Goal: Task Accomplishment & Management: Manage account settings

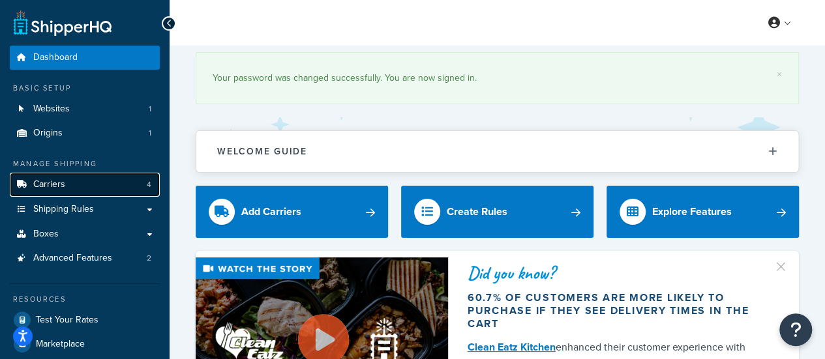
click at [72, 184] on link "Carriers 4" at bounding box center [85, 185] width 150 height 24
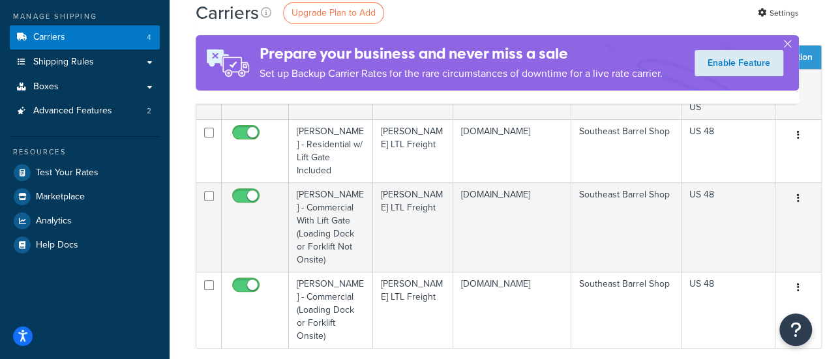
scroll to position [146, 0]
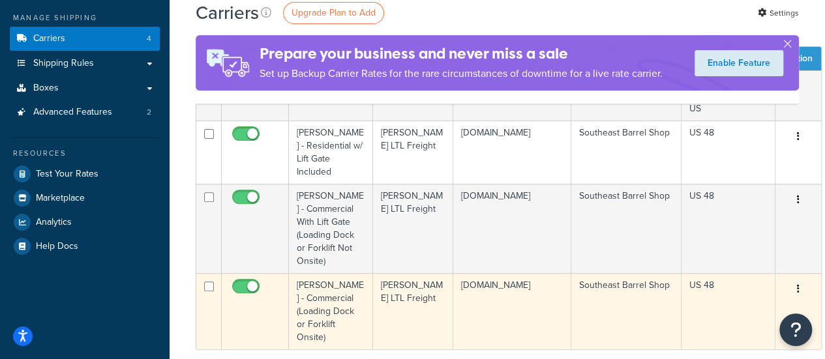
click at [436, 299] on td "[PERSON_NAME] LTL Freight" at bounding box center [413, 311] width 80 height 76
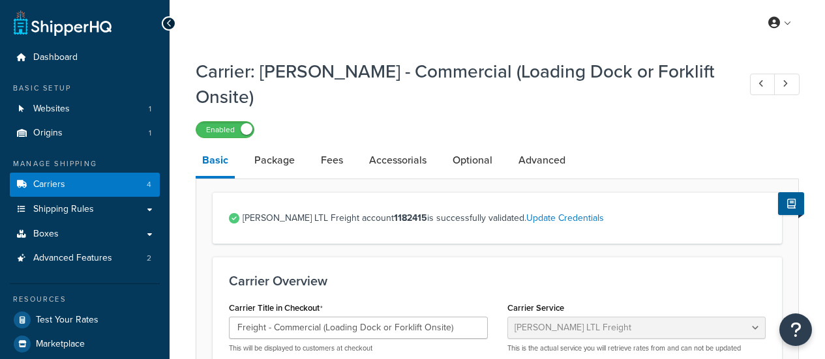
select select "saiaFreight"
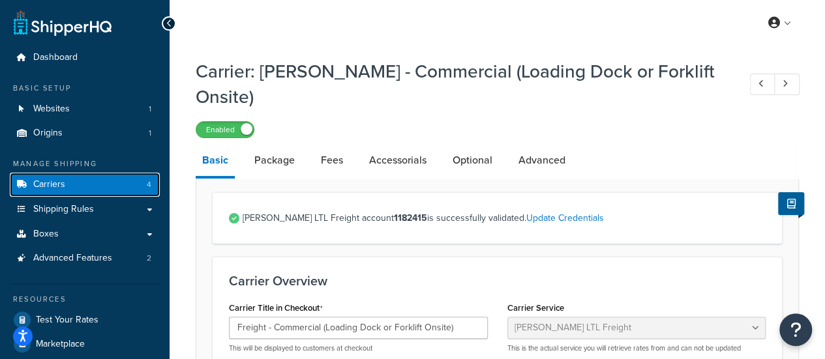
click at [61, 179] on span "Carriers" at bounding box center [49, 184] width 32 height 11
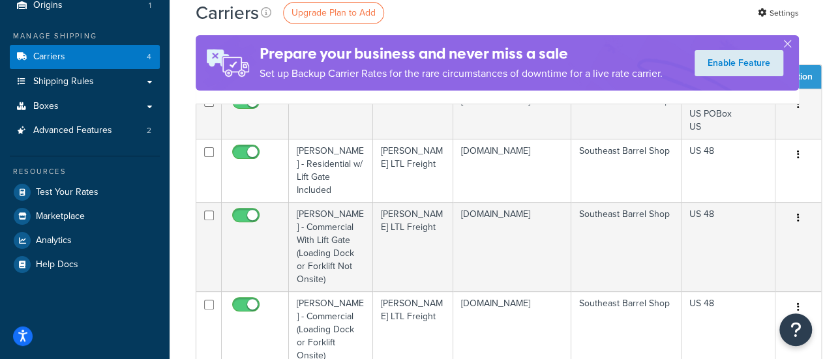
scroll to position [129, 0]
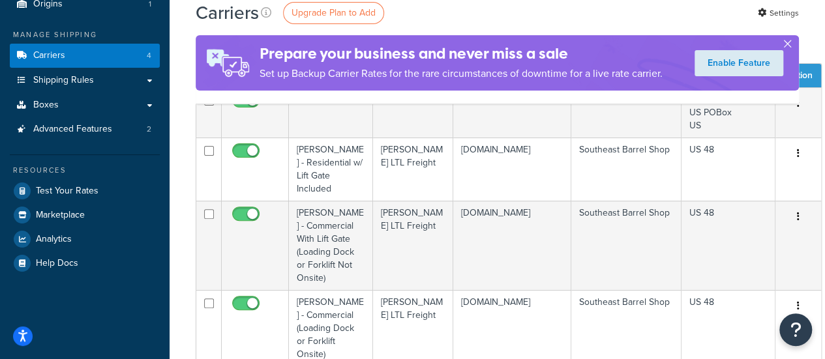
click at [787, 45] on button "button" at bounding box center [786, 46] width 3 height 3
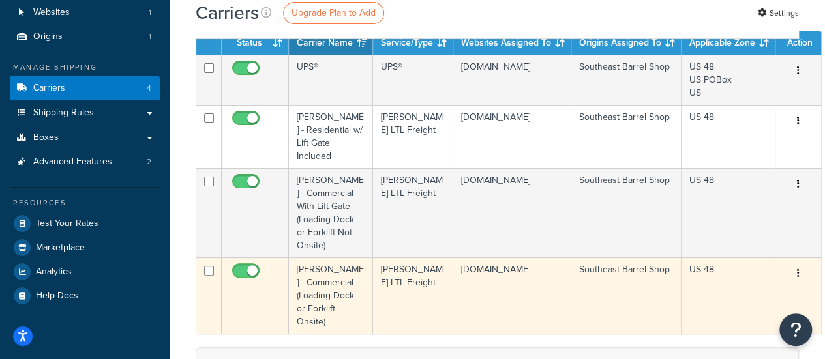
scroll to position [96, 0]
click at [242, 268] on input "checkbox" at bounding box center [247, 274] width 36 height 16
checkbox input "false"
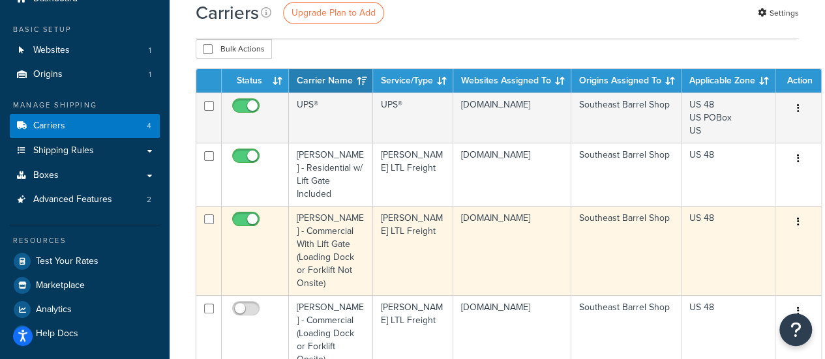
scroll to position [76, 0]
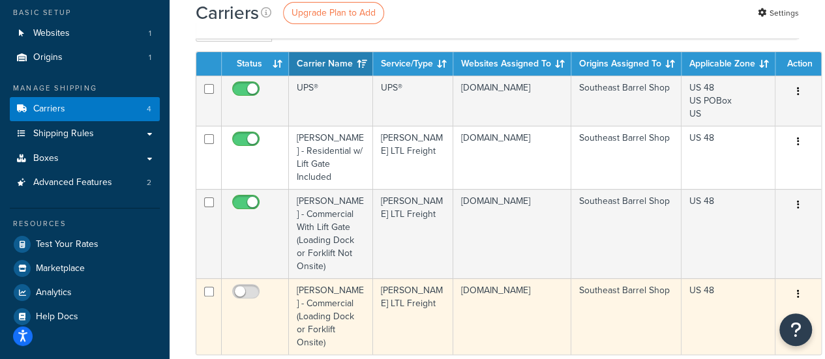
click at [797, 294] on icon "button" at bounding box center [798, 293] width 3 height 9
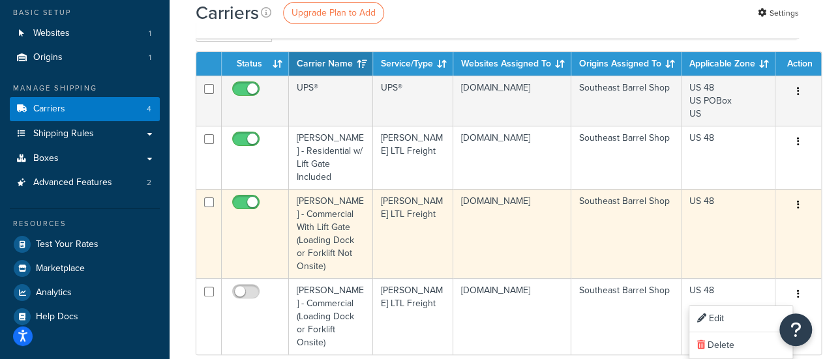
scroll to position [197, 0]
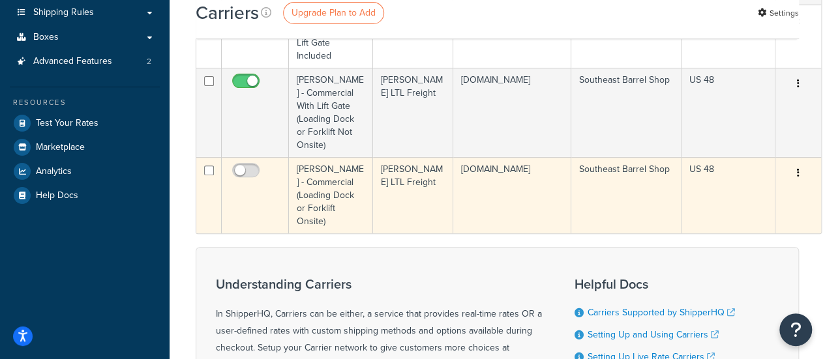
scroll to position [89, 0]
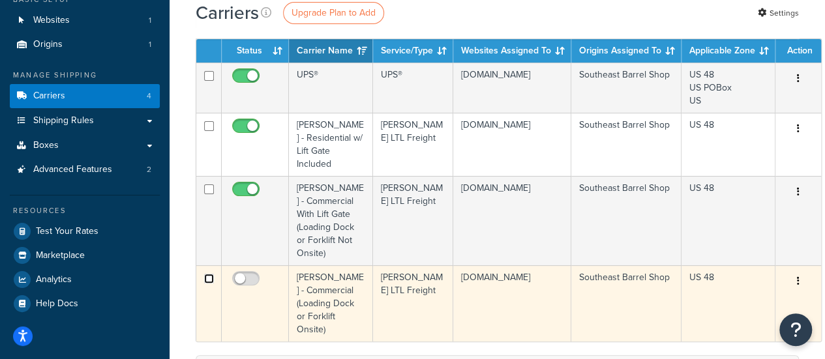
click at [207, 278] on input "checkbox" at bounding box center [209, 279] width 10 height 10
checkbox input "true"
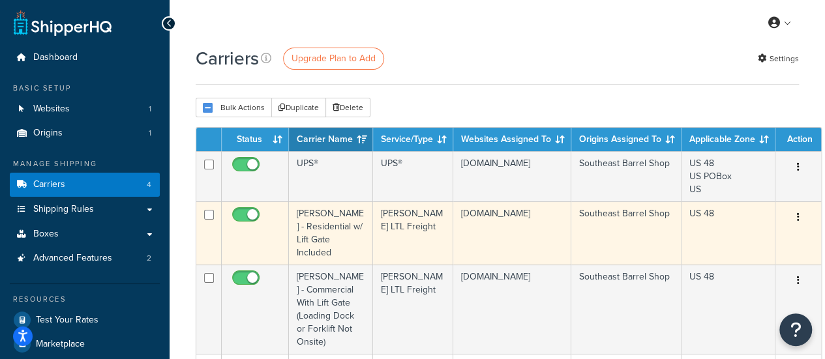
scroll to position [1, 0]
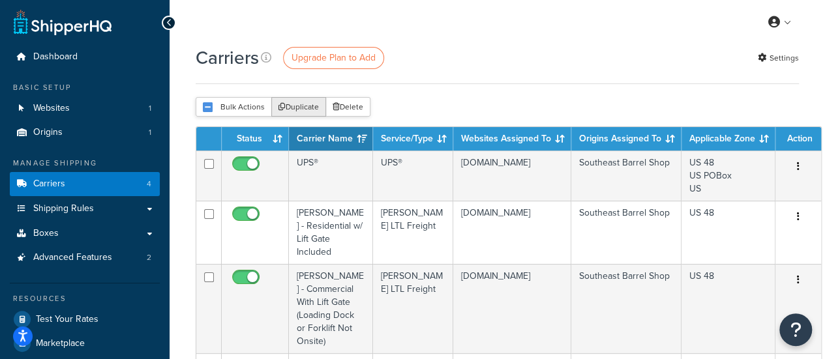
click at [288, 104] on button "Duplicate" at bounding box center [298, 107] width 55 height 20
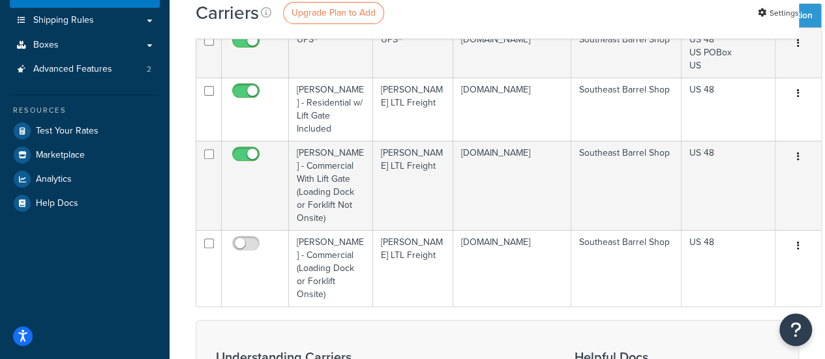
scroll to position [188, 0]
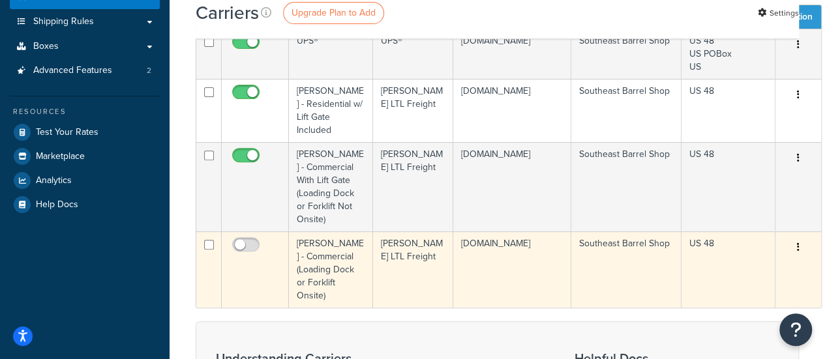
click at [370, 276] on td "[PERSON_NAME] - Commercial (Loading Dock or Forklift Onsite)" at bounding box center [331, 269] width 84 height 76
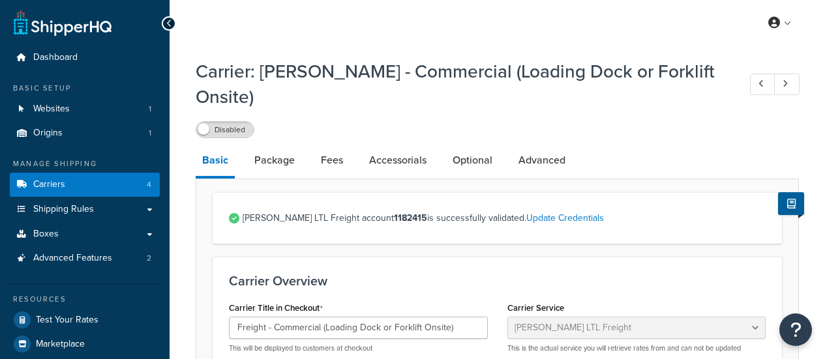
select select "saiaFreight"
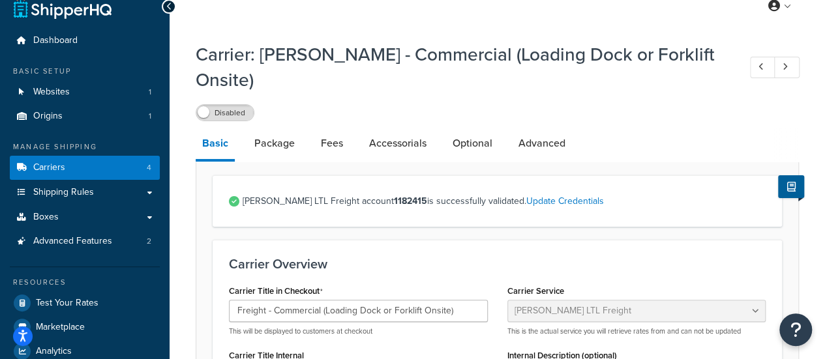
scroll to position [12, 0]
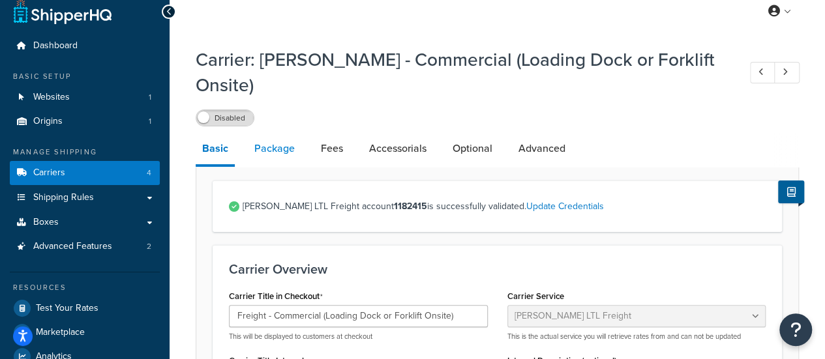
click at [271, 133] on link "Package" at bounding box center [274, 148] width 53 height 31
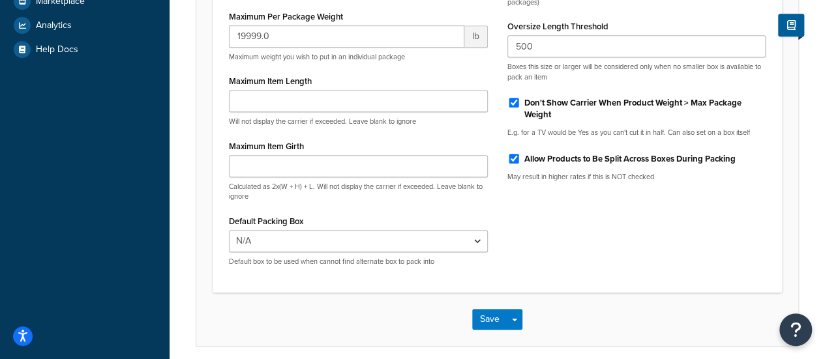
scroll to position [94, 0]
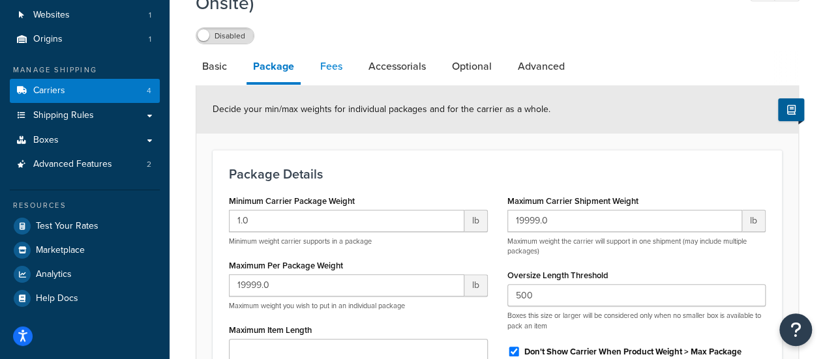
click at [336, 51] on link "Fees" at bounding box center [331, 66] width 35 height 31
select select "AFTER"
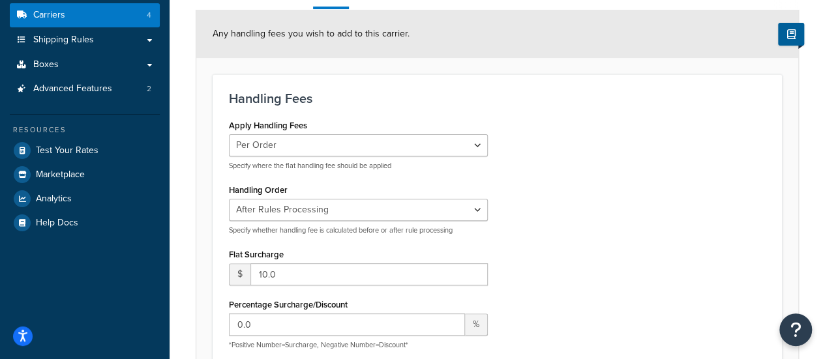
scroll to position [90, 0]
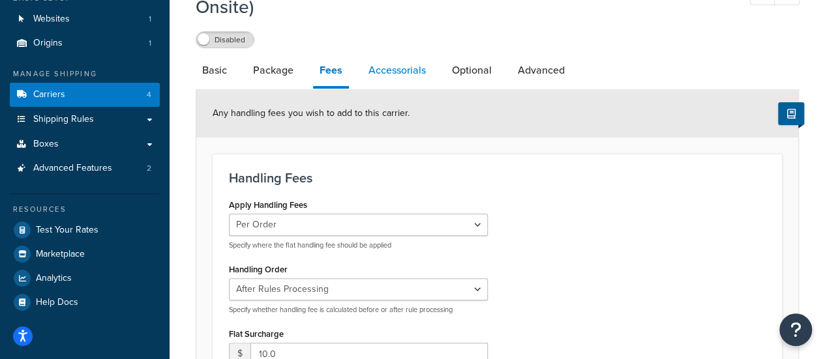
click at [411, 55] on link "Accessorials" at bounding box center [397, 70] width 70 height 31
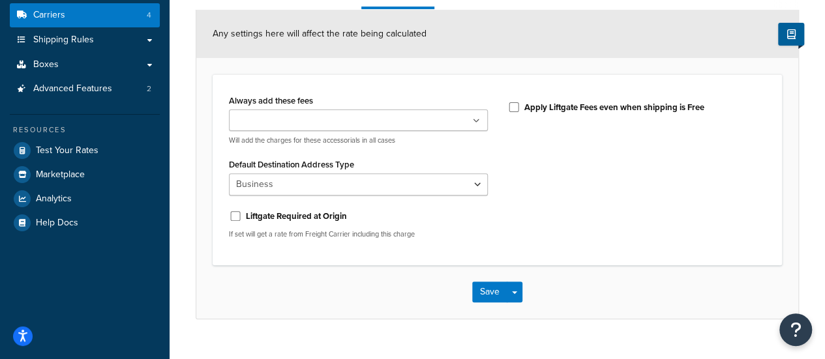
scroll to position [110, 0]
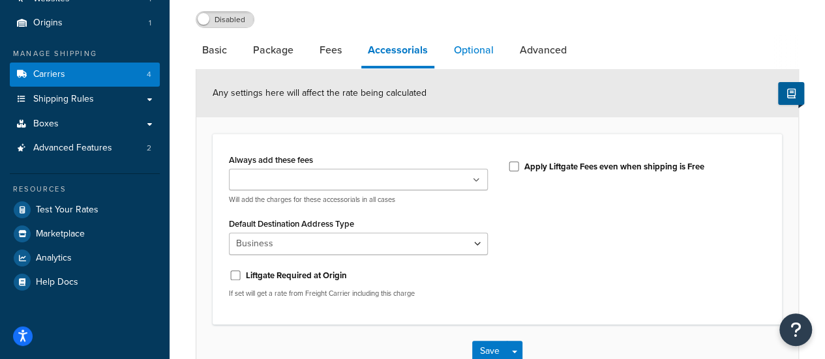
click at [480, 35] on link "Optional" at bounding box center [473, 50] width 53 height 31
select select "125"
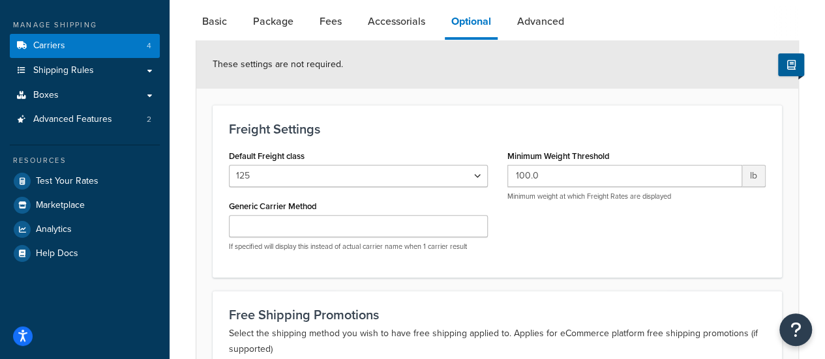
scroll to position [128, 0]
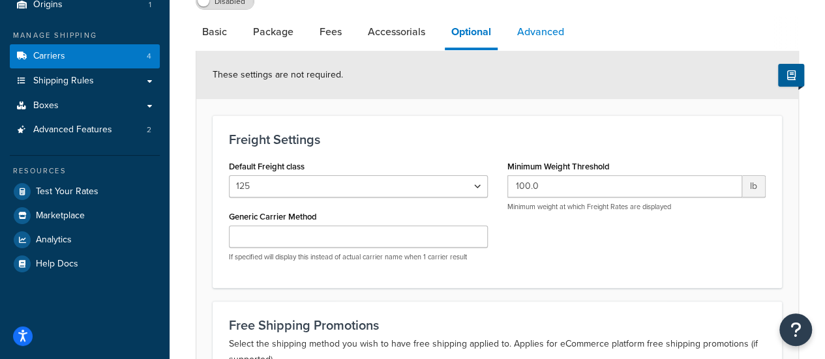
click at [520, 16] on link "Advanced" at bounding box center [540, 31] width 60 height 31
select select "false"
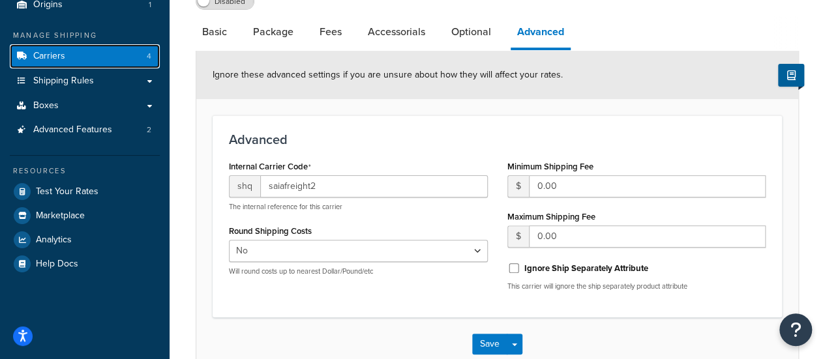
click at [78, 65] on link "Carriers 4" at bounding box center [85, 56] width 150 height 24
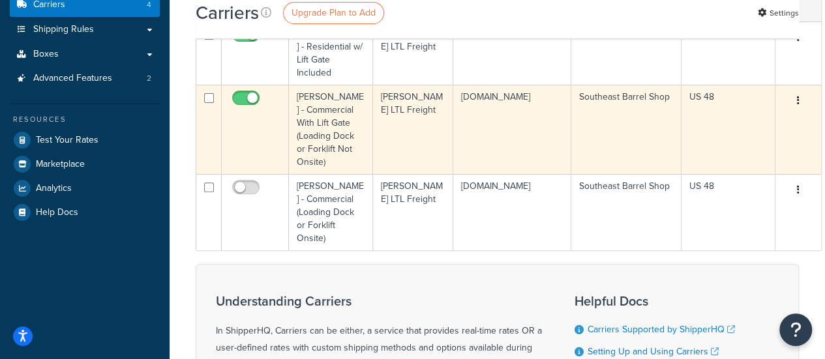
click at [346, 147] on td "[PERSON_NAME] - Commercial With Lift Gate (Loading Dock or Forklift Not Onsite)" at bounding box center [331, 129] width 84 height 89
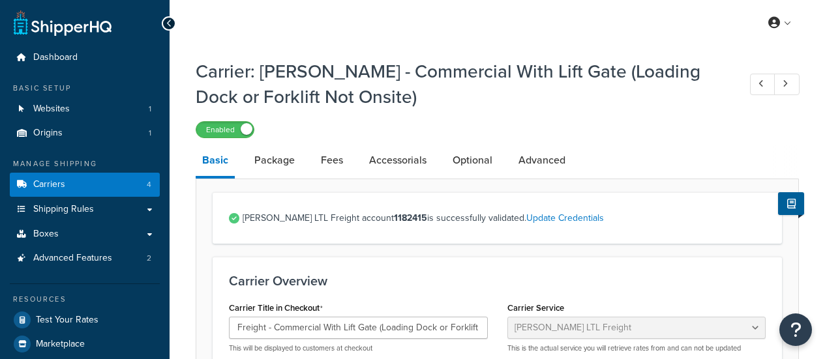
select select "saiaFreight"
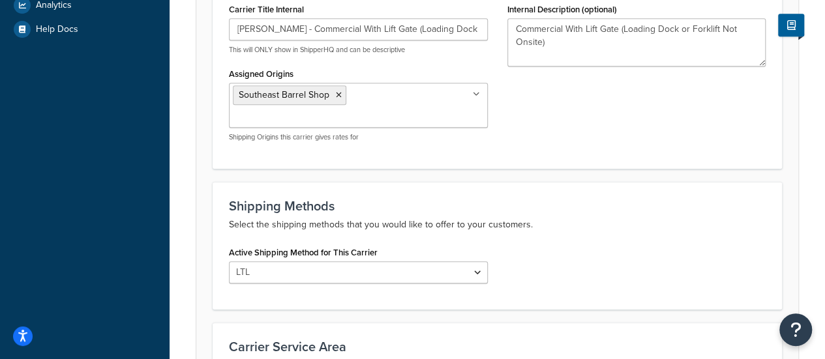
scroll to position [66, 0]
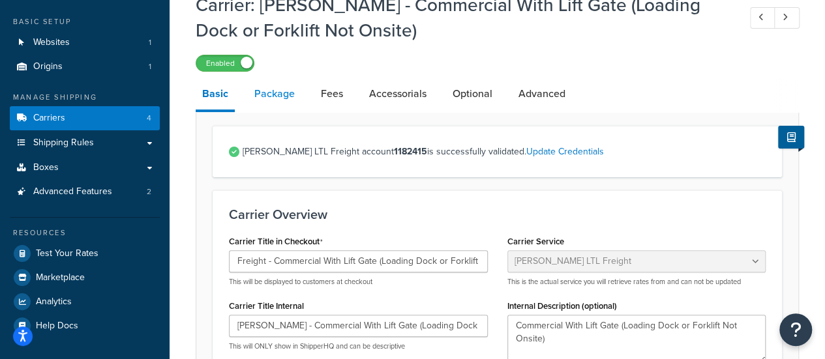
click at [287, 102] on link "Package" at bounding box center [274, 93] width 53 height 31
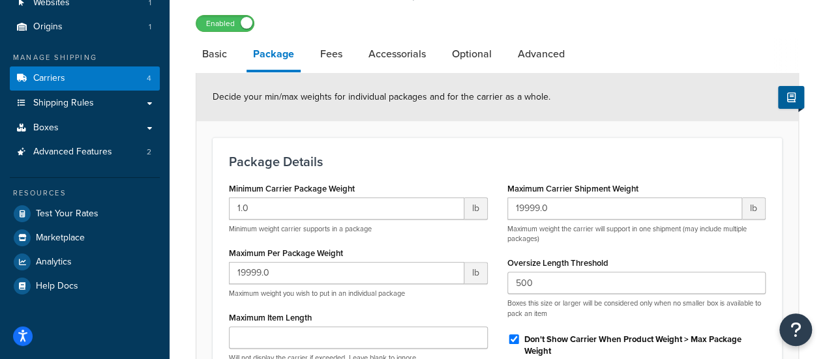
scroll to position [55, 0]
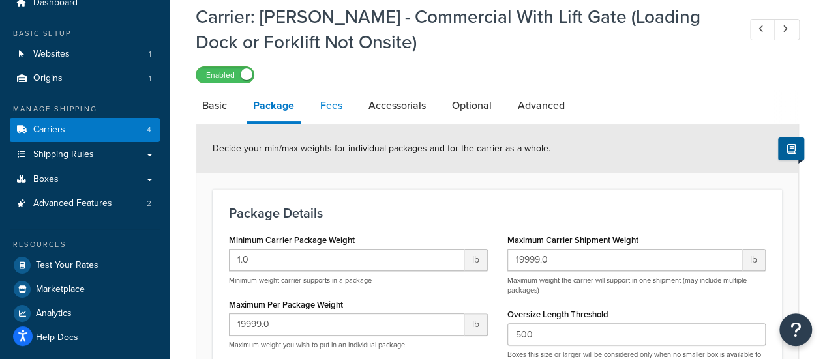
click at [322, 102] on link "Fees" at bounding box center [331, 105] width 35 height 31
select select "AFTER"
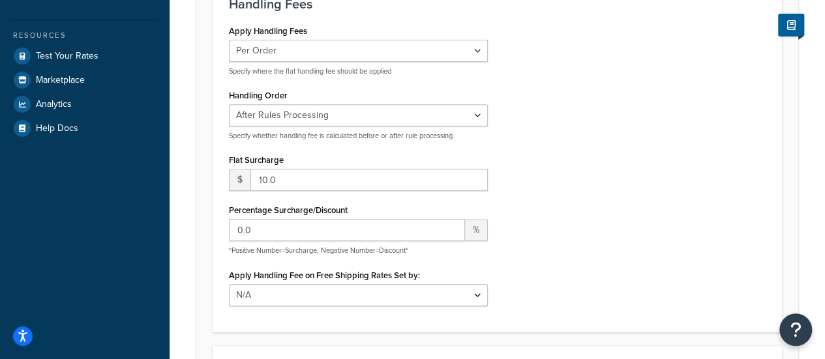
scroll to position [85, 0]
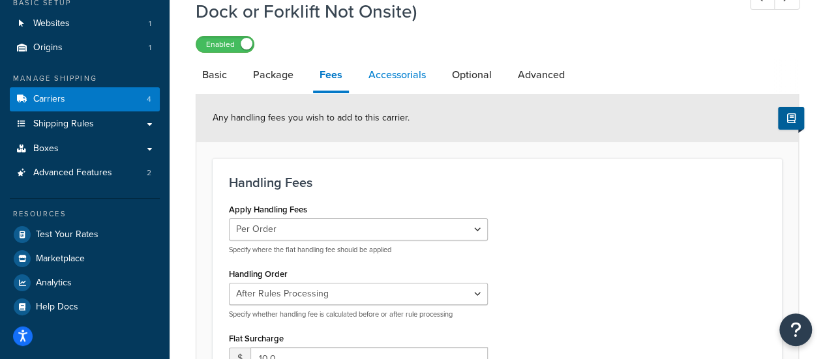
click at [410, 81] on link "Accessorials" at bounding box center [397, 74] width 70 height 31
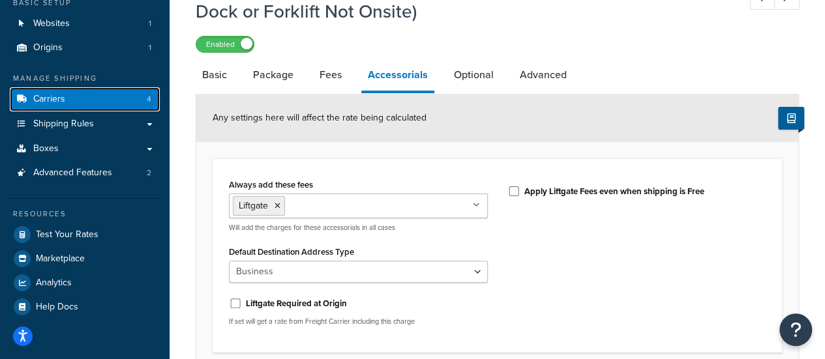
click at [73, 100] on link "Carriers 4" at bounding box center [85, 99] width 150 height 24
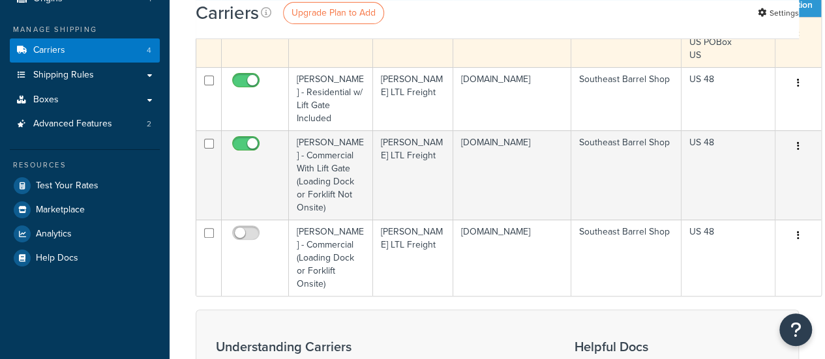
scroll to position [136, 0]
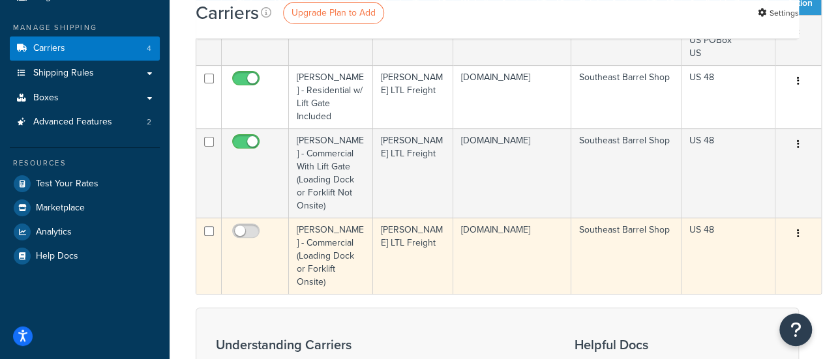
click at [791, 238] on button "button" at bounding box center [798, 234] width 18 height 21
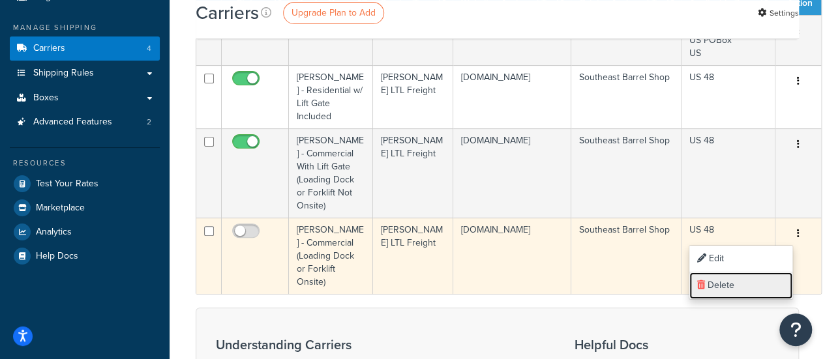
click at [734, 289] on link "Delete" at bounding box center [740, 285] width 103 height 27
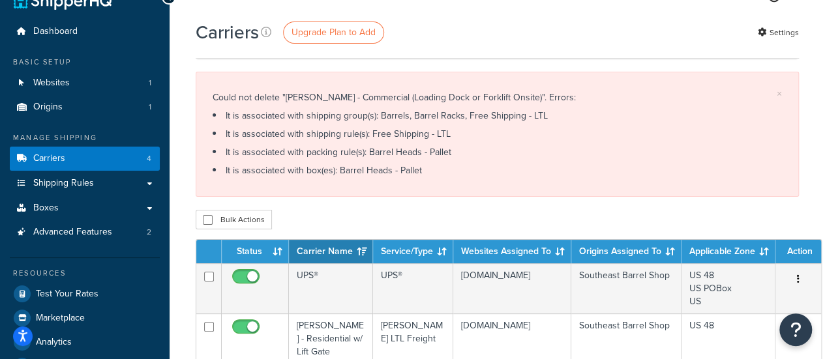
scroll to position [227, 0]
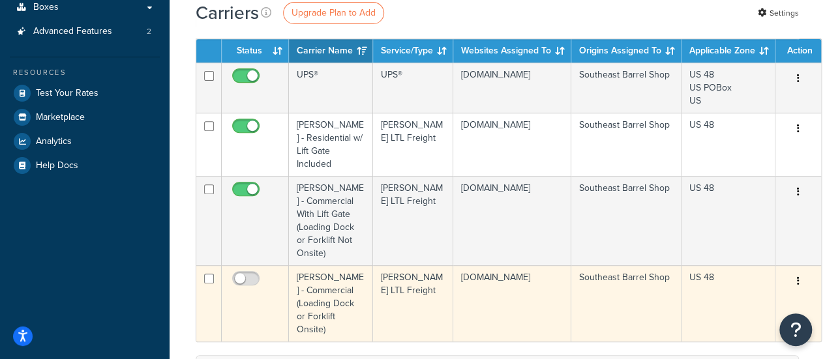
click at [798, 280] on button "button" at bounding box center [798, 281] width 18 height 21
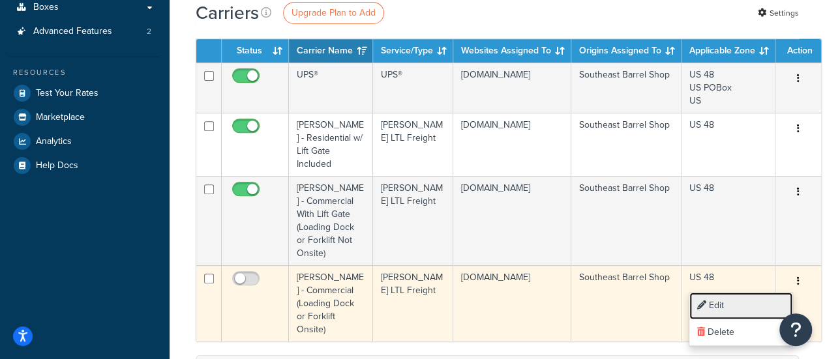
click at [752, 299] on link "Edit" at bounding box center [740, 306] width 103 height 27
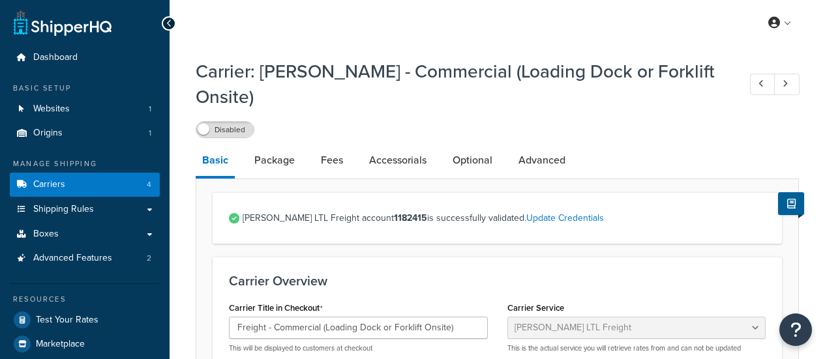
select select "saiaFreight"
click at [526, 211] on link "Update Credentials" at bounding box center [565, 218] width 78 height 14
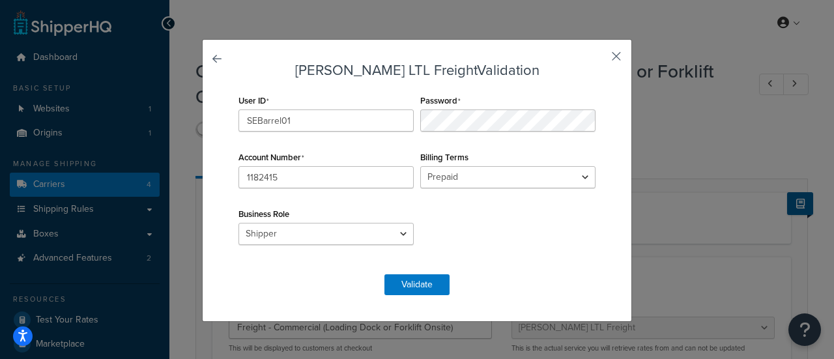
click at [599, 59] on button "button" at bounding box center [597, 60] width 3 height 3
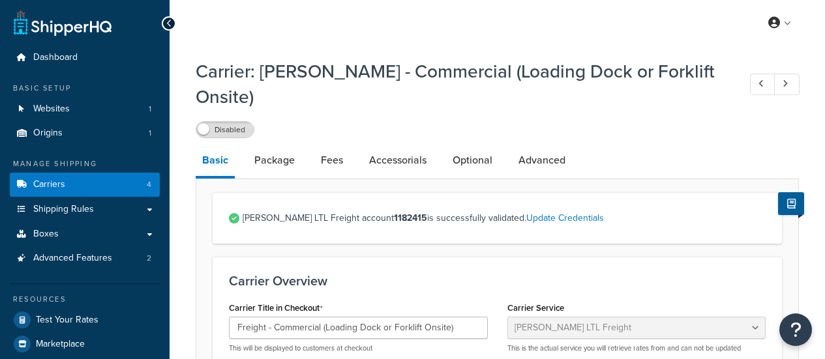
select select "saiaFreight"
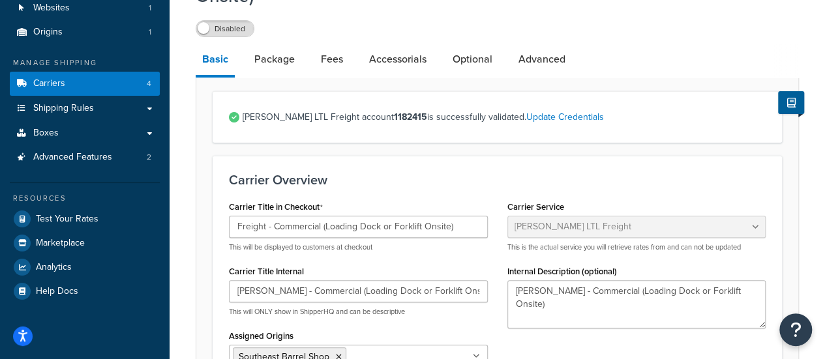
scroll to position [99, 0]
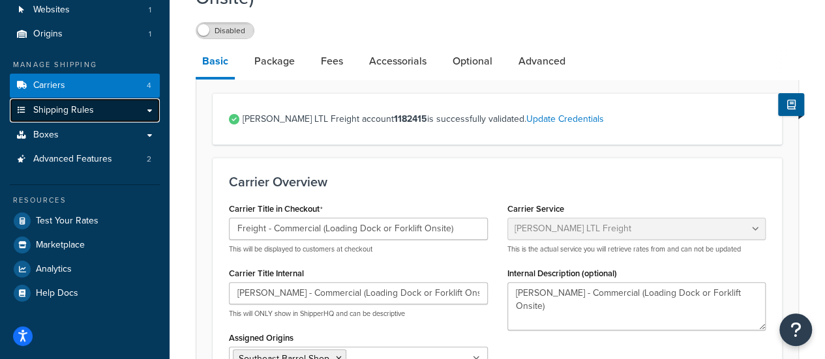
click at [111, 115] on link "Shipping Rules" at bounding box center [85, 110] width 150 height 24
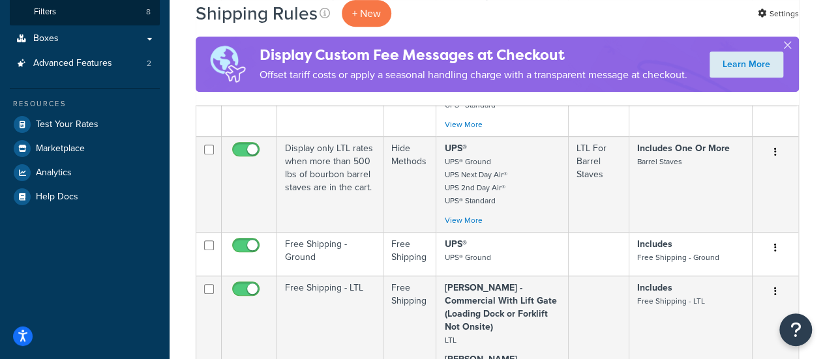
scroll to position [390, 0]
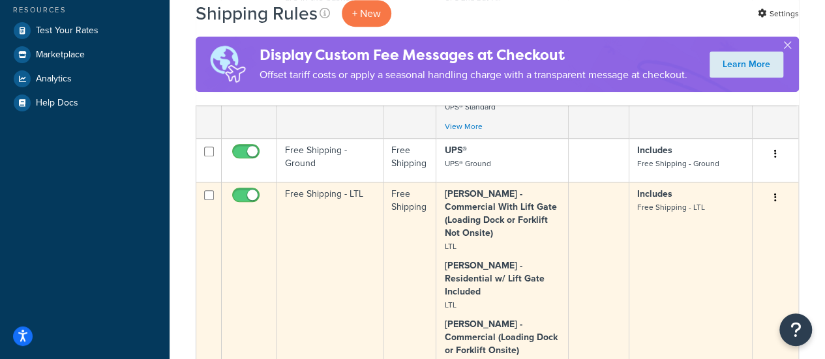
click at [772, 197] on button "button" at bounding box center [775, 198] width 18 height 21
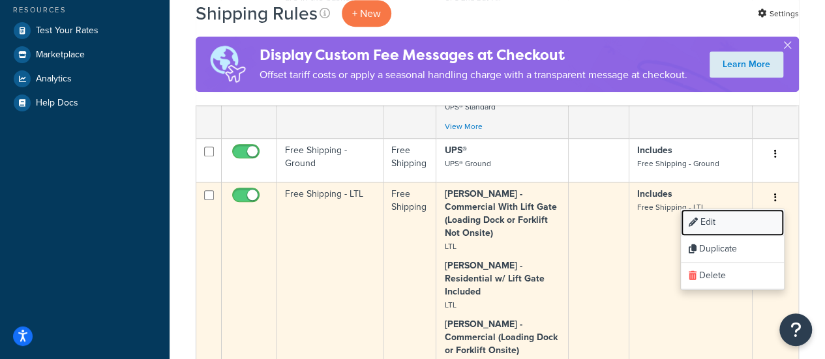
click at [744, 223] on link "Edit" at bounding box center [731, 222] width 103 height 27
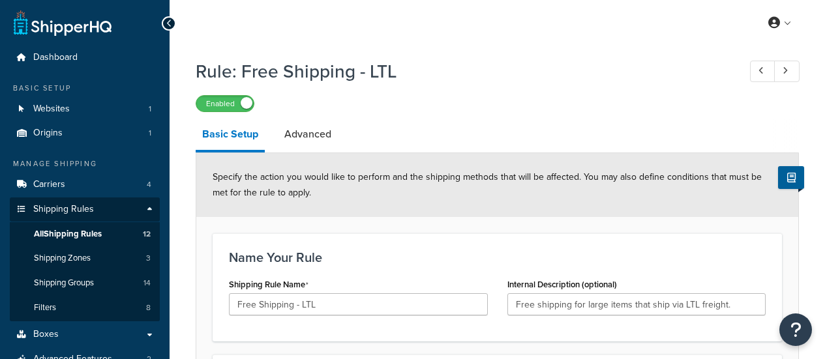
select select "OVERRIDE"
select select "SHIPPING_GROUP"
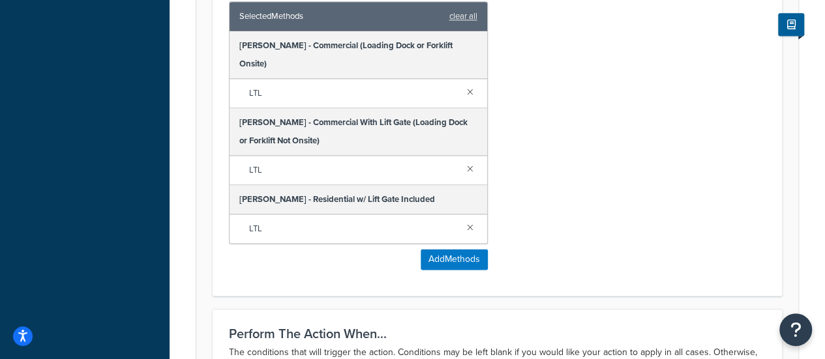
scroll to position [903, 0]
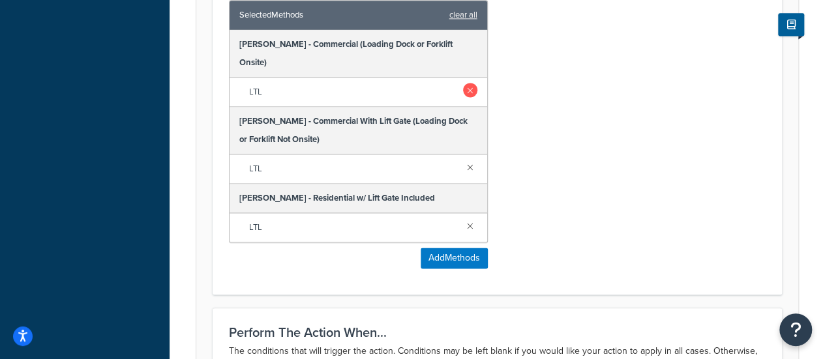
click at [471, 83] on link at bounding box center [470, 90] width 14 height 14
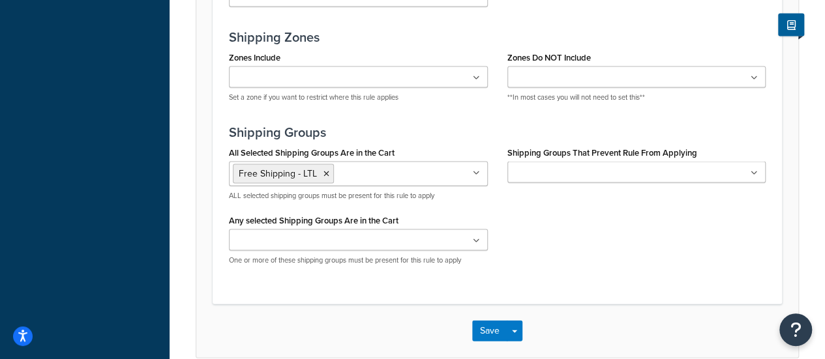
scroll to position [1321, 0]
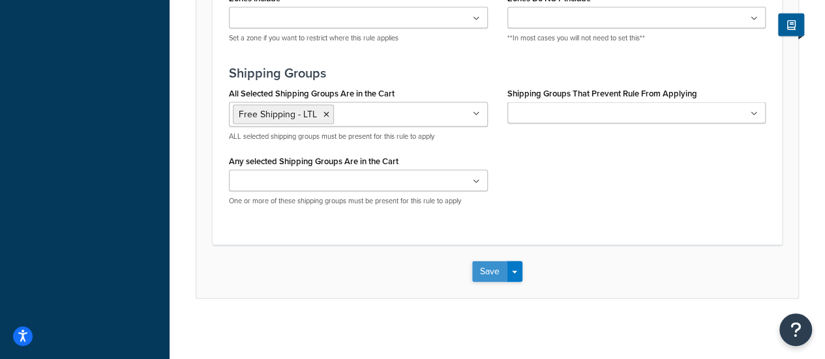
click at [489, 265] on button "Save" at bounding box center [489, 271] width 35 height 21
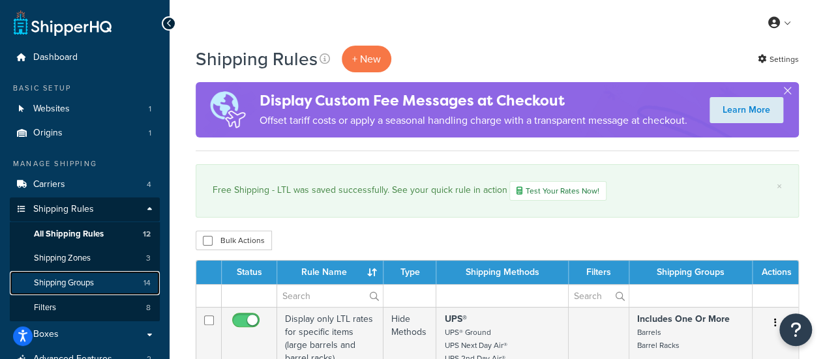
click at [73, 285] on span "Shipping Groups" at bounding box center [64, 283] width 60 height 11
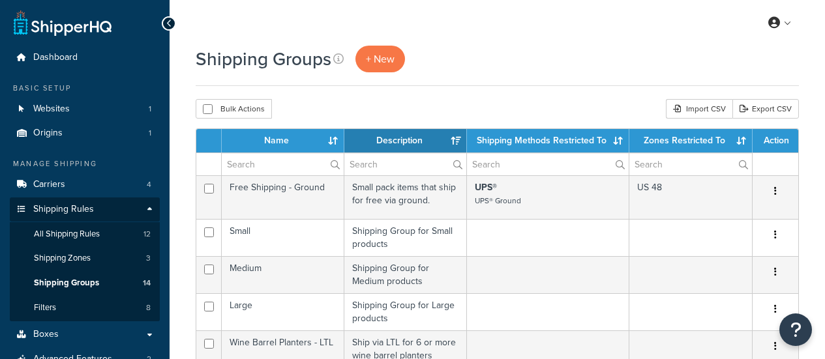
select select "15"
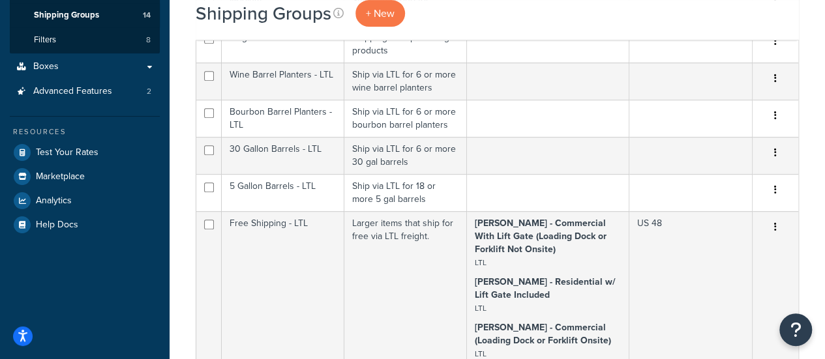
scroll to position [300, 0]
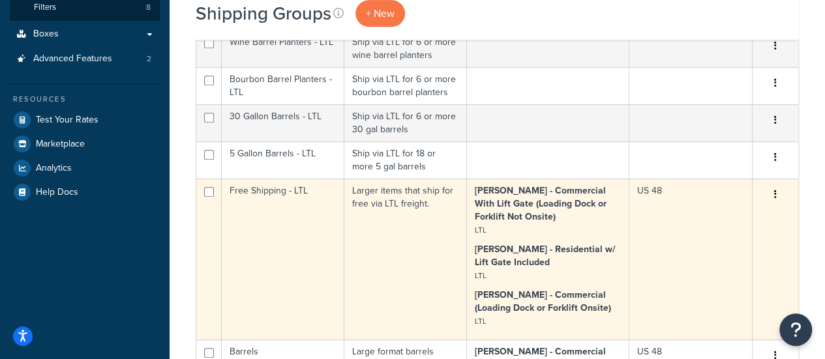
click at [776, 194] on button "button" at bounding box center [775, 194] width 18 height 21
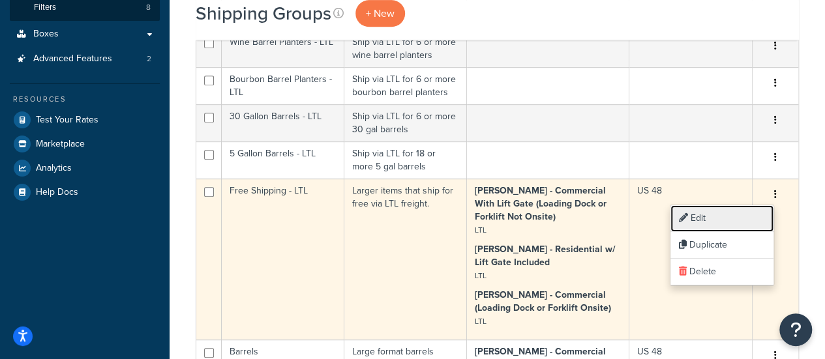
click at [729, 216] on link "Edit" at bounding box center [721, 218] width 103 height 27
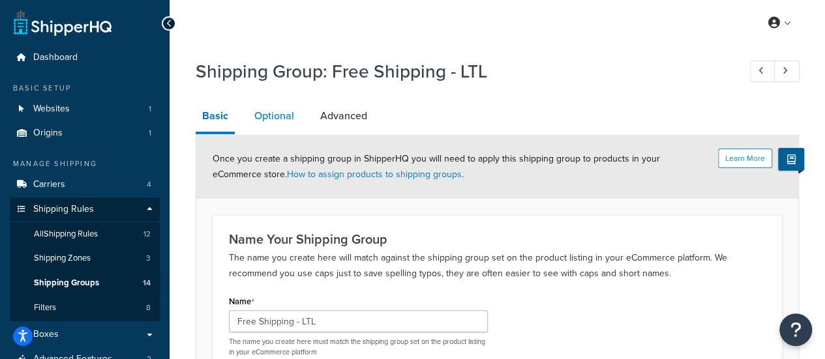
click at [272, 101] on link "Optional" at bounding box center [274, 115] width 53 height 31
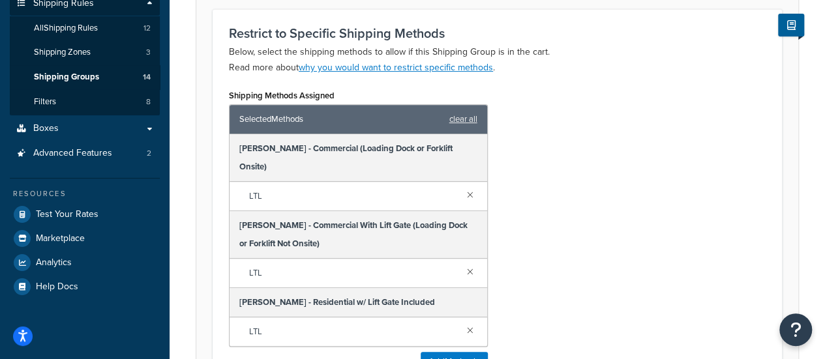
scroll to position [220, 0]
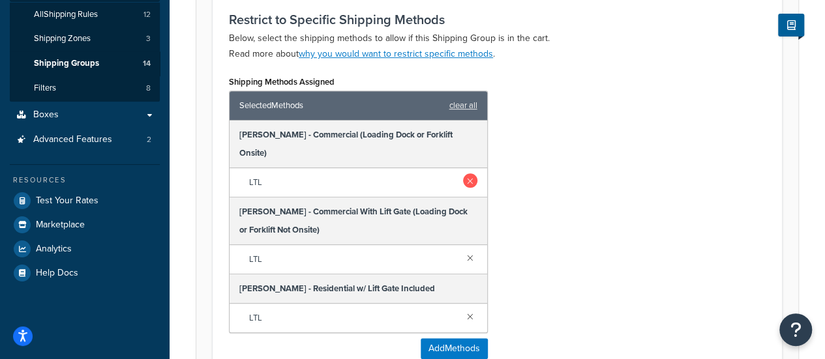
click at [470, 173] on link at bounding box center [470, 180] width 14 height 14
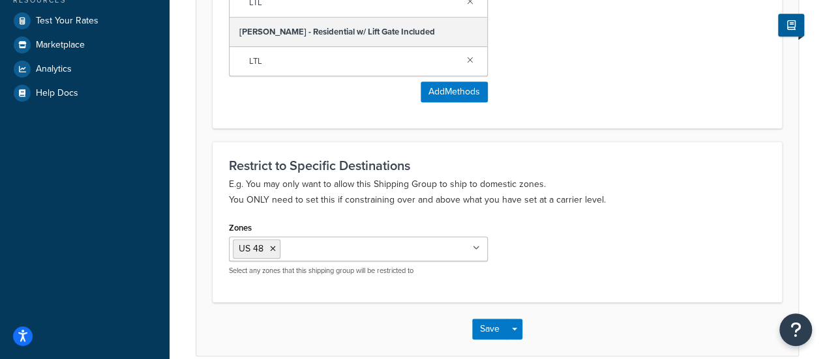
scroll to position [460, 0]
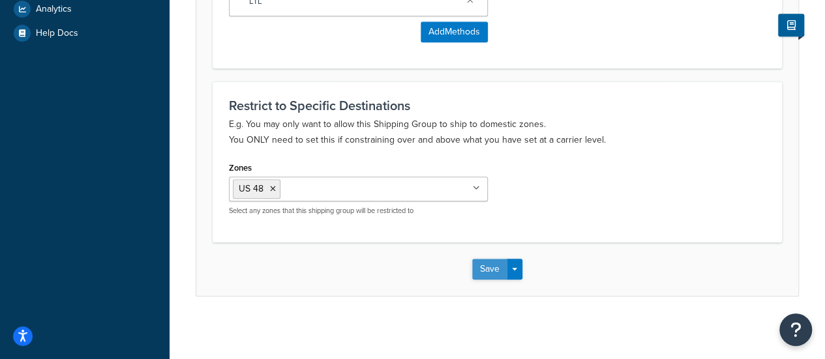
click at [493, 269] on button "Save" at bounding box center [489, 269] width 35 height 21
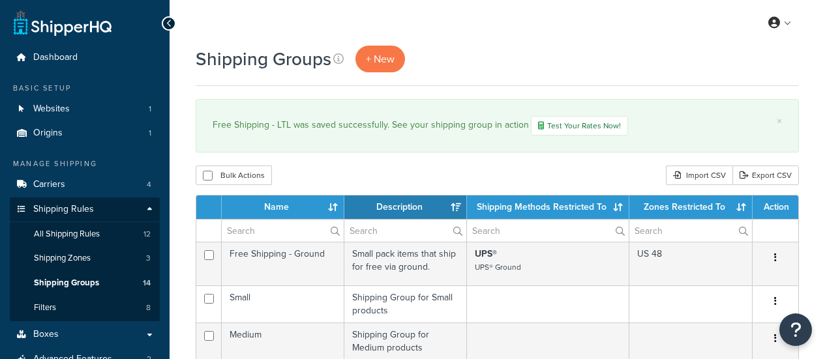
select select "15"
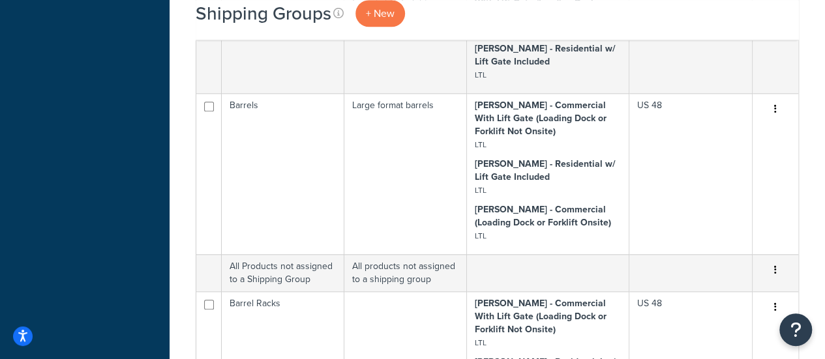
scroll to position [567, 0]
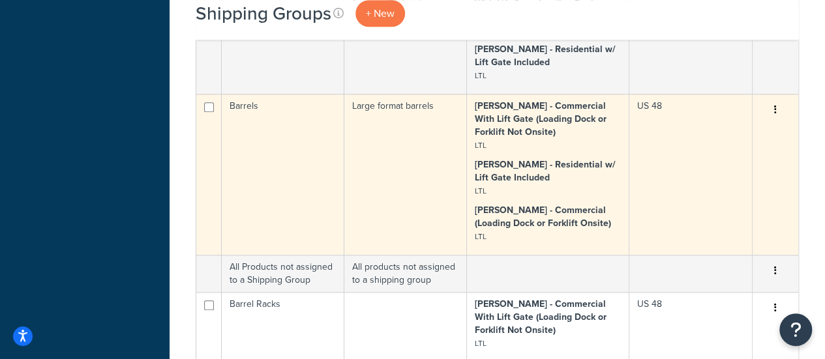
click at [774, 112] on icon "button" at bounding box center [775, 109] width 3 height 9
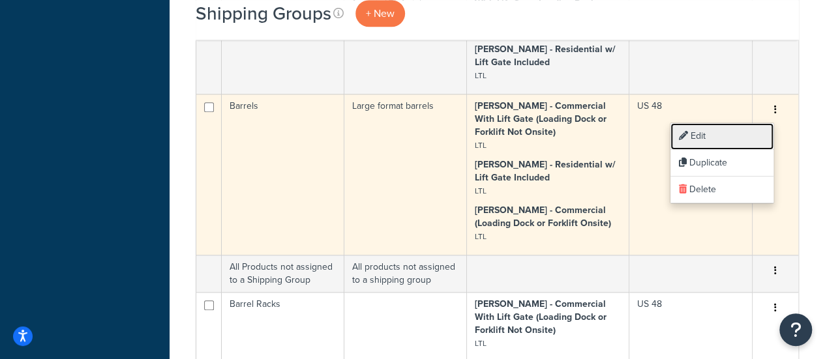
click at [739, 139] on link "Edit" at bounding box center [721, 136] width 103 height 27
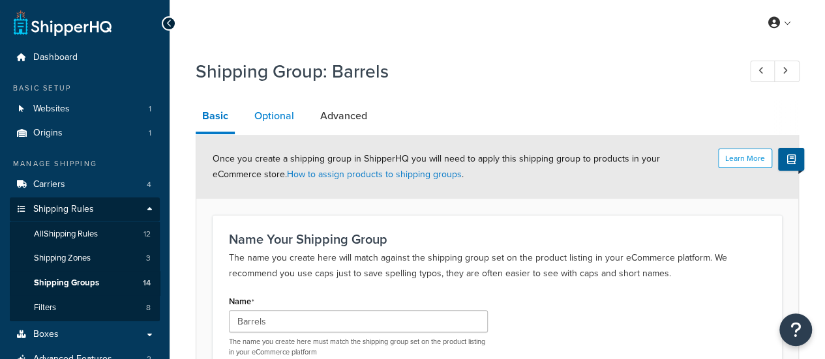
click at [266, 114] on link "Optional" at bounding box center [274, 115] width 53 height 31
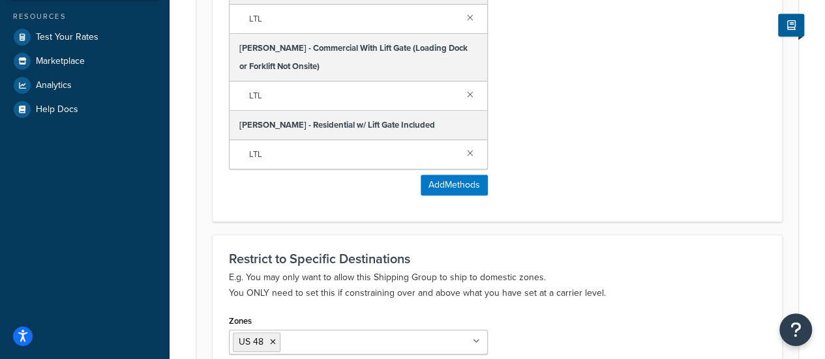
scroll to position [229, 0]
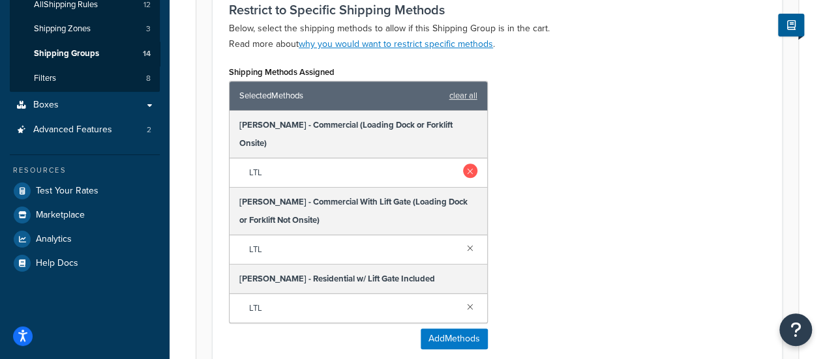
click at [467, 164] on link at bounding box center [470, 171] width 14 height 14
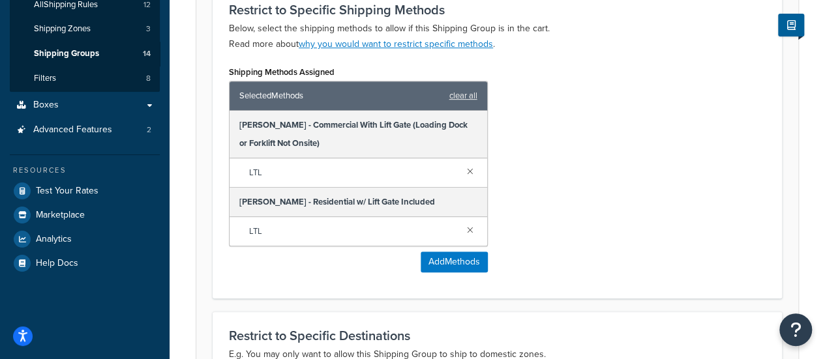
scroll to position [460, 0]
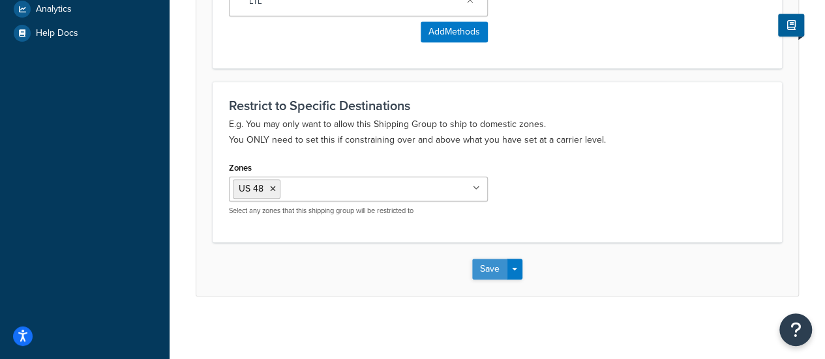
click at [486, 267] on button "Save" at bounding box center [489, 269] width 35 height 21
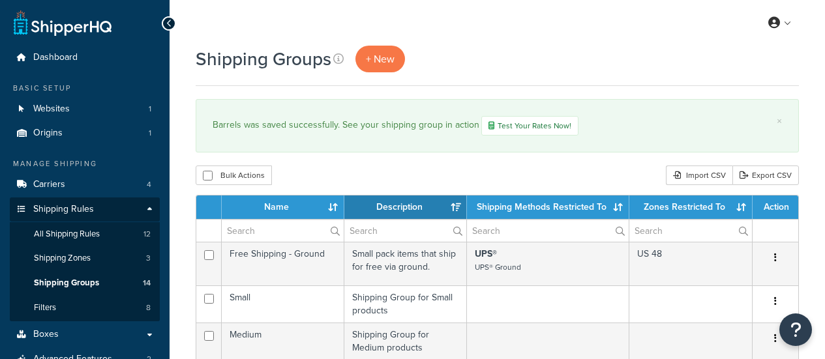
select select "15"
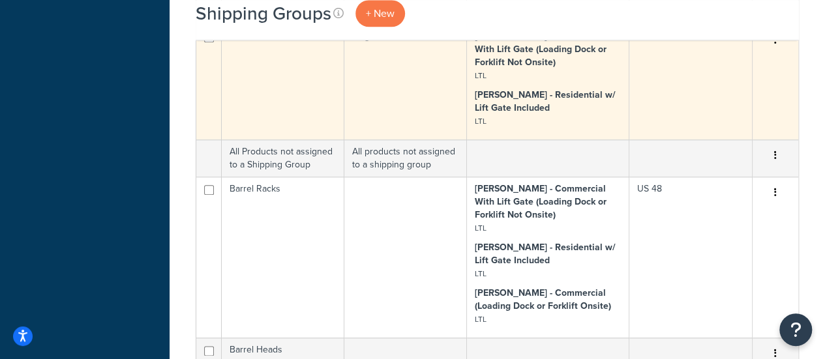
scroll to position [666, 0]
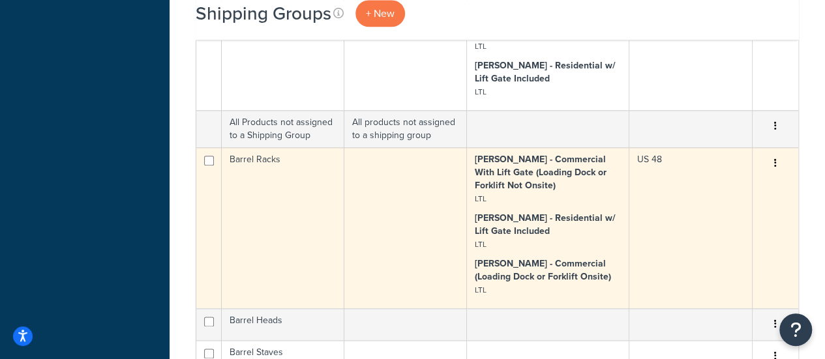
click at [771, 164] on button "button" at bounding box center [775, 163] width 18 height 21
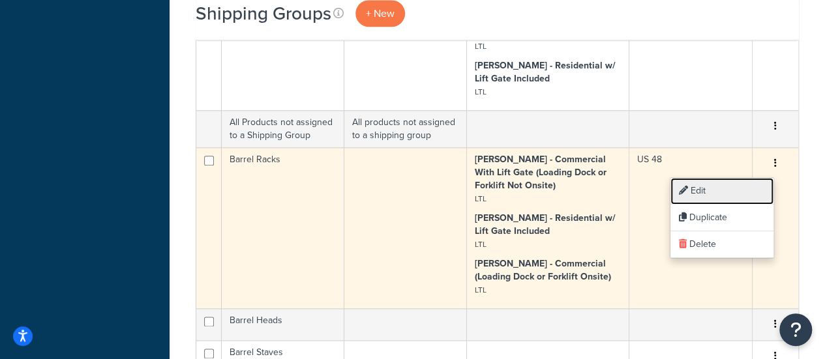
click at [746, 192] on link "Edit" at bounding box center [721, 191] width 103 height 27
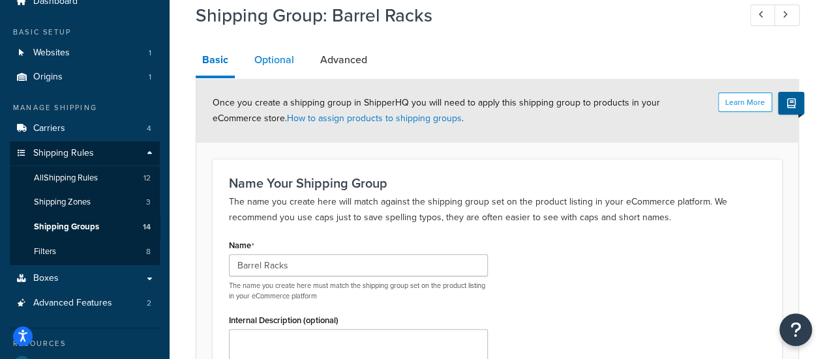
click at [289, 58] on link "Optional" at bounding box center [274, 59] width 53 height 31
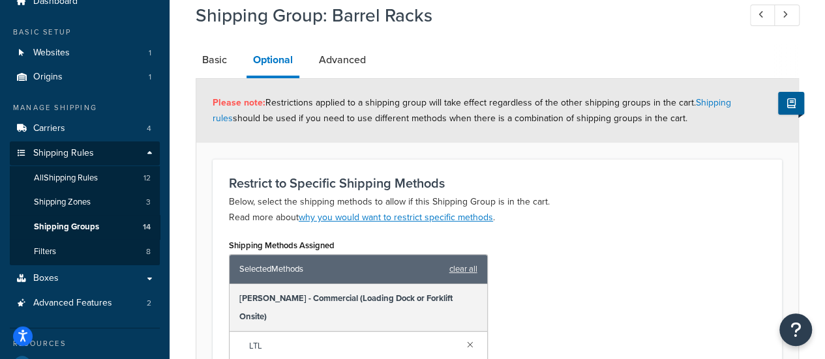
scroll to position [300, 0]
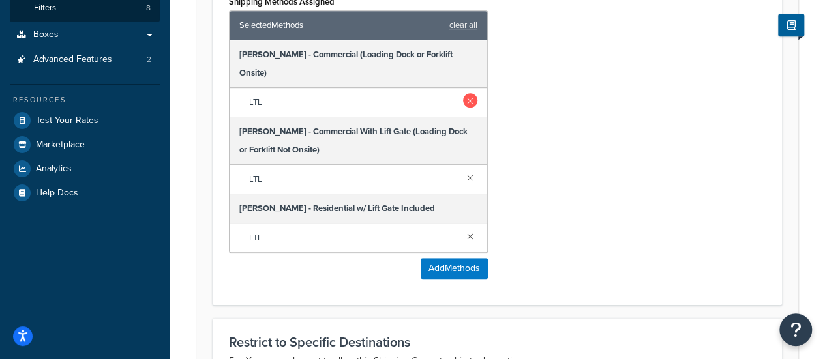
click at [473, 93] on link at bounding box center [470, 100] width 14 height 14
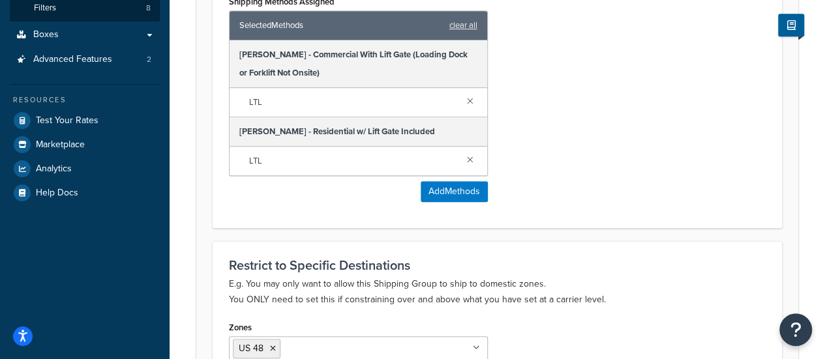
scroll to position [460, 0]
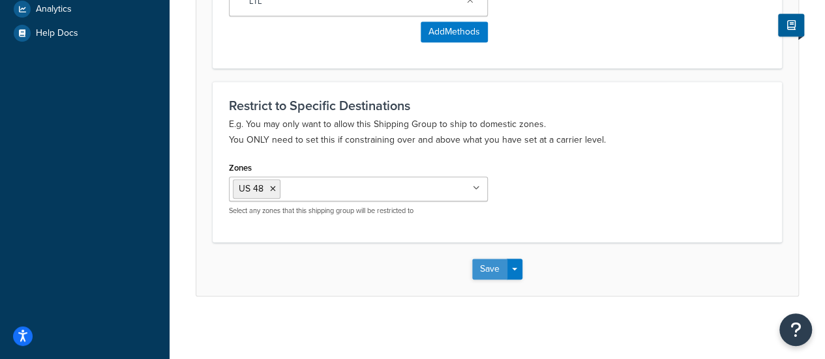
click at [488, 265] on button "Save" at bounding box center [489, 269] width 35 height 21
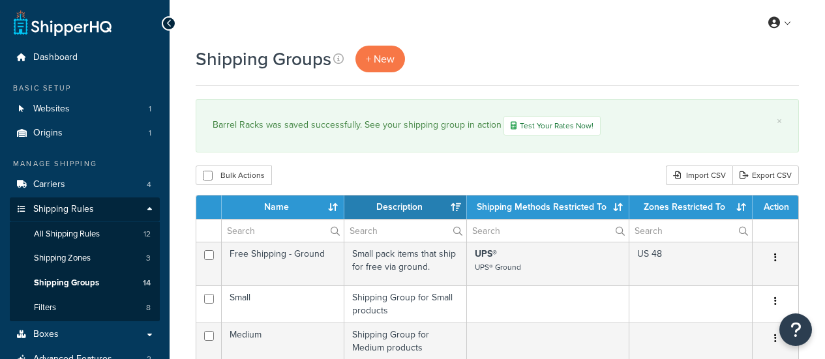
select select "15"
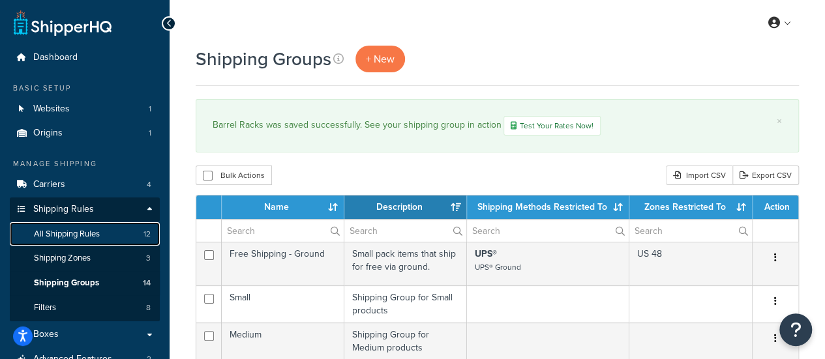
click at [94, 239] on span "All Shipping Rules" at bounding box center [67, 234] width 66 height 11
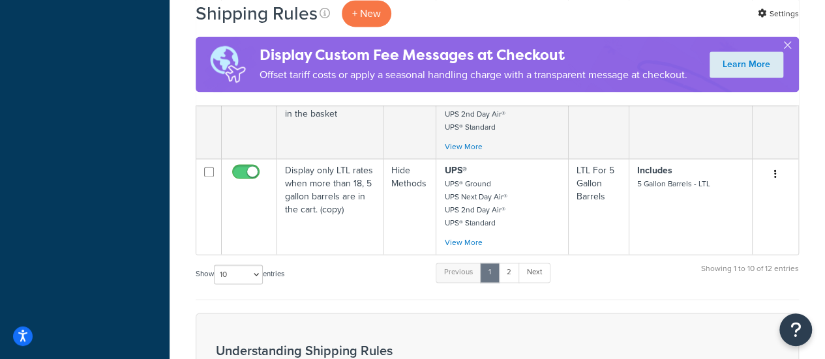
scroll to position [1016, 0]
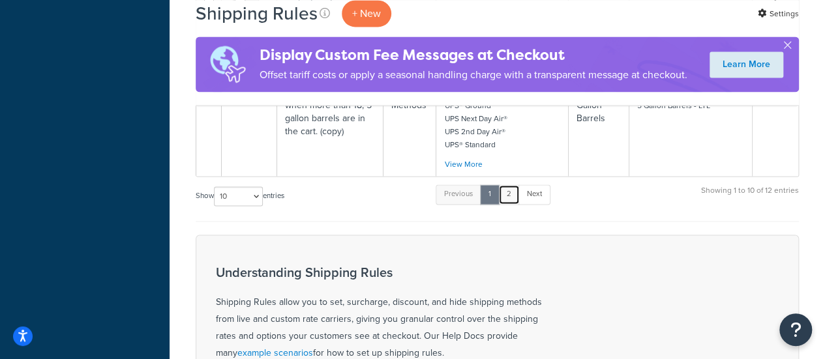
click at [513, 184] on link "2" at bounding box center [509, 194] width 22 height 20
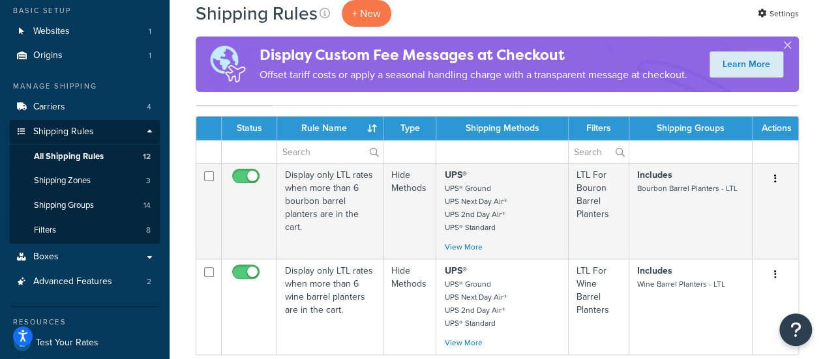
scroll to position [156, 0]
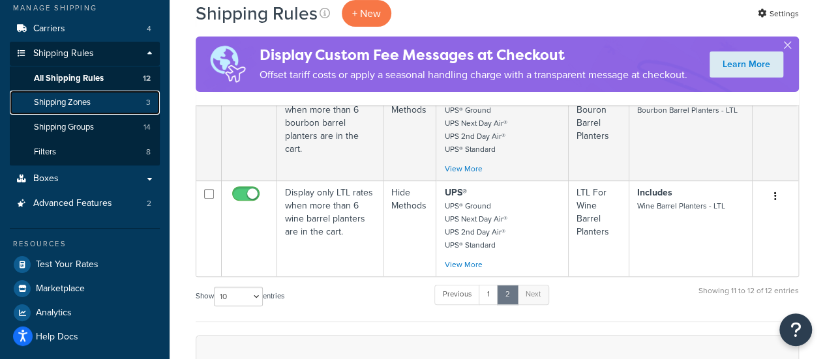
click at [78, 108] on span "Shipping Zones" at bounding box center [62, 102] width 57 height 11
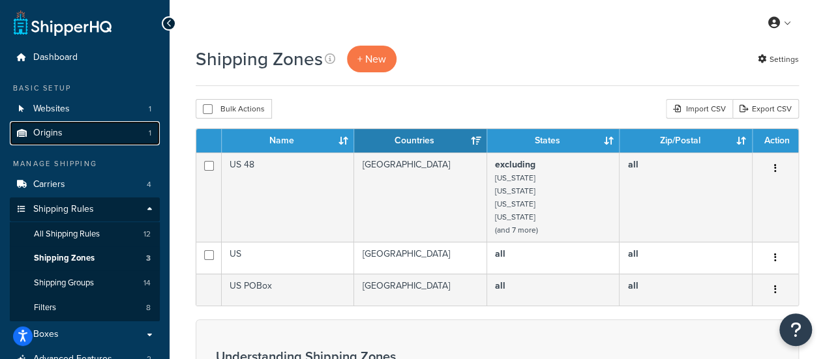
click at [77, 138] on link "Origins 1" at bounding box center [85, 133] width 150 height 24
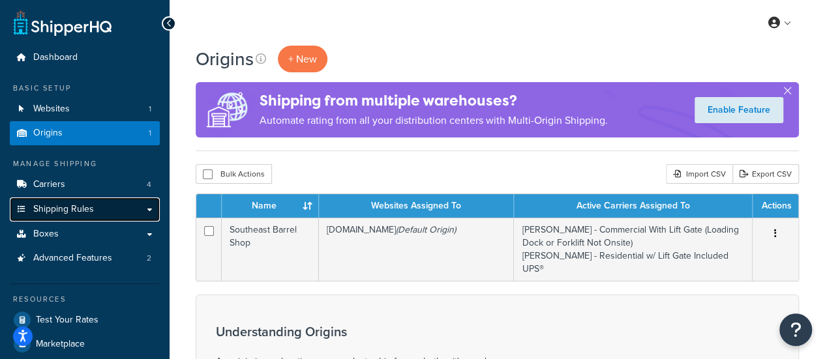
click at [77, 209] on span "Shipping Rules" at bounding box center [63, 209] width 61 height 11
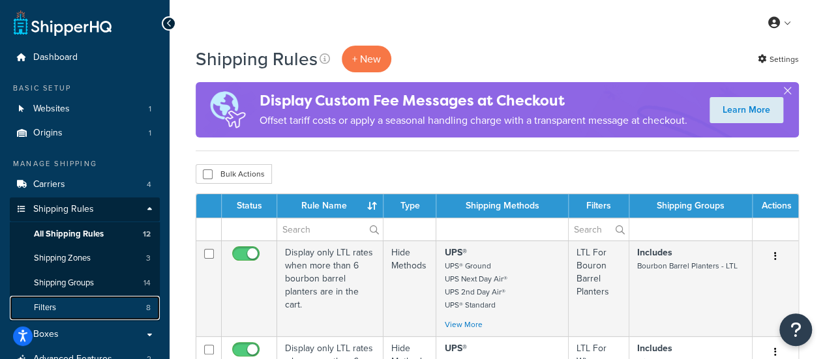
click at [91, 300] on link "Filters 8" at bounding box center [85, 308] width 150 height 24
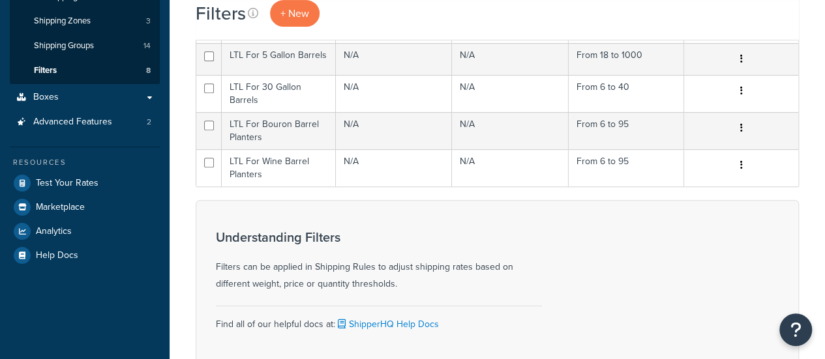
scroll to position [42, 0]
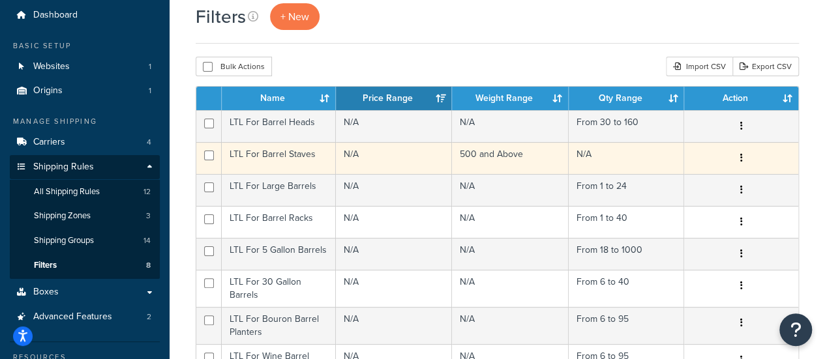
click at [742, 162] on button "button" at bounding box center [741, 158] width 18 height 21
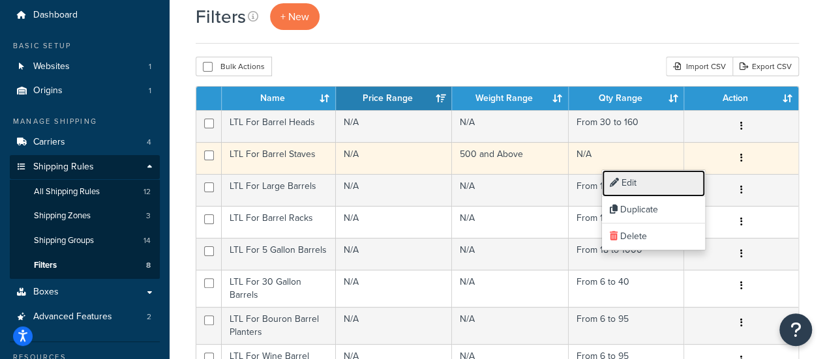
click at [666, 180] on link "Edit" at bounding box center [653, 183] width 103 height 27
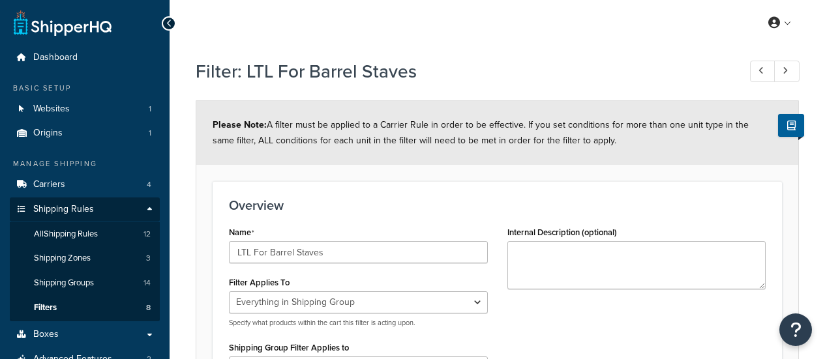
select select "SHIPPING_GROUP"
select select "204541"
select select "range"
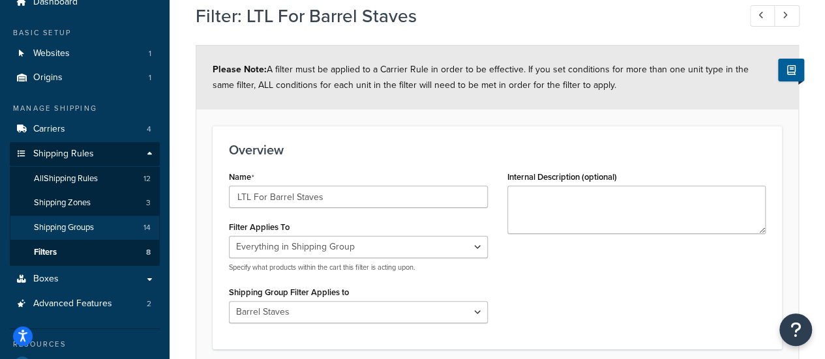
scroll to position [56, 0]
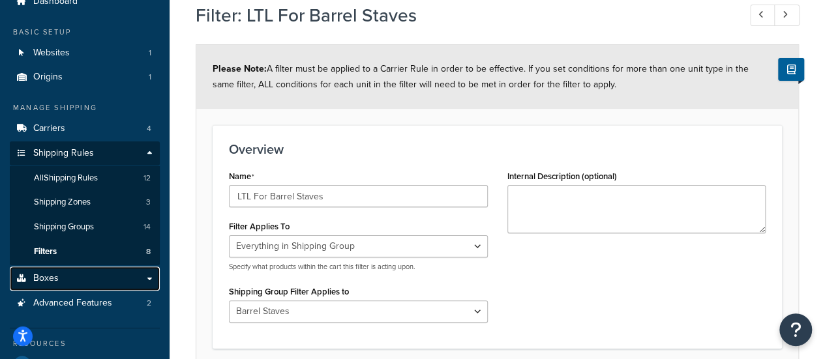
click at [84, 277] on link "Boxes" at bounding box center [85, 279] width 150 height 24
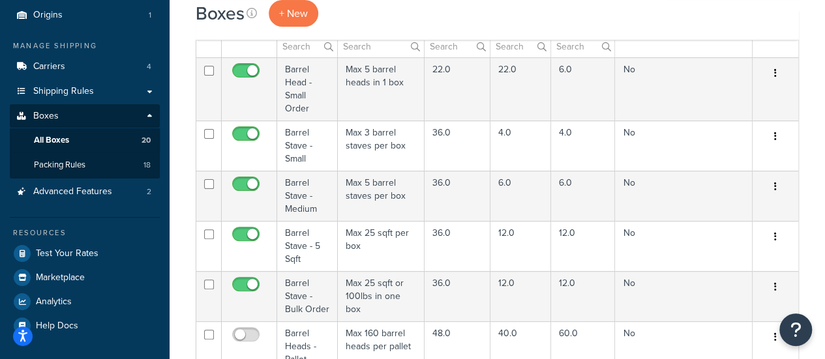
scroll to position [117, 0]
click at [727, 18] on div "Boxes + New" at bounding box center [497, 13] width 603 height 27
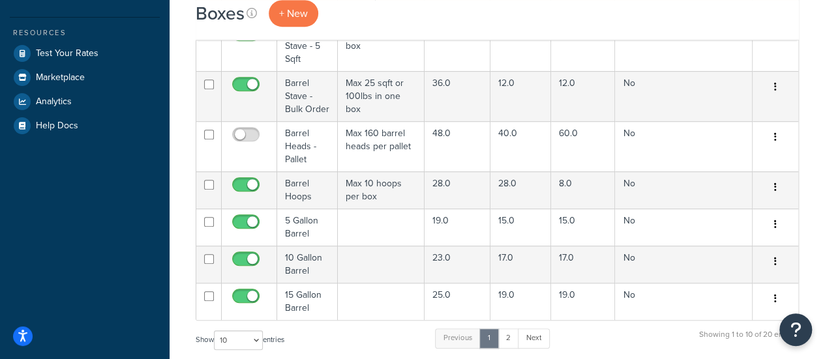
scroll to position [319, 0]
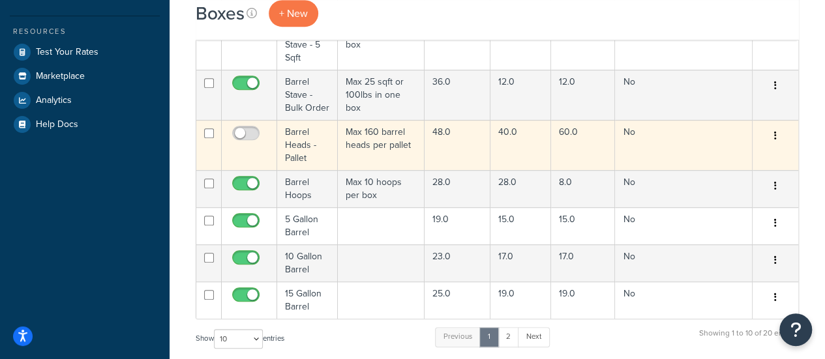
click at [777, 139] on button "button" at bounding box center [775, 136] width 18 height 21
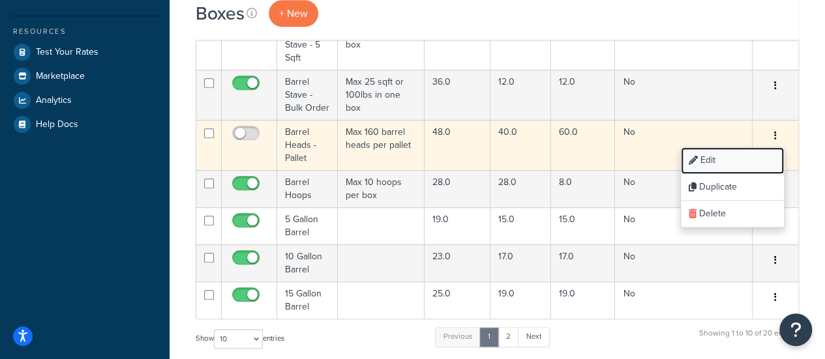
click at [726, 160] on link "Edit" at bounding box center [731, 160] width 103 height 27
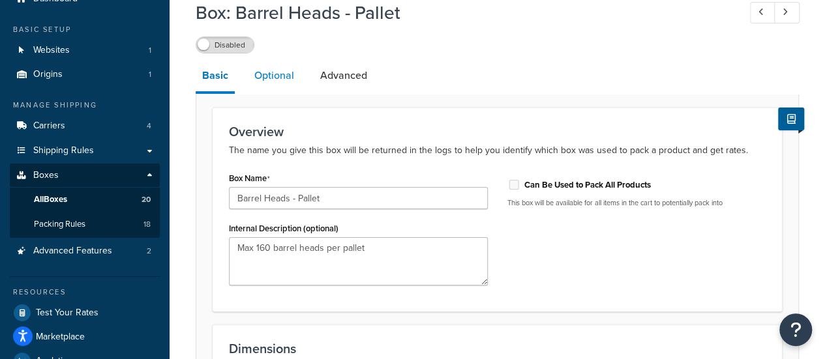
click at [270, 78] on link "Optional" at bounding box center [274, 75] width 53 height 31
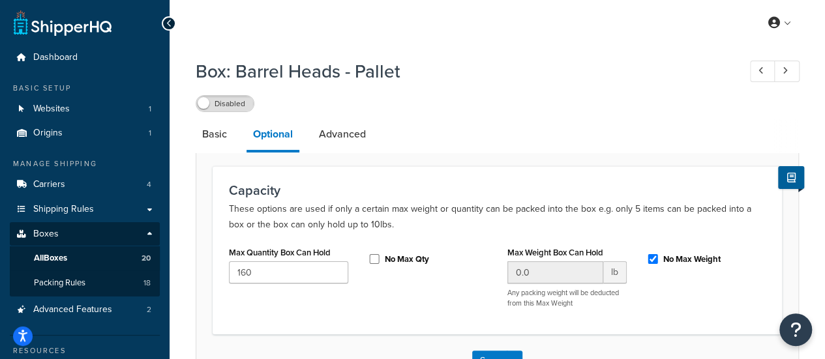
click at [352, 147] on link "Advanced" at bounding box center [342, 134] width 60 height 31
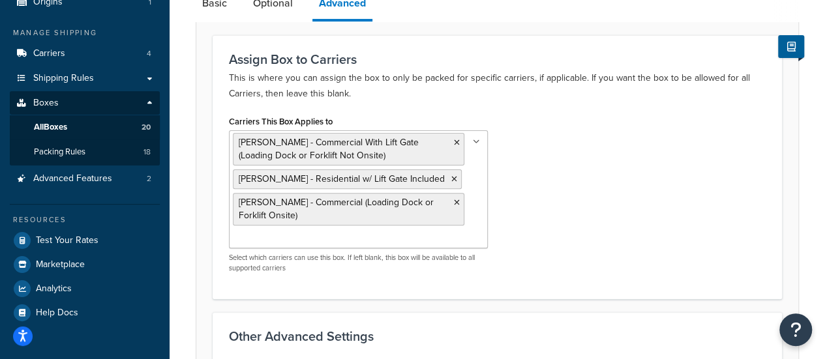
scroll to position [132, 0]
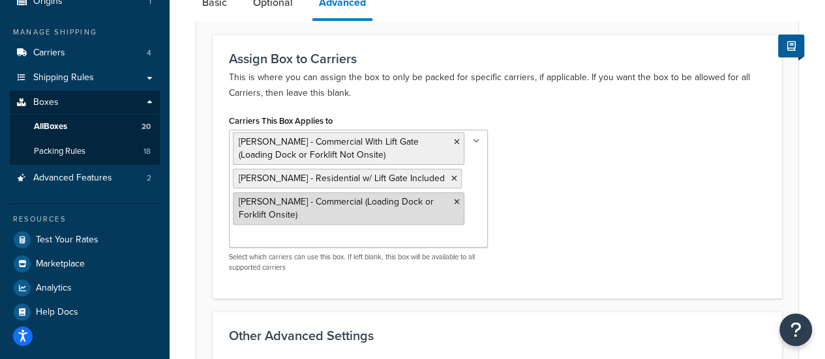
click at [454, 203] on icon at bounding box center [457, 202] width 6 height 8
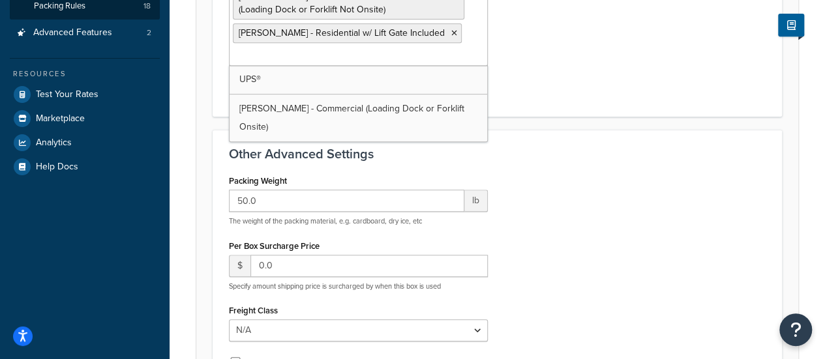
scroll to position [511, 0]
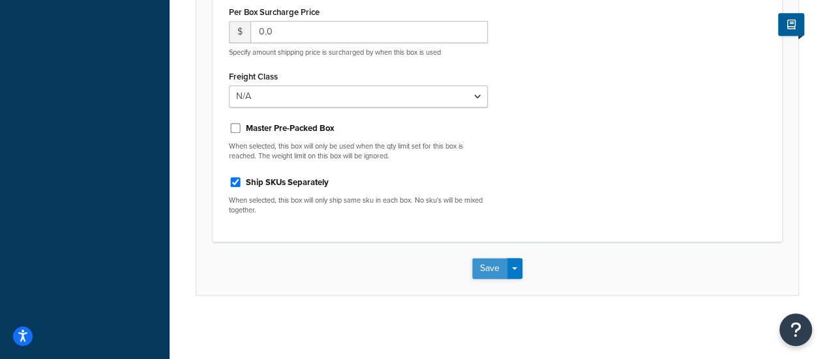
click at [488, 266] on button "Save" at bounding box center [489, 268] width 35 height 21
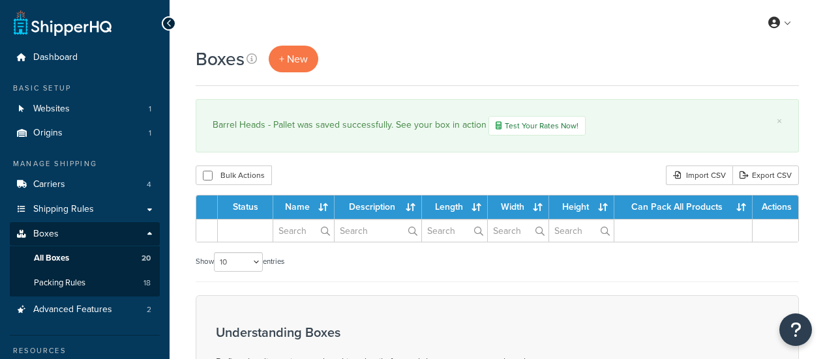
click at [102, 279] on link "Packing Rules 18" at bounding box center [85, 283] width 150 height 24
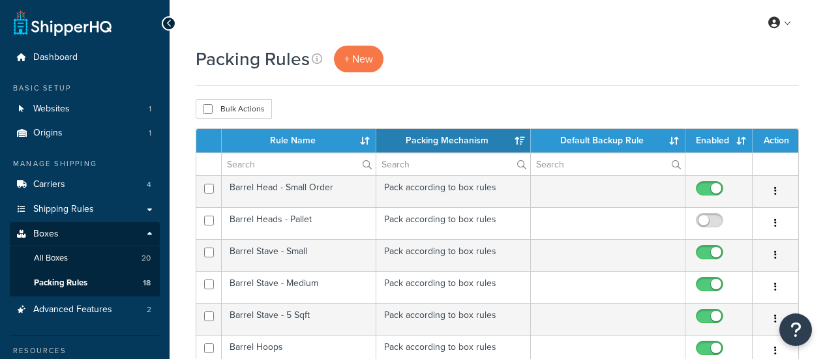
select select "15"
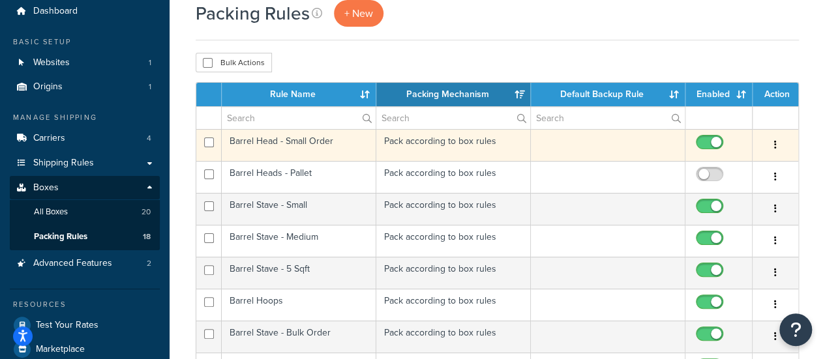
scroll to position [50, 0]
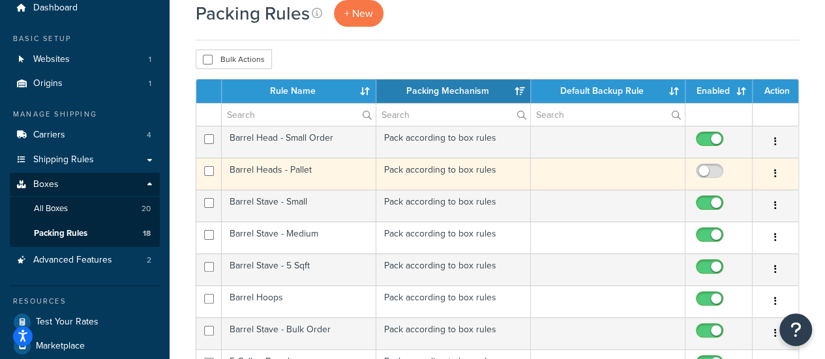
click at [778, 176] on button "button" at bounding box center [775, 174] width 18 height 21
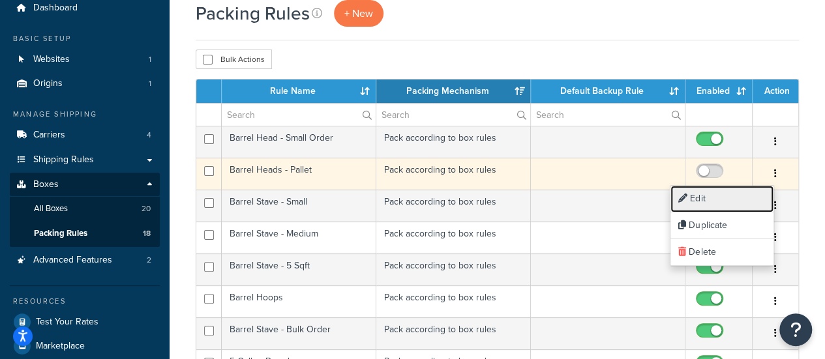
click at [750, 192] on link "Edit" at bounding box center [721, 199] width 103 height 27
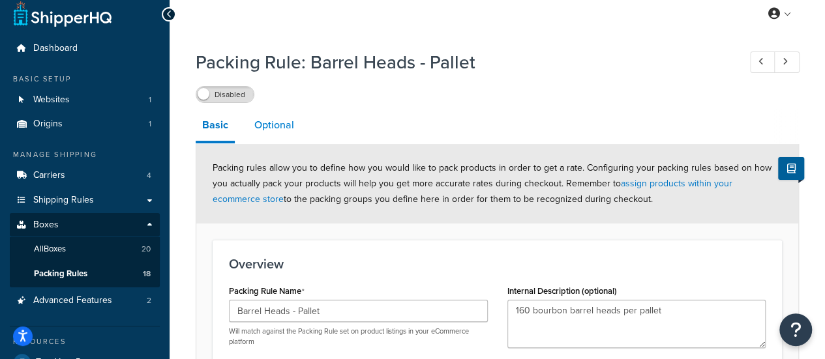
click at [282, 119] on link "Optional" at bounding box center [274, 125] width 53 height 31
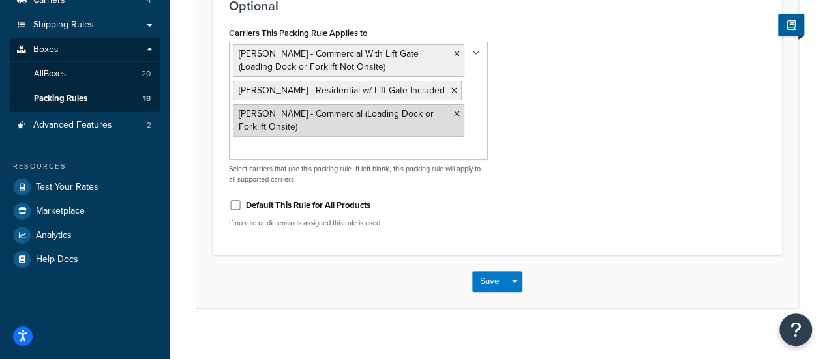
click at [455, 115] on icon at bounding box center [457, 114] width 6 height 8
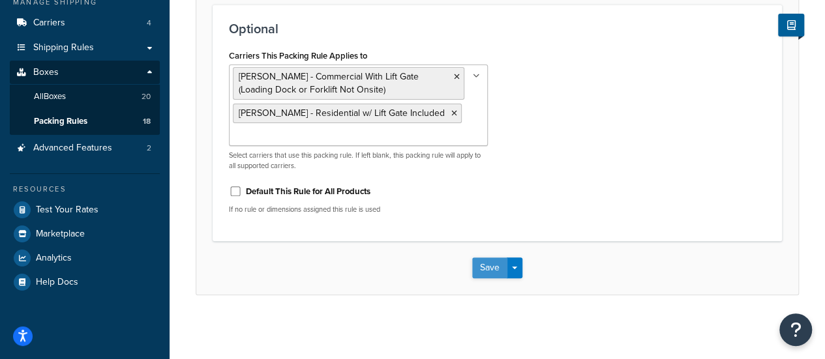
click at [484, 273] on button "Save" at bounding box center [489, 267] width 35 height 21
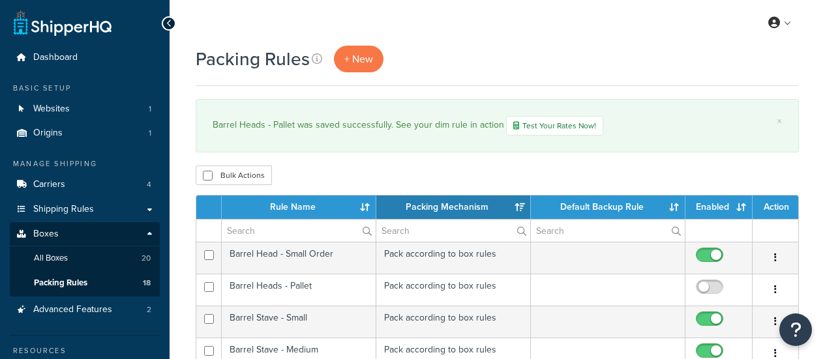
select select "15"
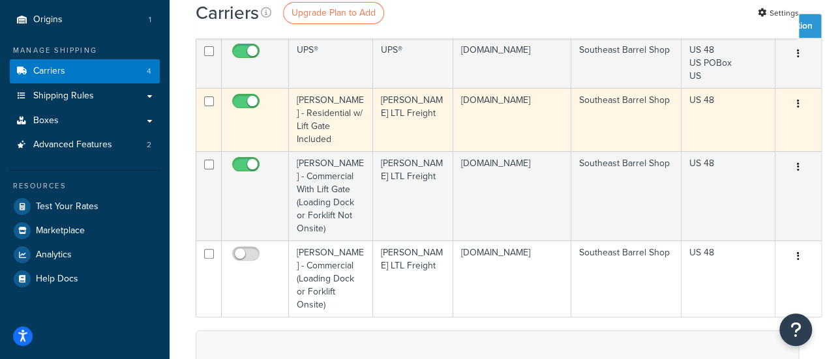
scroll to position [114, 0]
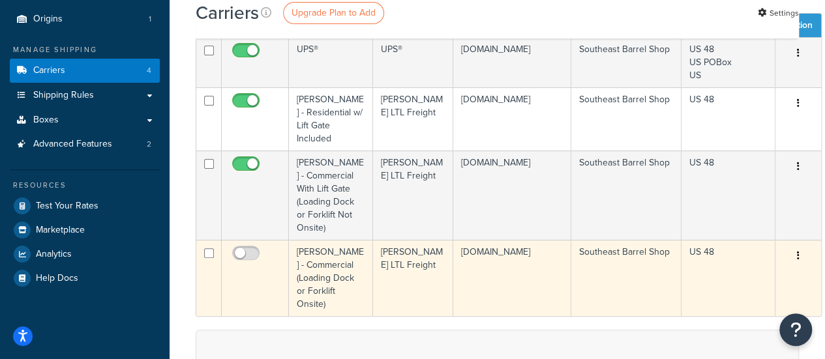
click at [797, 254] on icon "button" at bounding box center [798, 255] width 3 height 9
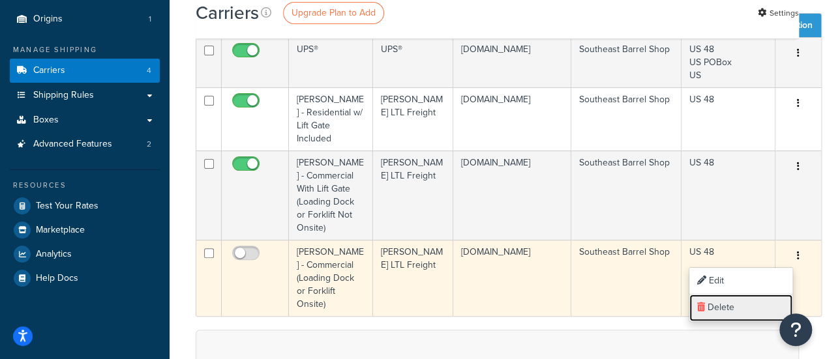
click at [729, 311] on link "Delete" at bounding box center [740, 308] width 103 height 27
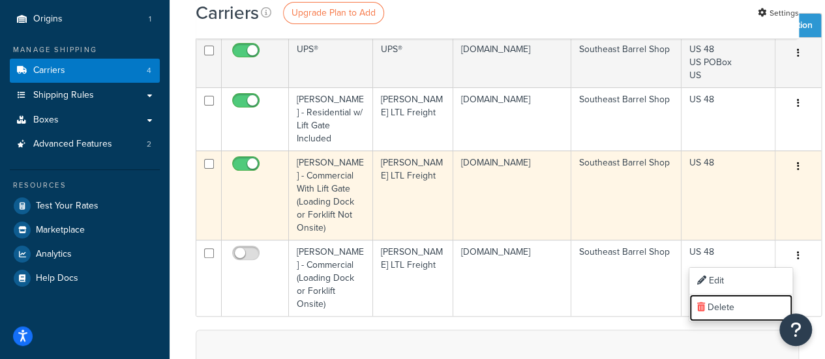
scroll to position [0, 0]
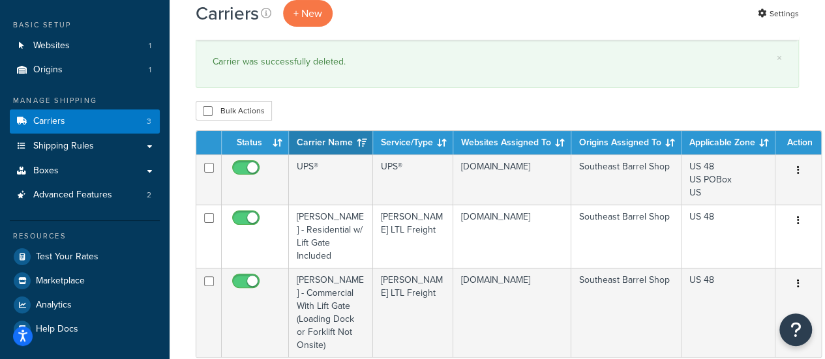
scroll to position [109, 0]
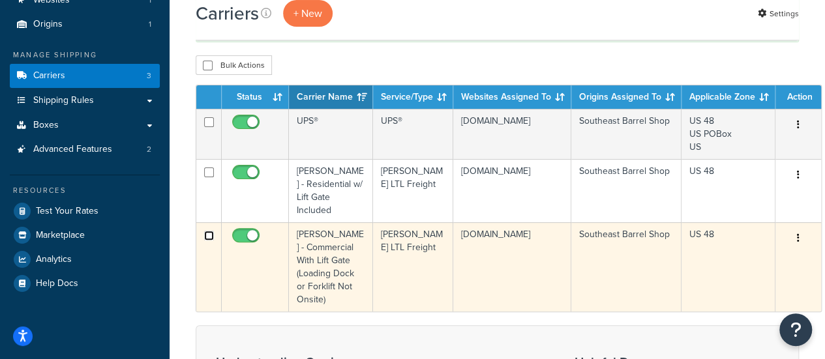
click at [207, 233] on input "checkbox" at bounding box center [209, 236] width 10 height 10
checkbox input "true"
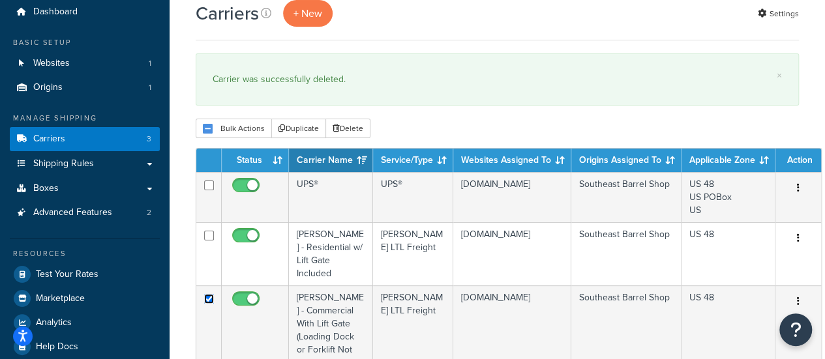
scroll to position [45, 0]
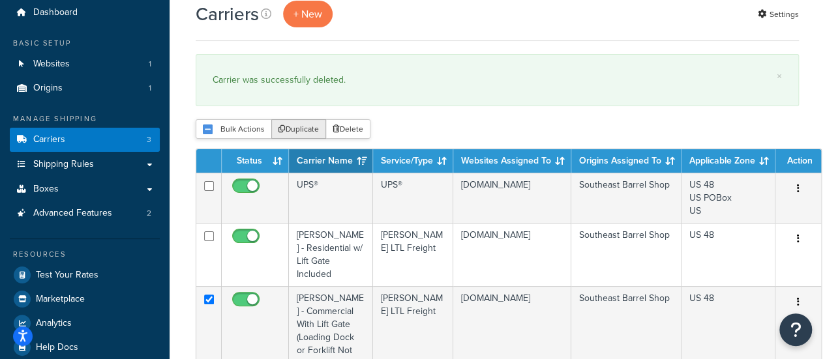
click at [297, 127] on button "Duplicate" at bounding box center [298, 129] width 55 height 20
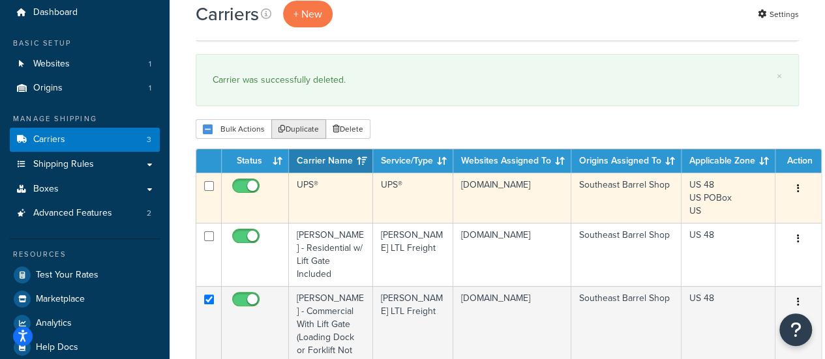
scroll to position [135, 0]
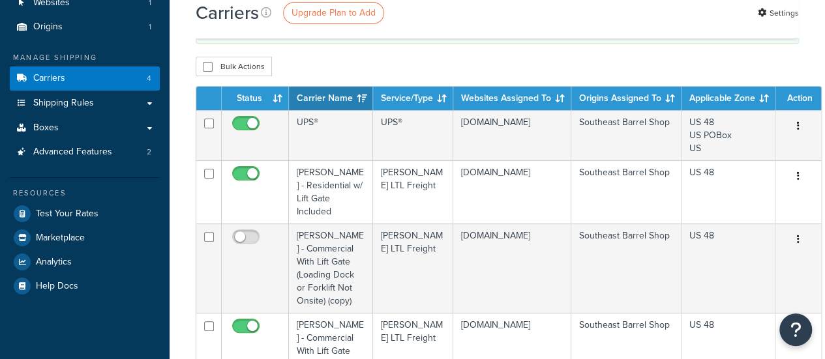
scroll to position [106, 0]
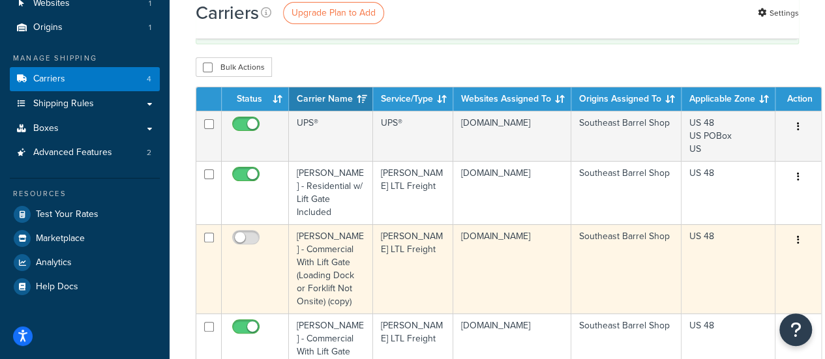
click at [797, 241] on icon "button" at bounding box center [798, 239] width 3 height 9
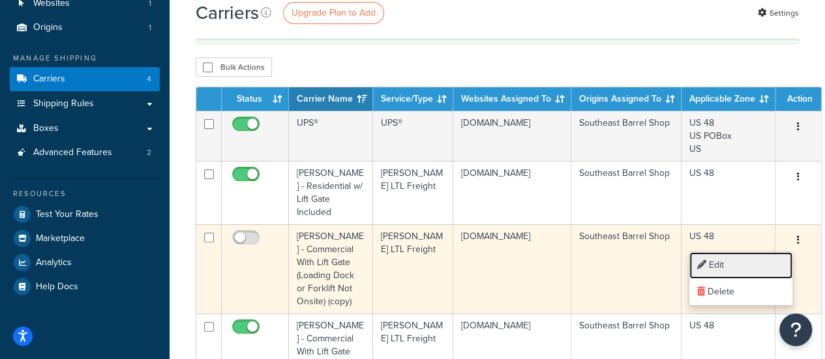
click at [759, 257] on link "Edit" at bounding box center [740, 265] width 103 height 27
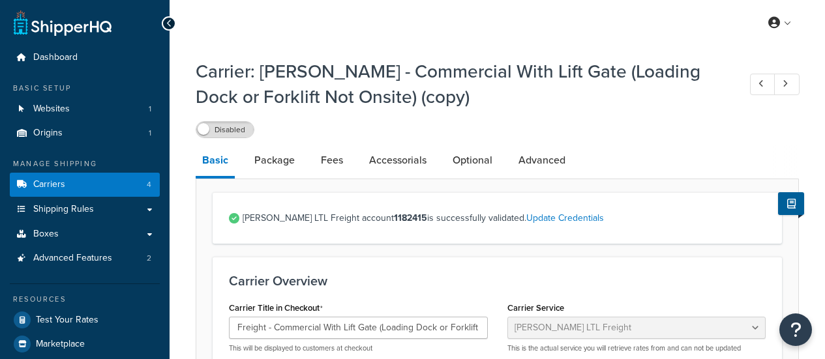
select select "saiaFreight"
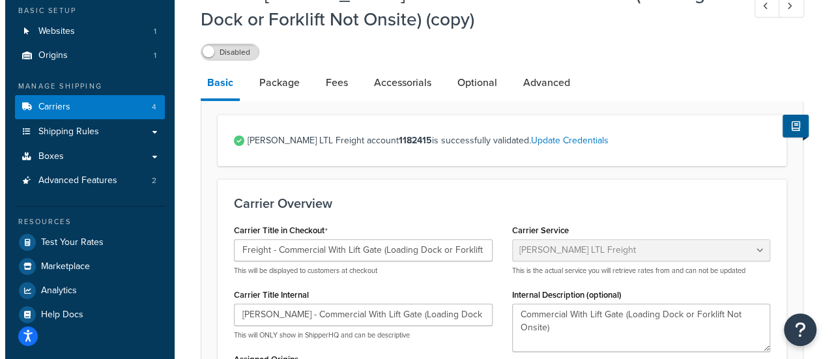
scroll to position [65, 0]
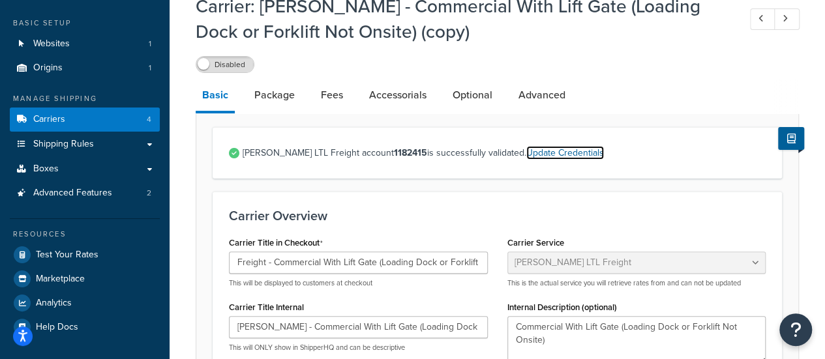
click at [529, 149] on link "Update Credentials" at bounding box center [565, 153] width 78 height 14
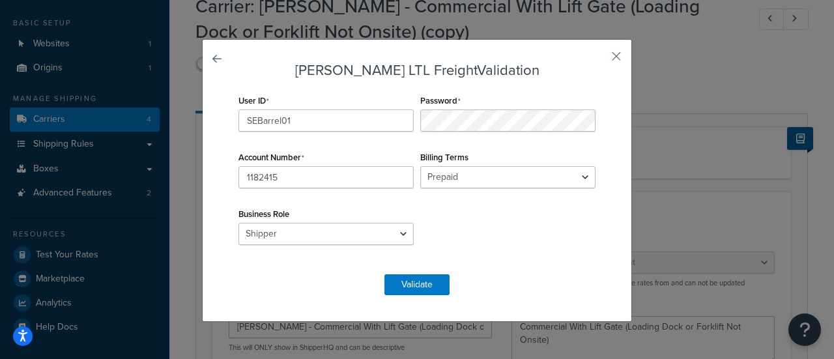
click at [407, 273] on form "[PERSON_NAME] LTL Freight Validation User ID SEBarrel01 Password Account Number…" at bounding box center [417, 179] width 364 height 233
click at [404, 278] on button "Validate" at bounding box center [417, 284] width 65 height 21
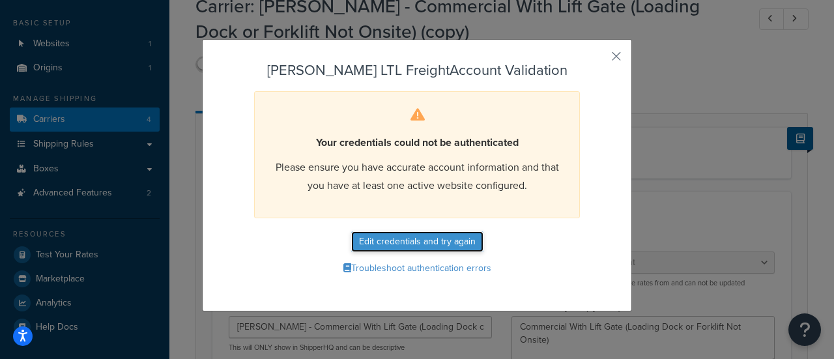
click at [421, 244] on button "Edit credentials and try again" at bounding box center [417, 241] width 132 height 21
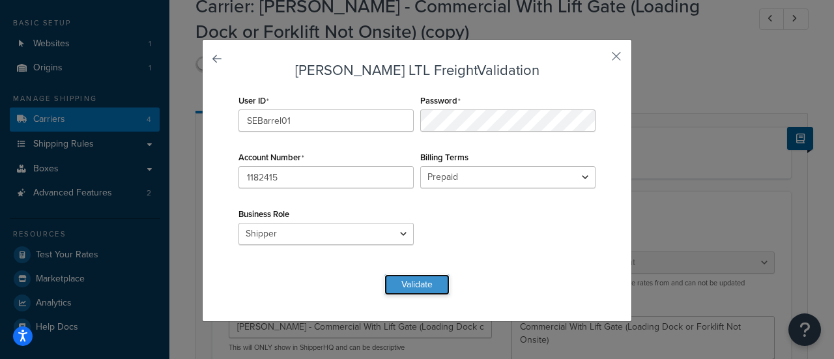
click at [407, 287] on button "Validate" at bounding box center [417, 284] width 65 height 21
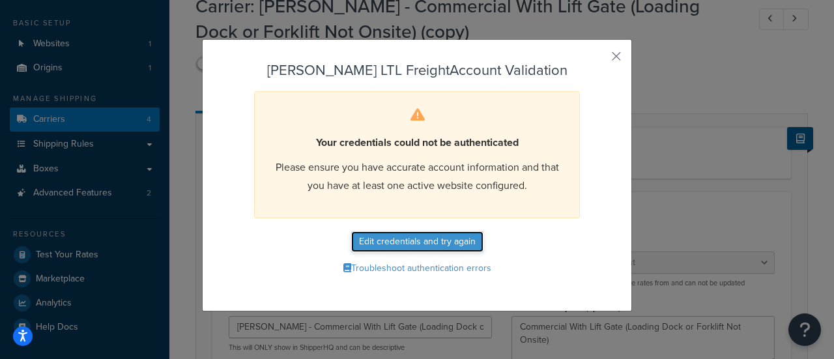
click at [428, 244] on button "Edit credentials and try again" at bounding box center [417, 241] width 132 height 21
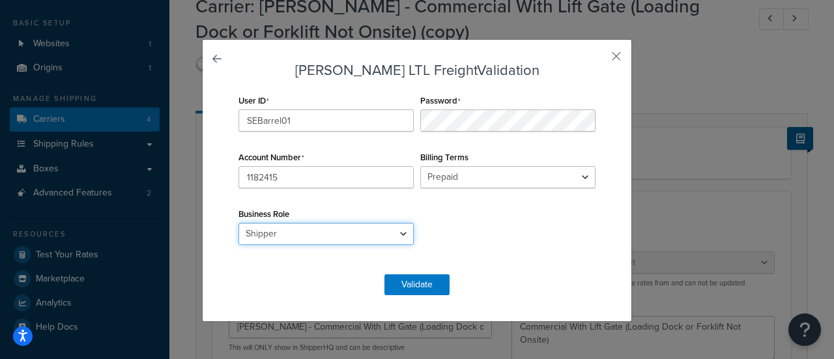
click at [370, 239] on select "Shipper Consignee Third Party" at bounding box center [326, 234] width 175 height 22
select select "THIRD PARTY"
click at [239, 223] on select "Shipper Consignee Third Party" at bounding box center [326, 234] width 175 height 22
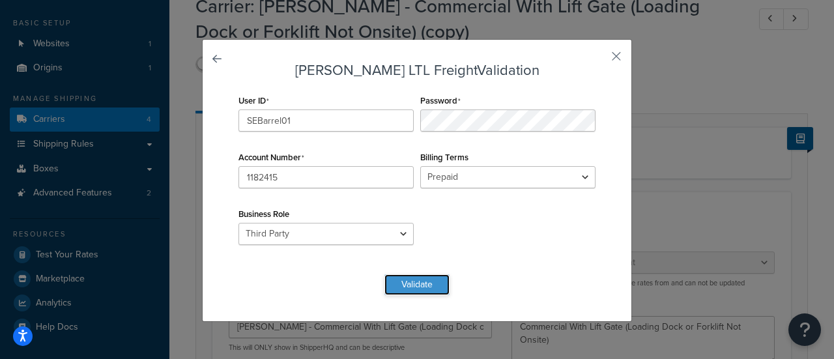
click at [403, 286] on button "Validate" at bounding box center [417, 284] width 65 height 21
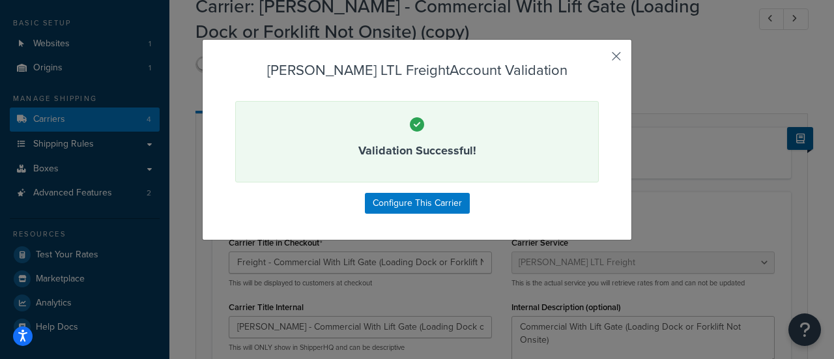
click at [599, 61] on button "button" at bounding box center [597, 60] width 3 height 3
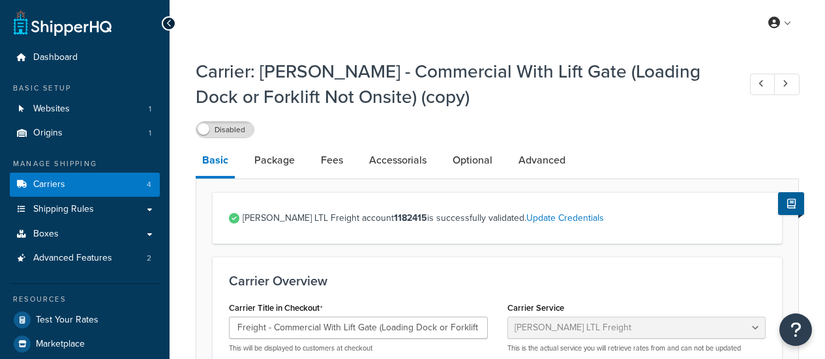
select select "saiaFreight"
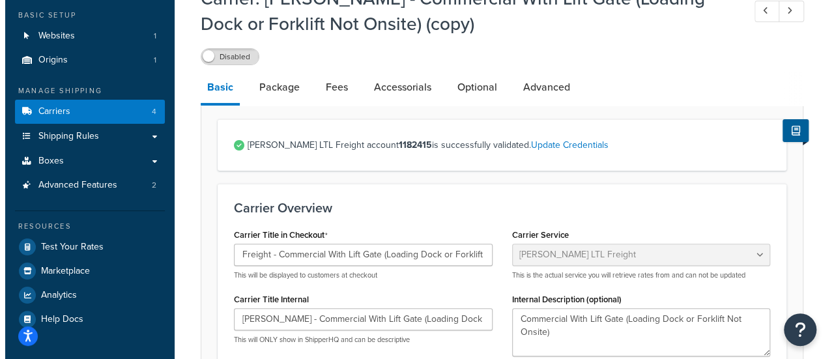
scroll to position [76, 0]
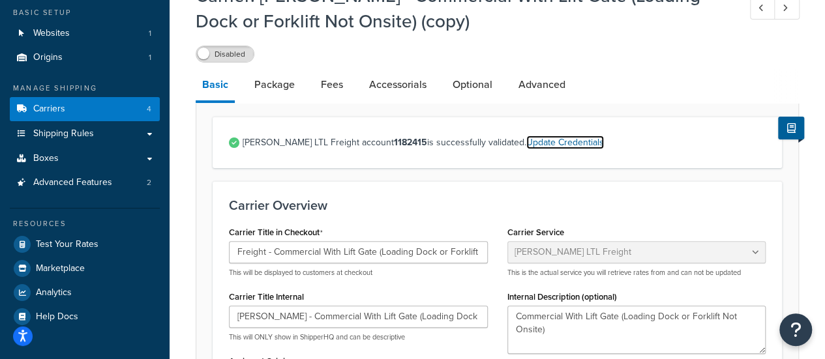
click at [526, 142] on link "Update Credentials" at bounding box center [565, 143] width 78 height 14
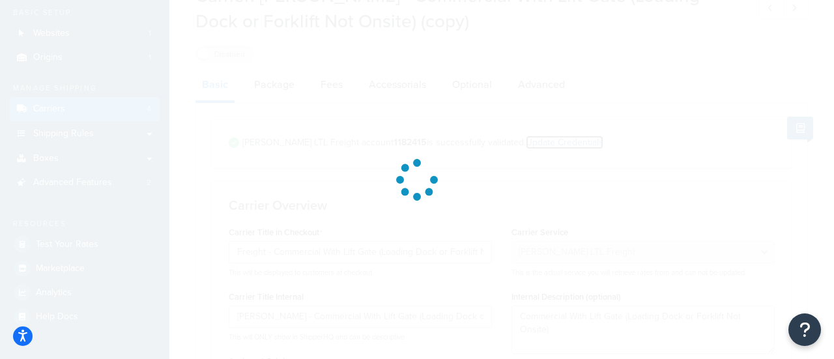
select select "THIRD PARTY"
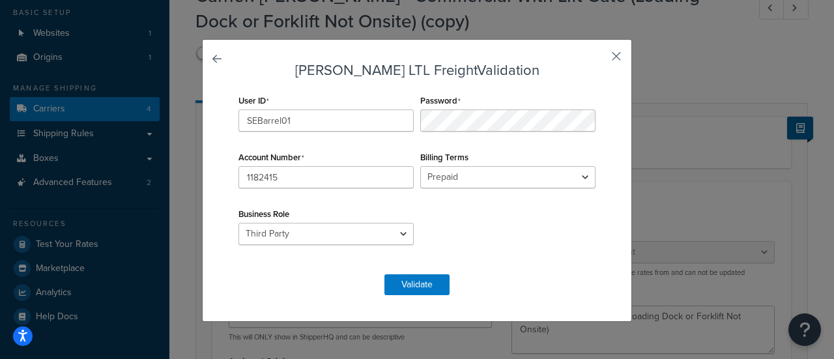
click at [599, 63] on button "button" at bounding box center [597, 60] width 3 height 3
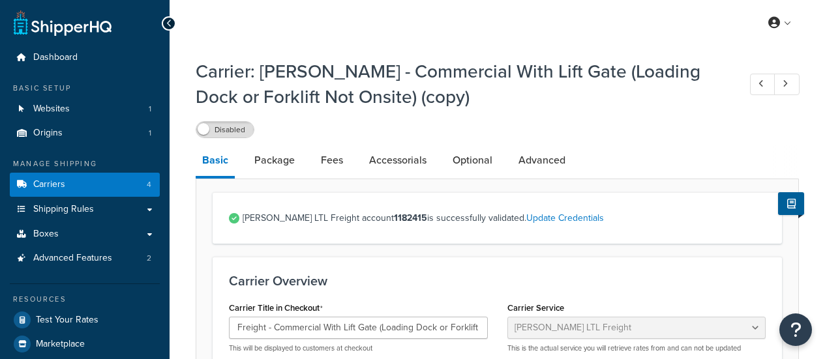
select select "saiaFreight"
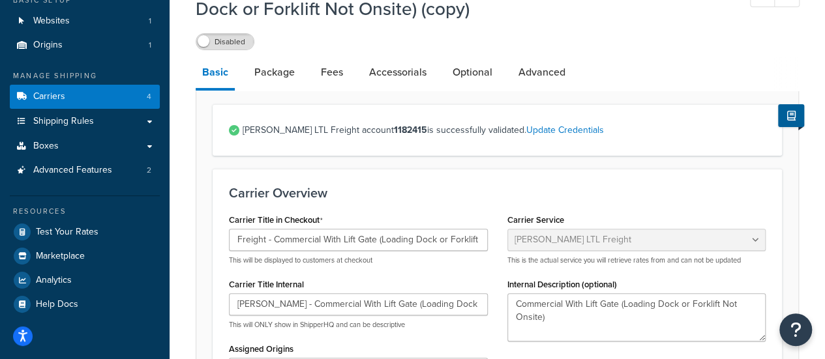
scroll to position [82, 0]
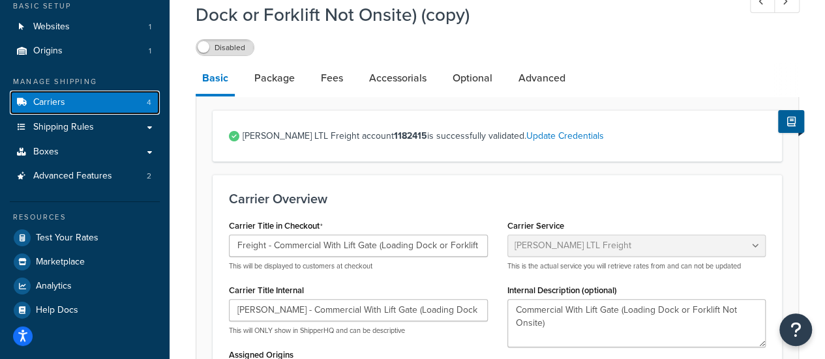
click at [102, 103] on link "Carriers 4" at bounding box center [85, 103] width 150 height 24
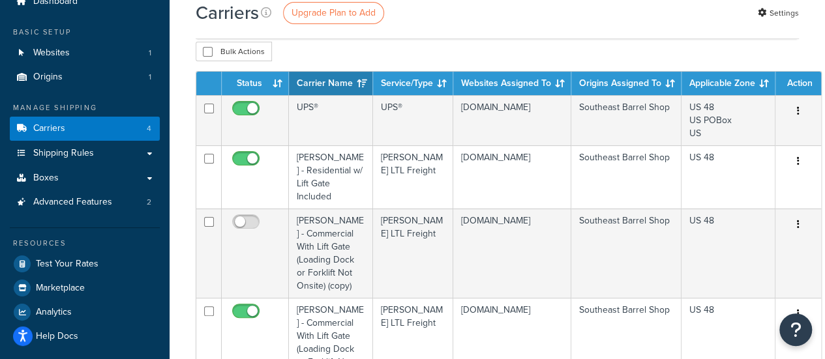
scroll to position [91, 0]
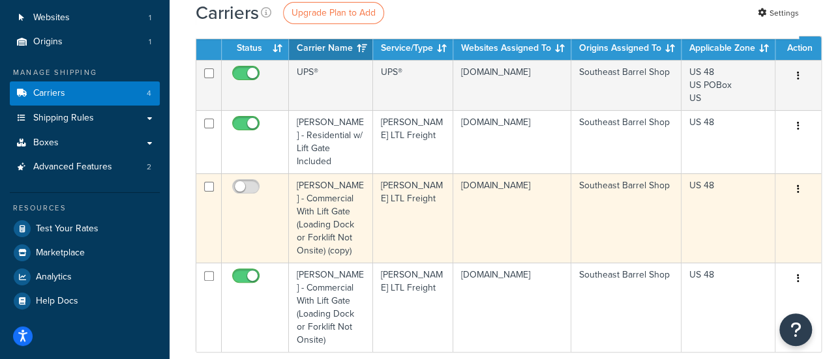
click at [789, 190] on button "button" at bounding box center [798, 189] width 18 height 21
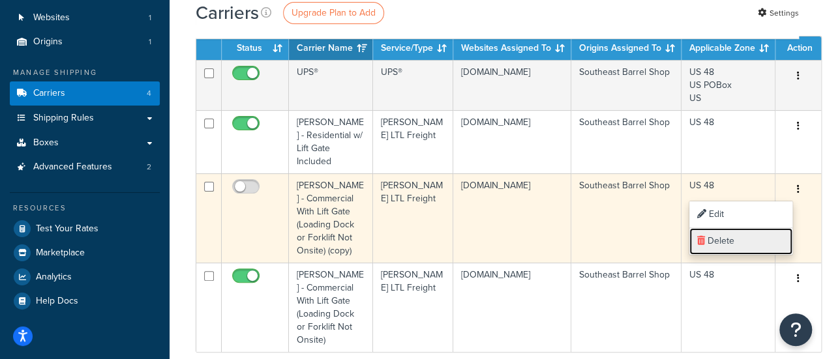
click at [740, 239] on link "Delete" at bounding box center [740, 241] width 103 height 27
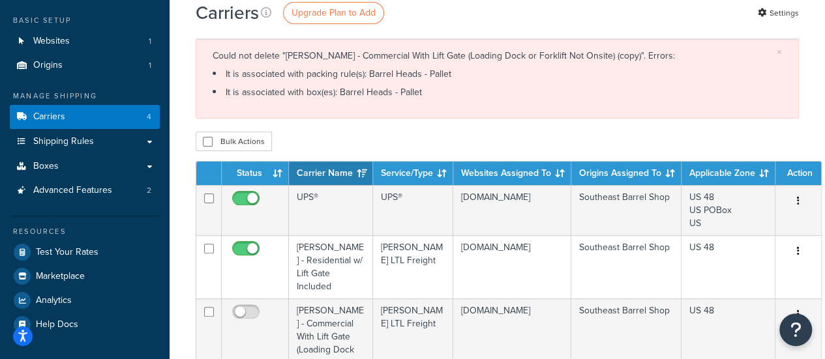
scroll to position [66, 0]
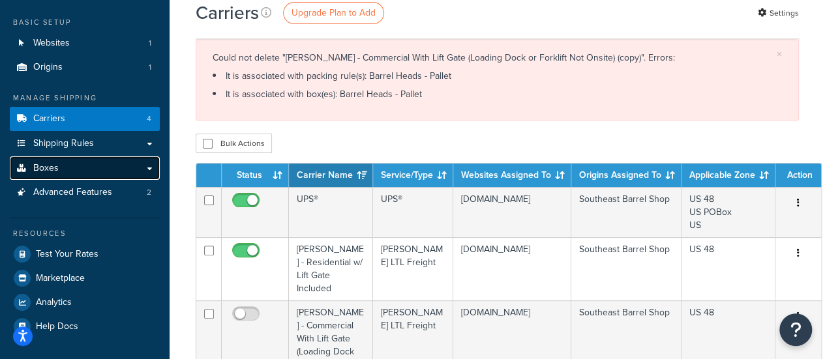
click at [89, 170] on link "Boxes" at bounding box center [85, 168] width 150 height 24
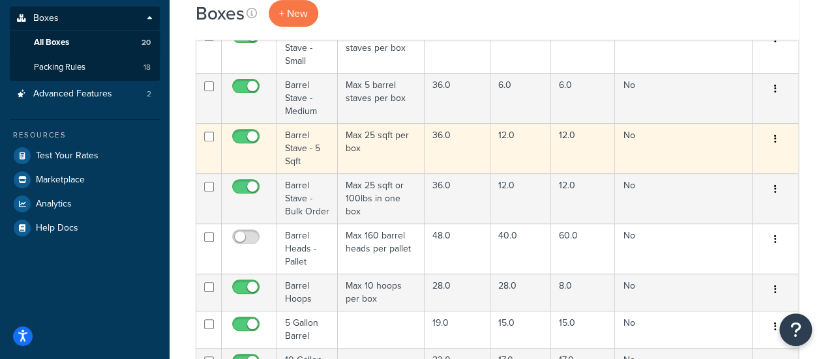
scroll to position [227, 0]
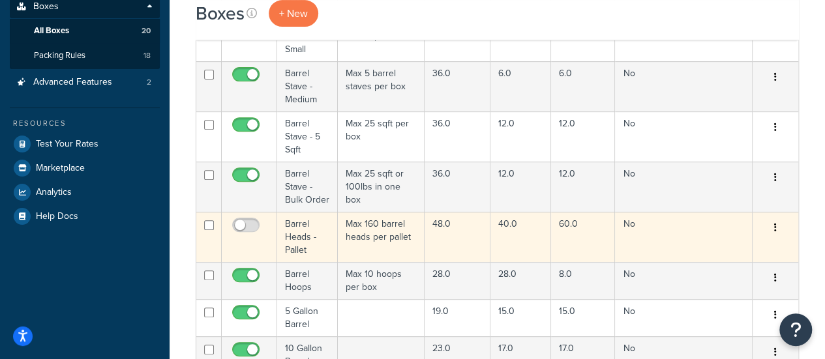
click at [773, 227] on button "button" at bounding box center [775, 228] width 18 height 21
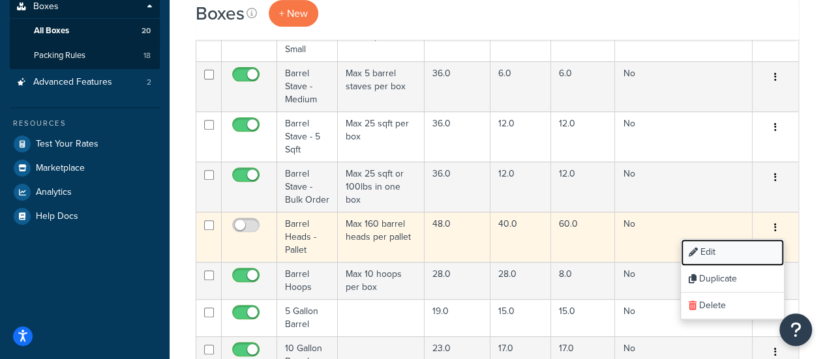
click at [747, 246] on link "Edit" at bounding box center [731, 252] width 103 height 27
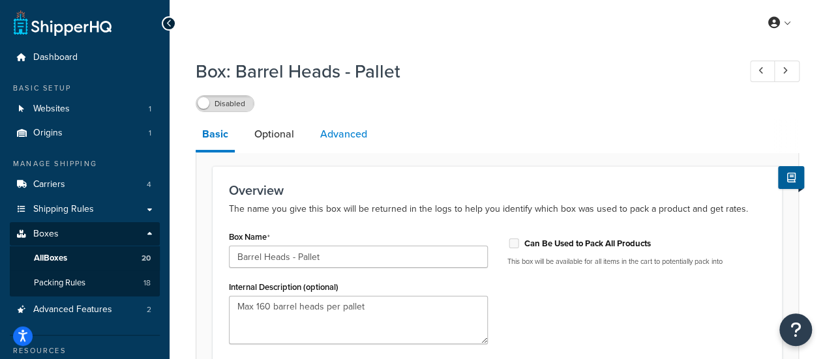
click at [314, 134] on link "Advanced" at bounding box center [344, 134] width 60 height 31
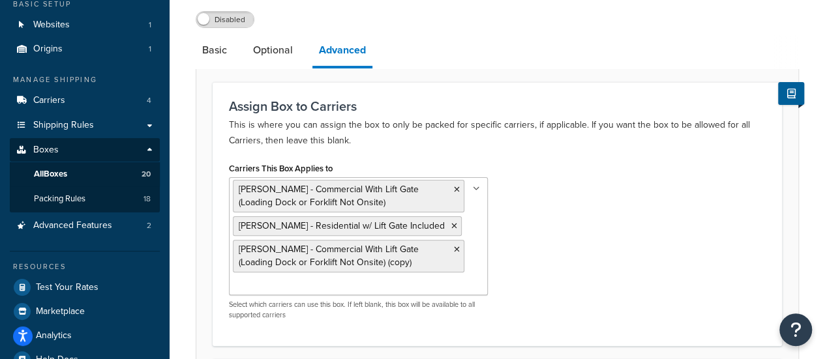
scroll to position [89, 0]
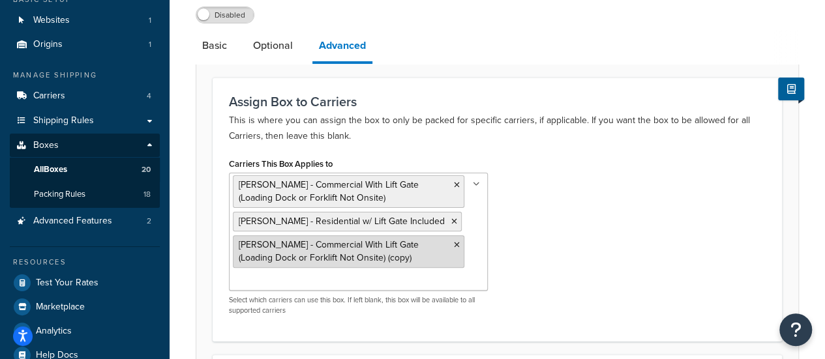
click at [458, 246] on icon at bounding box center [457, 245] width 6 height 8
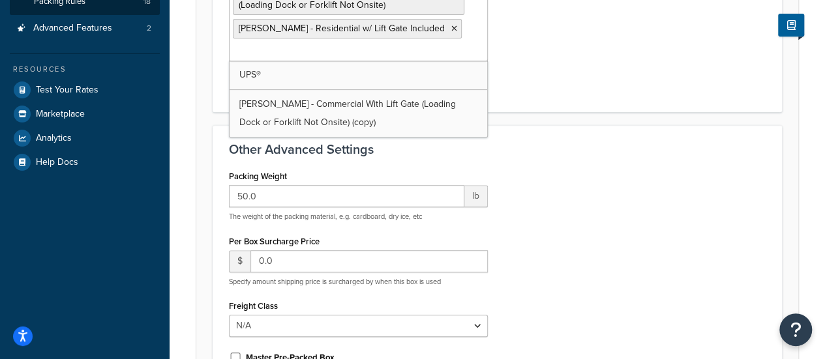
click at [586, 256] on div "Packing Weight 50.0 lb The weight of the packing material, e.g. cardboard, dry …" at bounding box center [497, 310] width 556 height 287
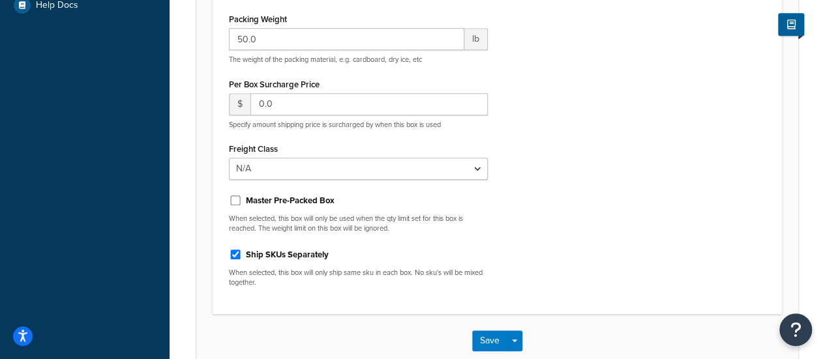
scroll to position [445, 0]
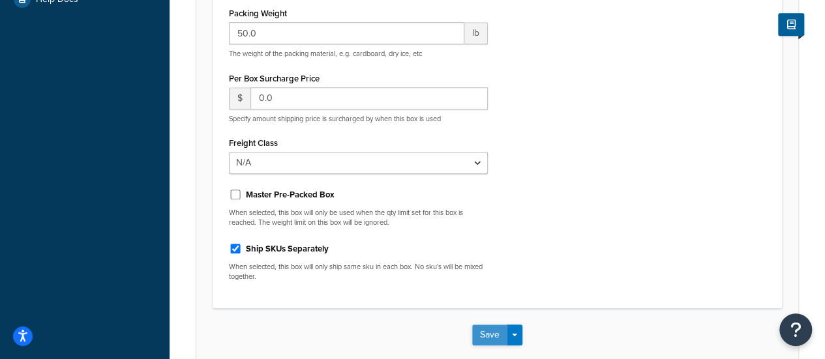
click at [495, 330] on button "Save" at bounding box center [489, 335] width 35 height 21
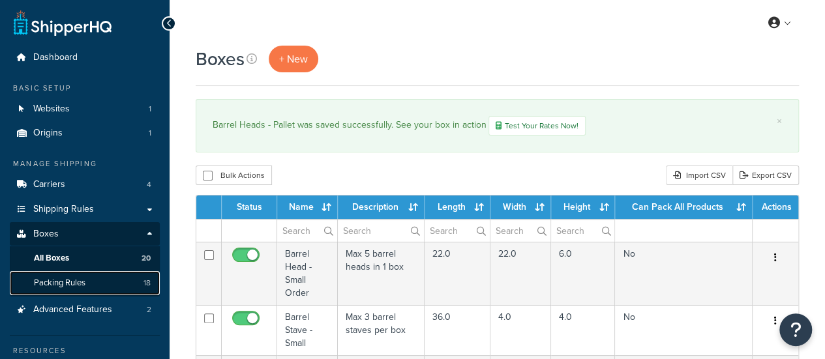
click at [81, 279] on span "Packing Rules" at bounding box center [59, 283] width 51 height 11
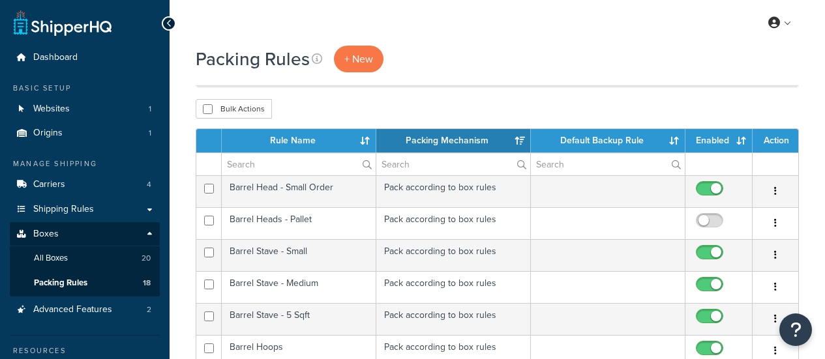
select select "15"
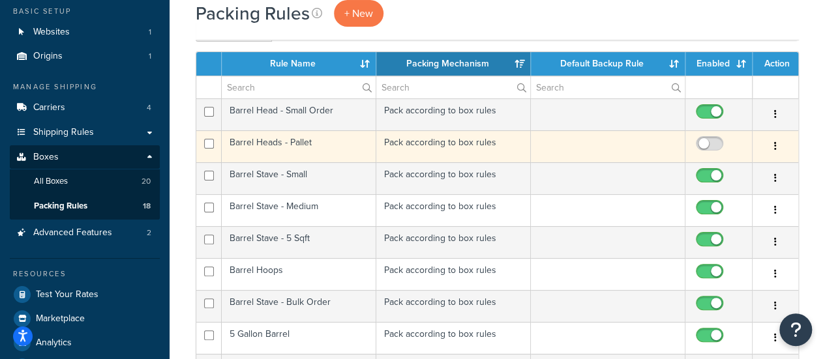
click at [772, 143] on button "button" at bounding box center [775, 146] width 18 height 21
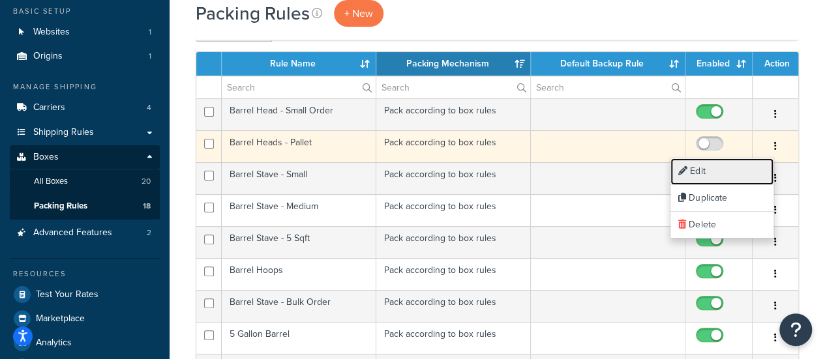
click at [737, 177] on link "Edit" at bounding box center [721, 171] width 103 height 27
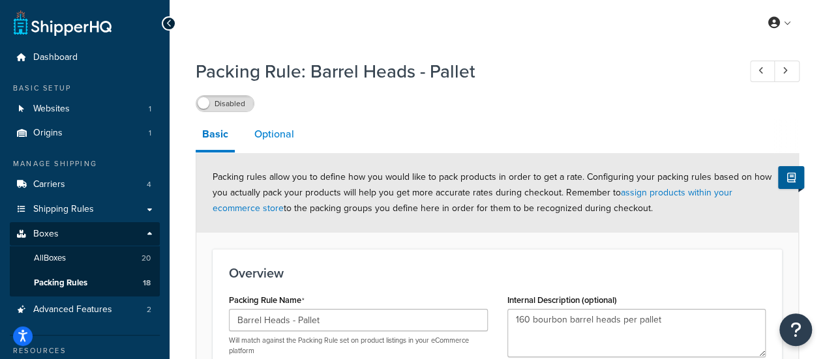
click at [289, 142] on link "Optional" at bounding box center [274, 134] width 53 height 31
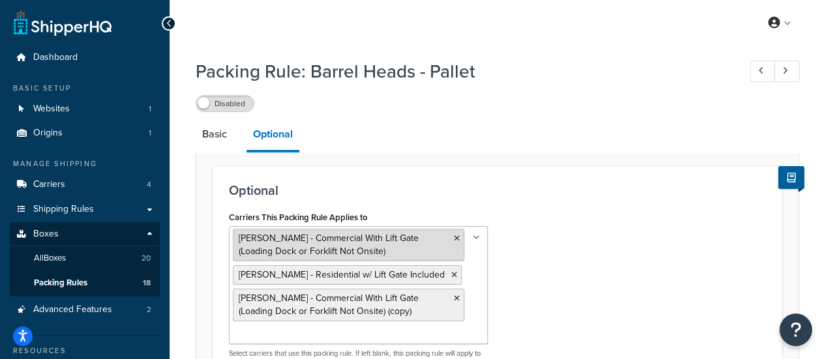
scroll to position [82, 0]
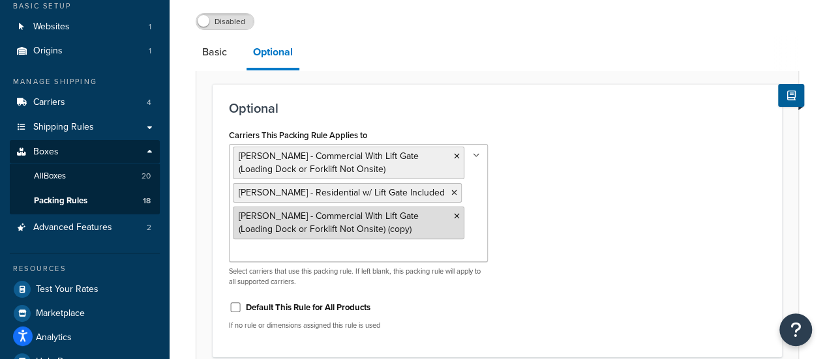
click at [457, 216] on icon at bounding box center [457, 216] width 6 height 8
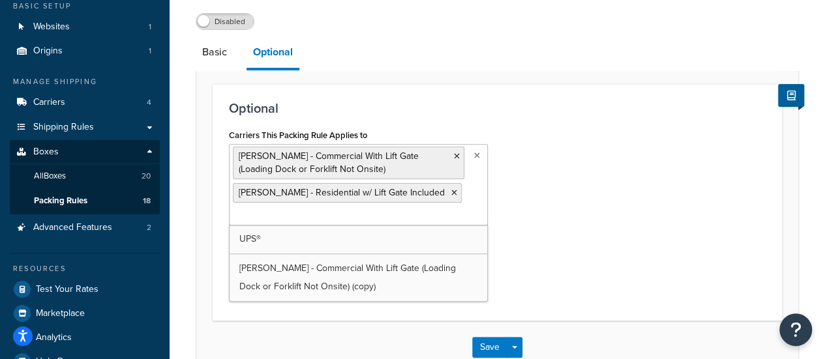
scroll to position [162, 0]
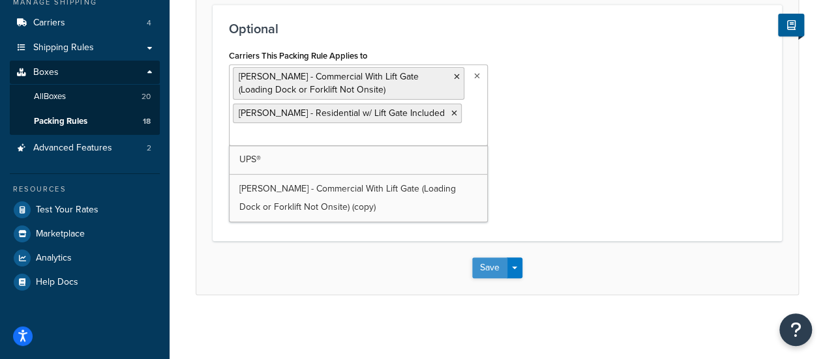
click at [479, 266] on button "Save" at bounding box center [489, 267] width 35 height 21
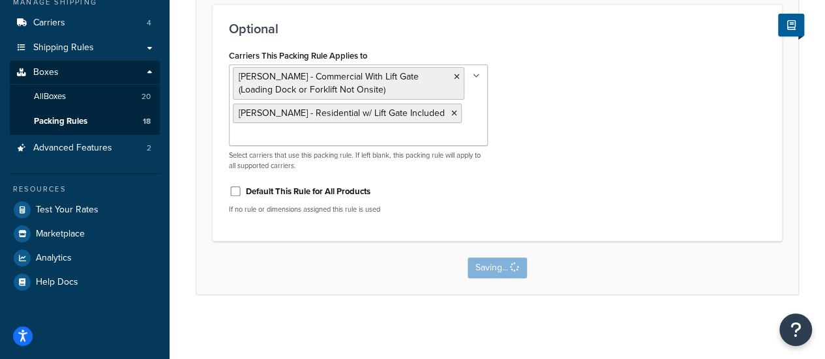
scroll to position [0, 0]
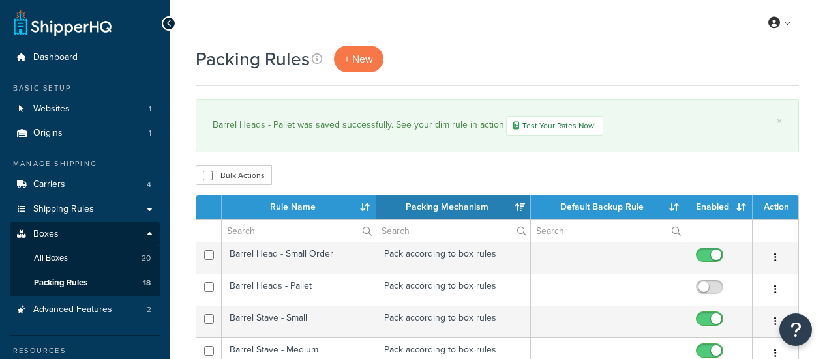
select select "15"
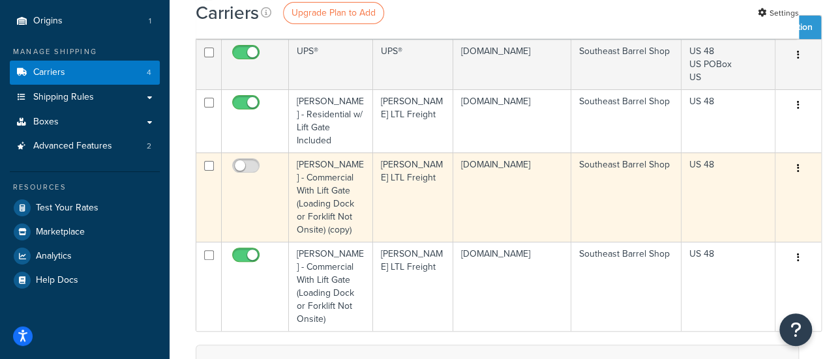
click at [792, 168] on button "button" at bounding box center [798, 168] width 18 height 21
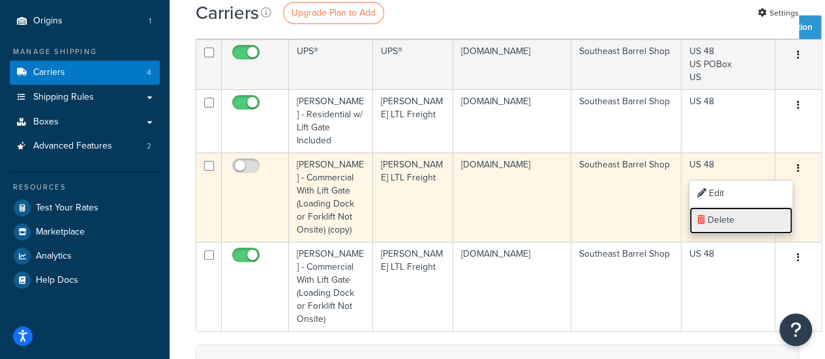
click at [755, 220] on link "Delete" at bounding box center [740, 220] width 103 height 27
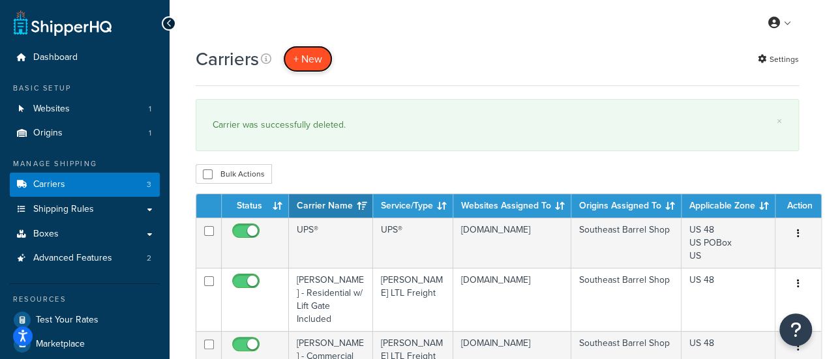
click at [312, 59] on button "+ New" at bounding box center [308, 59] width 50 height 27
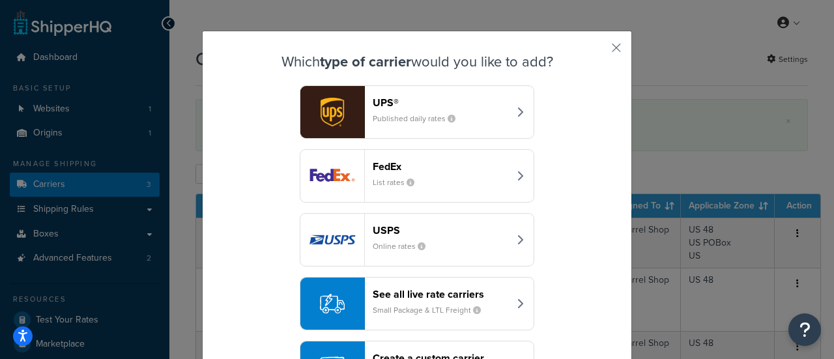
scroll to position [68, 0]
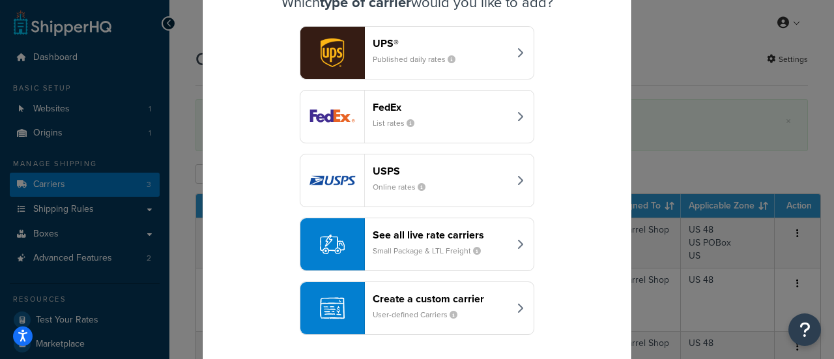
click at [411, 230] on header "See all live rate carriers" at bounding box center [441, 235] width 136 height 12
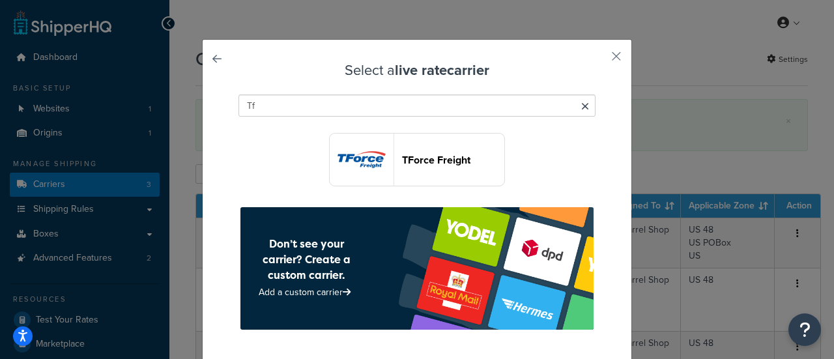
type input "Tf"
click at [420, 166] on header "TForce Freight" at bounding box center [453, 160] width 102 height 12
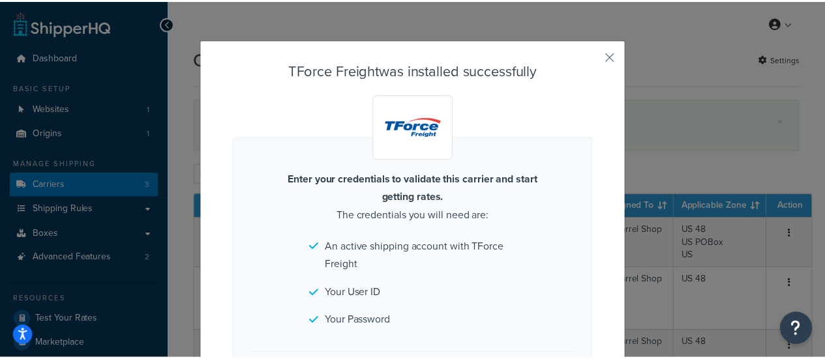
scroll to position [121, 0]
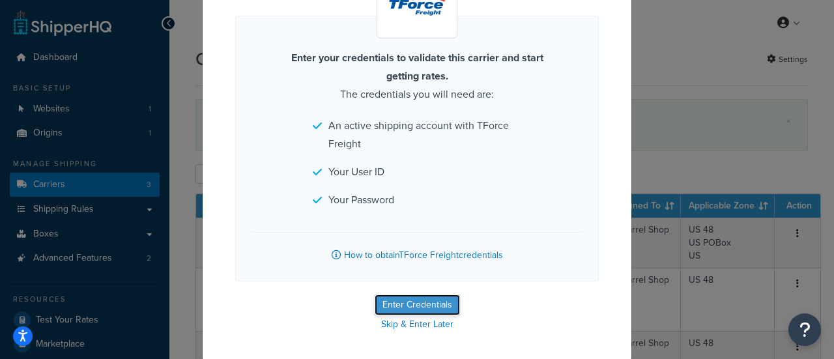
click at [411, 299] on button "Enter Credentials" at bounding box center [417, 305] width 85 height 21
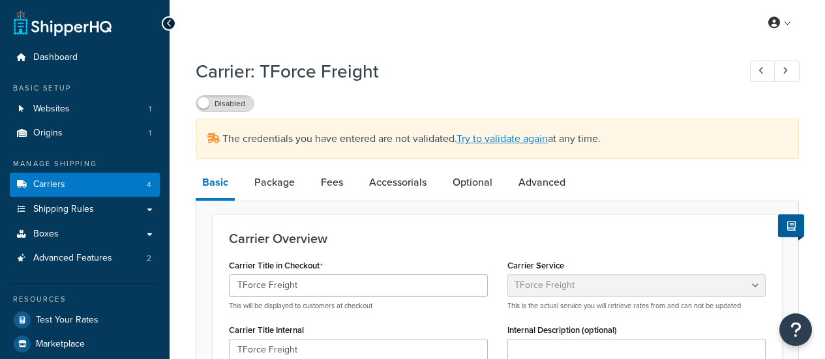
select select "tforceFreight"
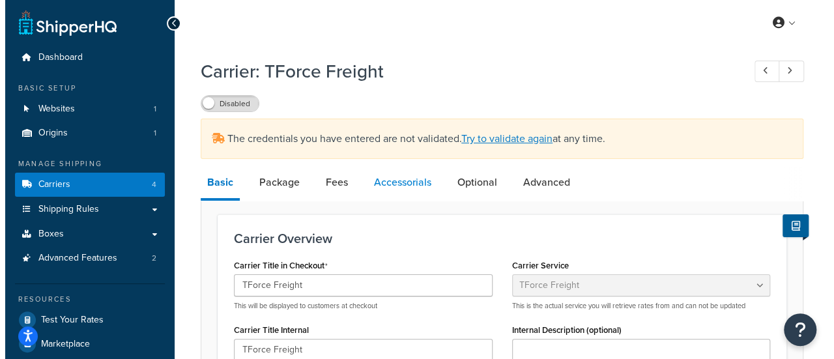
scroll to position [5, 0]
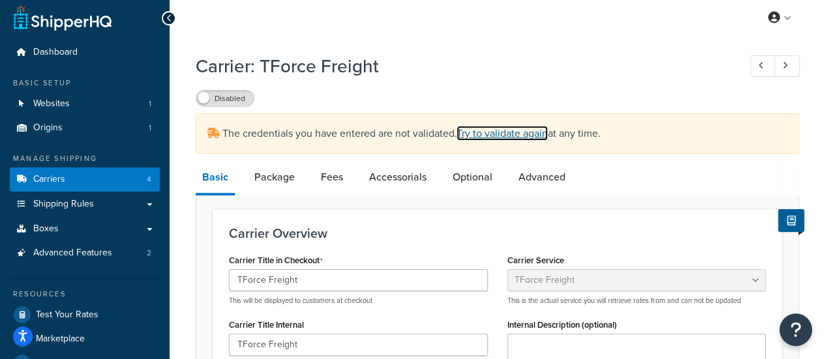
click at [504, 135] on link "Try to validate again" at bounding box center [501, 133] width 91 height 15
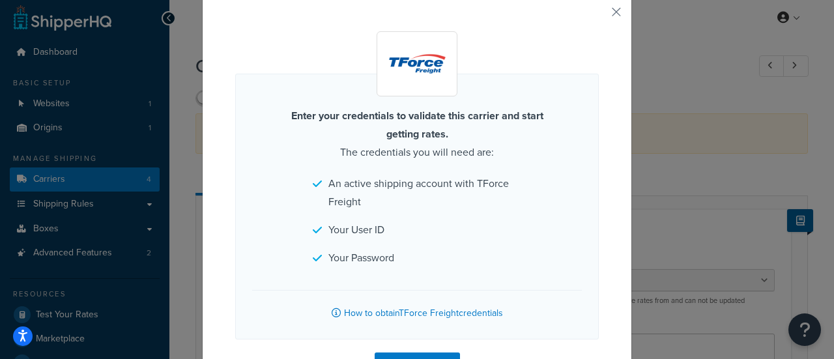
scroll to position [102, 0]
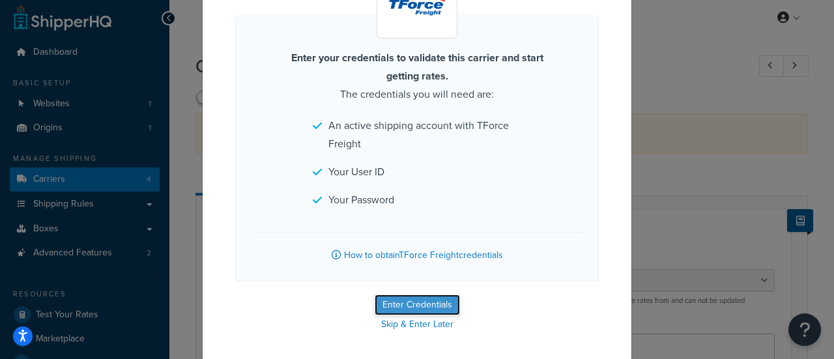
click at [409, 299] on button "Enter Credentials" at bounding box center [417, 305] width 85 height 21
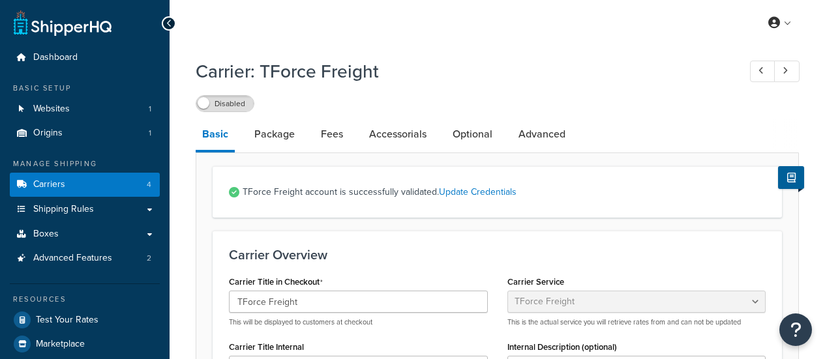
select select "tforceFreight"
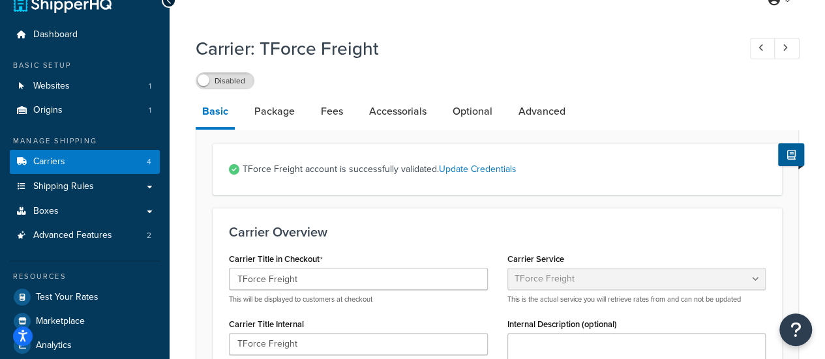
scroll to position [137, 0]
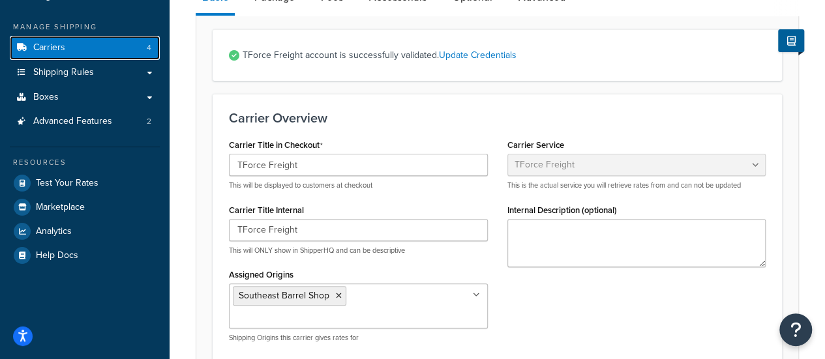
click at [98, 51] on link "Carriers 4" at bounding box center [85, 48] width 150 height 24
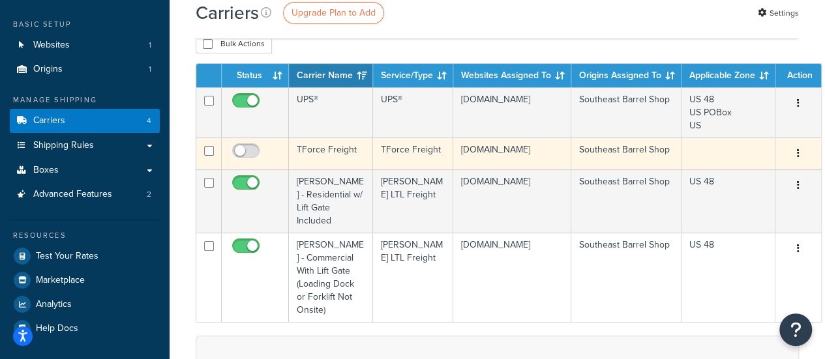
scroll to position [65, 0]
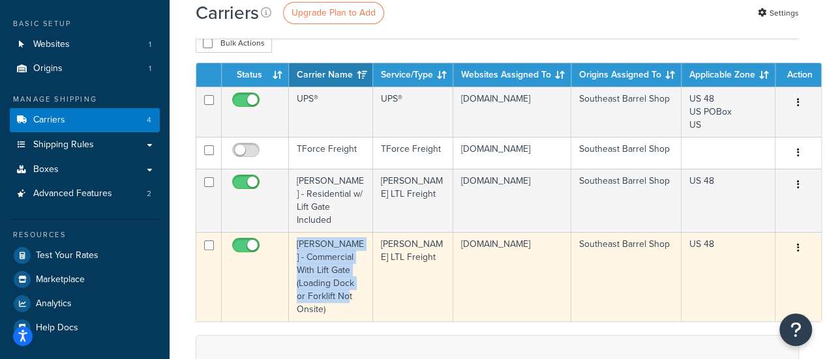
drag, startPoint x: 331, startPoint y: 317, endPoint x: 292, endPoint y: 246, distance: 80.5
click at [292, 246] on td "[PERSON_NAME] - Commercial With Lift Gate (Loading Dock or Forklift Not Onsite)" at bounding box center [331, 276] width 84 height 89
copy td "[PERSON_NAME] - Commercial With Lift Gate (Loading Dock or Forklift Not Onsite)"
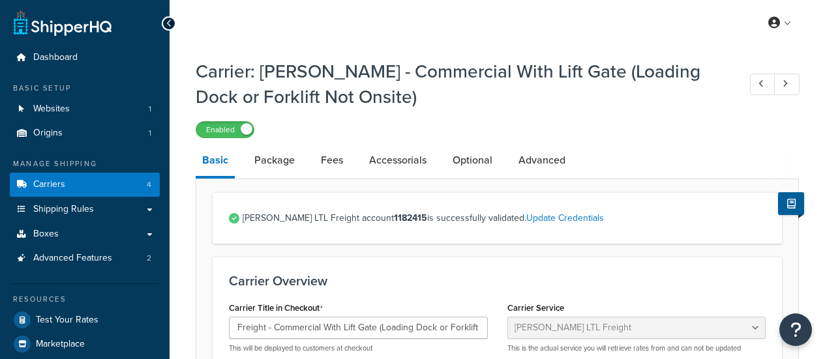
select select "saiaFreight"
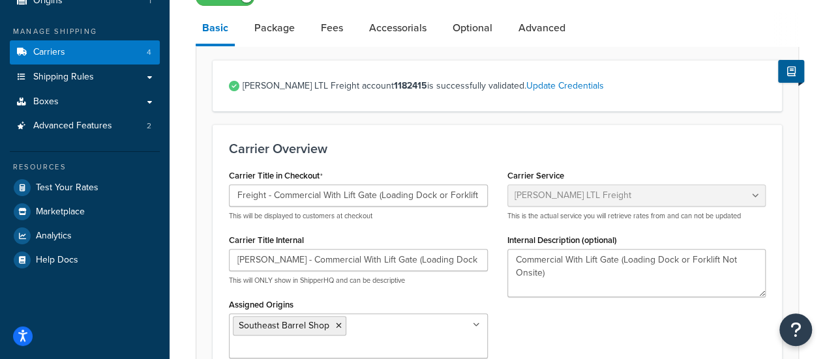
scroll to position [134, 0]
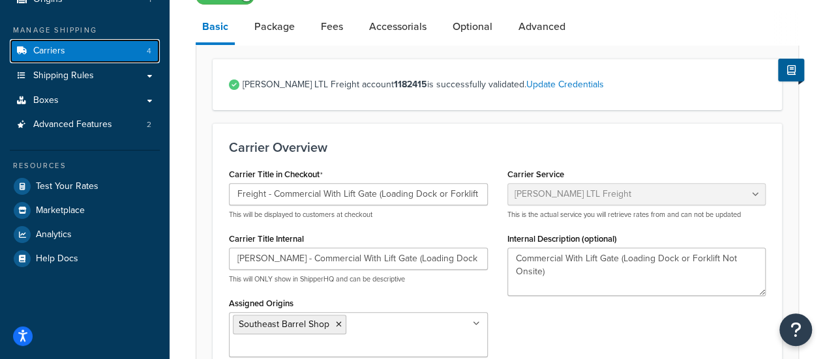
click at [49, 56] on span "Carriers" at bounding box center [49, 51] width 32 height 11
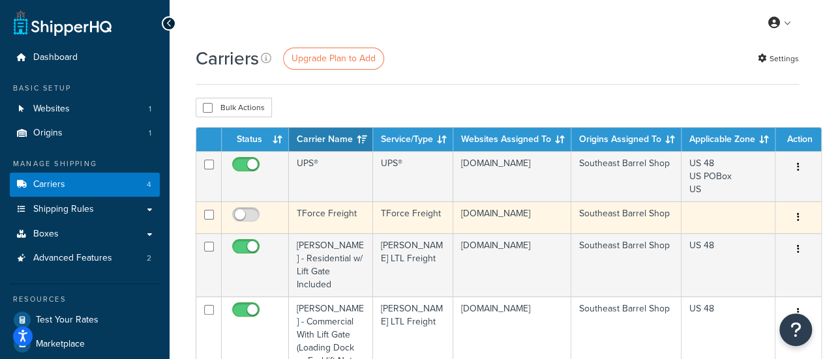
click at [797, 217] on button "button" at bounding box center [798, 217] width 18 height 21
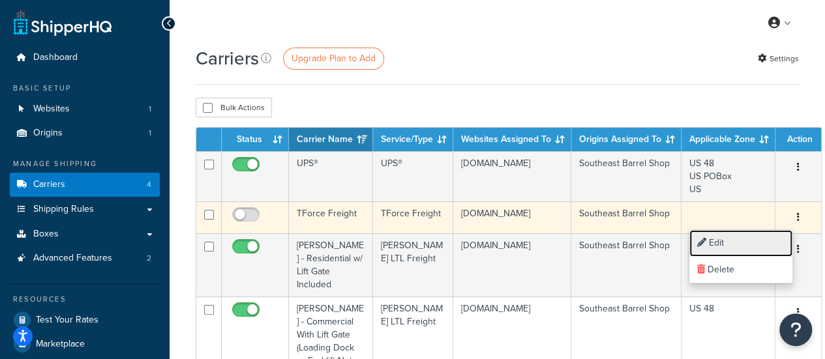
click at [742, 237] on link "Edit" at bounding box center [740, 243] width 103 height 27
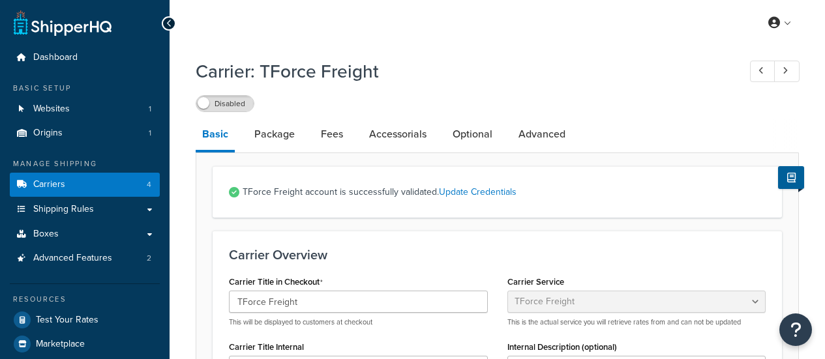
select select "tforceFreight"
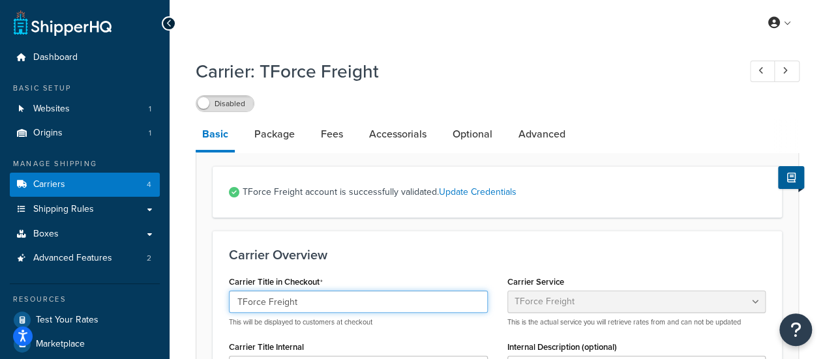
click at [312, 296] on input "TForce Freight" at bounding box center [358, 302] width 259 height 22
paste input "[PERSON_NAME] - Commercial With Lift Gate (Loading Dock or Forklift Not Onsite)"
click at [254, 304] on input "[PERSON_NAME] - Commercial With Lift Gate (Loading Dock or Forklift Not Onsite)" at bounding box center [358, 302] width 259 height 22
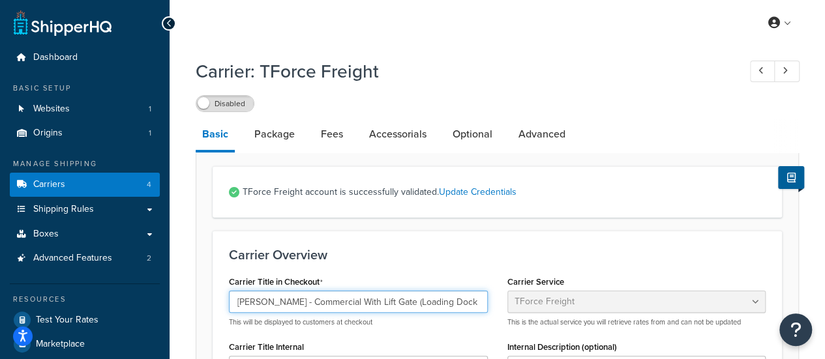
drag, startPoint x: 261, startPoint y: 304, endPoint x: 223, endPoint y: 307, distance: 37.9
drag, startPoint x: 325, startPoint y: 302, endPoint x: 375, endPoint y: 303, distance: 50.2
click at [375, 303] on input "Freight - Commercial With Lift Gate (Loading Dock or Forklift Not Onsite)" at bounding box center [358, 302] width 259 height 22
click at [434, 302] on input "Freight - Commercial (Loading Dock or Forklift Not Onsite)" at bounding box center [358, 302] width 259 height 22
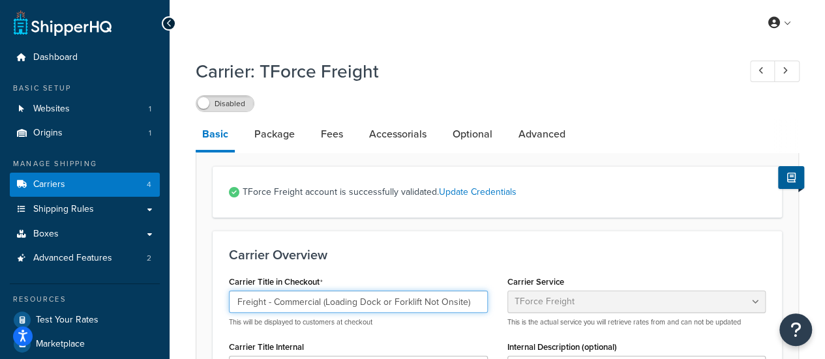
click at [434, 302] on input "Freight - Commercial (Loading Dock or Forklift Not Onsite)" at bounding box center [358, 302] width 259 height 22
type input "Freight - Commercial (Loading Dock or Forklift Onsite)"
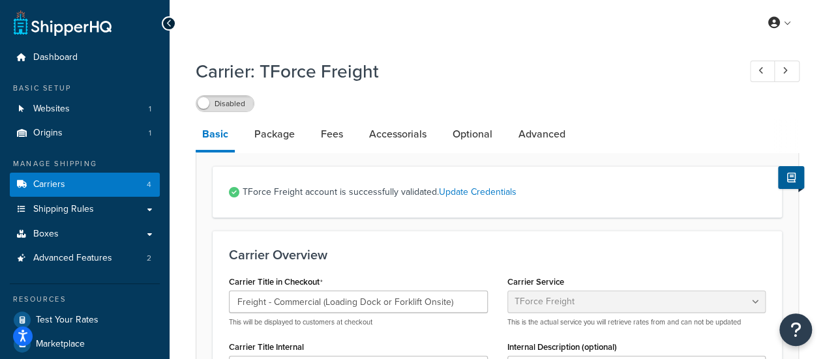
click at [437, 273] on div "Carrier Title in Checkout Freight - Commercial (Loading Dock or Forklift Onsite…" at bounding box center [358, 299] width 259 height 55
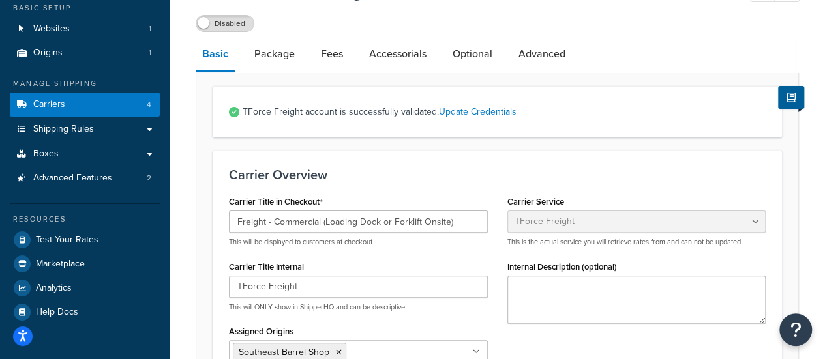
scroll to position [81, 0]
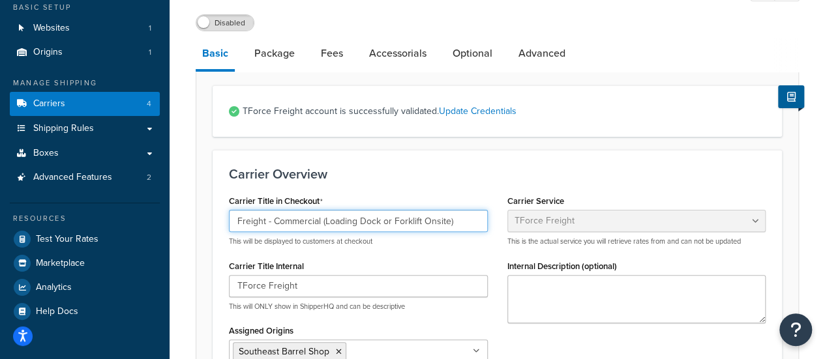
click at [320, 224] on input "Freight - Commercial (Loading Dock or Forklift Onsite)" at bounding box center [358, 221] width 259 height 22
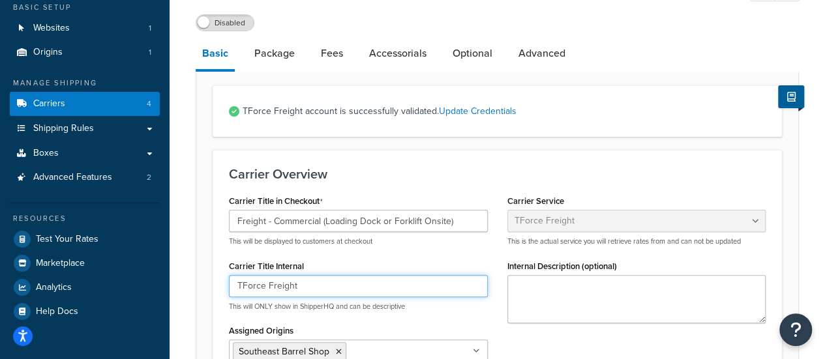
click at [302, 286] on input "TForce Freight" at bounding box center [358, 286] width 259 height 22
click at [295, 287] on input "TForce Freight" at bounding box center [358, 286] width 259 height 22
paste input "- Commercial (Loading Dock or Forklift Onsite)"
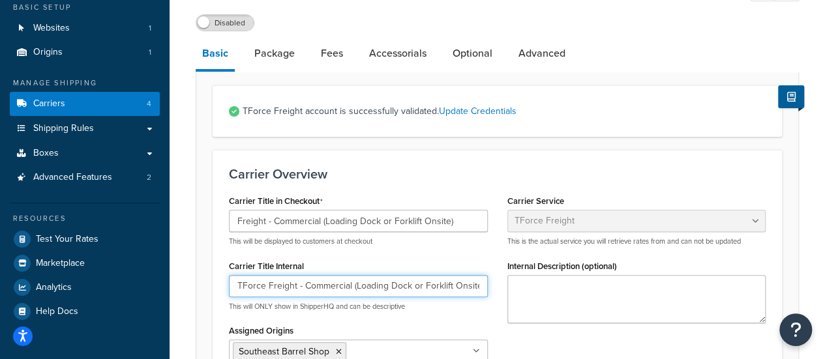
drag, startPoint x: 275, startPoint y: 290, endPoint x: 169, endPoint y: 276, distance: 106.6
click at [299, 287] on input "TForce Freight - Commercial (Loading Dock or Forklift Onsite)" at bounding box center [358, 286] width 259 height 22
drag, startPoint x: 459, startPoint y: 288, endPoint x: 520, endPoint y: 281, distance: 61.7
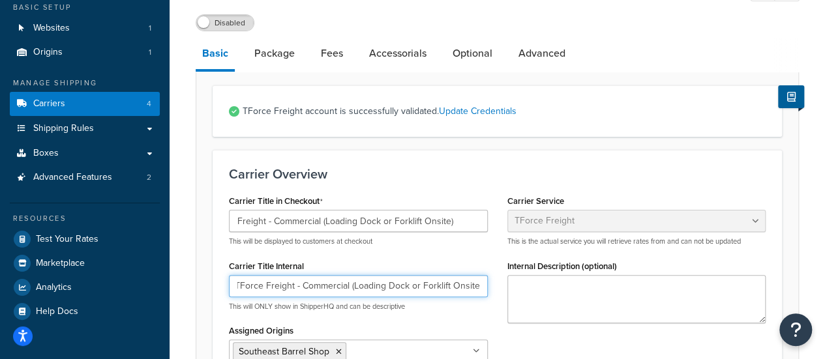
click at [520, 281] on div "Carrier Title in Checkout Freight - Commercial (Loading Dock or Forklift Onsite…" at bounding box center [497, 300] width 556 height 217
type input "TForce Freight - Commercial (Loading Dock or Forklift Onsite)"
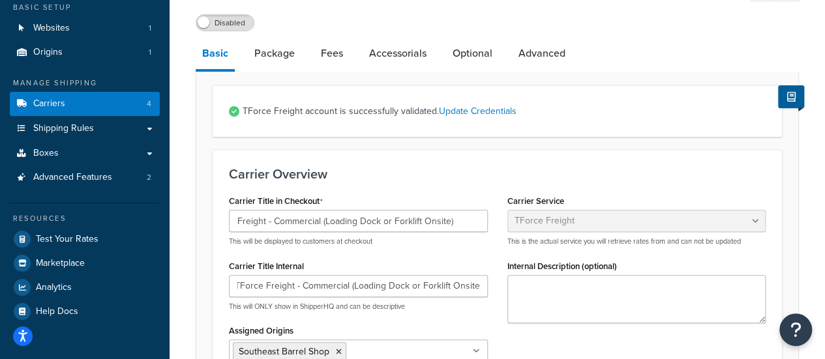
click at [391, 259] on div "Carrier Title Internal TForce Freight - Commercial (Loading Dock or Forklift On…" at bounding box center [358, 284] width 259 height 55
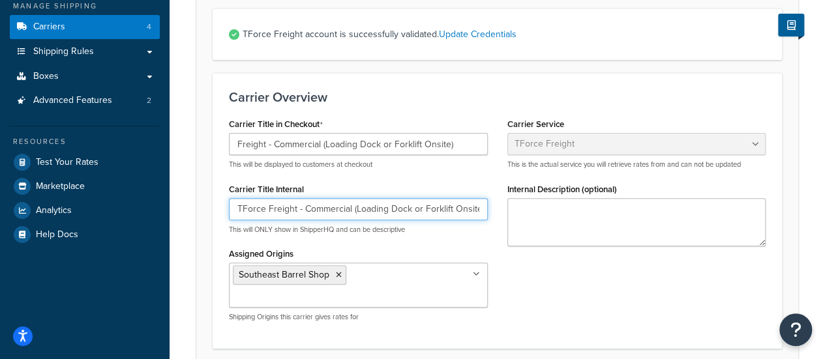
click at [360, 205] on input "TForce Freight - Commercial (Loading Dock or Forklift Onsite)" at bounding box center [358, 209] width 259 height 22
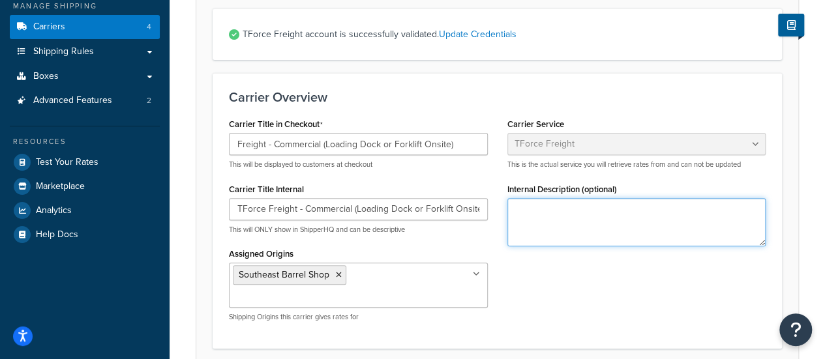
click at [611, 213] on textarea "Internal Description (optional)" at bounding box center [636, 222] width 259 height 48
paste textarea "TForce Freight - Commercial (Loading Dock or Forklift Onsite)"
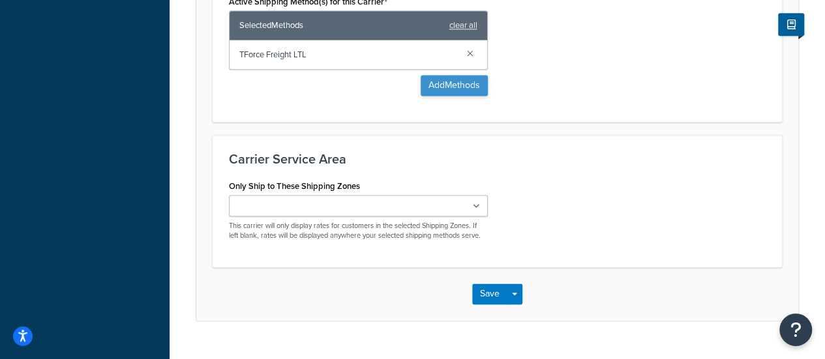
scroll to position [858, 0]
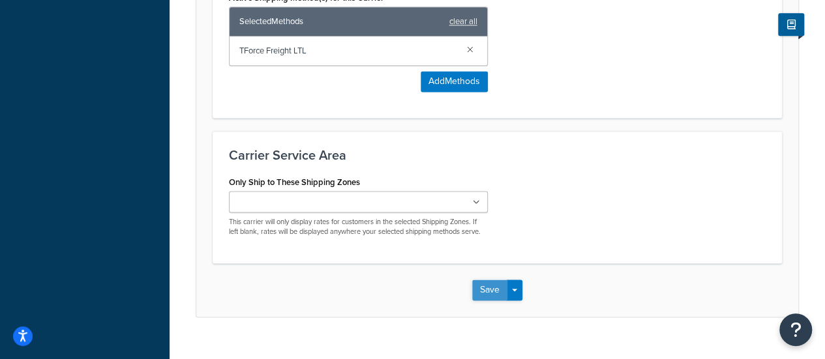
type textarea "TForce Freight - Commercial (Loading Dock or Forklift Onsite)"
click at [478, 280] on button "Save" at bounding box center [489, 290] width 35 height 21
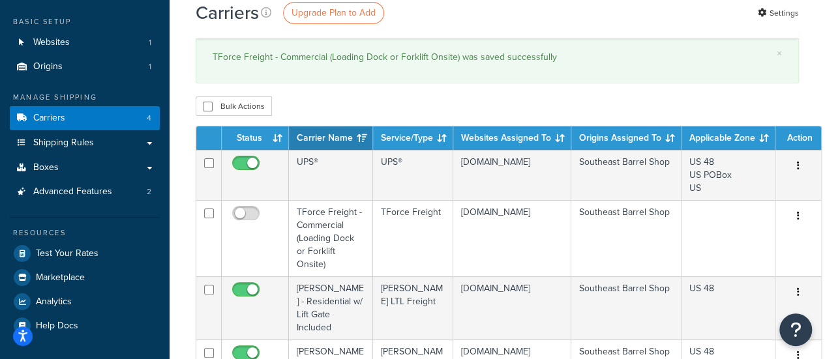
scroll to position [133, 0]
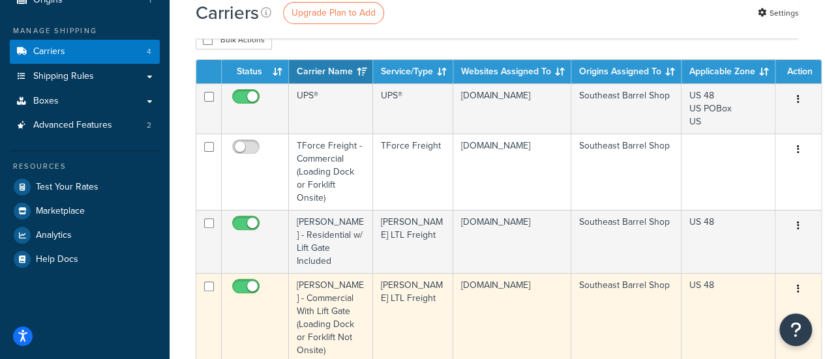
click at [329, 288] on td "[PERSON_NAME] - Commercial With Lift Gate (Loading Dock or Forklift Not Onsite)" at bounding box center [331, 317] width 84 height 89
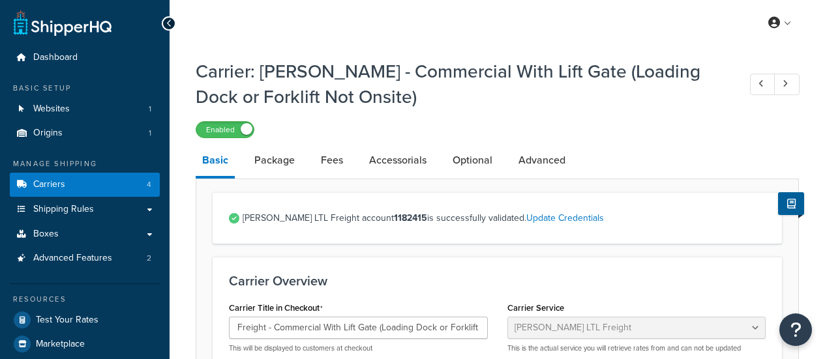
select select "saiaFreight"
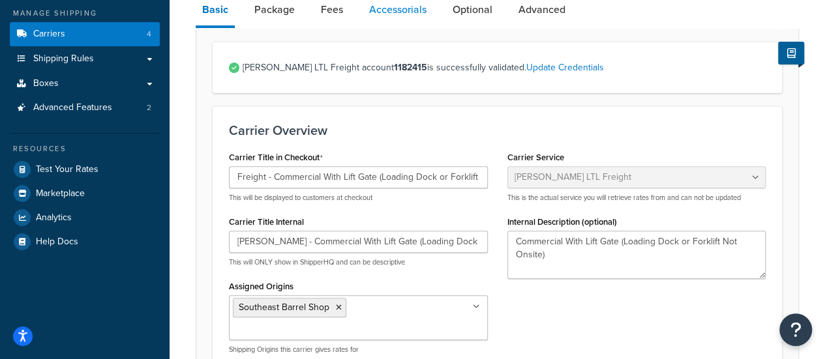
scroll to position [104, 0]
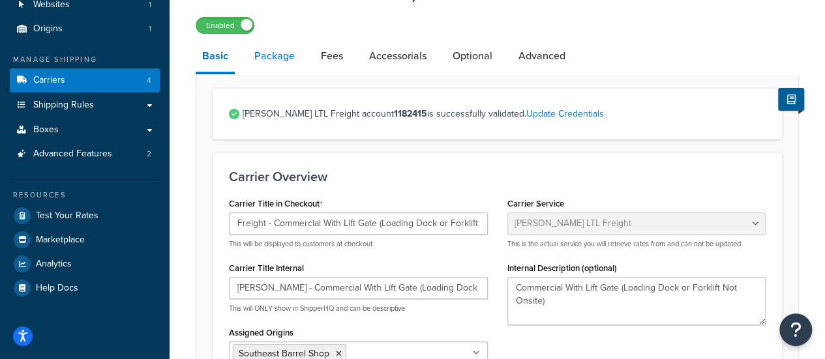
click at [282, 64] on link "Package" at bounding box center [274, 55] width 53 height 31
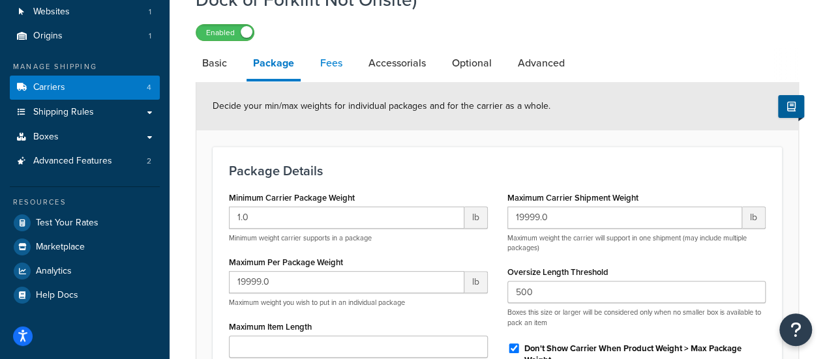
click at [336, 62] on link "Fees" at bounding box center [331, 63] width 35 height 31
select select "AFTER"
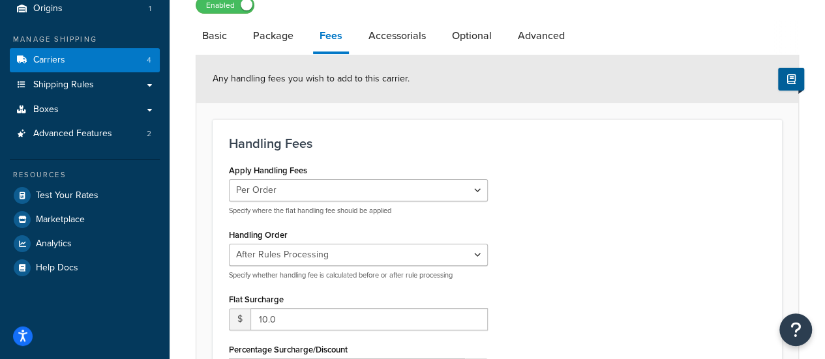
scroll to position [119, 0]
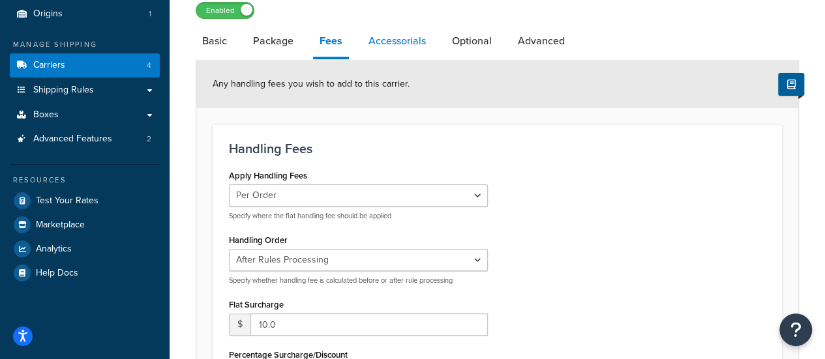
click at [396, 47] on link "Accessorials" at bounding box center [397, 40] width 70 height 31
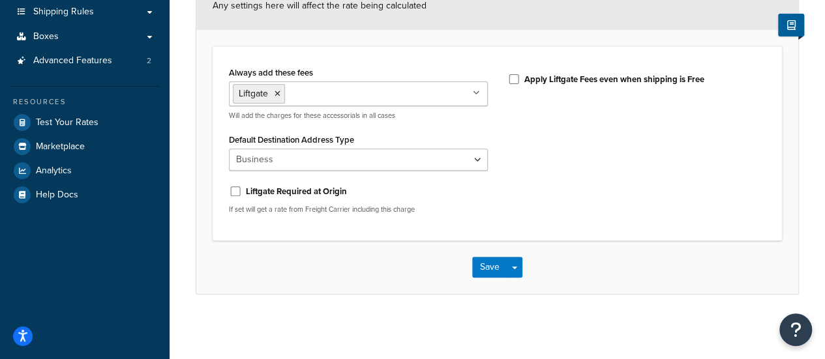
scroll to position [48, 0]
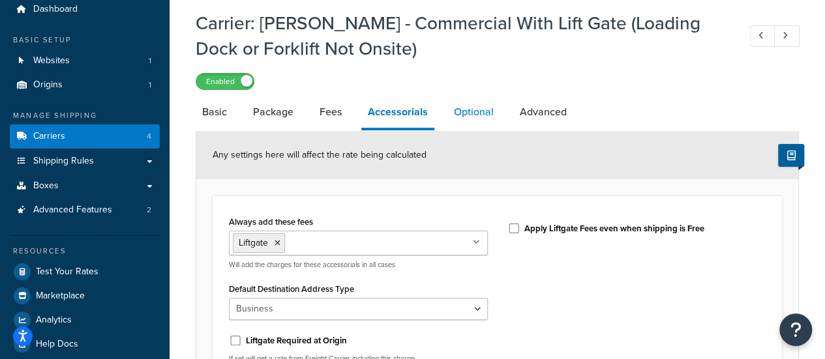
click at [464, 123] on link "Optional" at bounding box center [473, 111] width 53 height 31
select select "125"
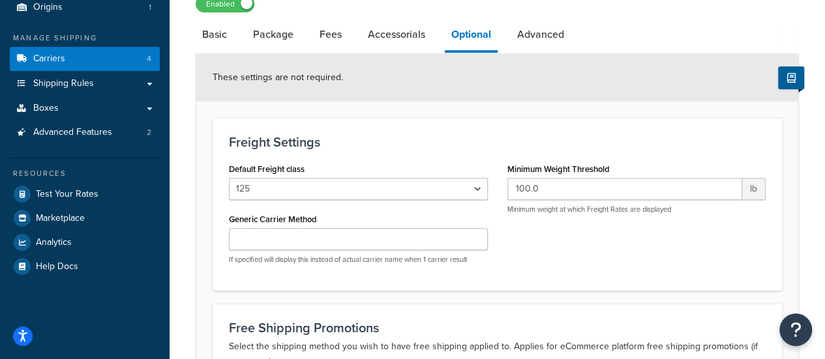
scroll to position [128, 0]
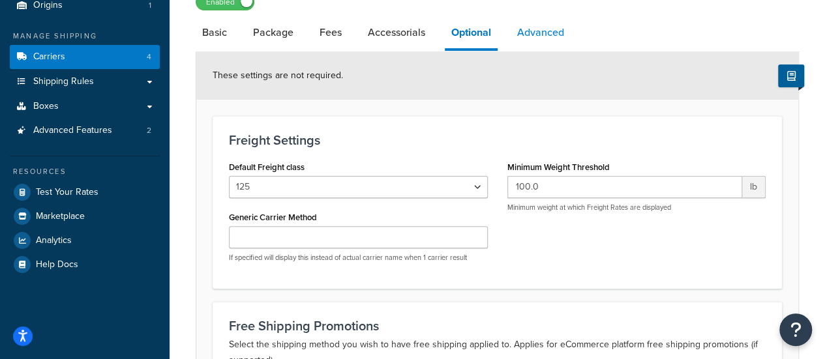
click at [568, 31] on link "Advanced" at bounding box center [540, 32] width 60 height 31
select select "false"
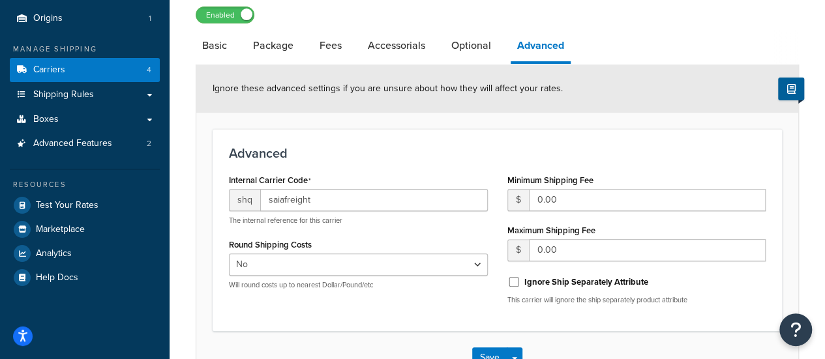
scroll to position [110, 0]
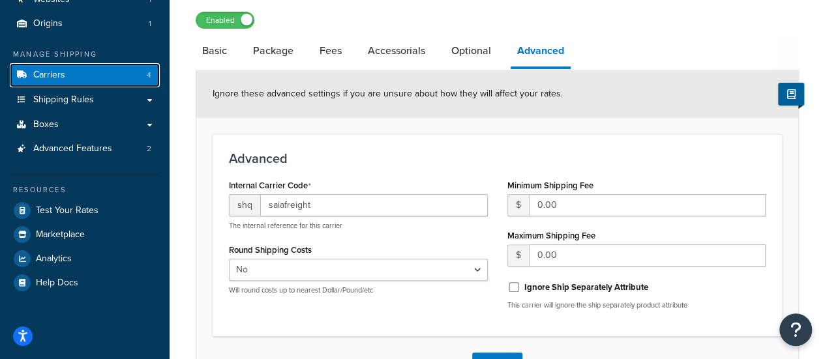
click at [77, 73] on link "Carriers 4" at bounding box center [85, 75] width 150 height 24
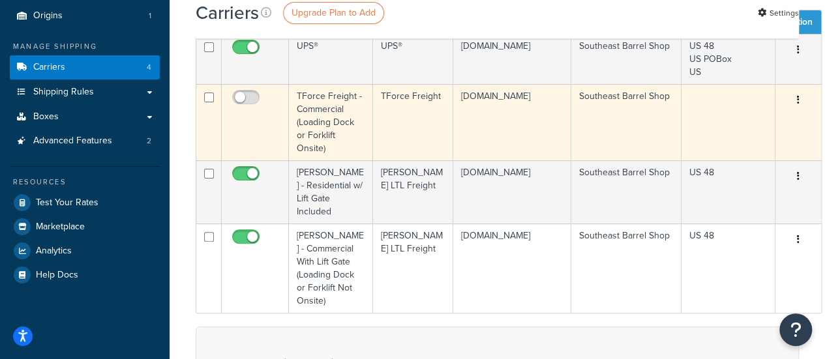
click at [315, 124] on td "TForce Freight - Commercial (Loading Dock or Forklift Onsite)" at bounding box center [331, 122] width 84 height 76
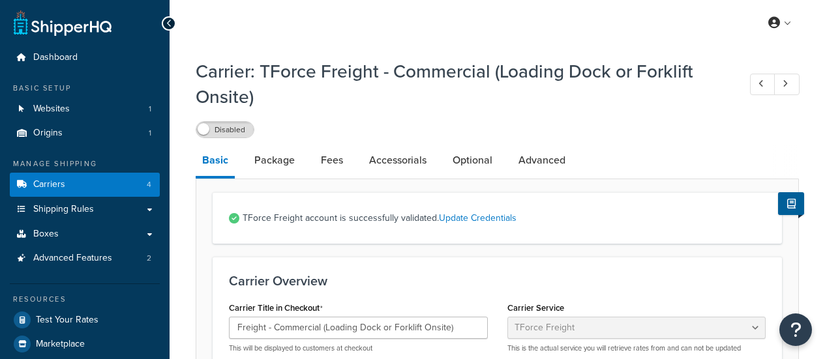
select select "tforceFreight"
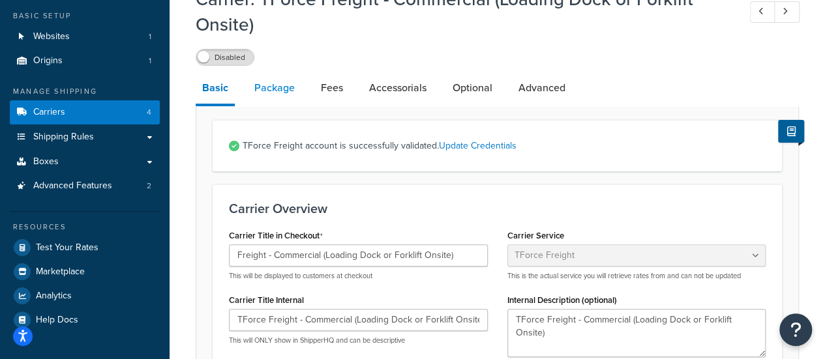
click at [269, 96] on link "Package" at bounding box center [274, 87] width 53 height 31
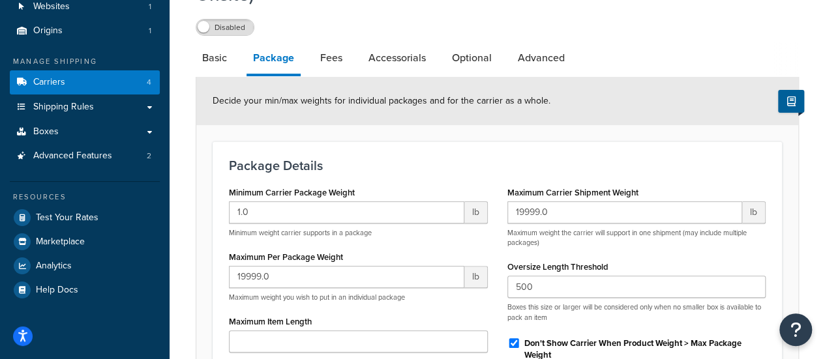
scroll to position [97, 0]
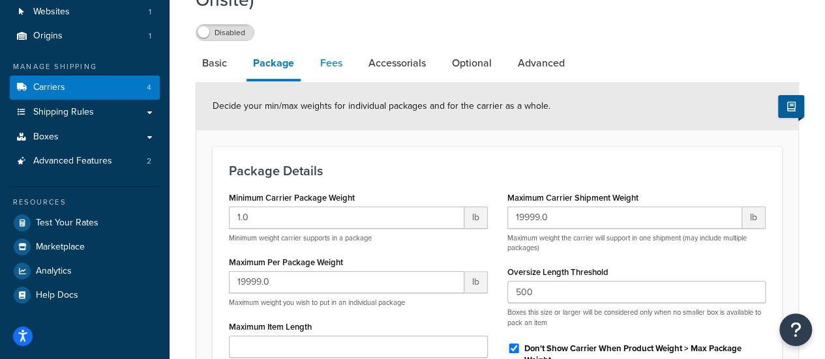
click at [330, 74] on link "Fees" at bounding box center [331, 63] width 35 height 31
select select "AFTER"
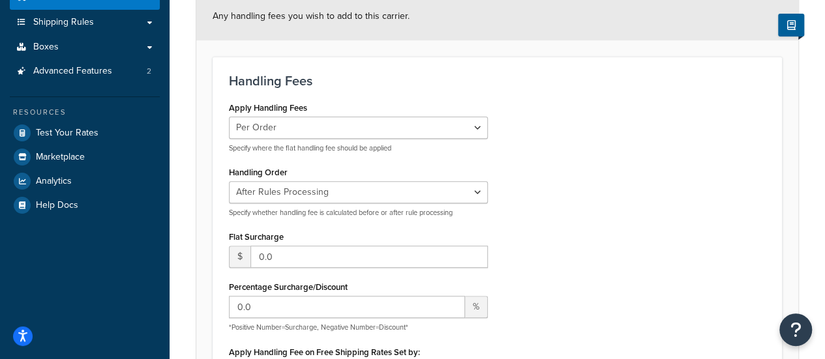
scroll to position [190, 0]
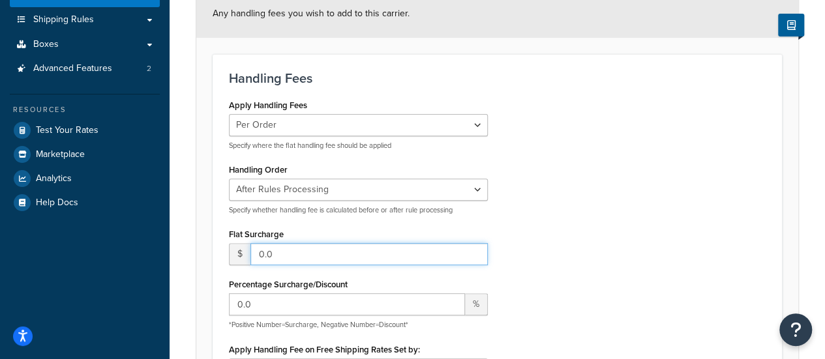
click at [263, 251] on input "0.0" at bounding box center [368, 254] width 237 height 22
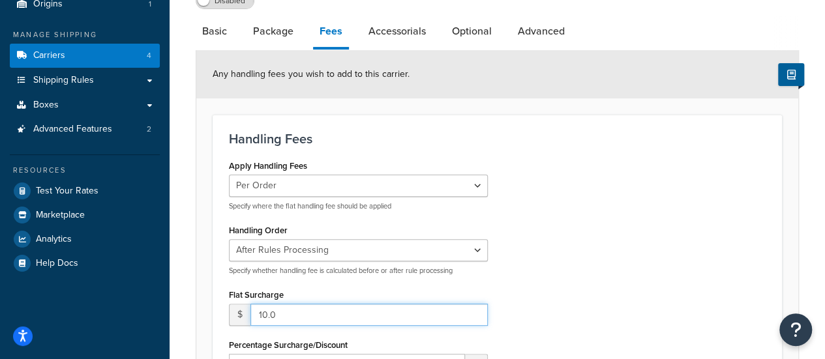
scroll to position [128, 0]
type input "10.0"
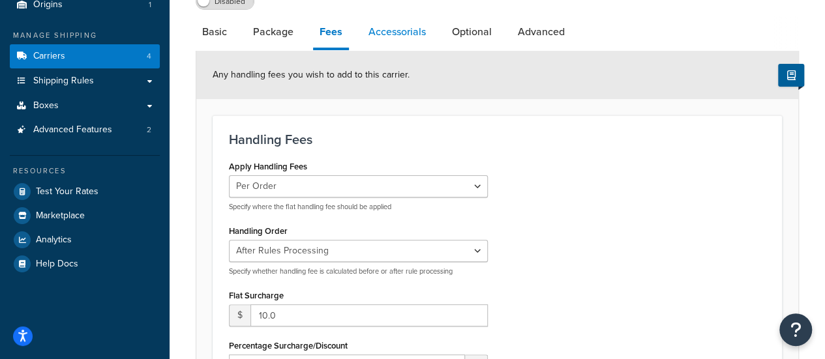
click at [390, 33] on link "Accessorials" at bounding box center [397, 31] width 70 height 31
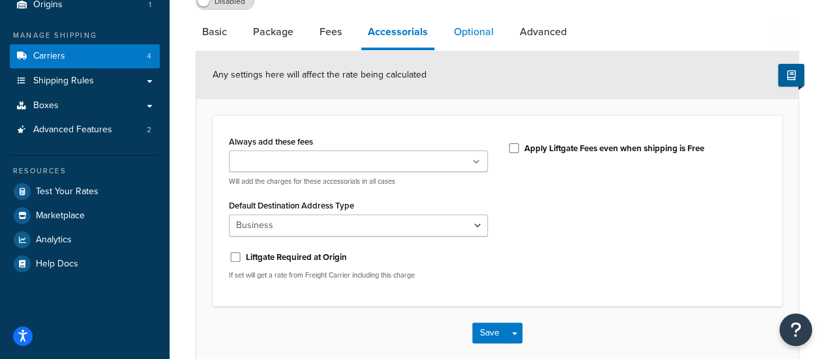
click at [467, 42] on link "Optional" at bounding box center [473, 31] width 53 height 31
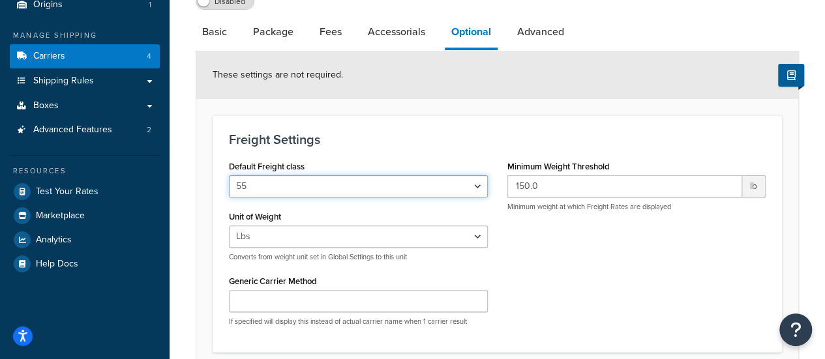
click at [299, 190] on select "50 55 60 65 70 77.5 85 92.5 100 110 125 150 175 200 250 300 400 500" at bounding box center [358, 186] width 259 height 22
select select "125"
click at [229, 175] on select "50 55 60 65 70 77.5 85 92.5 100 110 125 150 175 200 250 300 400 500" at bounding box center [358, 186] width 259 height 22
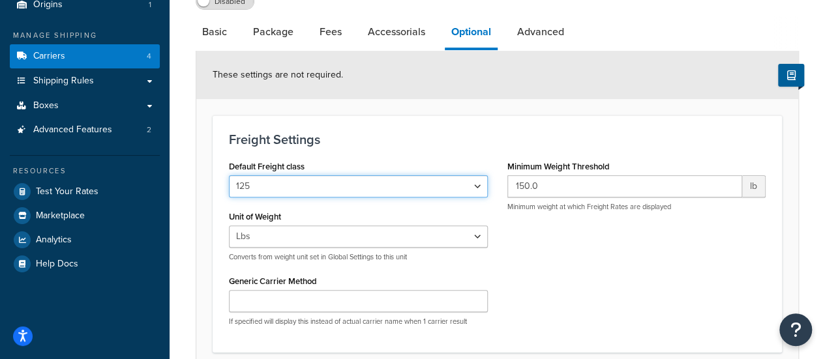
scroll to position [164, 0]
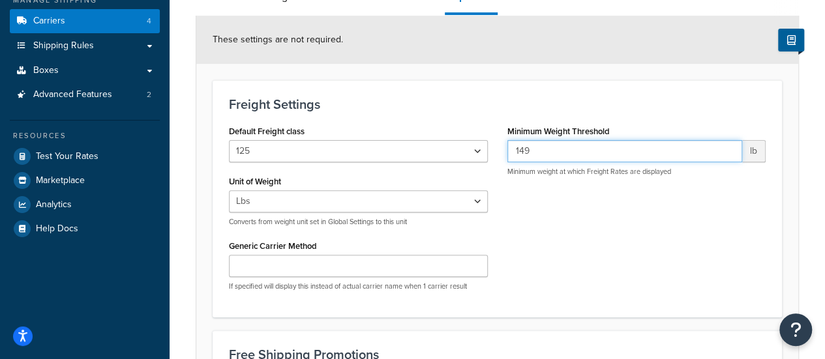
click at [729, 151] on input "149" at bounding box center [624, 151] width 235 height 22
click at [729, 151] on input "148" at bounding box center [624, 151] width 235 height 22
click at [729, 151] on input "107" at bounding box center [624, 151] width 235 height 22
click at [729, 151] on input "106" at bounding box center [624, 151] width 235 height 22
click at [729, 151] on input "105" at bounding box center [624, 151] width 235 height 22
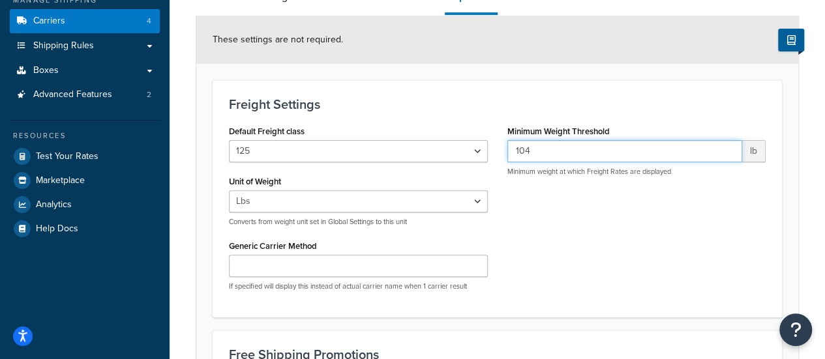
click at [729, 151] on input "104" at bounding box center [624, 151] width 235 height 22
click at [729, 151] on input "103" at bounding box center [624, 151] width 235 height 22
click at [729, 151] on input "102" at bounding box center [624, 151] width 235 height 22
click at [729, 151] on input "101" at bounding box center [624, 151] width 235 height 22
type input "100"
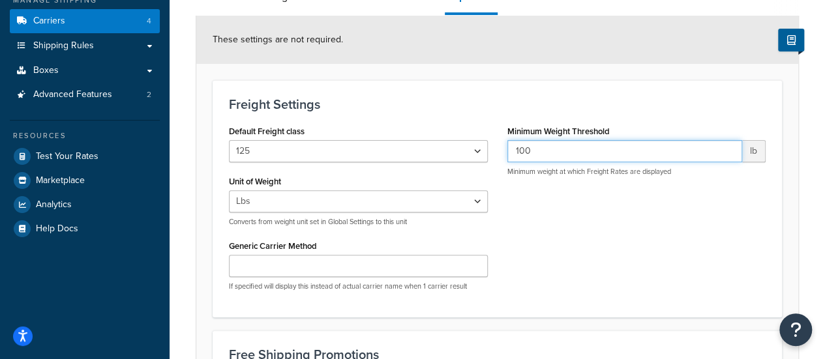
click at [729, 151] on input "100" at bounding box center [624, 151] width 235 height 22
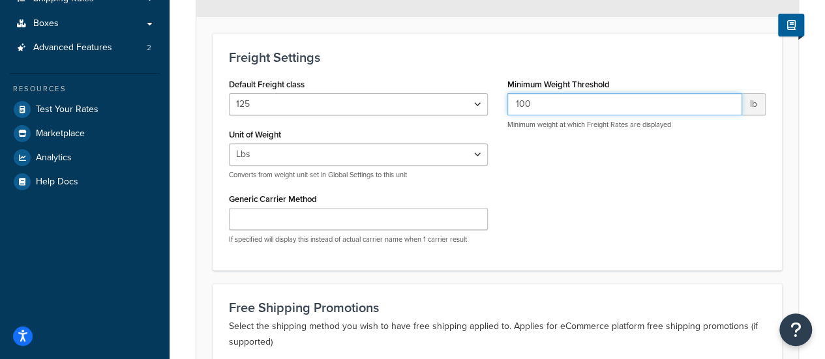
scroll to position [401, 0]
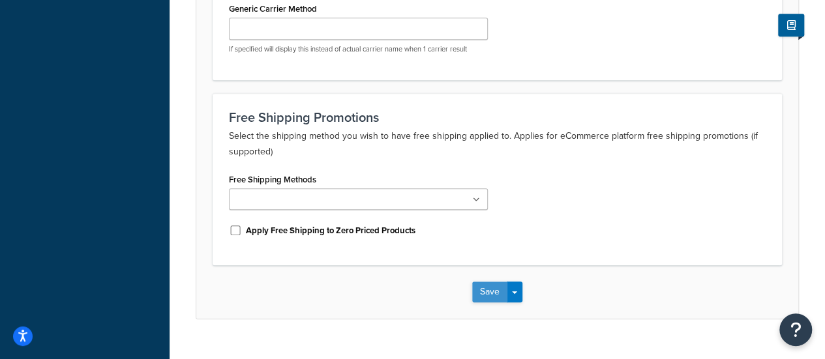
click at [481, 284] on button "Save" at bounding box center [489, 292] width 35 height 21
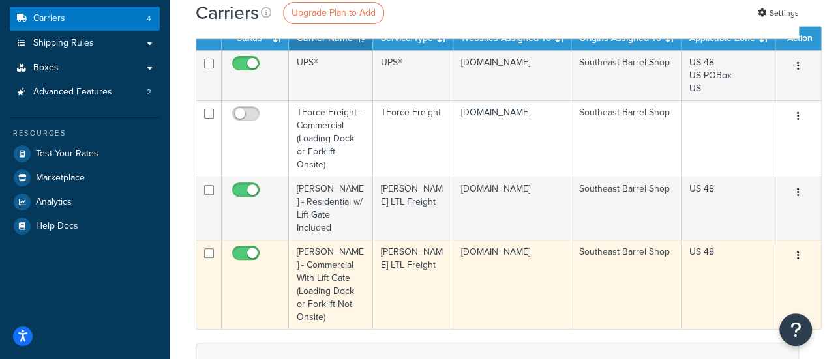
scroll to position [167, 0]
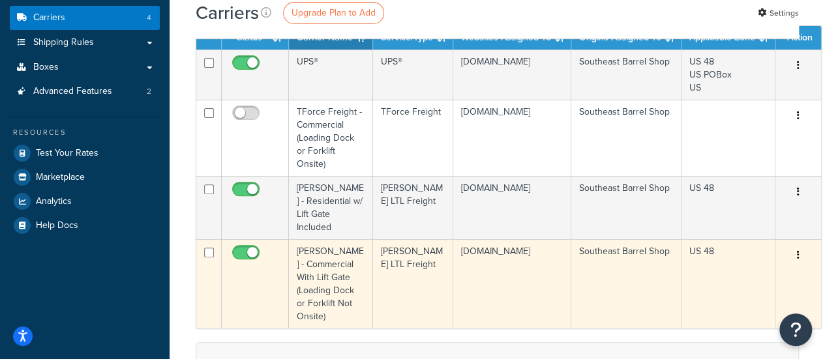
click at [329, 292] on td "[PERSON_NAME] - Commercial With Lift Gate (Loading Dock or Forklift Not Onsite)" at bounding box center [331, 283] width 84 height 89
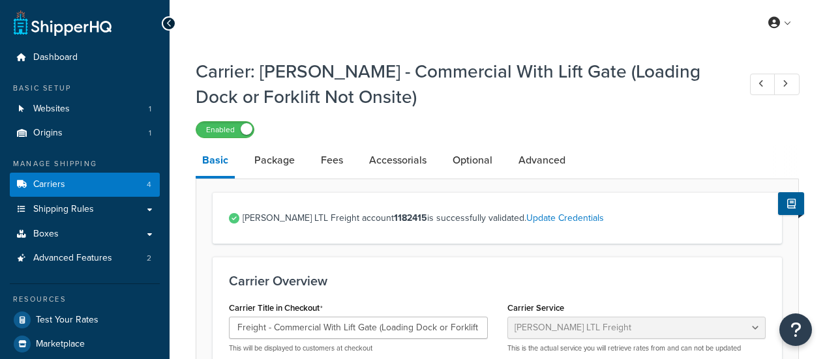
select select "saiaFreight"
click at [415, 173] on link "Accessorials" at bounding box center [397, 160] width 70 height 31
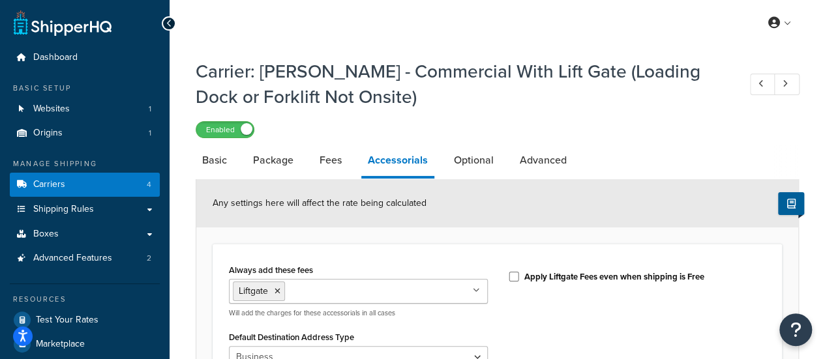
scroll to position [10, 0]
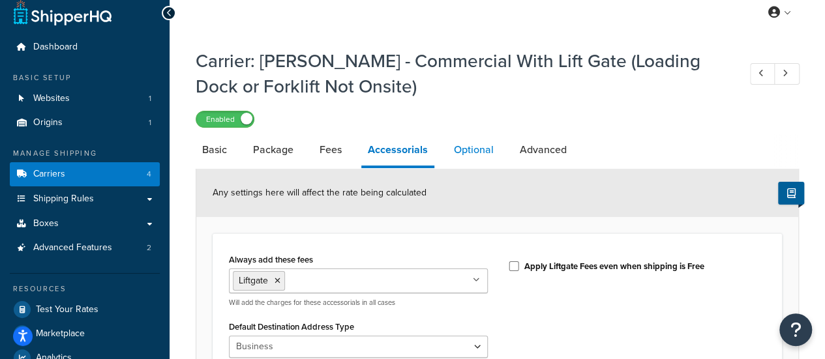
click at [458, 153] on link "Optional" at bounding box center [473, 149] width 53 height 31
select select "125"
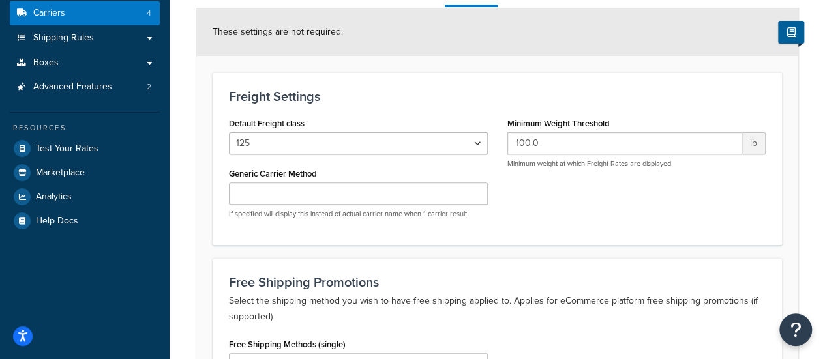
scroll to position [135, 0]
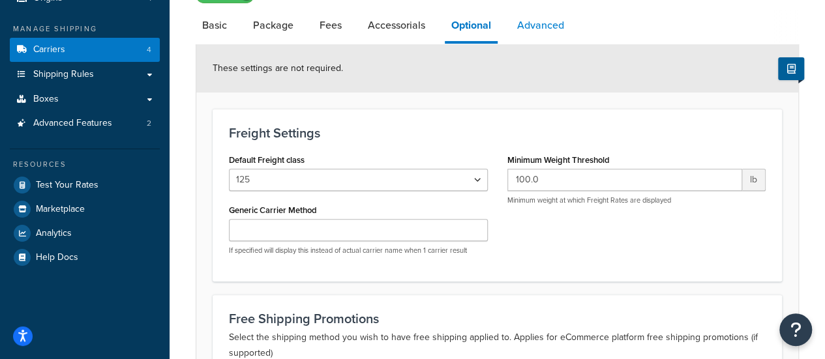
click at [533, 30] on link "Advanced" at bounding box center [540, 25] width 60 height 31
select select "false"
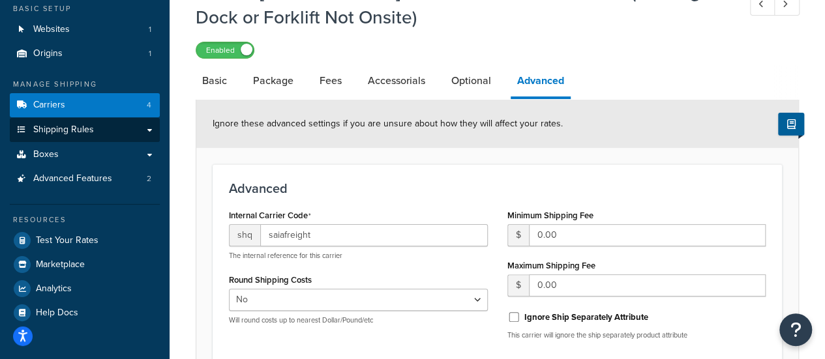
scroll to position [79, 0]
click at [85, 126] on span "Shipping Rules" at bounding box center [63, 130] width 61 height 11
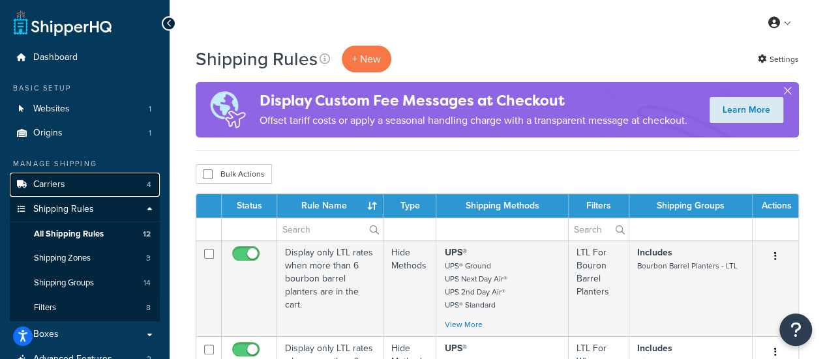
click at [91, 187] on link "Carriers 4" at bounding box center [85, 185] width 150 height 24
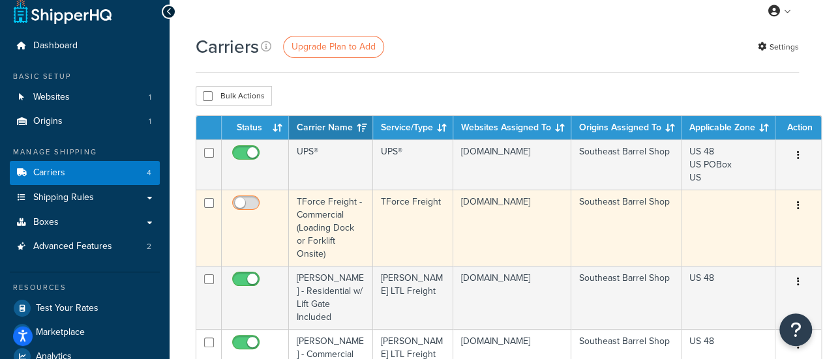
click at [241, 200] on input "checkbox" at bounding box center [247, 206] width 36 height 16
checkbox input "true"
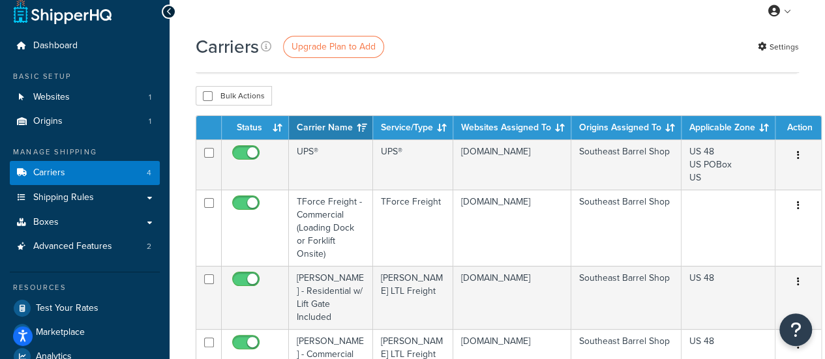
scroll to position [106, 0]
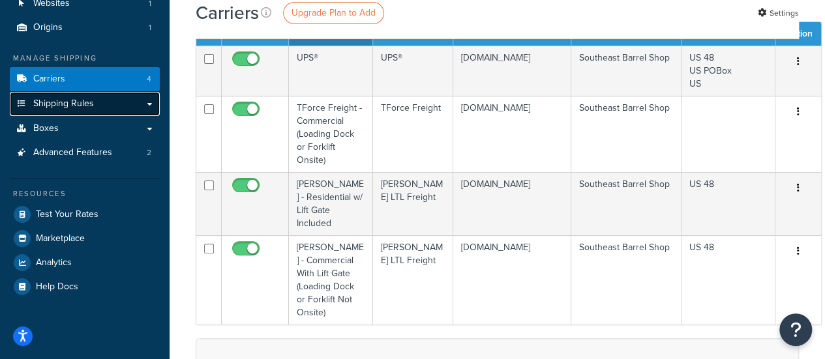
click at [69, 109] on span "Shipping Rules" at bounding box center [63, 103] width 61 height 11
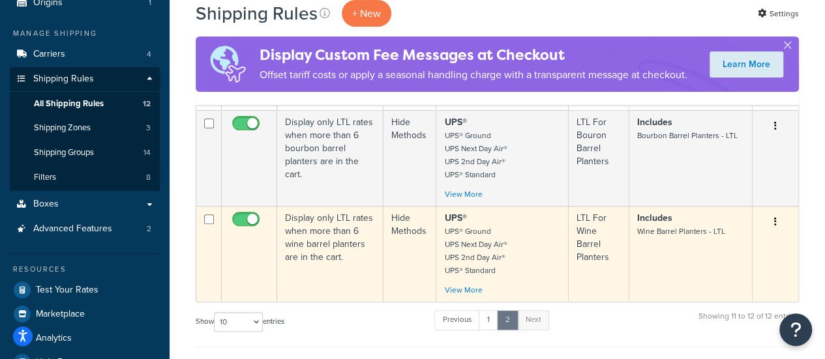
scroll to position [132, 0]
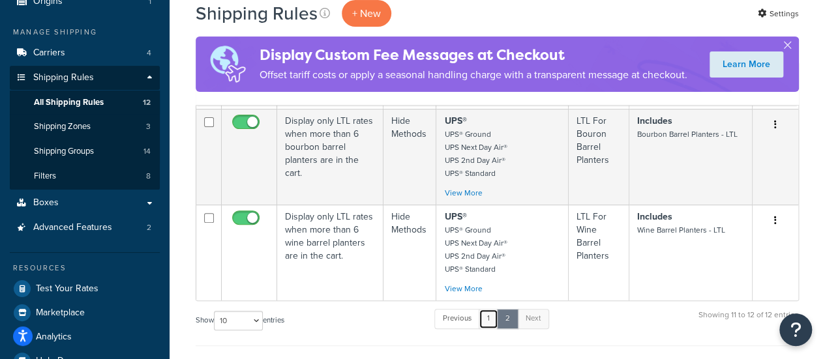
click at [495, 317] on link "1" at bounding box center [488, 319] width 20 height 20
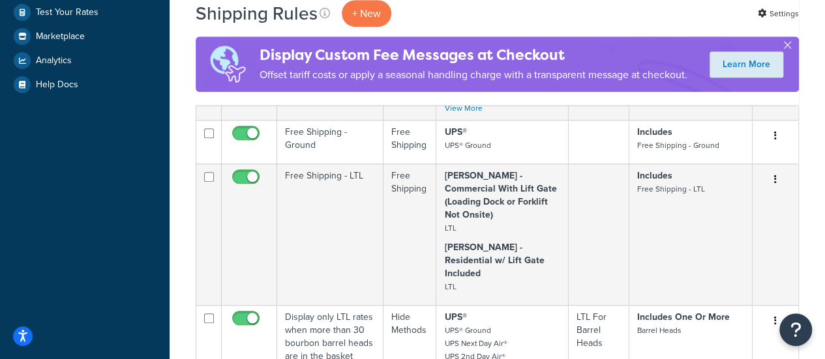
scroll to position [405, 0]
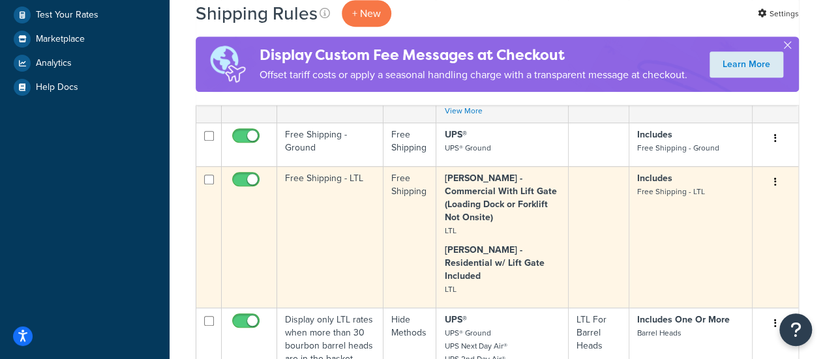
click at [774, 181] on icon "button" at bounding box center [775, 181] width 3 height 9
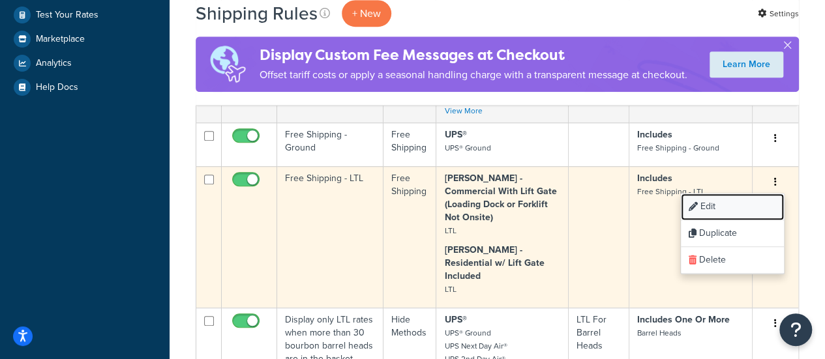
click at [741, 203] on link "Edit" at bounding box center [731, 207] width 103 height 27
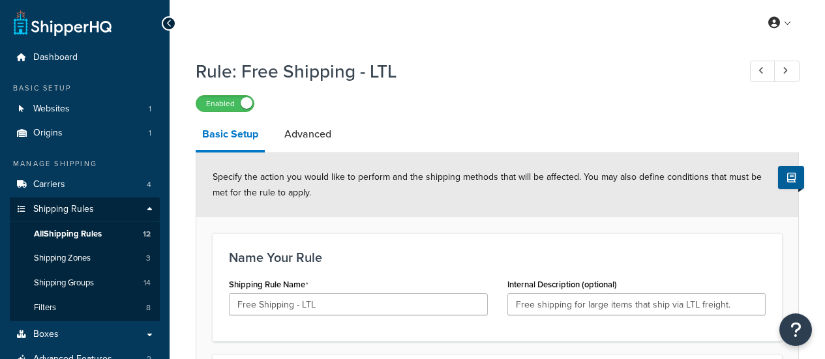
select select "OVERRIDE"
select select "SHIPPING_GROUP"
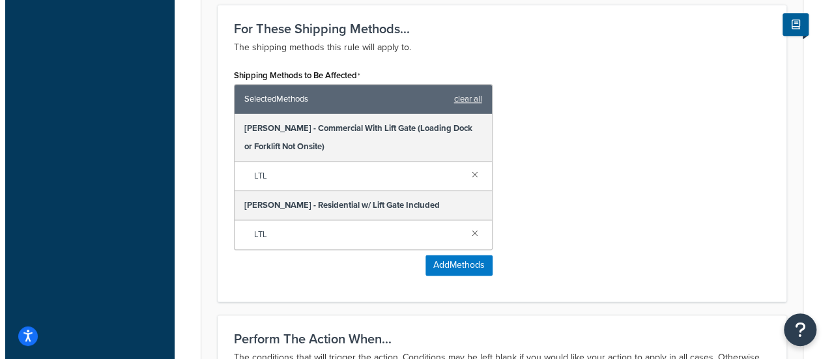
scroll to position [821, 0]
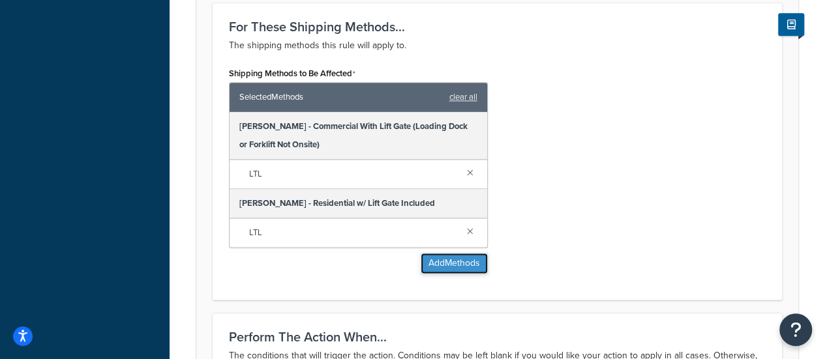
click at [431, 259] on button "Add Methods" at bounding box center [453, 263] width 67 height 21
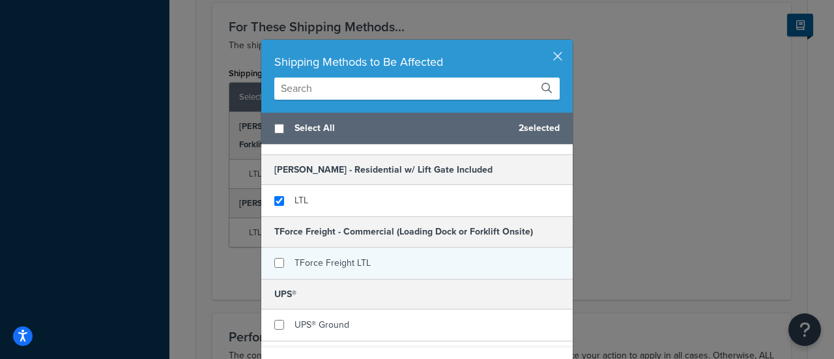
scroll to position [63, 0]
click at [274, 261] on input "checkbox" at bounding box center [279, 262] width 10 height 10
checkbox input "true"
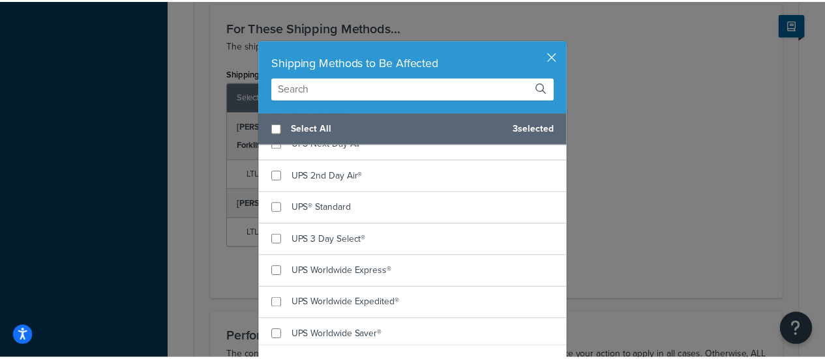
scroll to position [55, 0]
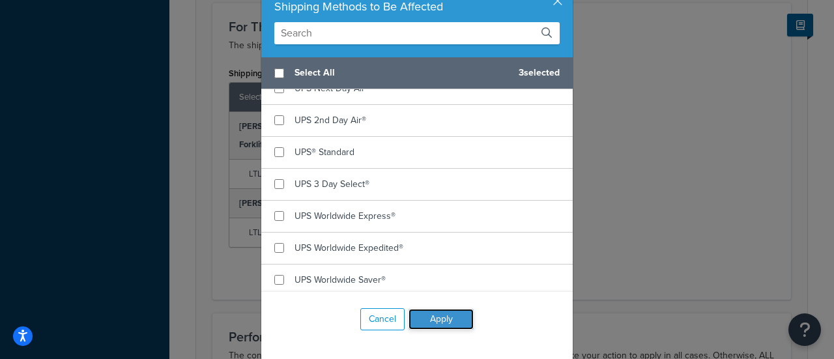
click at [415, 324] on button "Apply" at bounding box center [441, 319] width 65 height 21
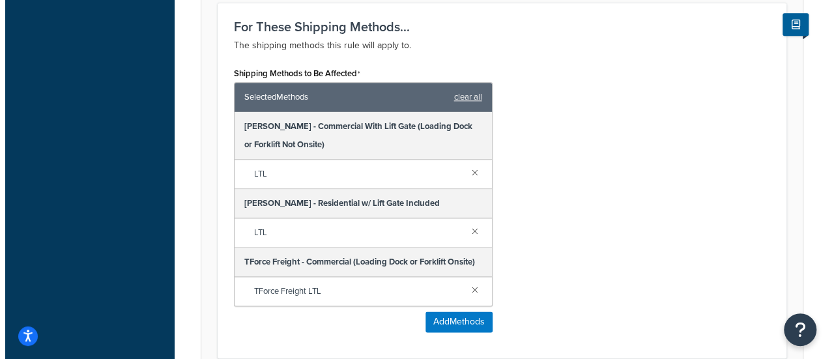
scroll to position [937, 0]
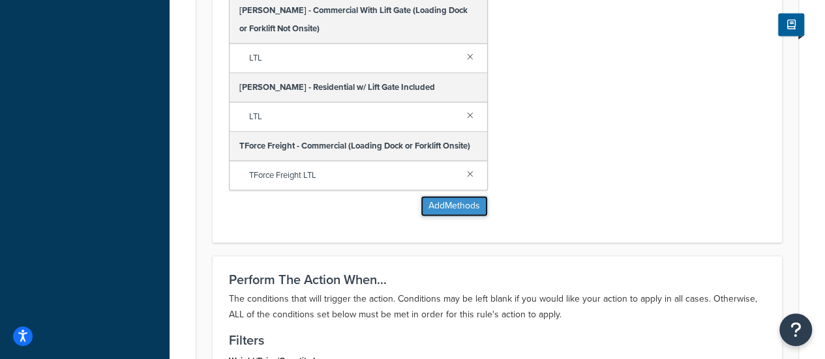
click at [447, 203] on button "Add Methods" at bounding box center [453, 206] width 67 height 21
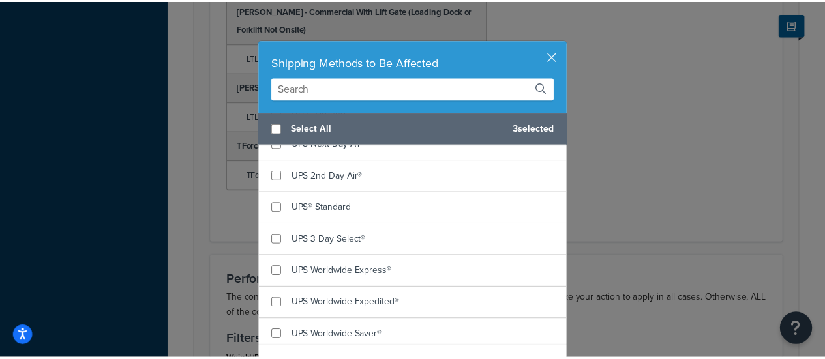
scroll to position [55, 0]
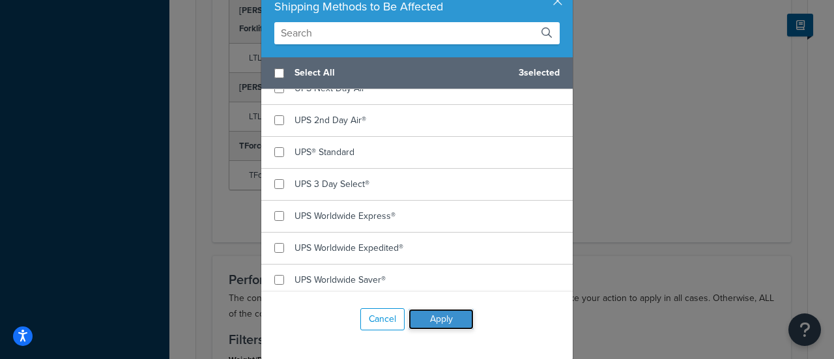
click at [435, 321] on button "Apply" at bounding box center [441, 319] width 65 height 21
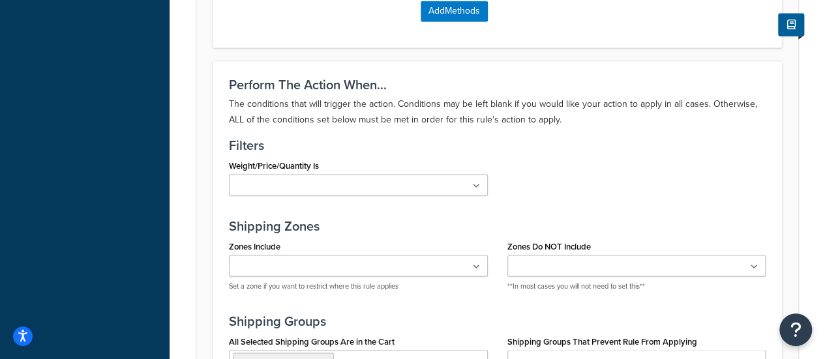
scroll to position [1330, 0]
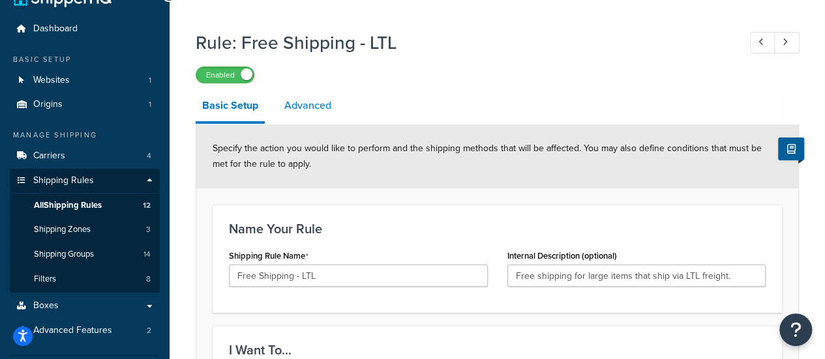
click at [315, 104] on link "Advanced" at bounding box center [308, 105] width 60 height 31
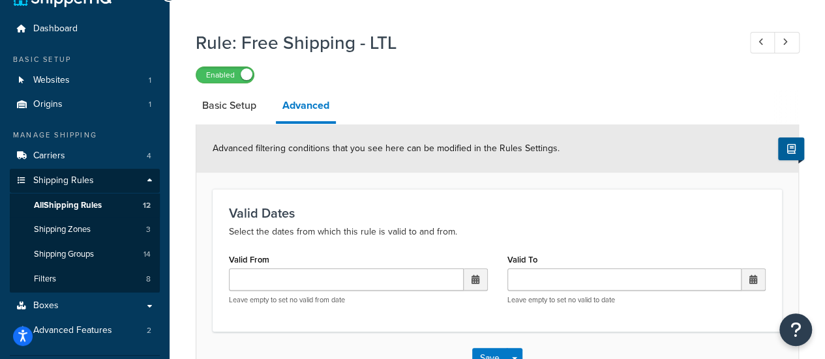
scroll to position [161, 0]
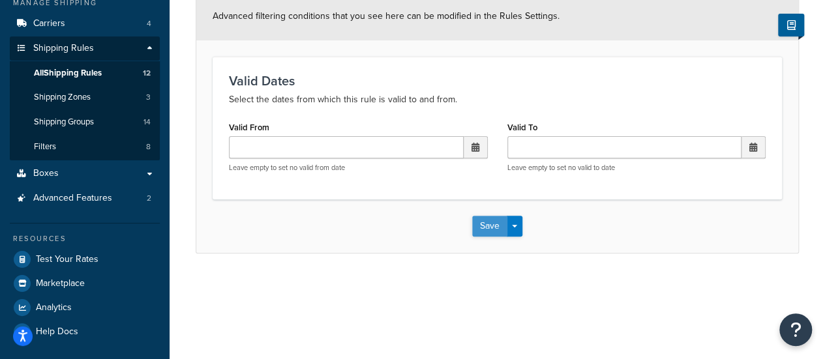
click at [483, 231] on button "Save" at bounding box center [489, 226] width 35 height 21
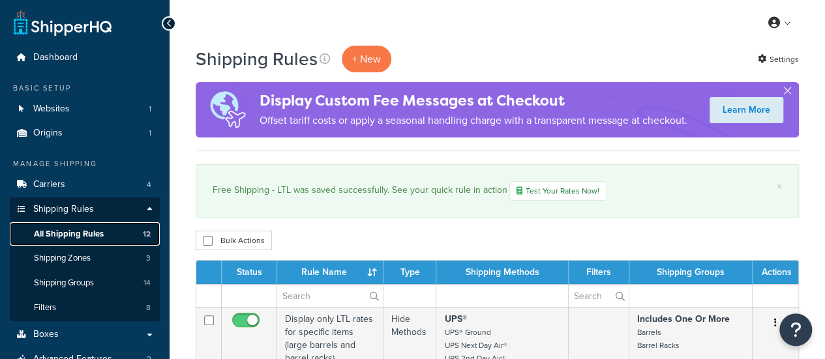
click at [65, 230] on span "All Shipping Rules" at bounding box center [69, 234] width 70 height 11
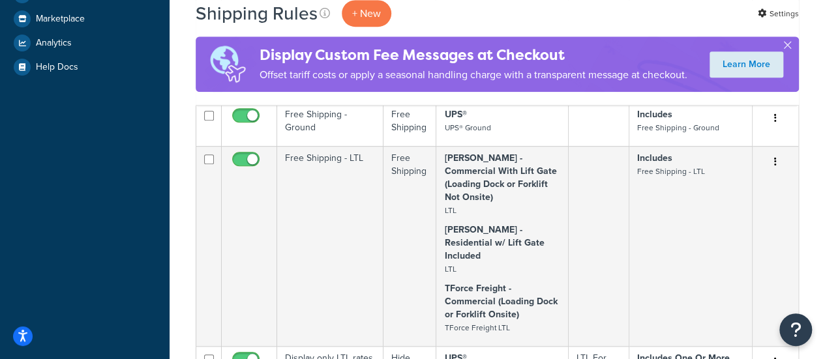
scroll to position [417, 0]
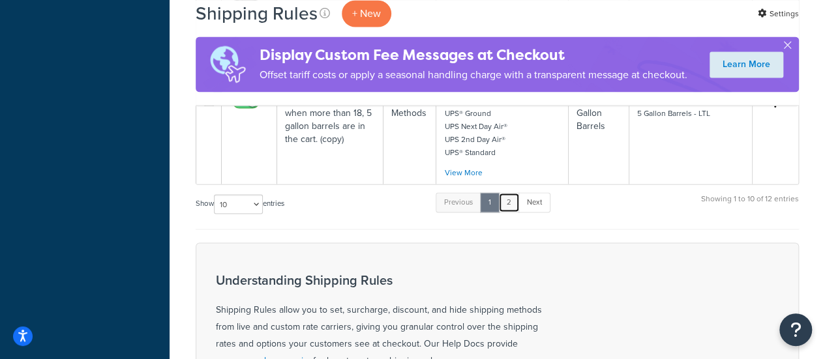
click at [512, 192] on link "2" at bounding box center [509, 202] width 22 height 20
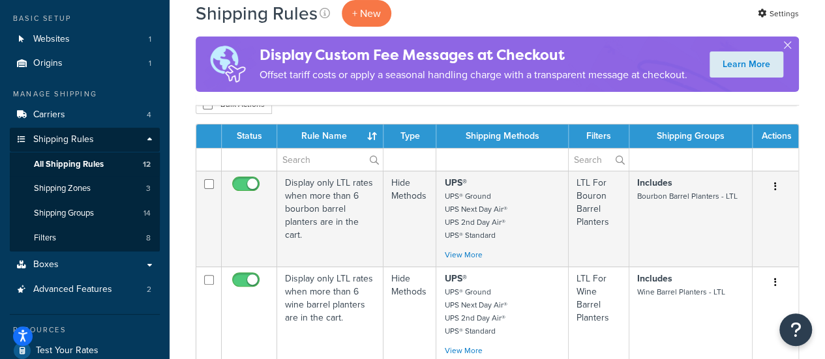
scroll to position [0, 0]
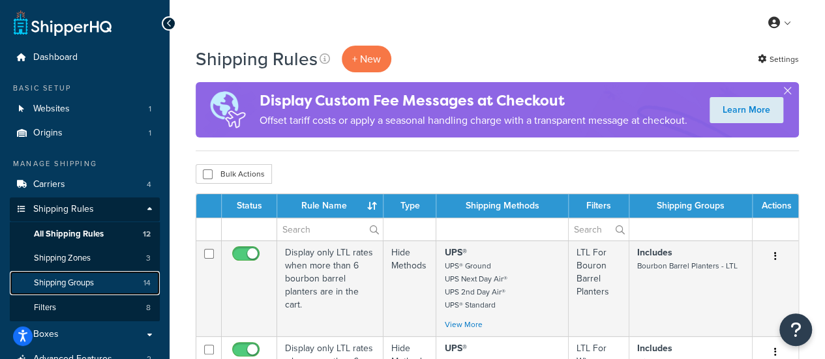
click at [98, 278] on link "Shipping Groups 14" at bounding box center [85, 283] width 150 height 24
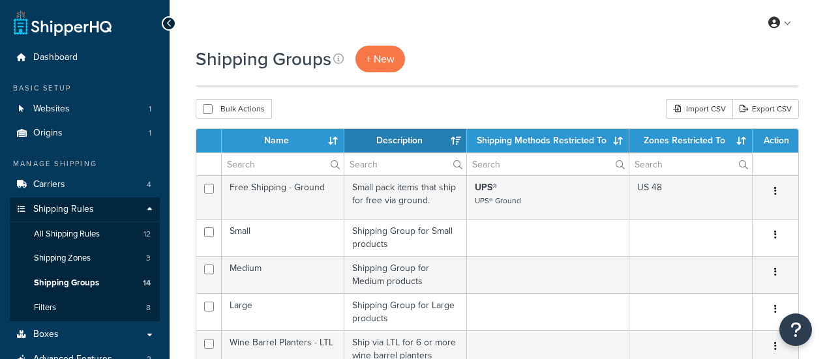
select select "15"
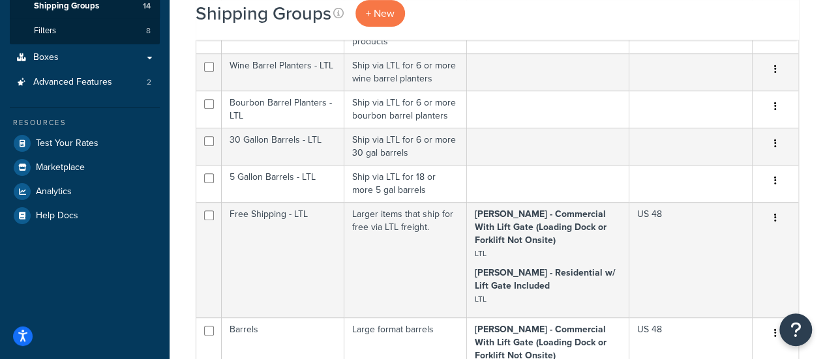
scroll to position [378, 0]
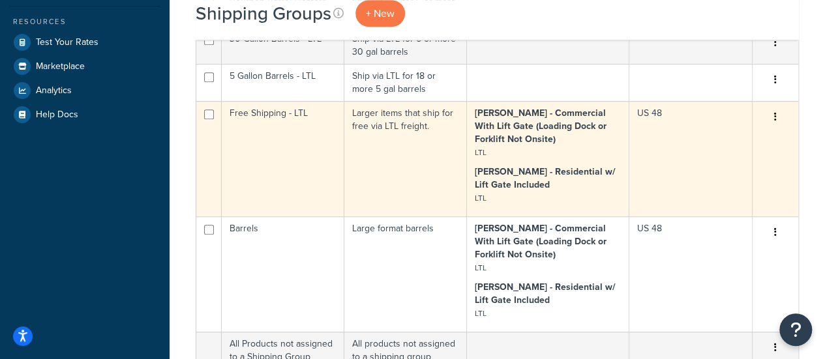
click at [774, 117] on icon "button" at bounding box center [775, 116] width 3 height 9
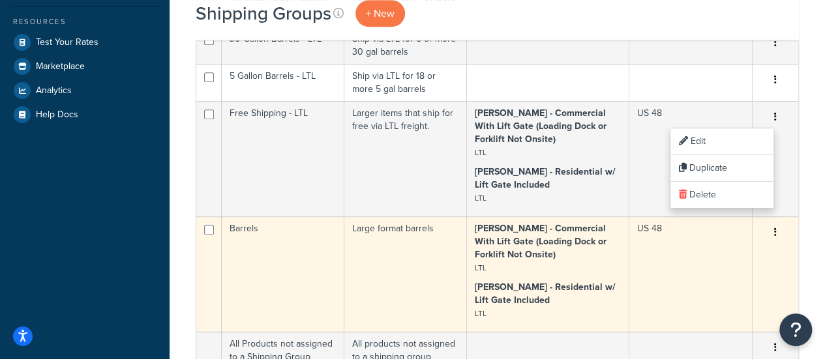
click at [776, 233] on icon "button" at bounding box center [775, 231] width 3 height 9
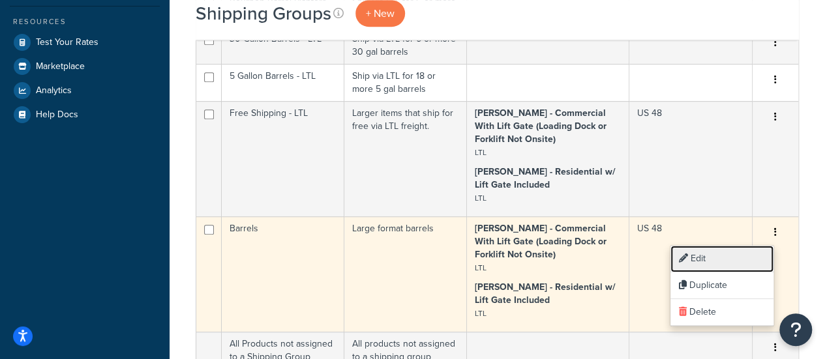
click at [744, 259] on link "Edit" at bounding box center [721, 259] width 103 height 27
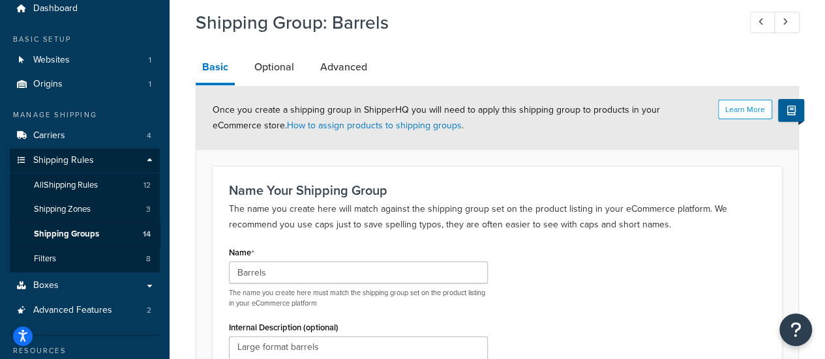
scroll to position [8, 0]
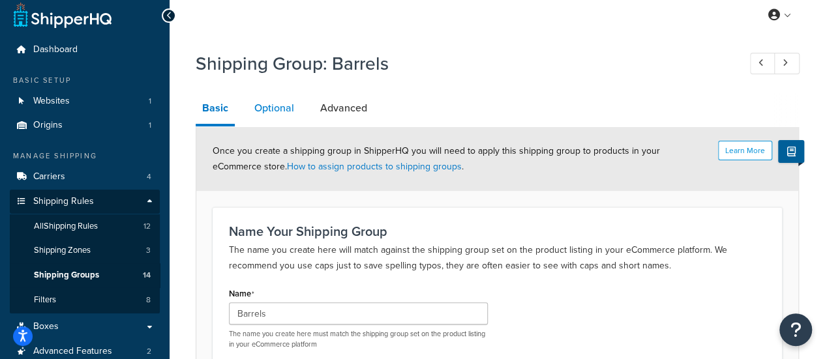
click at [285, 108] on link "Optional" at bounding box center [274, 108] width 53 height 31
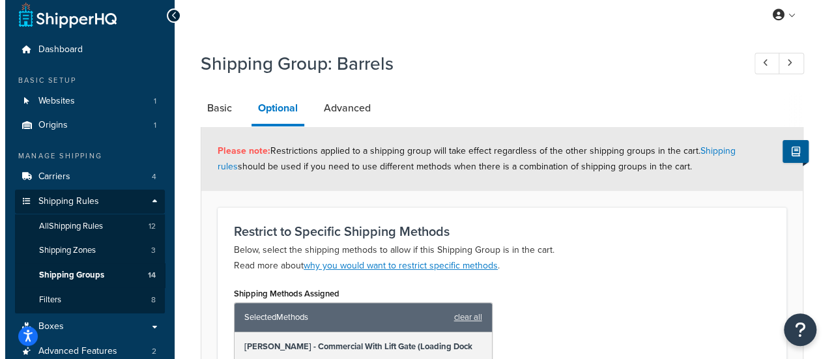
scroll to position [196, 0]
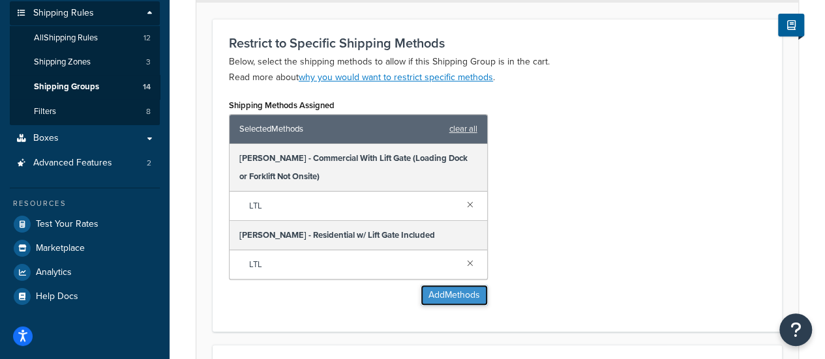
click at [452, 287] on button "Add Methods" at bounding box center [453, 295] width 67 height 21
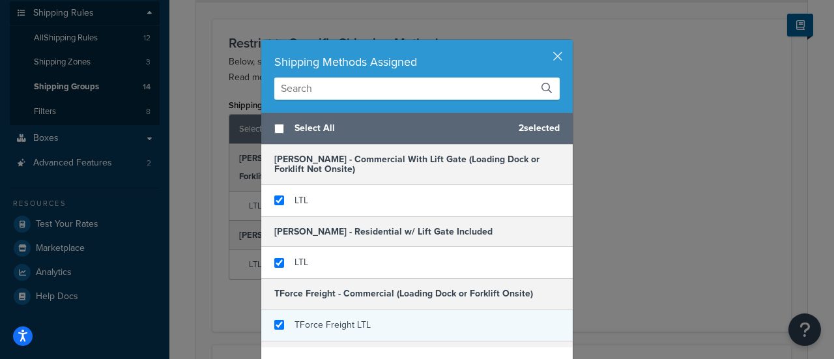
checkbox input "true"
click at [323, 325] on span "TForce Freight LTL" at bounding box center [333, 325] width 76 height 14
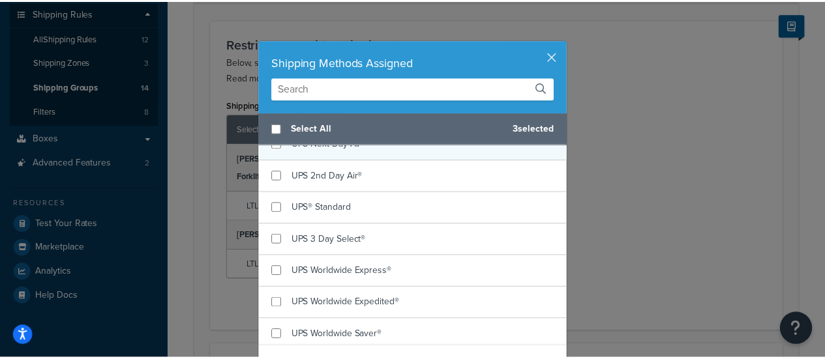
scroll to position [55, 0]
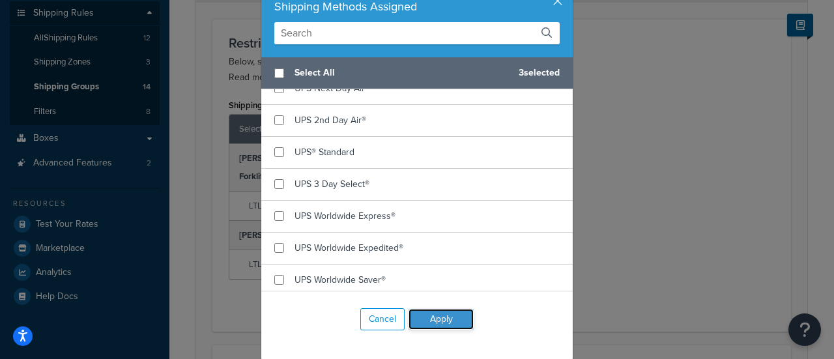
click at [445, 314] on button "Apply" at bounding box center [441, 319] width 65 height 21
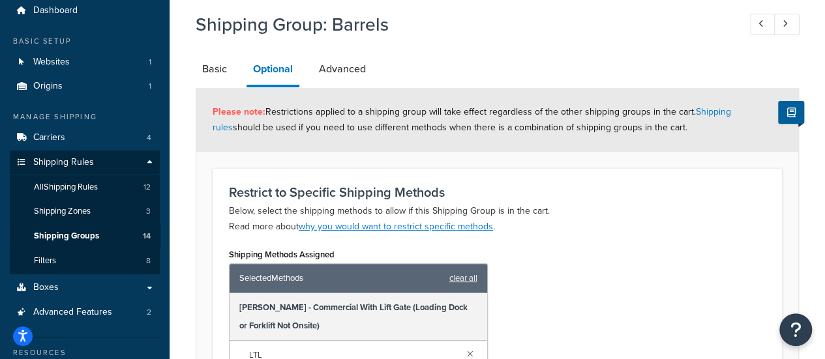
scroll to position [30, 0]
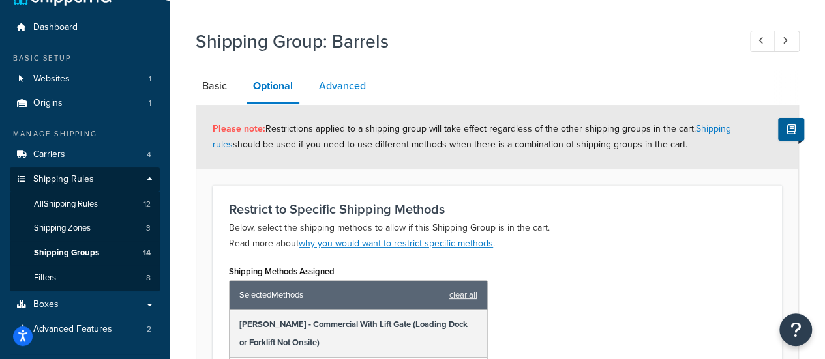
click at [340, 93] on link "Advanced" at bounding box center [342, 85] width 60 height 31
select select "125"
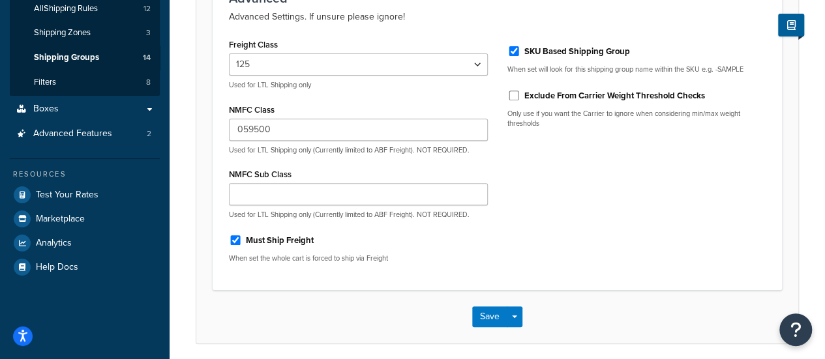
scroll to position [233, 0]
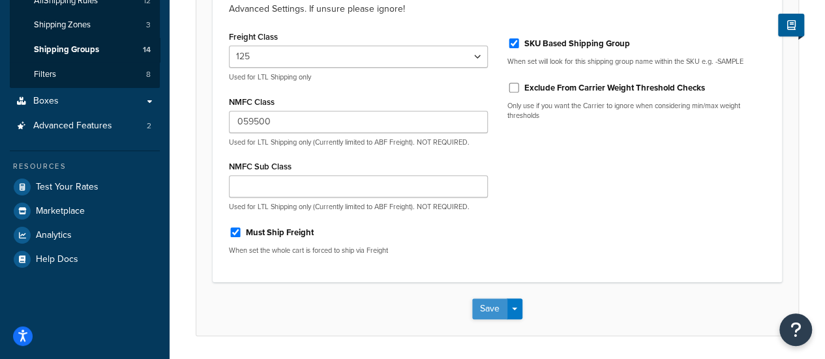
click at [481, 303] on button "Save" at bounding box center [489, 309] width 35 height 21
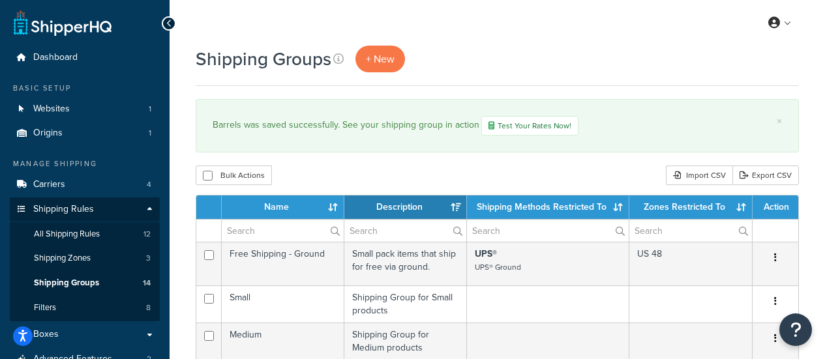
select select "15"
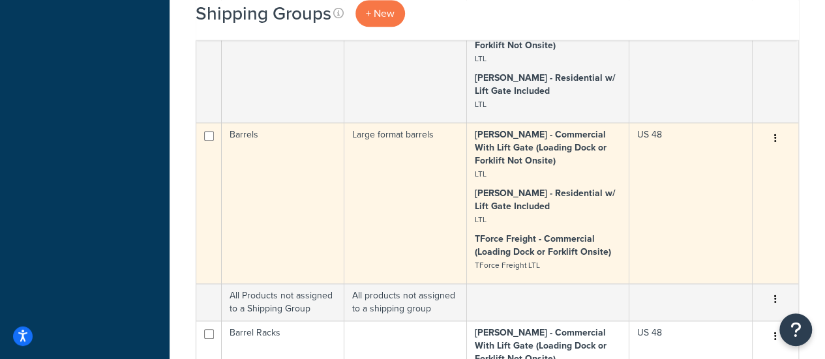
scroll to position [417, 0]
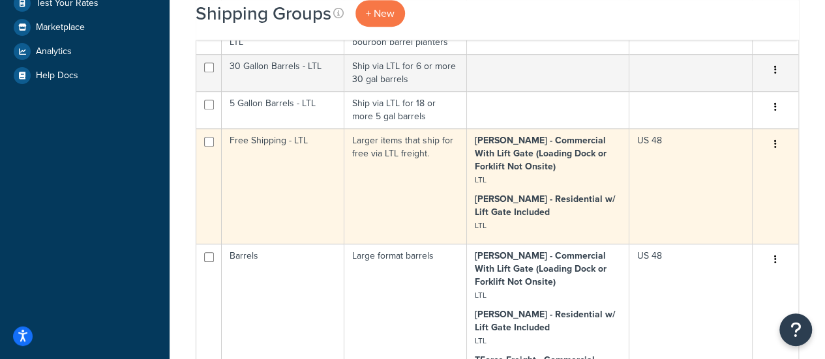
click at [777, 141] on button "button" at bounding box center [775, 144] width 18 height 21
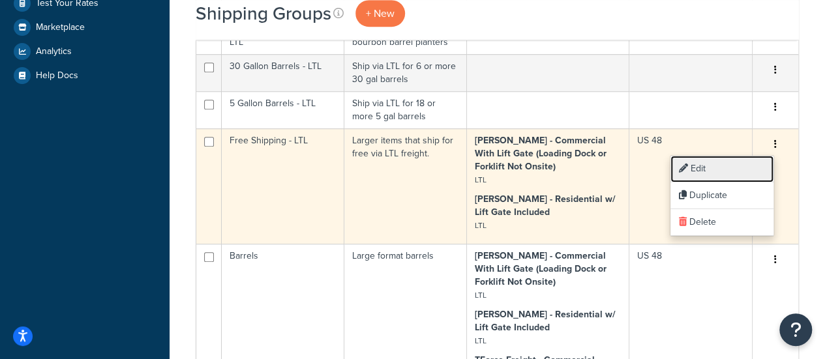
click at [751, 164] on link "Edit" at bounding box center [721, 169] width 103 height 27
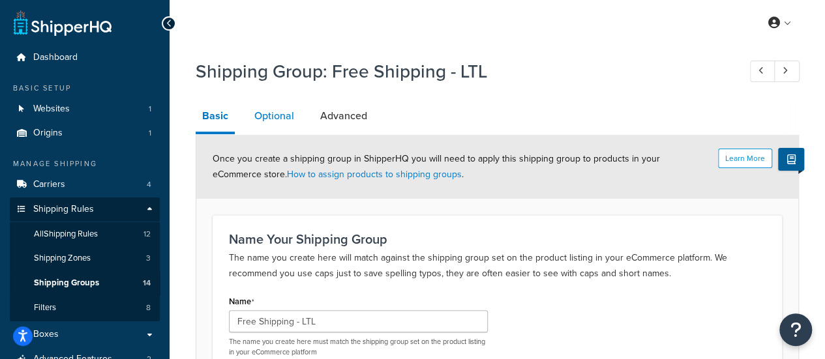
click at [286, 130] on link "Optional" at bounding box center [274, 115] width 53 height 31
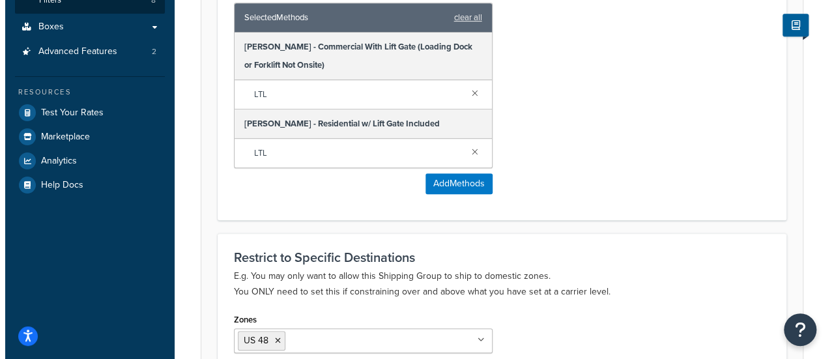
scroll to position [308, 0]
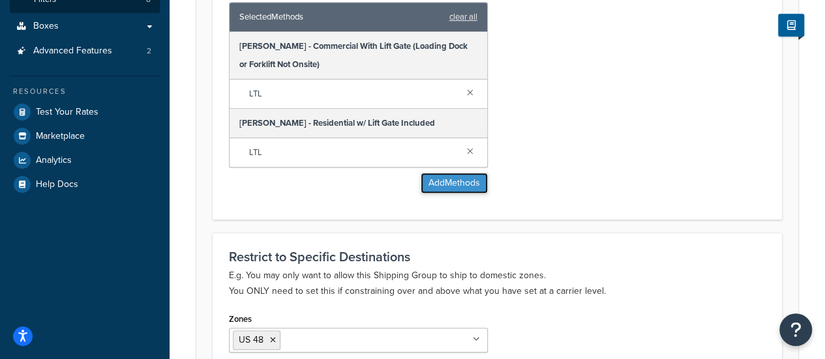
click at [435, 189] on button "Add Methods" at bounding box center [453, 183] width 67 height 21
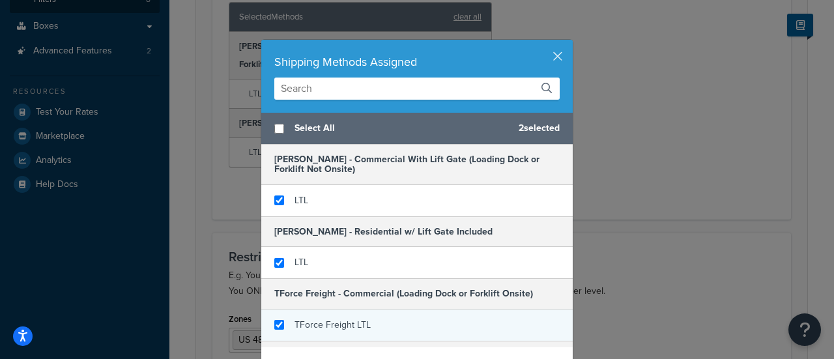
checkbox input "true"
click at [330, 324] on span "TForce Freight LTL" at bounding box center [333, 325] width 76 height 14
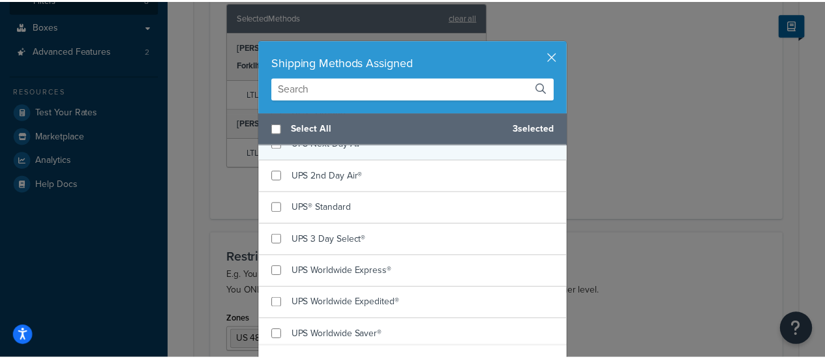
scroll to position [55, 0]
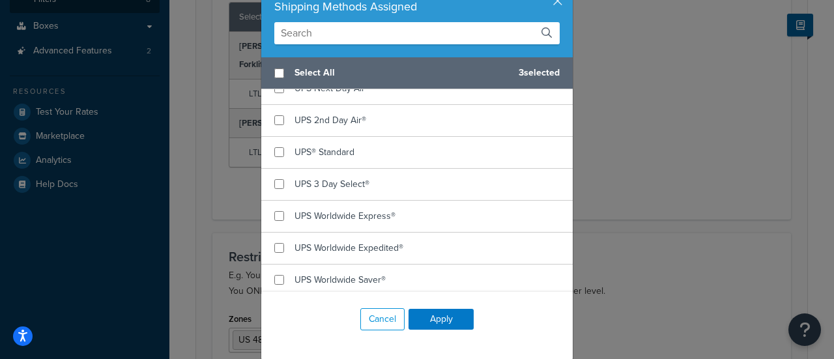
click at [450, 306] on div "Cancel Apply" at bounding box center [417, 319] width 312 height 55
click at [433, 322] on button "Apply" at bounding box center [441, 319] width 65 height 21
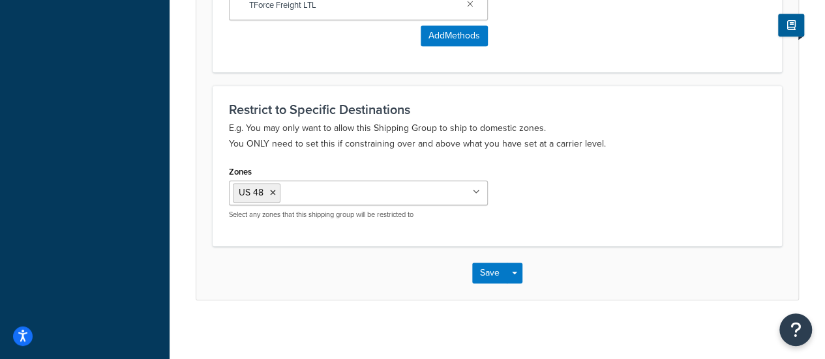
scroll to position [518, 0]
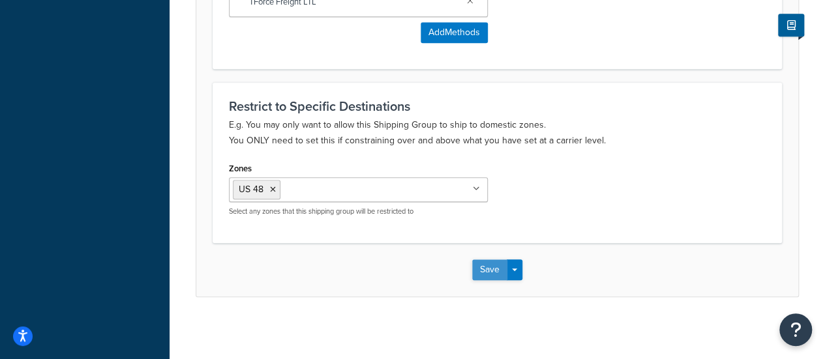
click at [486, 265] on button "Save" at bounding box center [489, 269] width 35 height 21
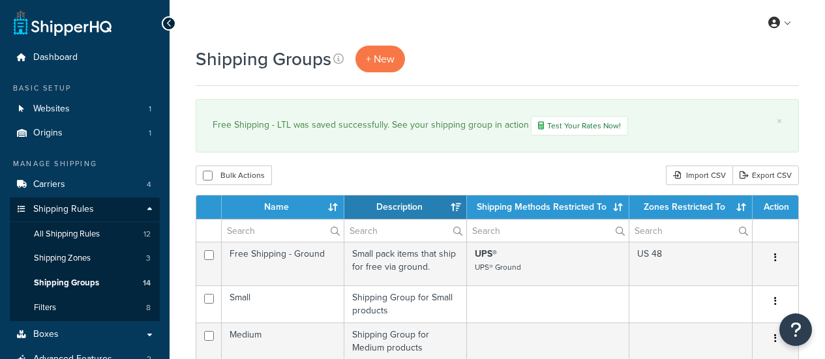
select select "15"
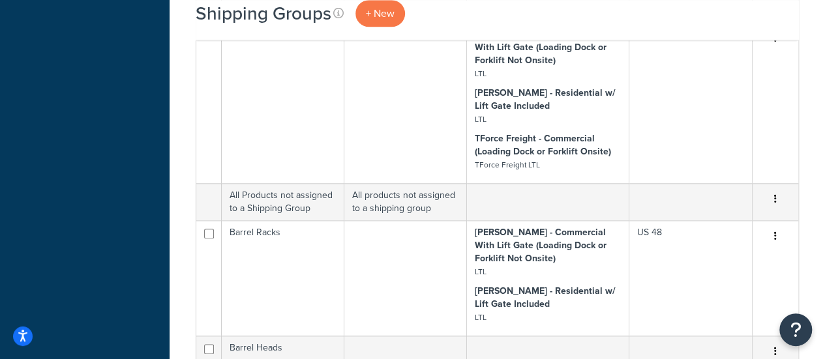
scroll to position [808, 0]
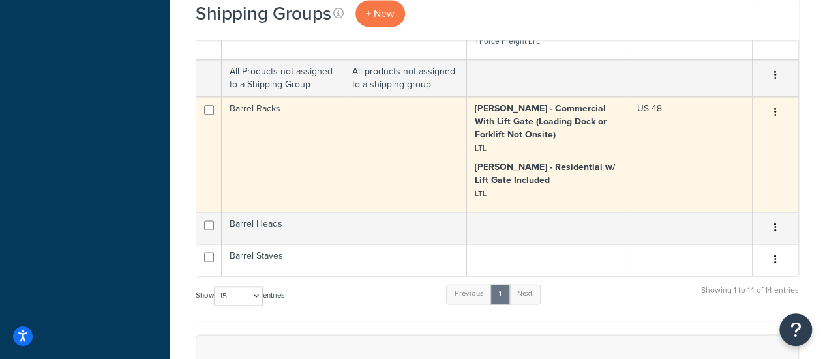
click at [777, 111] on button "button" at bounding box center [775, 112] width 18 height 21
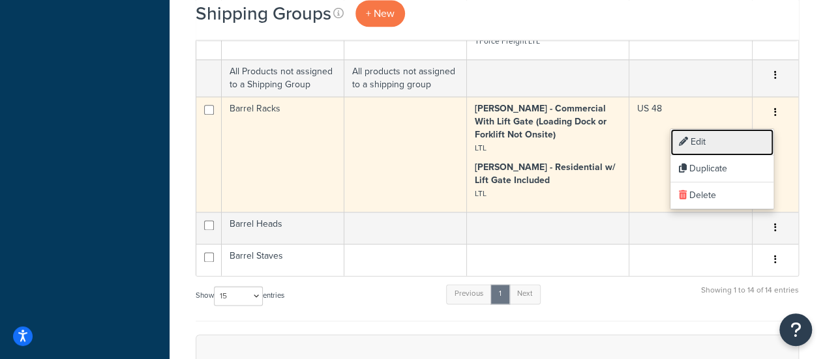
click at [742, 149] on link "Edit" at bounding box center [721, 142] width 103 height 27
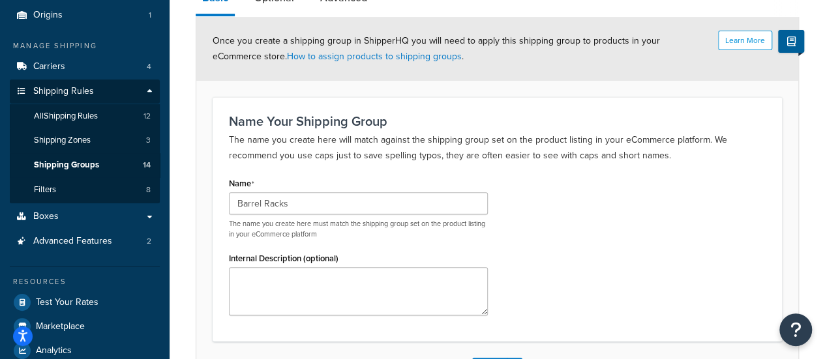
scroll to position [62, 0]
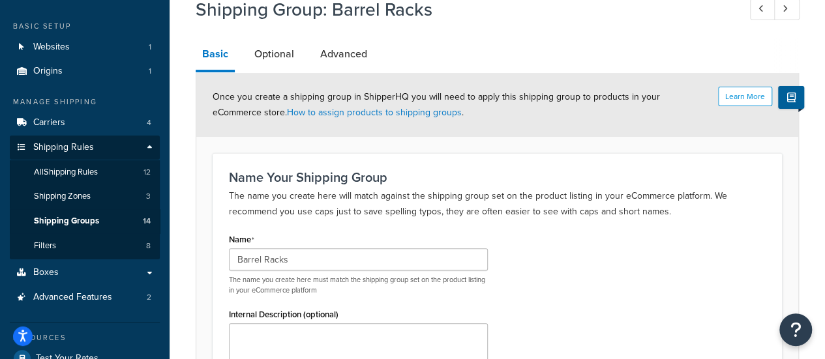
click at [283, 76] on div "Learn More Once you create a shipping group in ShipperHQ you will need to apply…" at bounding box center [497, 105] width 602 height 64
click at [285, 65] on link "Optional" at bounding box center [274, 53] width 53 height 31
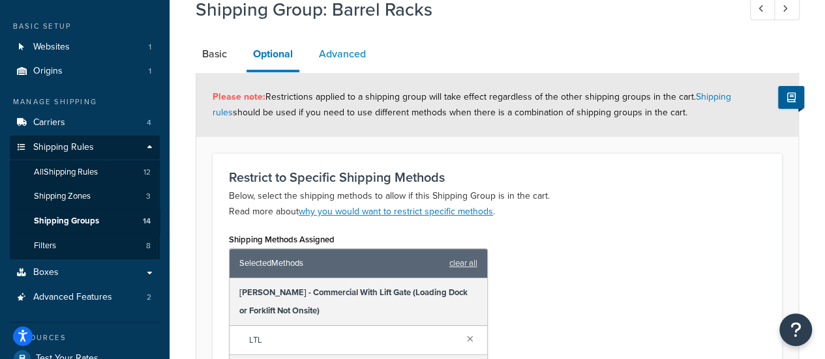
click at [355, 56] on link "Advanced" at bounding box center [342, 53] width 60 height 31
select select "200"
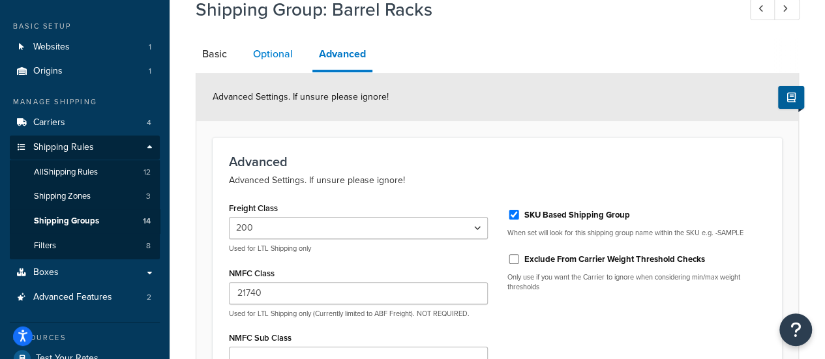
click at [295, 60] on link "Optional" at bounding box center [272, 53] width 53 height 31
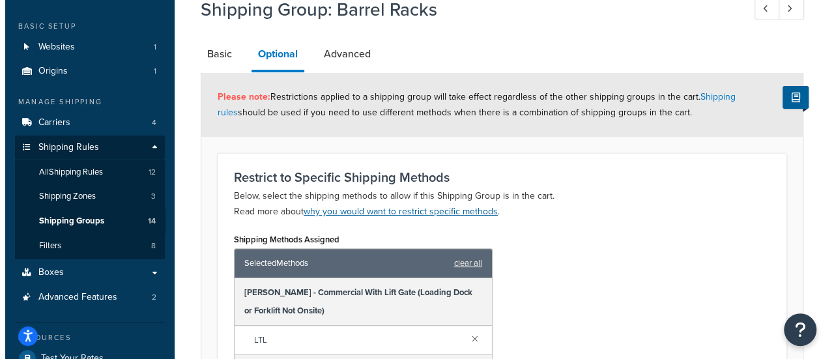
scroll to position [215, 0]
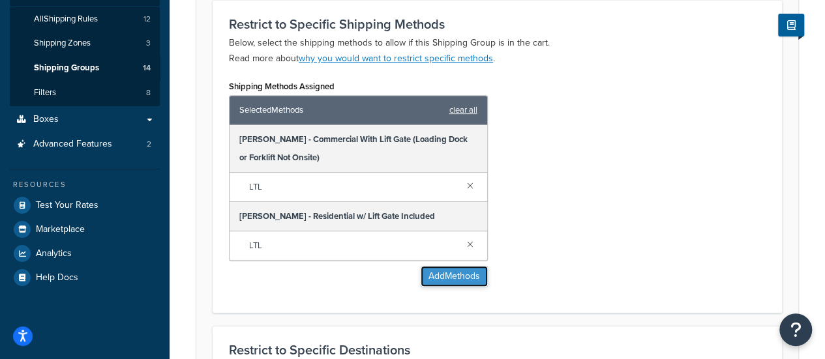
click at [437, 276] on button "Add Methods" at bounding box center [453, 276] width 67 height 21
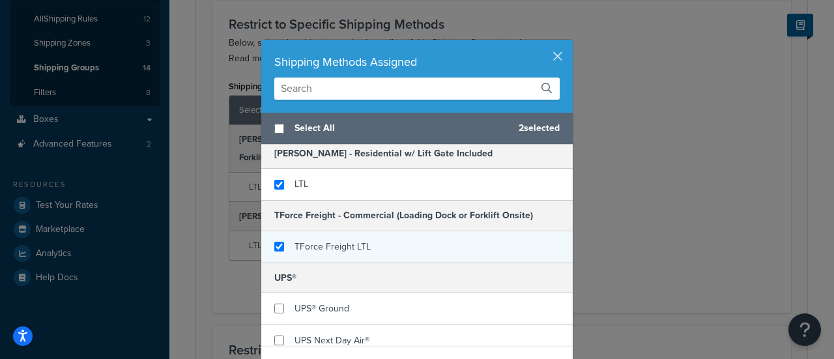
checkbox input "true"
click at [338, 251] on span "TForce Freight LTL" at bounding box center [333, 247] width 76 height 14
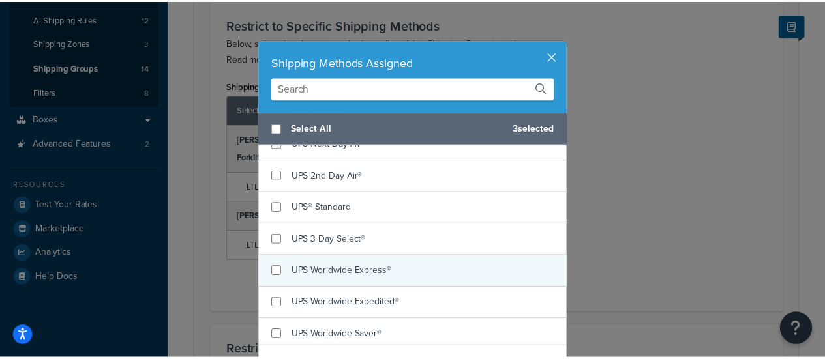
scroll to position [55, 0]
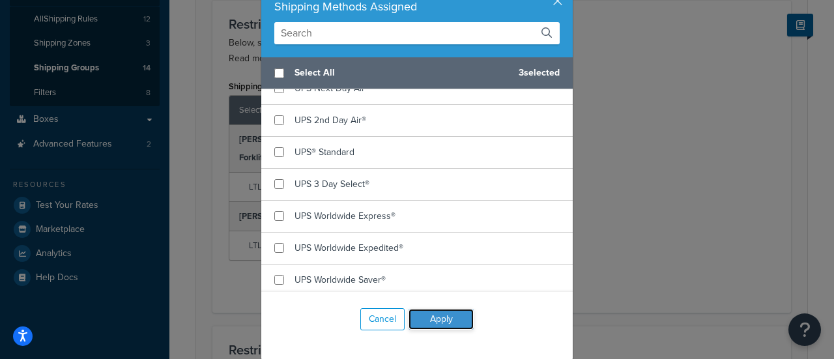
click at [446, 311] on button "Apply" at bounding box center [441, 319] width 65 height 21
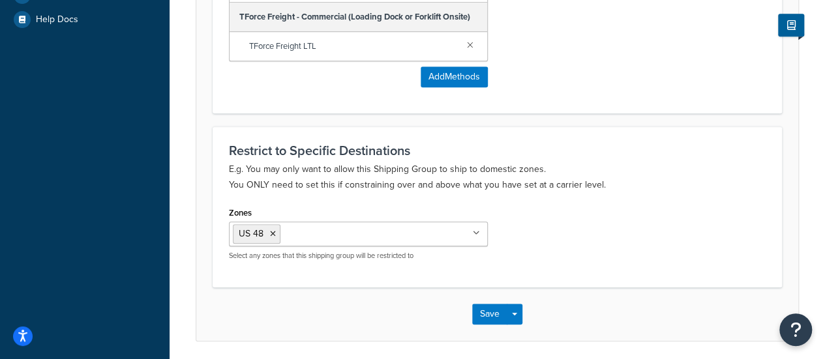
scroll to position [476, 0]
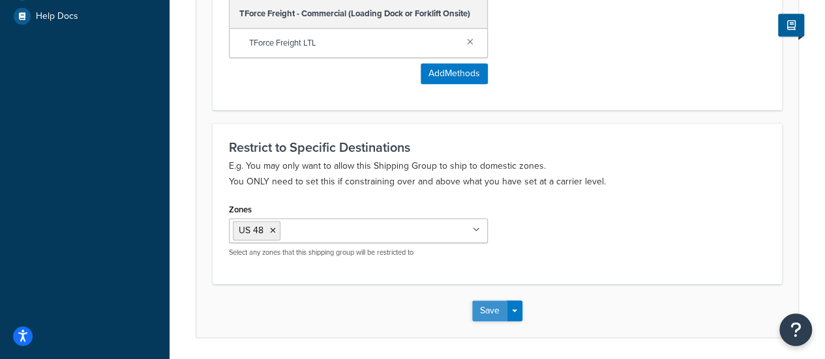
click at [479, 312] on button "Save" at bounding box center [489, 310] width 35 height 21
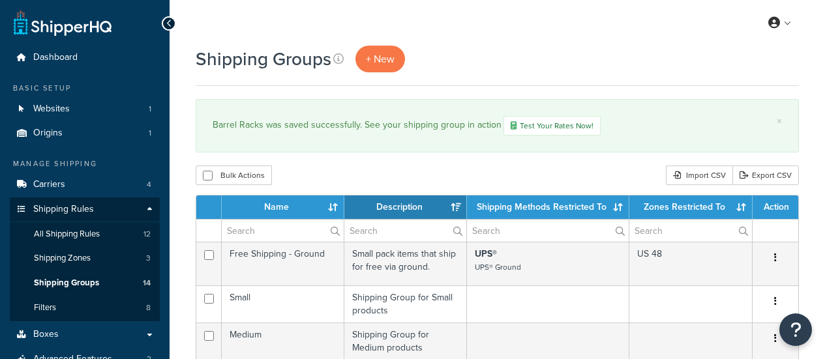
select select "15"
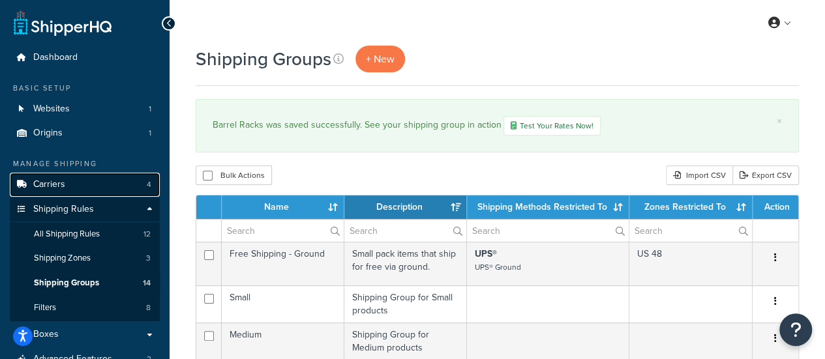
click at [93, 182] on link "Carriers 4" at bounding box center [85, 185] width 150 height 24
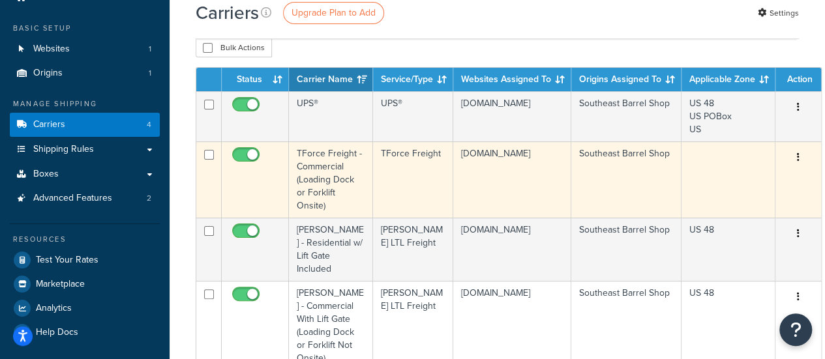
click at [797, 157] on icon "button" at bounding box center [798, 157] width 3 height 9
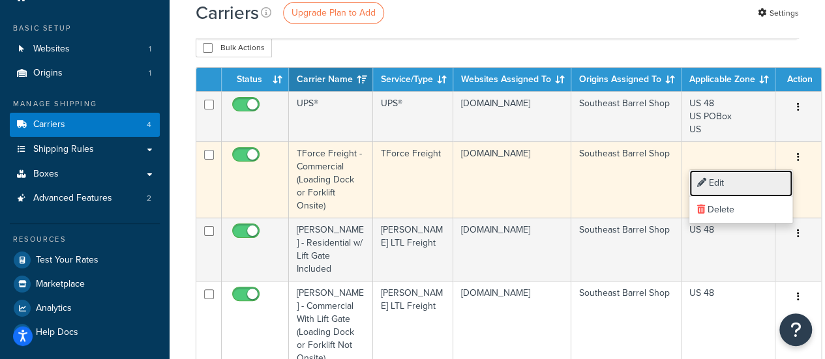
click at [734, 182] on link "Edit" at bounding box center [740, 183] width 103 height 27
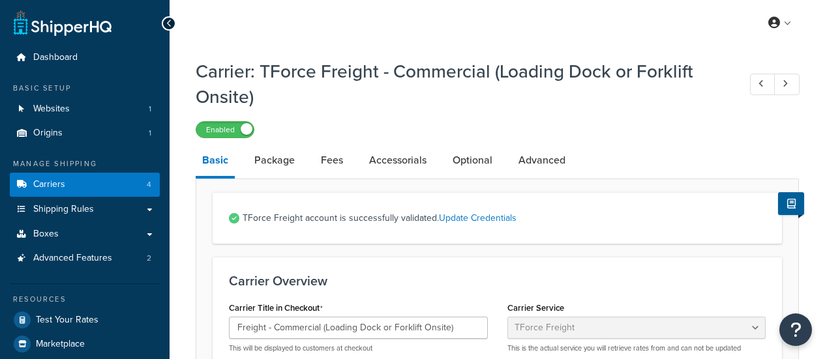
select select "tforceFreight"
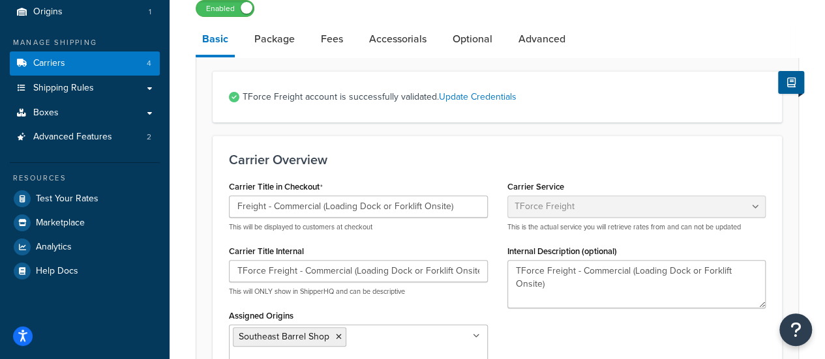
scroll to position [122, 0]
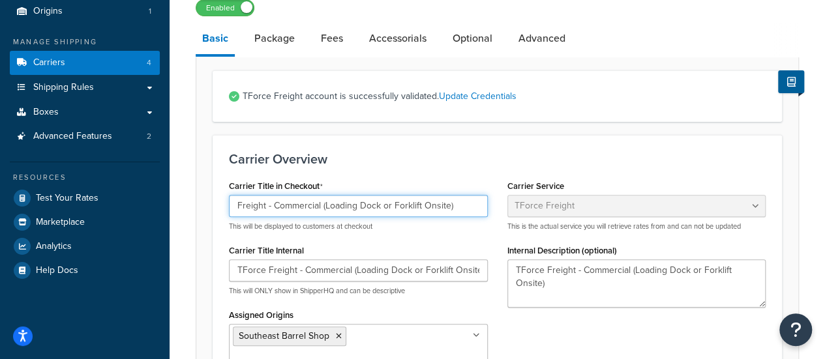
click at [331, 203] on input "Freight - Commercial (Loading Dock or Forklift Onsite)" at bounding box center [358, 206] width 259 height 22
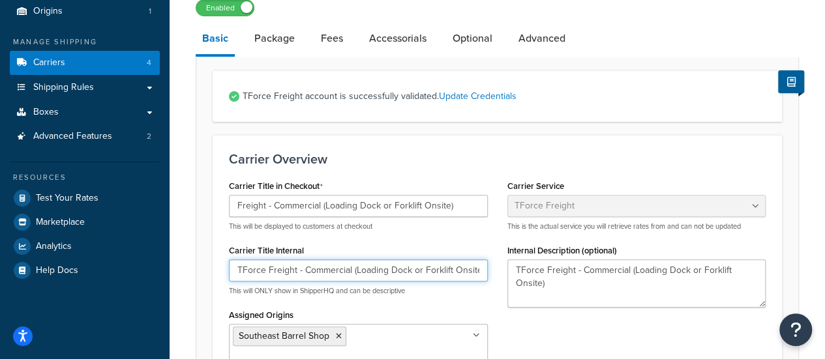
click at [321, 265] on input "TForce Freight - Commercial (Loading Dock or Forklift Onsite)" at bounding box center [358, 270] width 259 height 22
paste input "text"
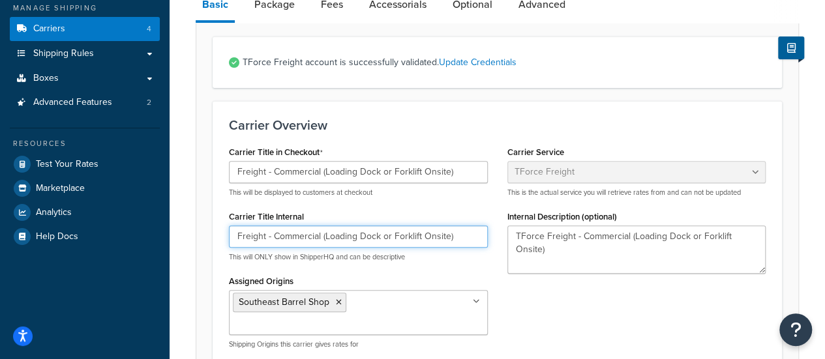
type input "Freight - Commercial (Loading Dock or Forklift Onsite)"
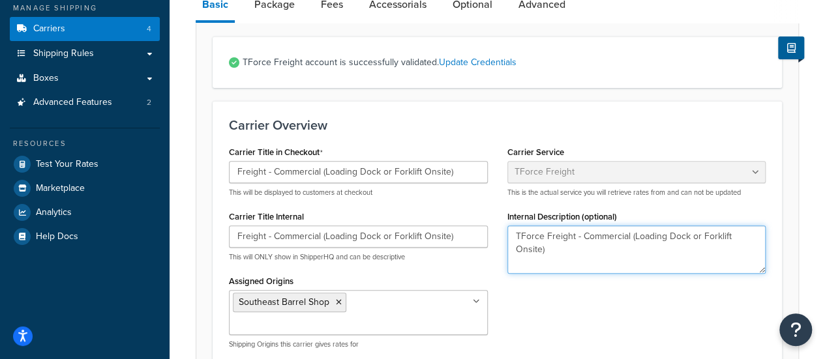
click at [556, 244] on textarea "TForce Freight - Commercial (Loading Dock or Forklift Onsite)" at bounding box center [636, 250] width 259 height 48
paste textarea
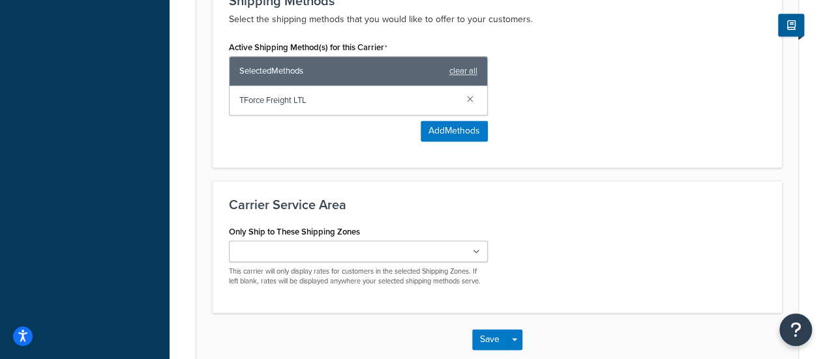
scroll to position [834, 0]
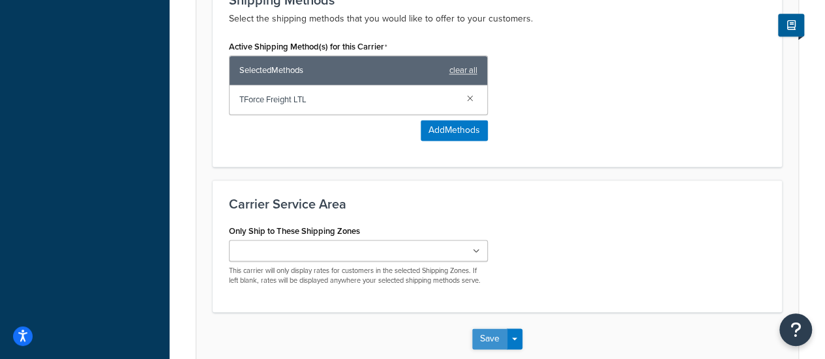
type textarea "Freight - Commercial (Loading Dock or Forklift Onsite)"
click at [483, 329] on button "Save" at bounding box center [489, 339] width 35 height 21
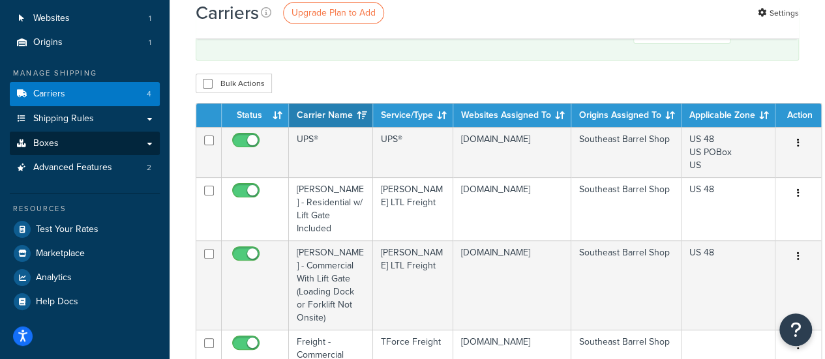
scroll to position [90, 0]
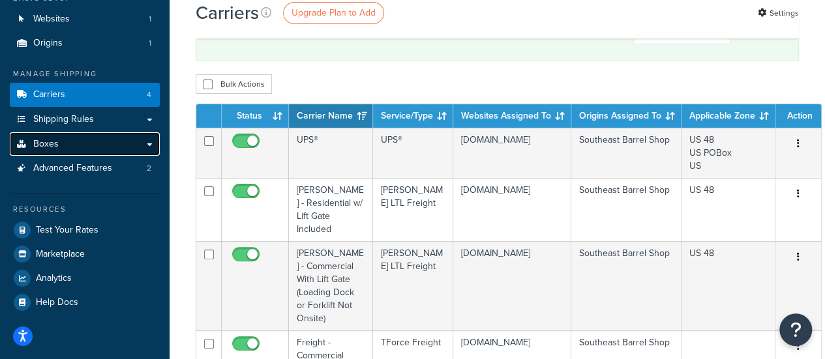
click at [63, 154] on link "Boxes" at bounding box center [85, 144] width 150 height 24
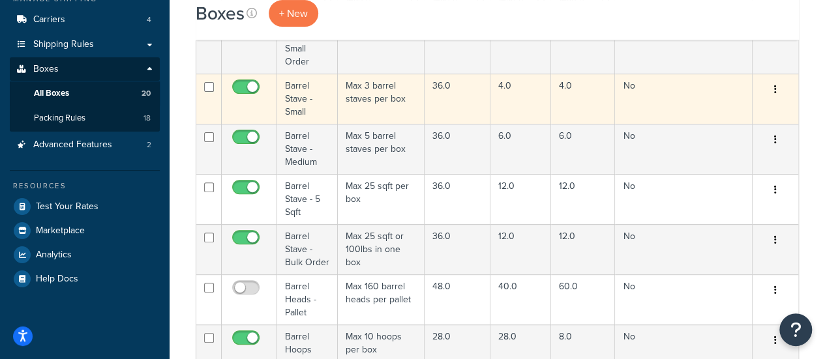
scroll to position [187, 0]
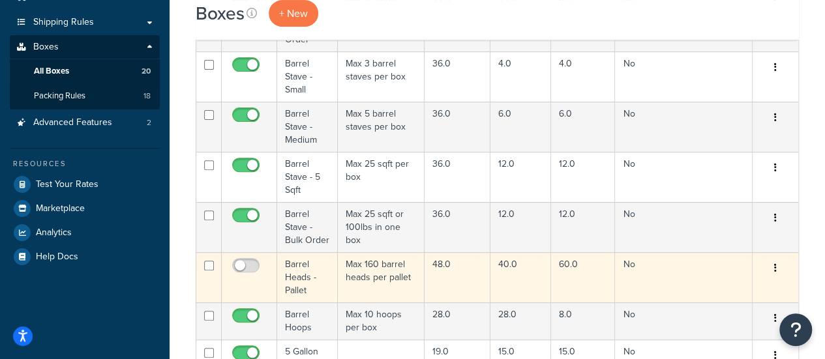
click at [772, 268] on button "button" at bounding box center [775, 268] width 18 height 21
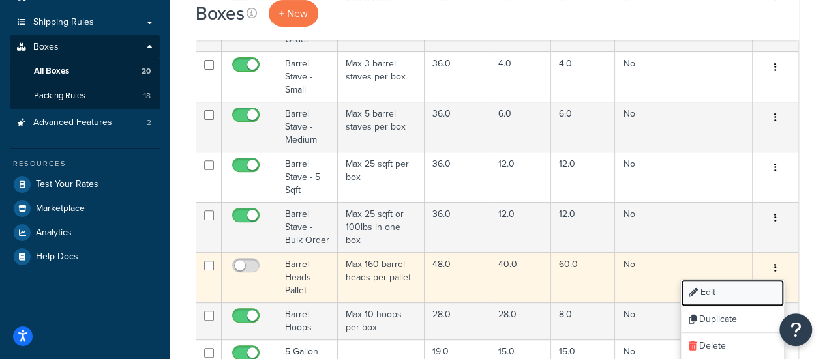
click at [729, 288] on link "Edit" at bounding box center [731, 293] width 103 height 27
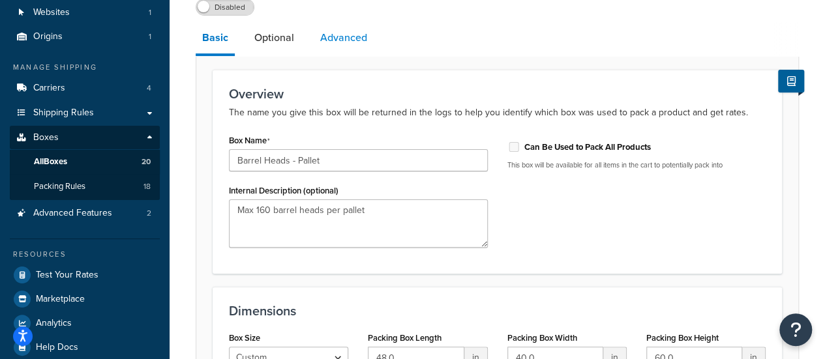
click at [326, 36] on link "Advanced" at bounding box center [344, 37] width 60 height 31
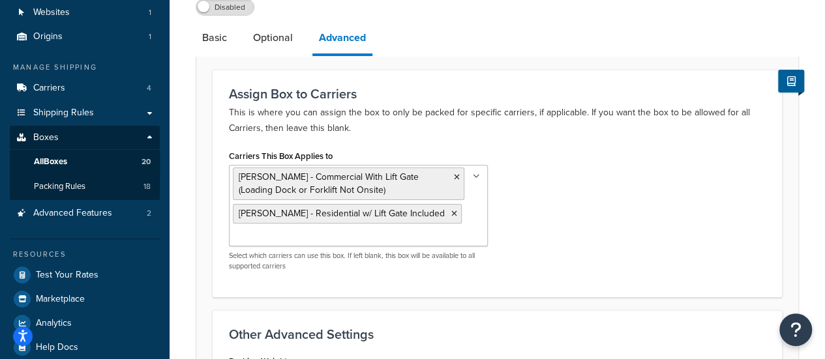
click at [413, 237] on ul "[PERSON_NAME] - Commercial With Lift Gate (Loading Dock or Forklift Not Onsite)…" at bounding box center [358, 205] width 259 height 81
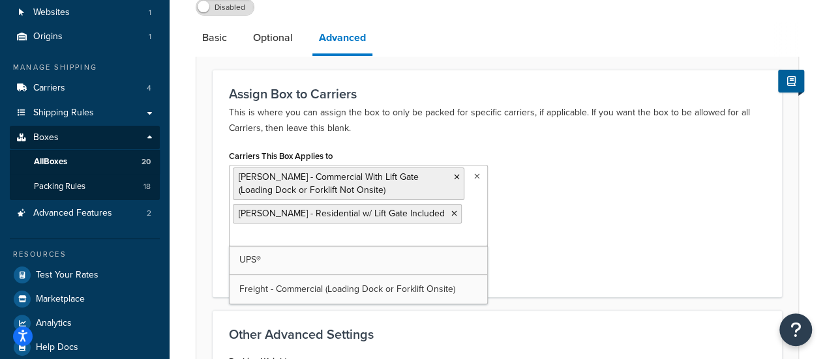
type input "T"
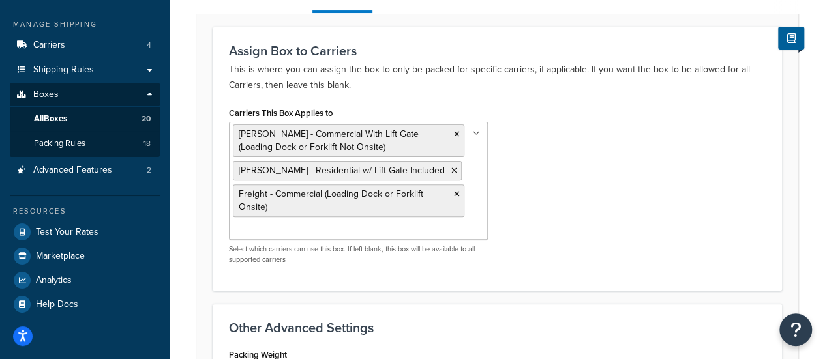
click at [598, 248] on div "Carriers This Box Applies to [PERSON_NAME] - Commercial With Lift Gate (Loading…" at bounding box center [497, 189] width 556 height 171
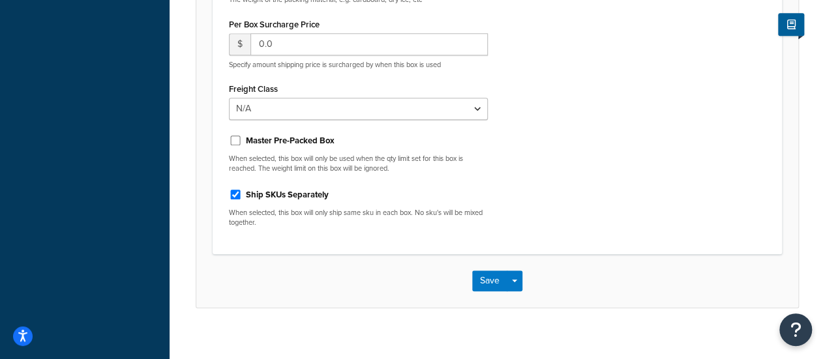
scroll to position [548, 0]
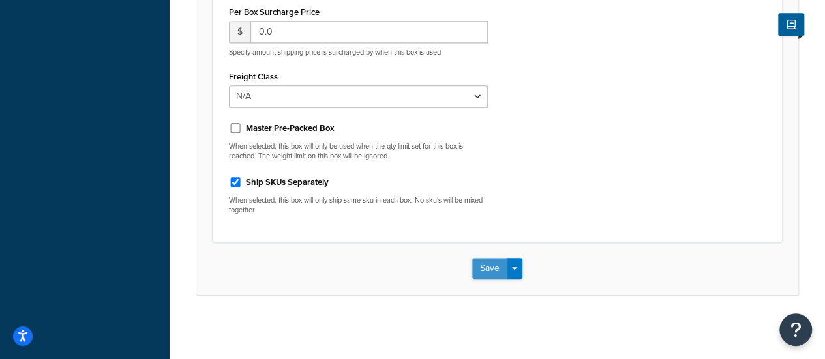
click at [487, 261] on button "Save" at bounding box center [489, 268] width 35 height 21
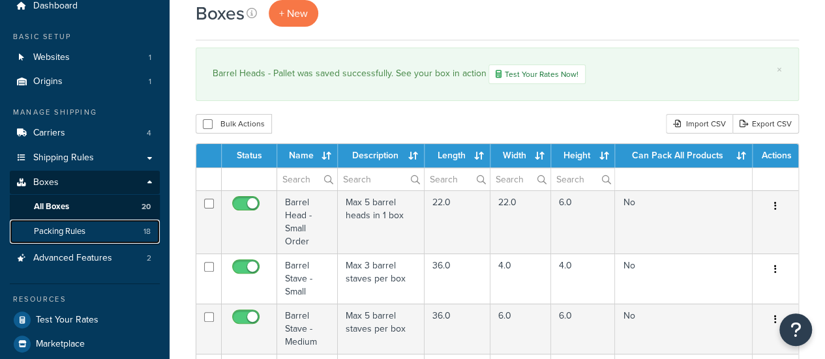
click at [89, 234] on link "Packing Rules 18" at bounding box center [85, 232] width 150 height 24
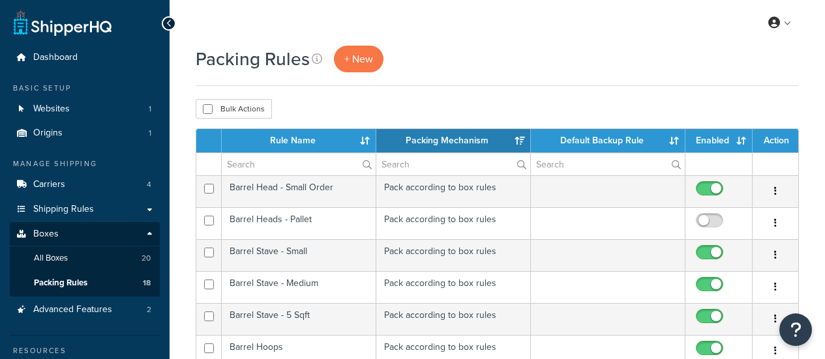
select select "15"
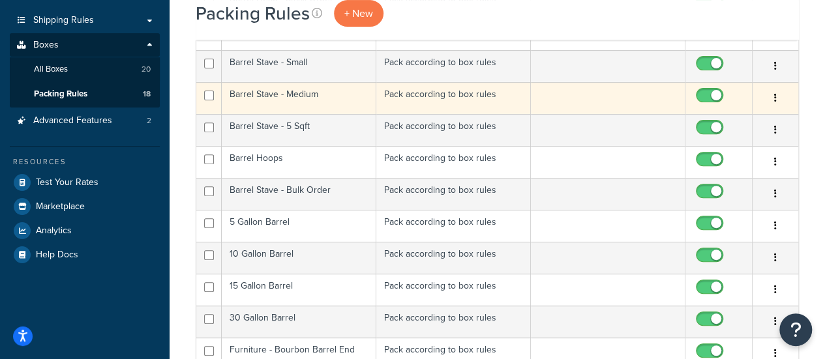
scroll to position [3, 0]
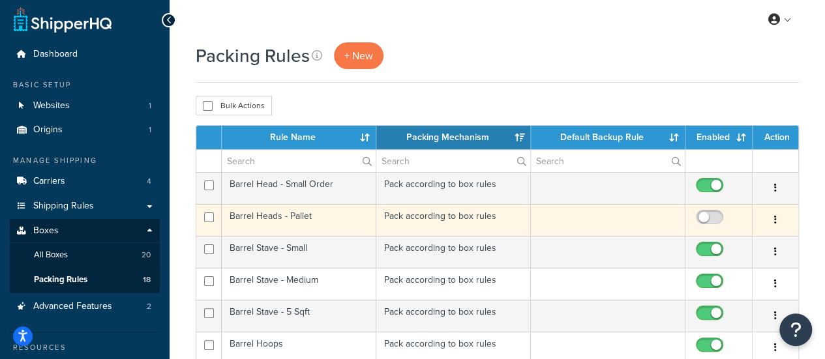
click at [772, 217] on button "button" at bounding box center [775, 220] width 18 height 21
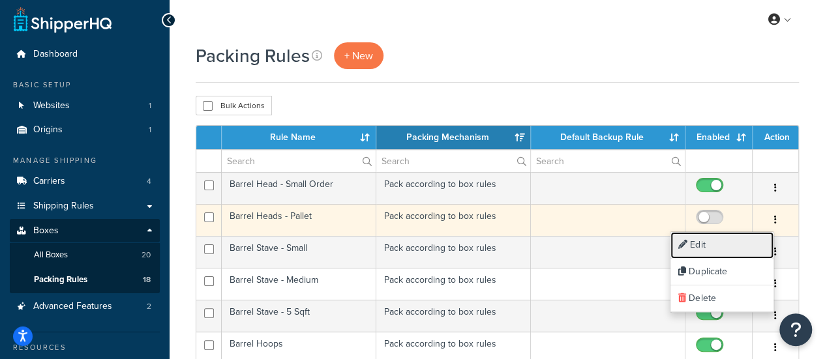
click at [752, 237] on link "Edit" at bounding box center [721, 245] width 103 height 27
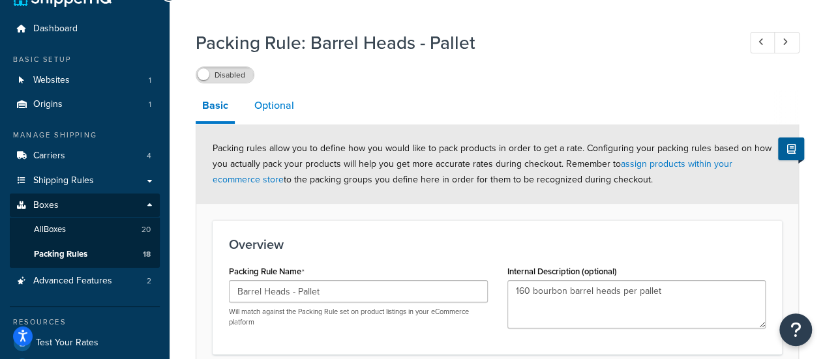
click at [274, 102] on link "Optional" at bounding box center [274, 105] width 53 height 31
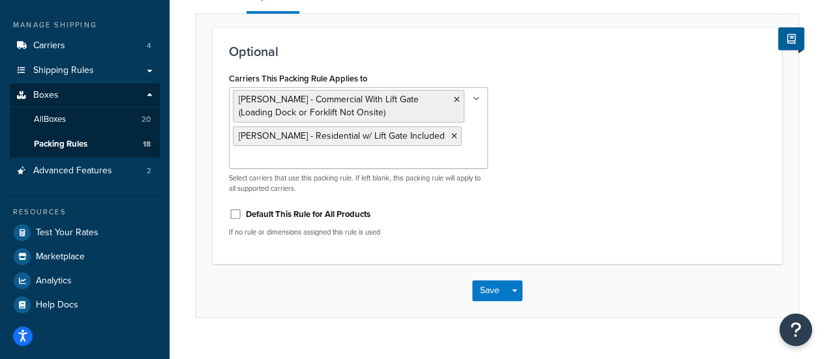
scroll to position [139, 0]
click at [392, 162] on ul "SAIA - Commercial With Lift Gate (Loading Dock or Forklift Not Onsite) SAIA - R…" at bounding box center [358, 127] width 259 height 81
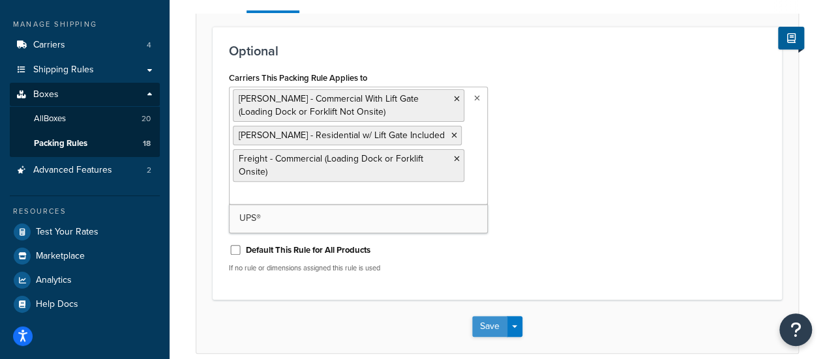
click at [486, 322] on button "Save" at bounding box center [489, 326] width 35 height 21
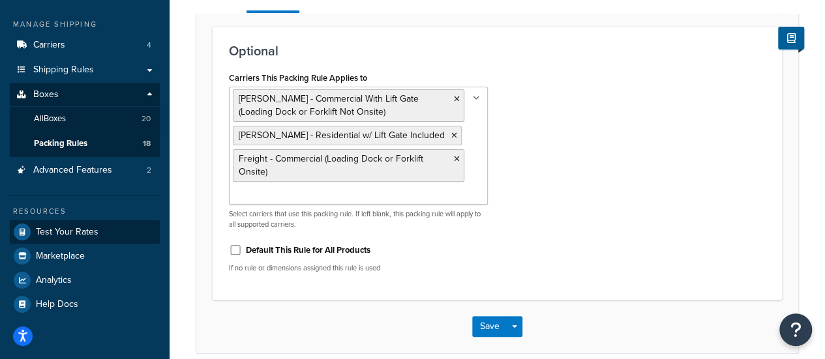
scroll to position [0, 0]
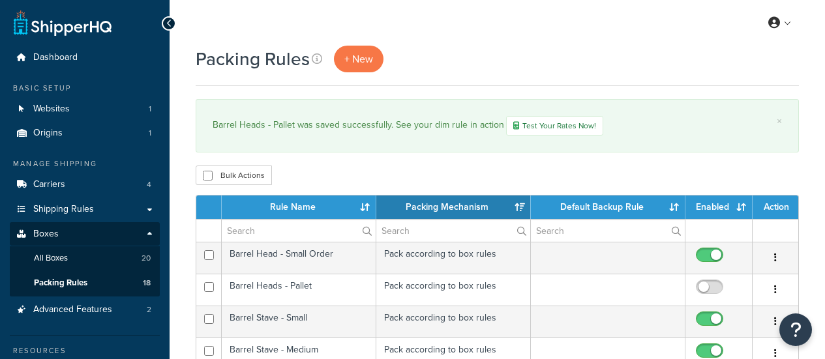
select select "15"
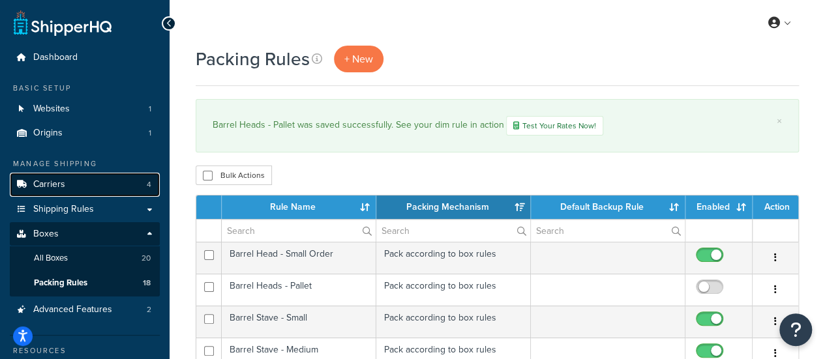
click at [89, 182] on link "Carriers 4" at bounding box center [85, 185] width 150 height 24
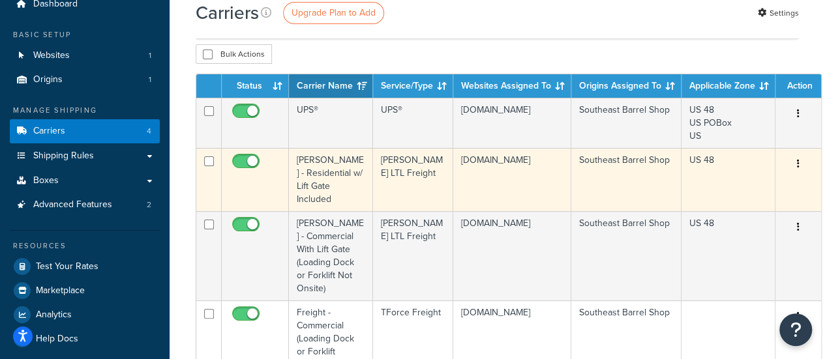
scroll to position [60, 0]
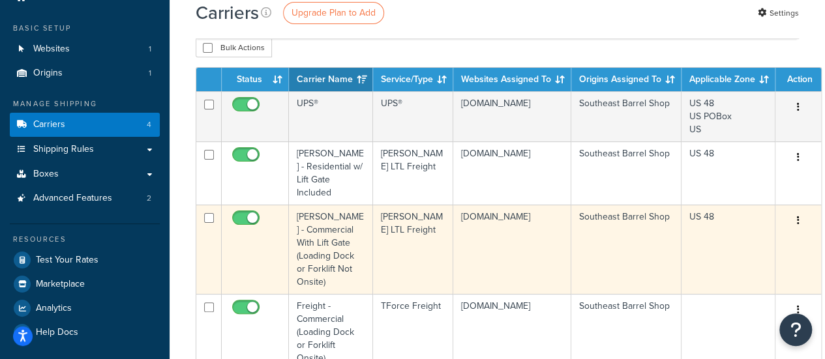
click at [248, 214] on input "checkbox" at bounding box center [247, 221] width 36 height 16
checkbox input "false"
click at [797, 222] on icon "button" at bounding box center [798, 220] width 3 height 9
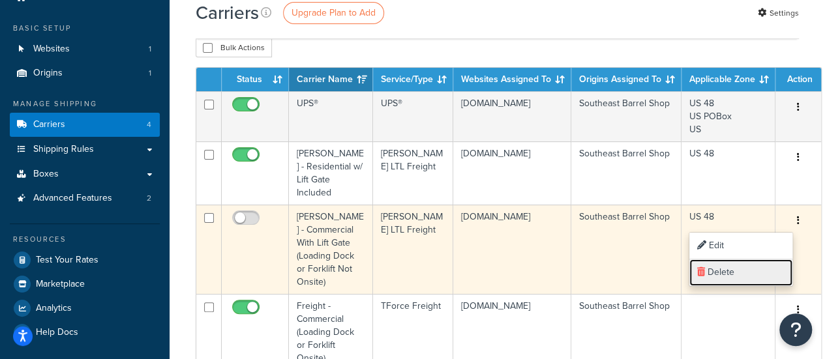
click at [757, 273] on link "Delete" at bounding box center [740, 272] width 103 height 27
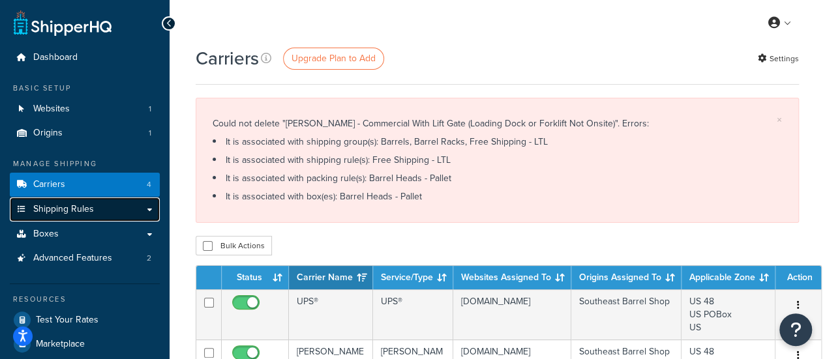
click at [78, 209] on span "Shipping Rules" at bounding box center [63, 209] width 61 height 11
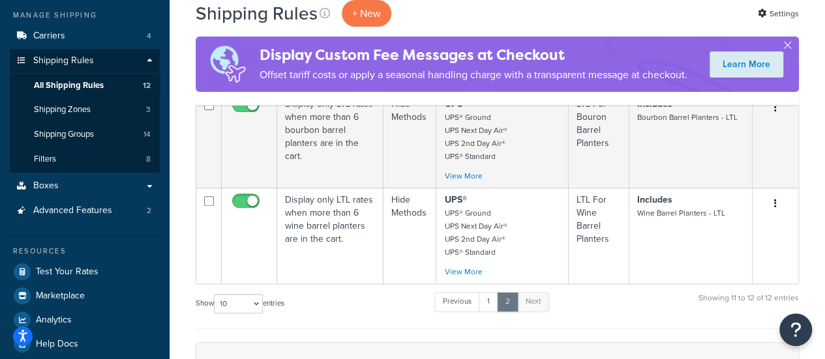
scroll to position [282, 0]
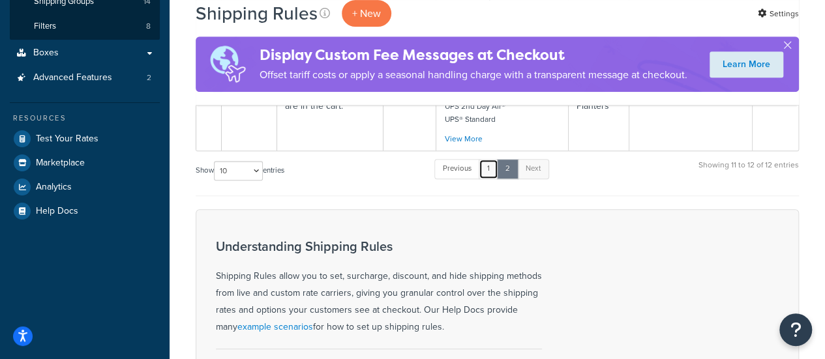
click at [486, 172] on link "1" at bounding box center [488, 169] width 20 height 20
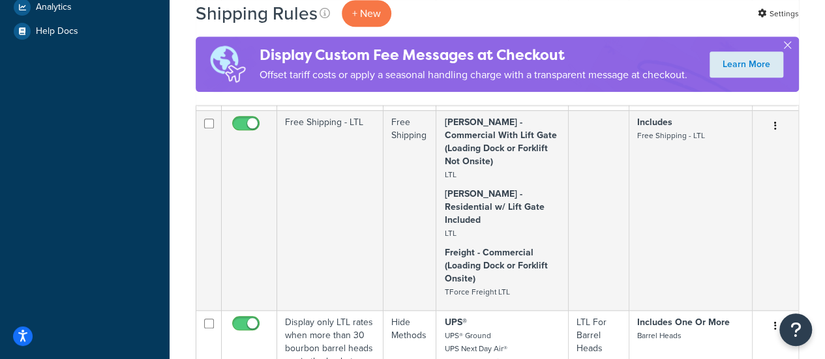
scroll to position [429, 0]
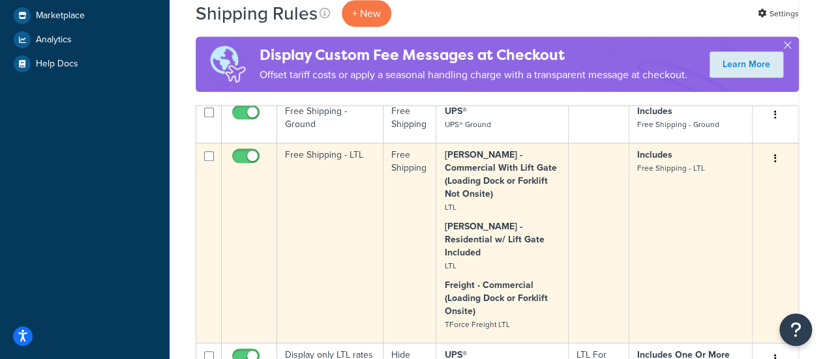
click at [772, 164] on button "button" at bounding box center [775, 159] width 18 height 21
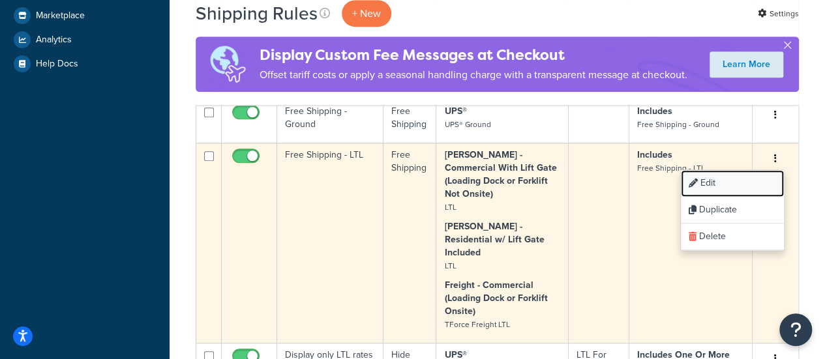
click at [733, 182] on link "Edit" at bounding box center [731, 183] width 103 height 27
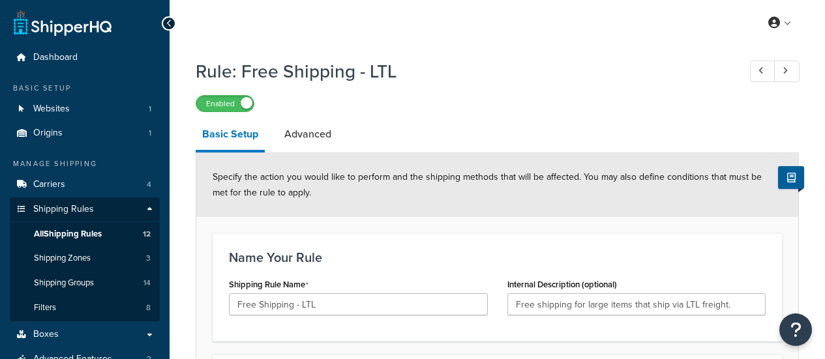
select select "OVERRIDE"
select select "SHIPPING_GROUP"
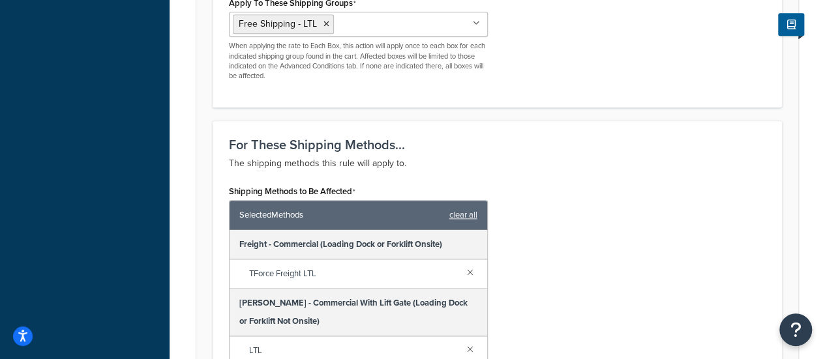
scroll to position [819, 0]
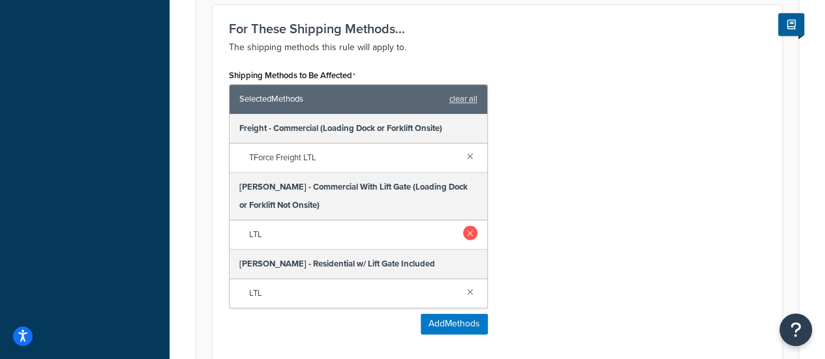
click at [468, 233] on link at bounding box center [470, 233] width 14 height 14
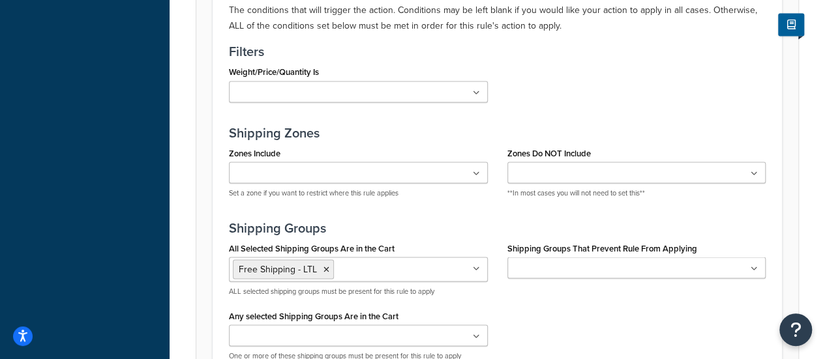
scroll to position [1302, 0]
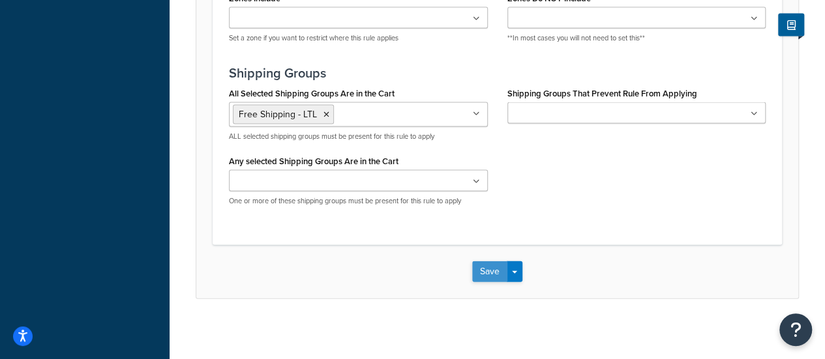
click at [480, 261] on button "Save" at bounding box center [489, 271] width 35 height 21
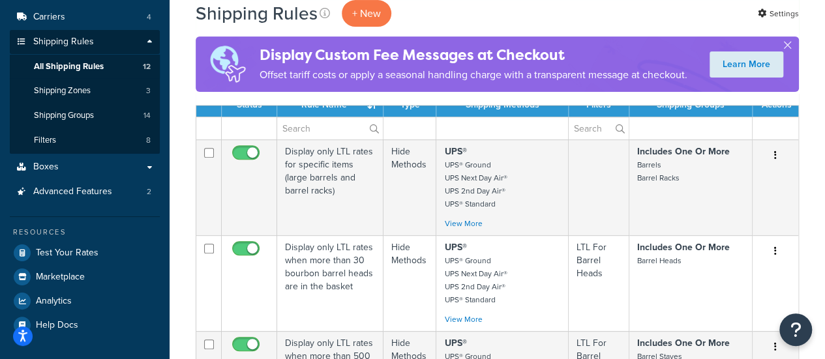
scroll to position [164, 0]
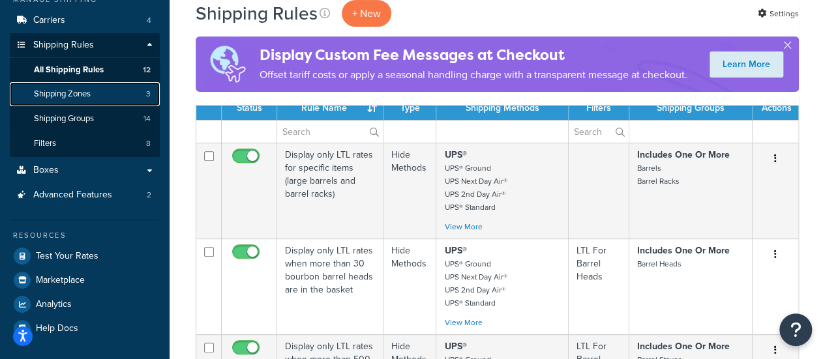
click at [68, 93] on span "Shipping Zones" at bounding box center [62, 94] width 57 height 11
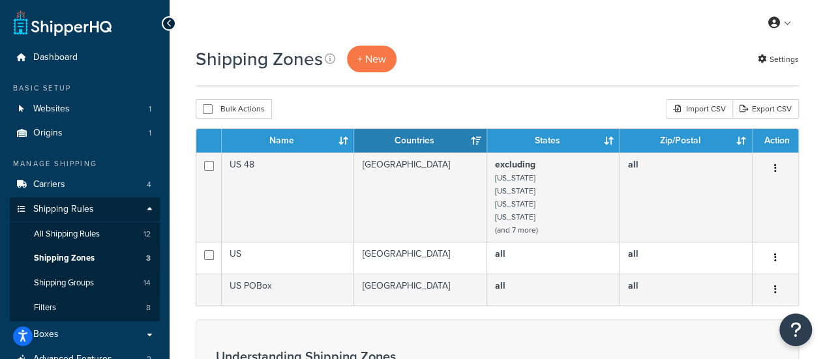
scroll to position [89, 0]
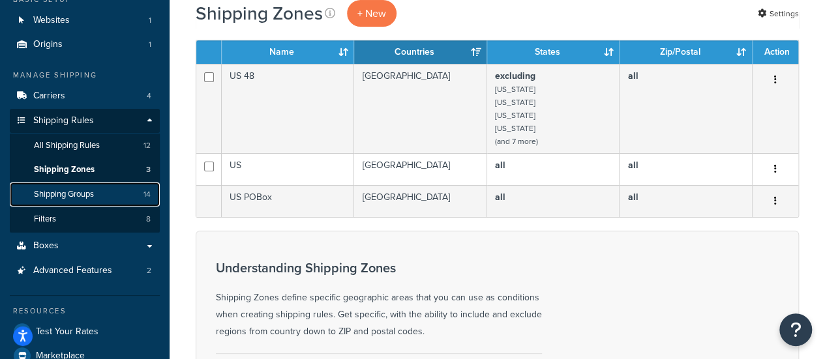
click at [77, 190] on span "Shipping Groups" at bounding box center [64, 194] width 60 height 11
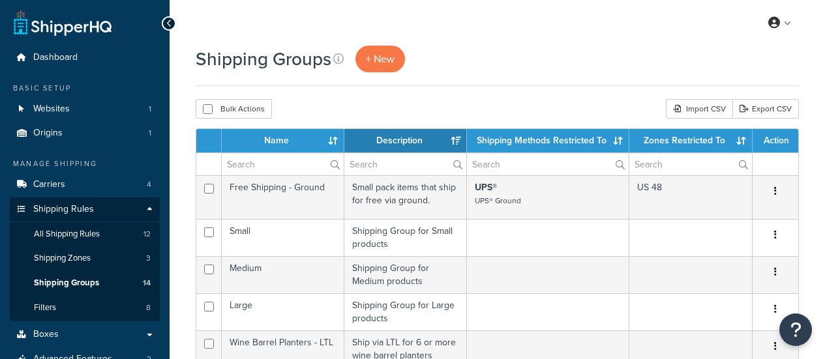
select select "15"
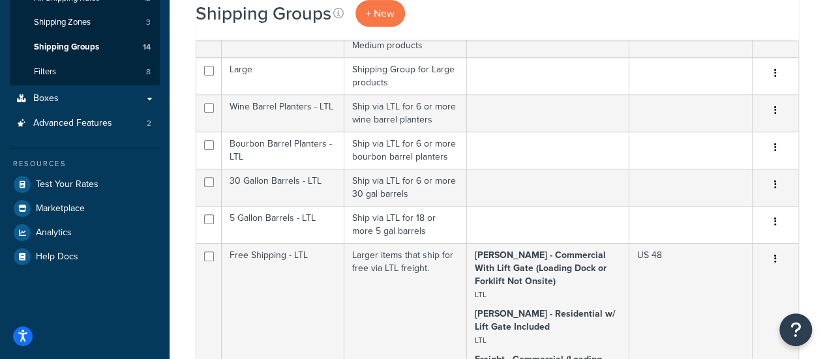
scroll to position [403, 0]
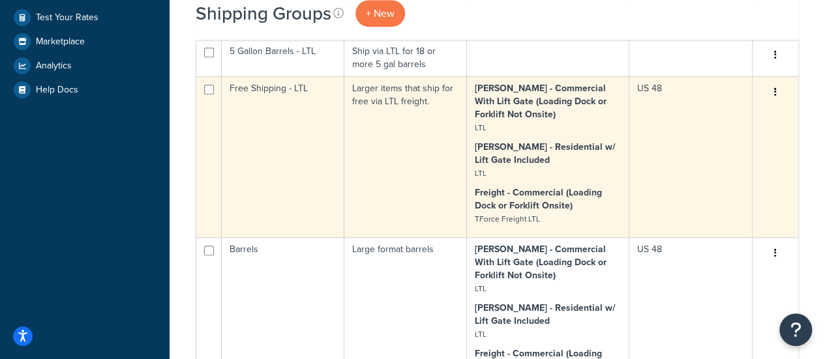
click at [778, 92] on button "button" at bounding box center [775, 92] width 18 height 21
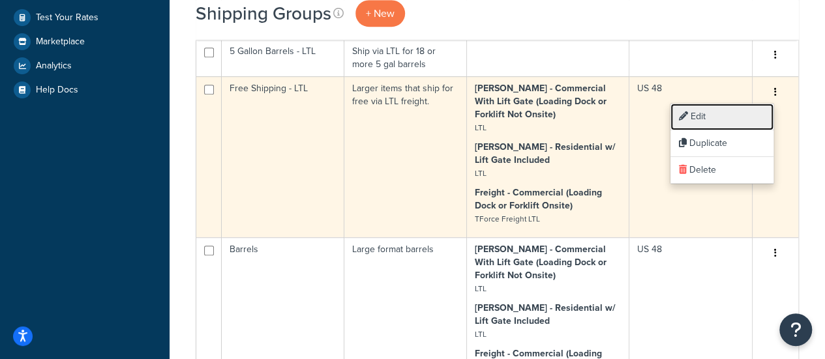
click at [746, 113] on link "Edit" at bounding box center [721, 117] width 103 height 27
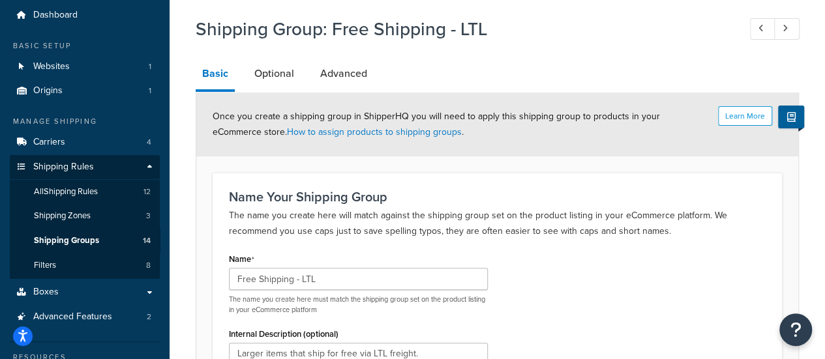
scroll to position [35, 0]
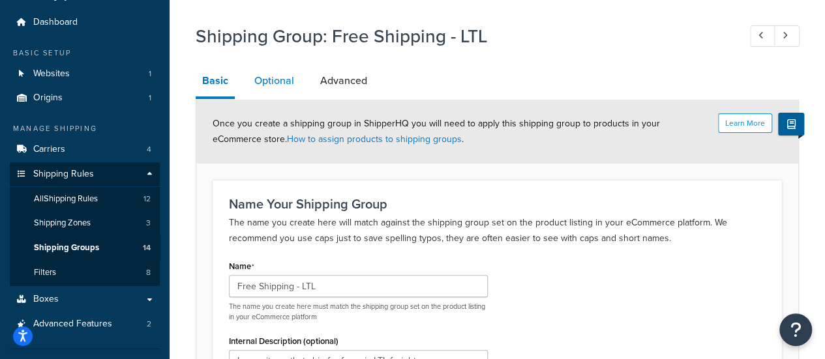
click at [272, 88] on link "Optional" at bounding box center [274, 80] width 53 height 31
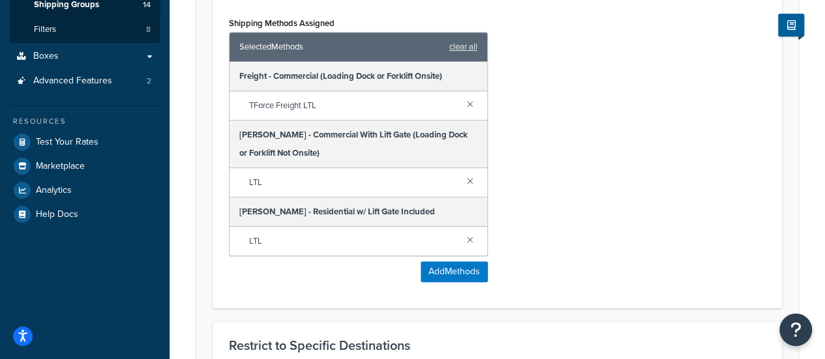
scroll to position [279, 0]
click at [472, 177] on link at bounding box center [470, 180] width 14 height 14
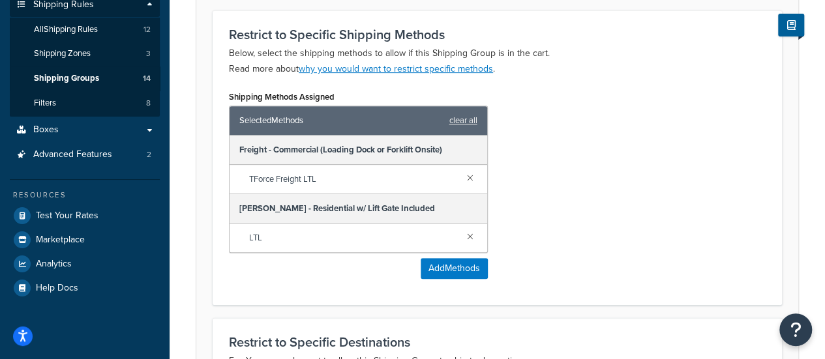
scroll to position [441, 0]
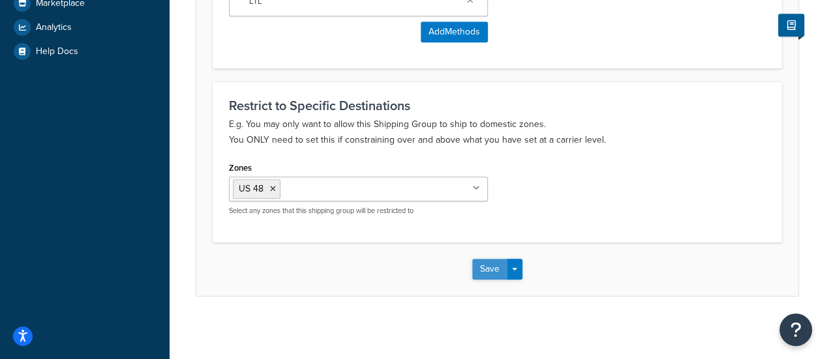
click at [488, 276] on button "Save" at bounding box center [489, 269] width 35 height 21
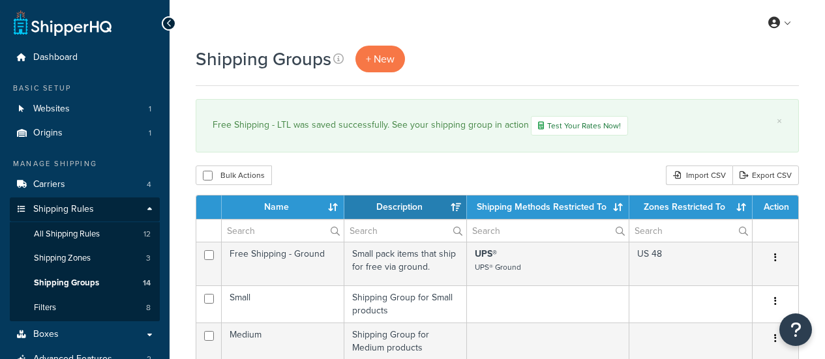
select select "15"
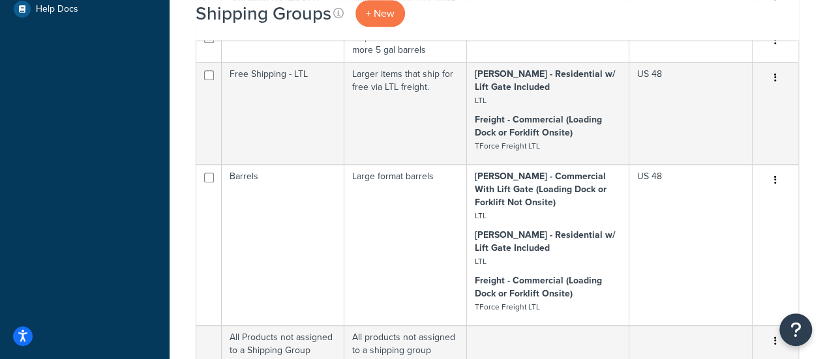
scroll to position [483, 0]
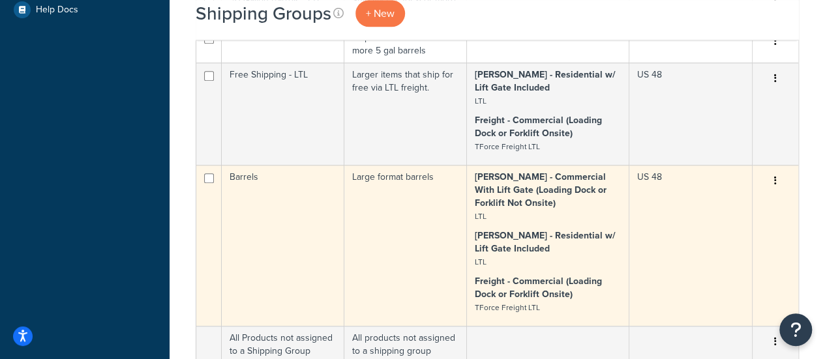
click at [776, 181] on button "button" at bounding box center [775, 181] width 18 height 21
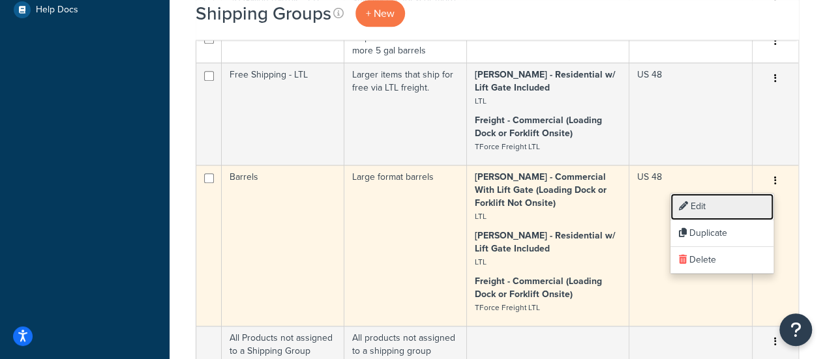
click at [749, 197] on link "Edit" at bounding box center [721, 207] width 103 height 27
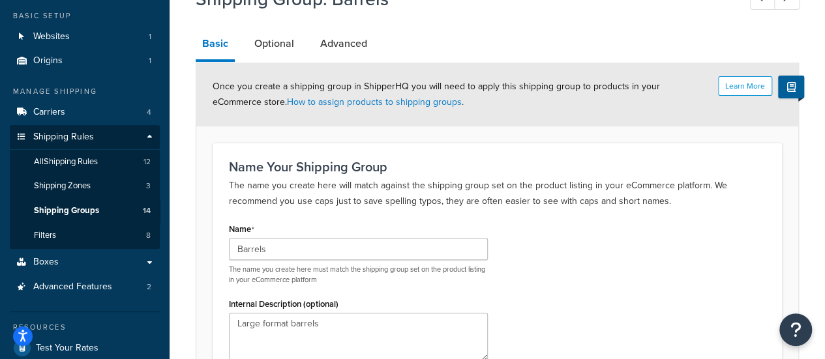
scroll to position [70, 0]
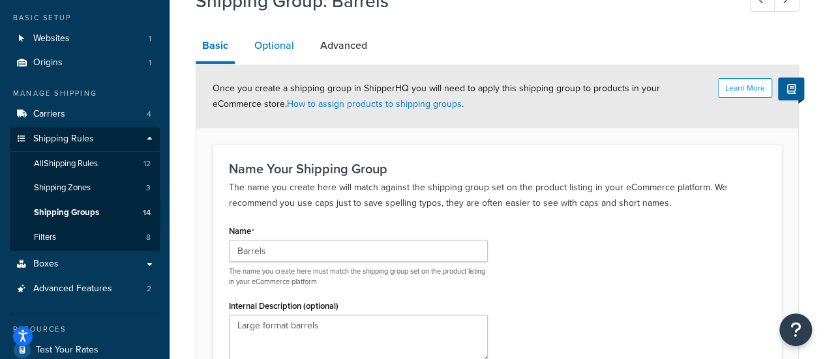
click at [293, 51] on link "Optional" at bounding box center [274, 45] width 53 height 31
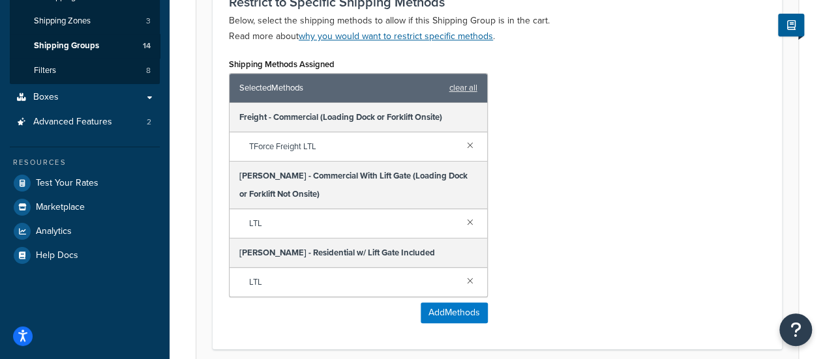
scroll to position [241, 0]
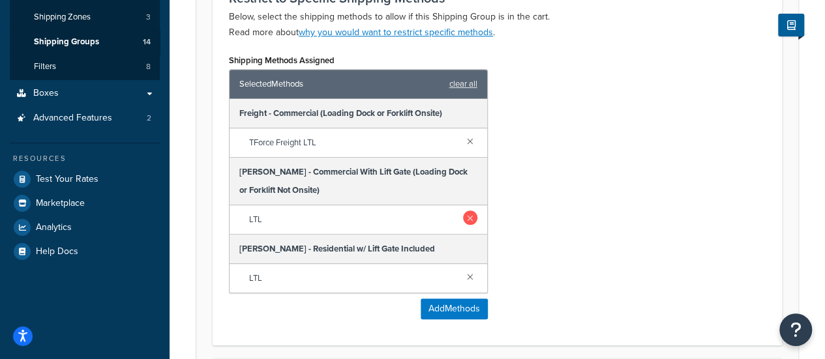
click at [472, 216] on link at bounding box center [470, 218] width 14 height 14
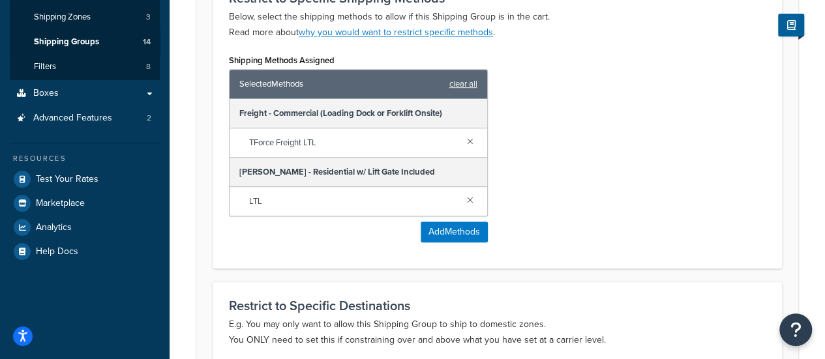
scroll to position [441, 0]
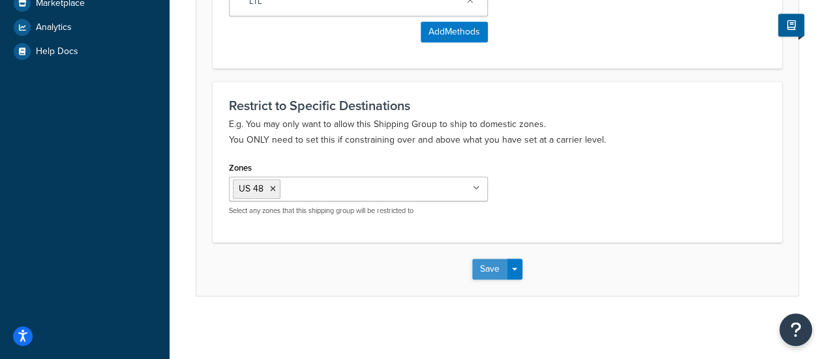
click at [489, 266] on button "Save" at bounding box center [489, 269] width 35 height 21
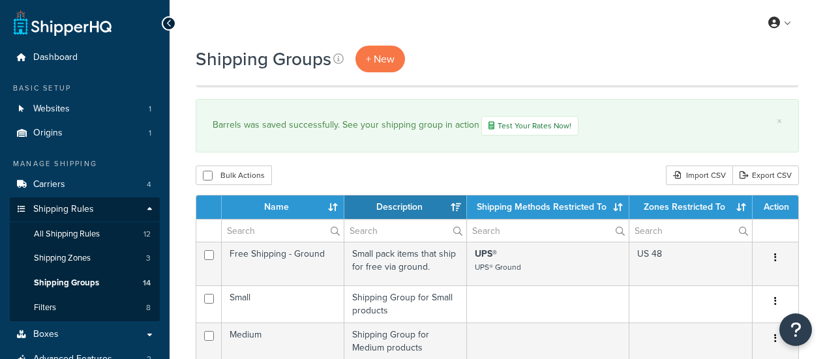
select select "15"
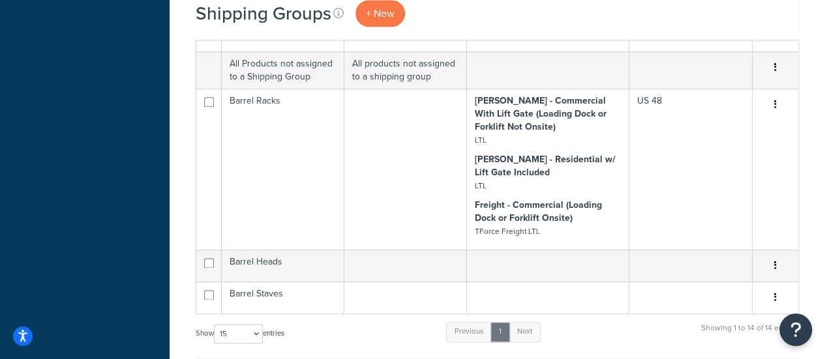
scroll to position [699, 0]
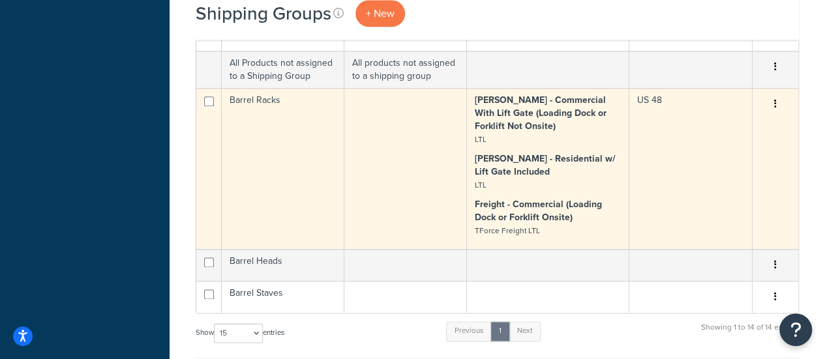
click at [772, 108] on button "button" at bounding box center [775, 104] width 18 height 21
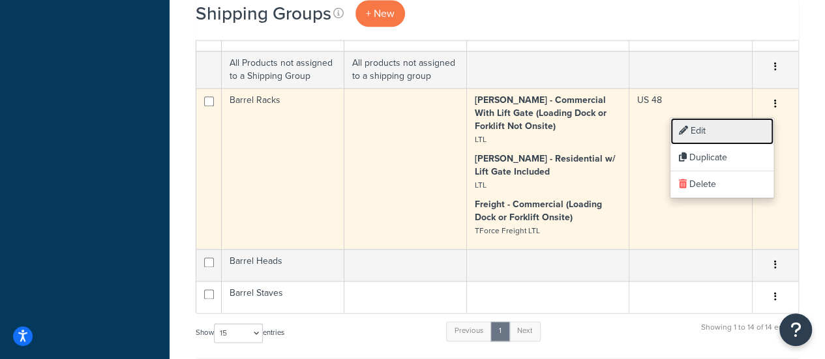
click at [743, 133] on link "Edit" at bounding box center [721, 131] width 103 height 27
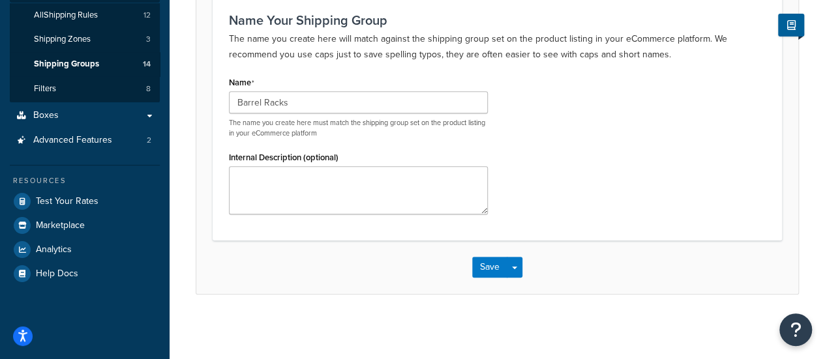
scroll to position [74, 0]
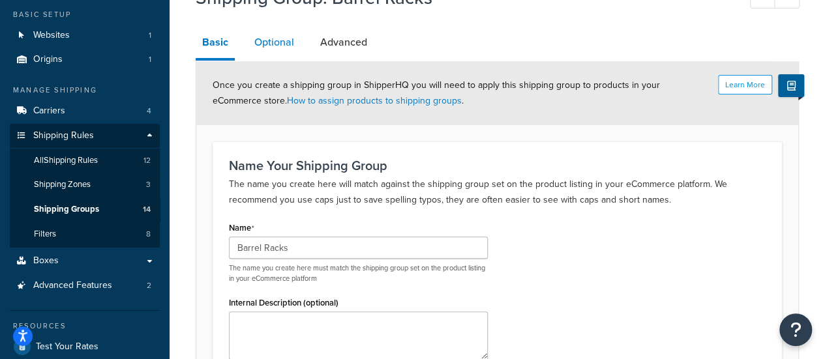
click at [283, 46] on link "Optional" at bounding box center [274, 42] width 53 height 31
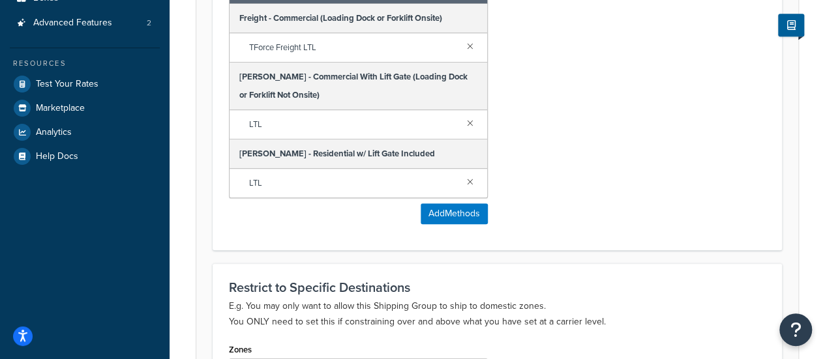
scroll to position [337, 0]
click at [469, 118] on link at bounding box center [470, 122] width 14 height 14
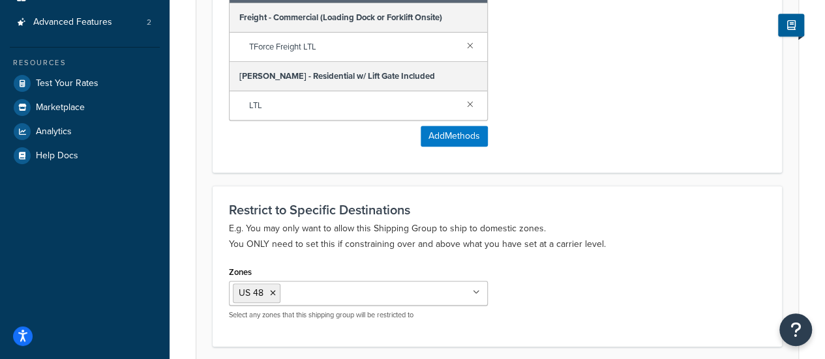
scroll to position [441, 0]
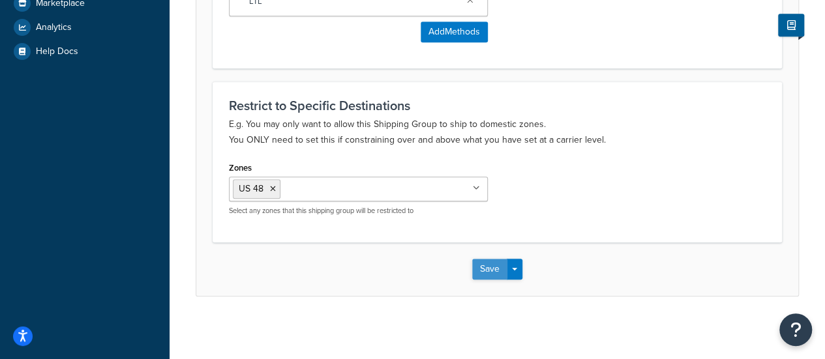
click at [495, 264] on button "Save" at bounding box center [489, 269] width 35 height 21
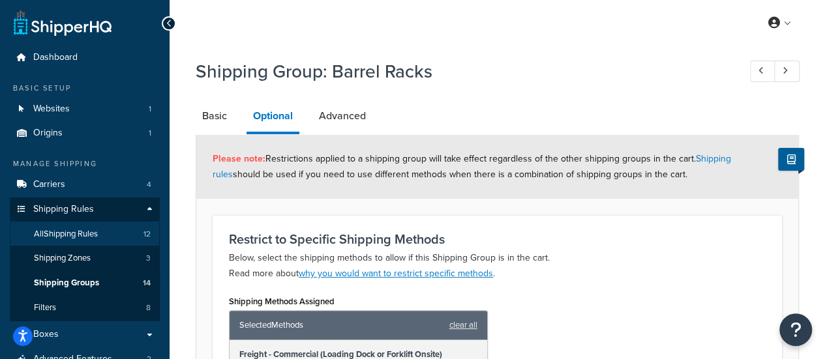
scroll to position [51, 0]
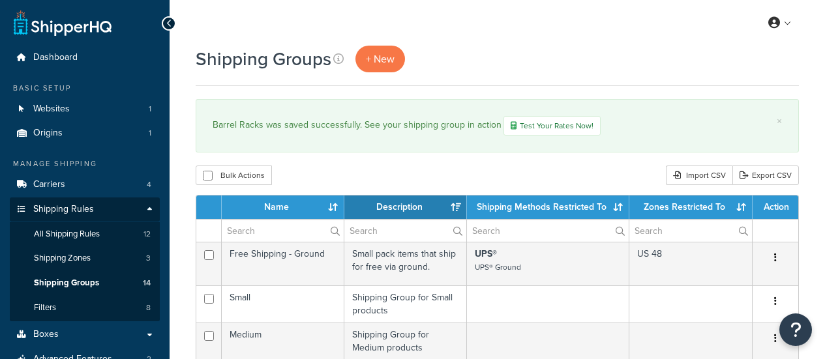
select select "15"
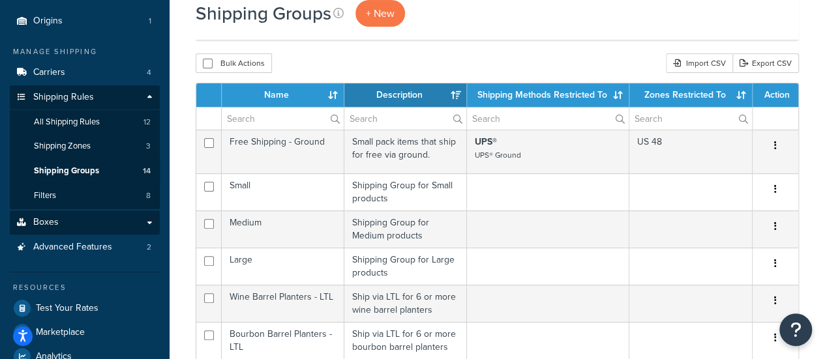
scroll to position [115, 0]
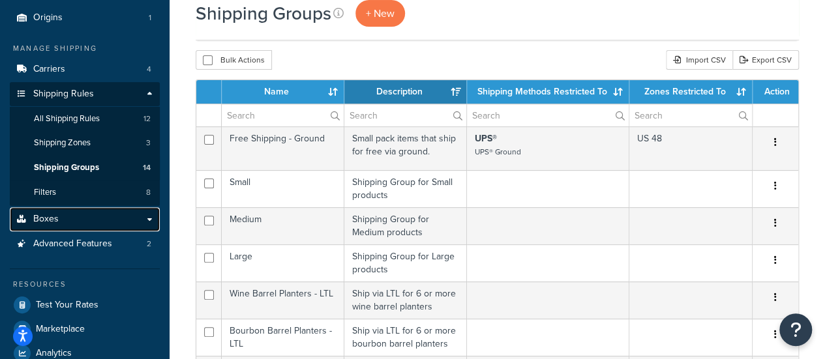
click at [94, 213] on link "Boxes" at bounding box center [85, 219] width 150 height 24
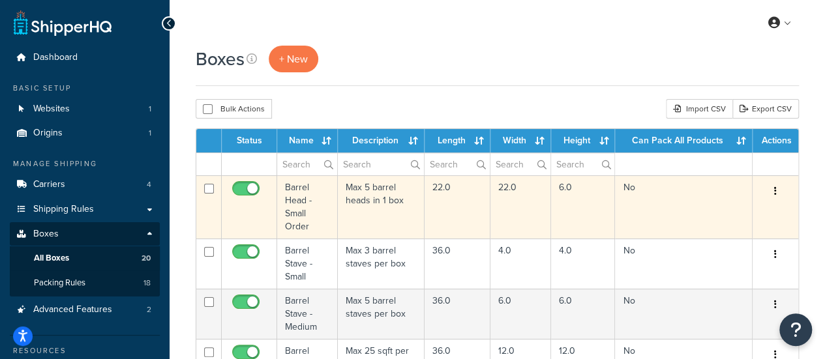
scroll to position [170, 0]
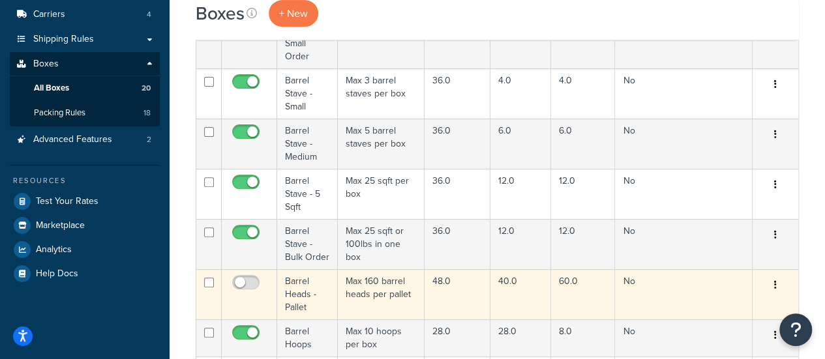
click at [772, 282] on button "button" at bounding box center [775, 285] width 18 height 21
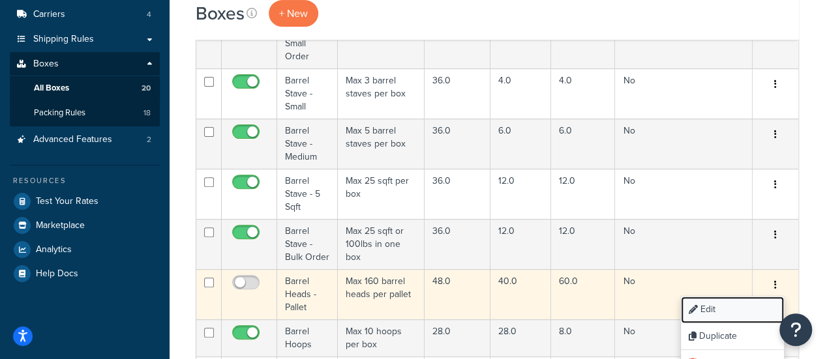
click at [738, 306] on link "Edit" at bounding box center [731, 310] width 103 height 27
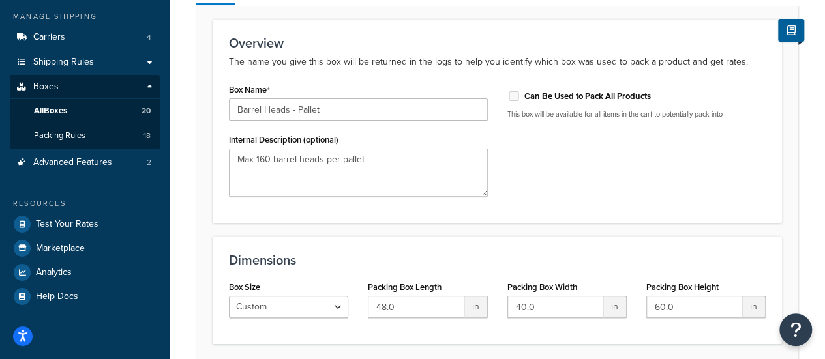
scroll to position [98, 0]
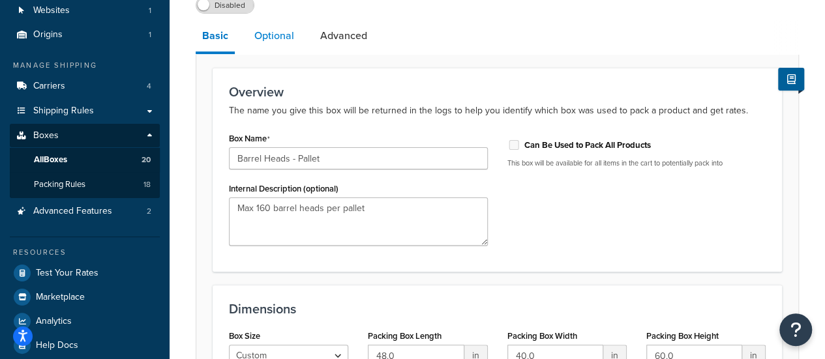
click at [280, 41] on link "Optional" at bounding box center [274, 35] width 53 height 31
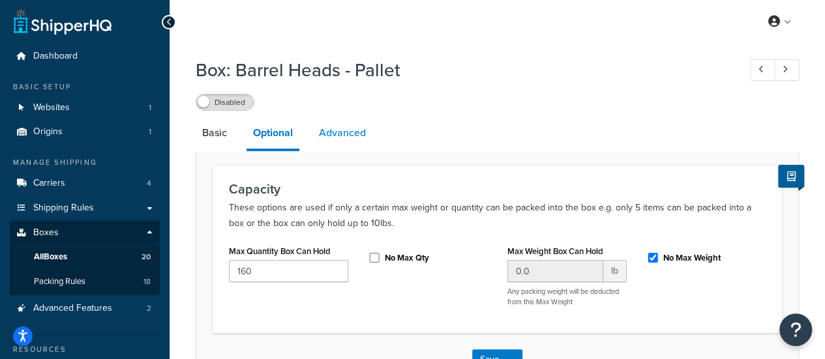
click at [349, 135] on link "Advanced" at bounding box center [342, 132] width 60 height 31
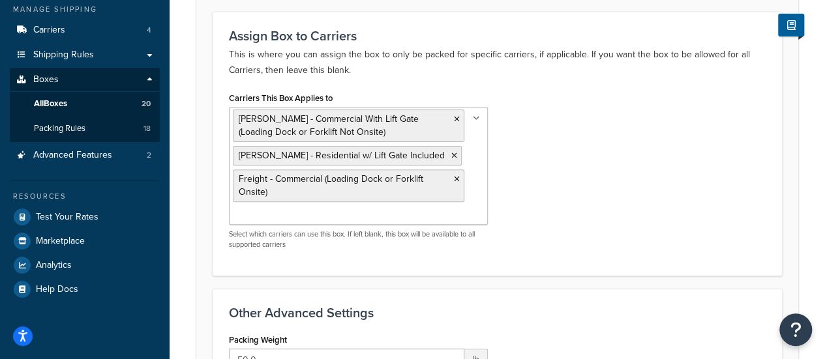
scroll to position [154, 0]
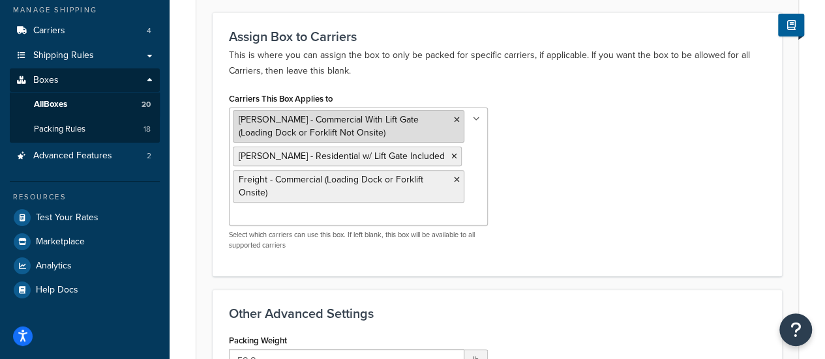
click at [458, 121] on icon at bounding box center [457, 120] width 6 height 8
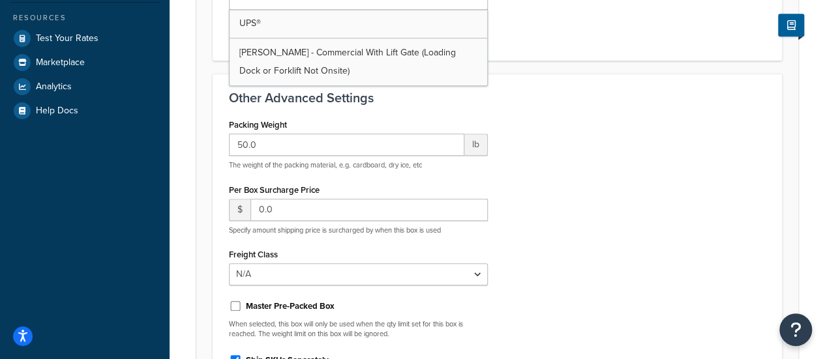
click at [506, 192] on div "Packing Weight 50.0 lb The weight of the packing material, e.g. cardboard, dry …" at bounding box center [497, 258] width 556 height 287
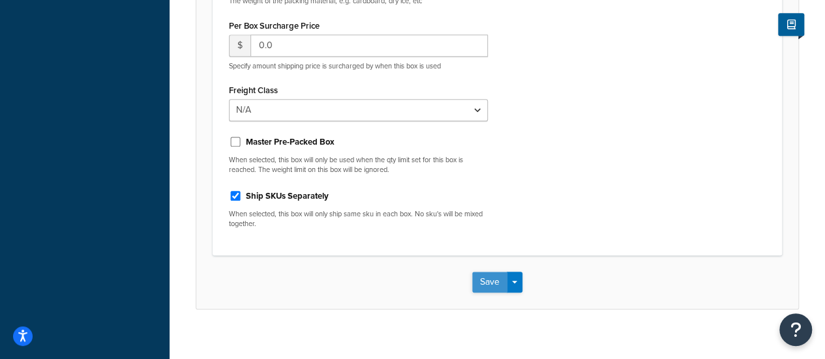
scroll to position [511, 0]
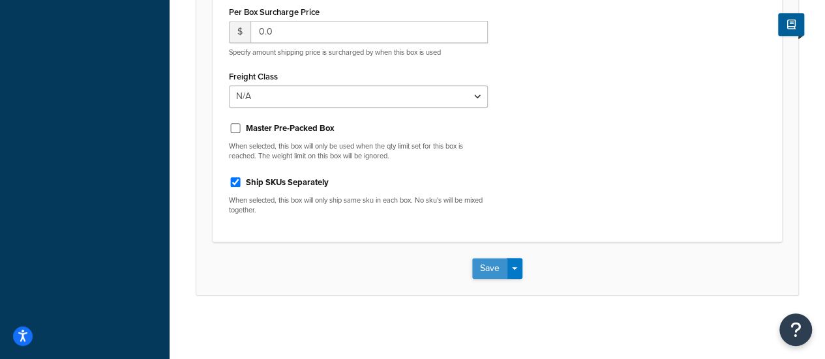
click at [485, 272] on button "Save" at bounding box center [489, 268] width 35 height 21
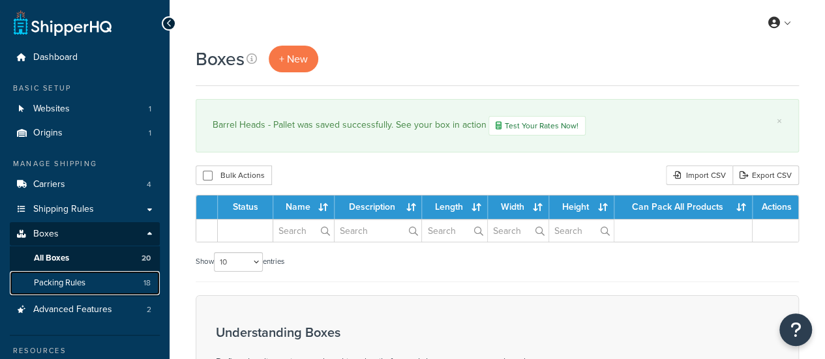
click at [85, 285] on span "Packing Rules" at bounding box center [59, 283] width 51 height 11
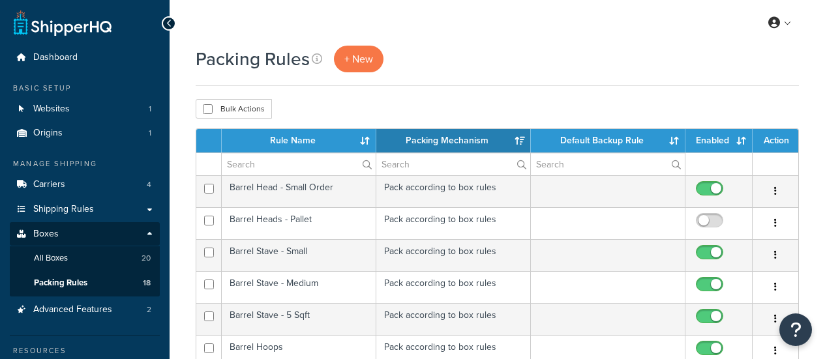
select select "15"
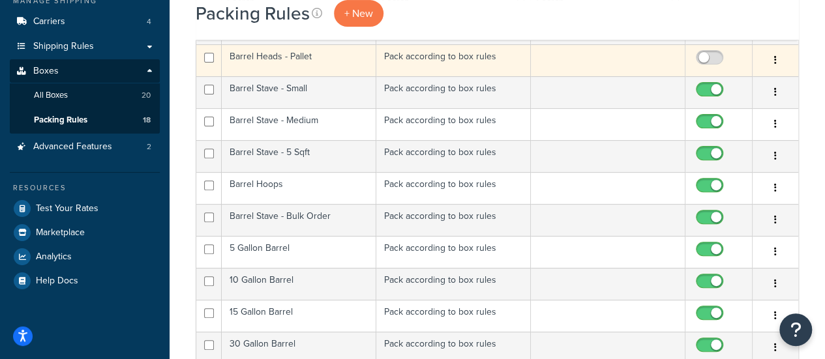
click at [776, 60] on icon "button" at bounding box center [775, 59] width 3 height 9
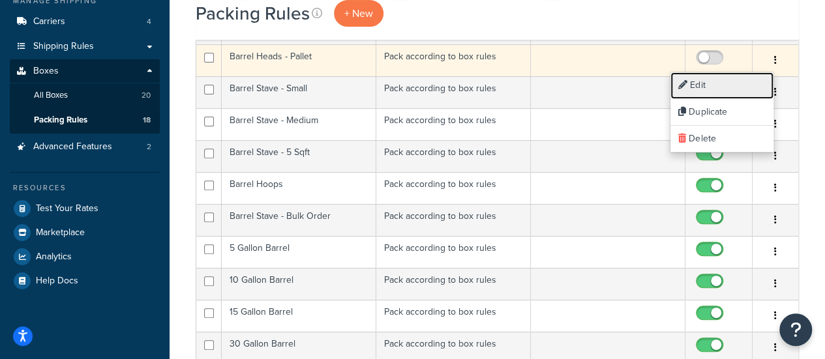
click at [748, 77] on link "Edit" at bounding box center [721, 85] width 103 height 27
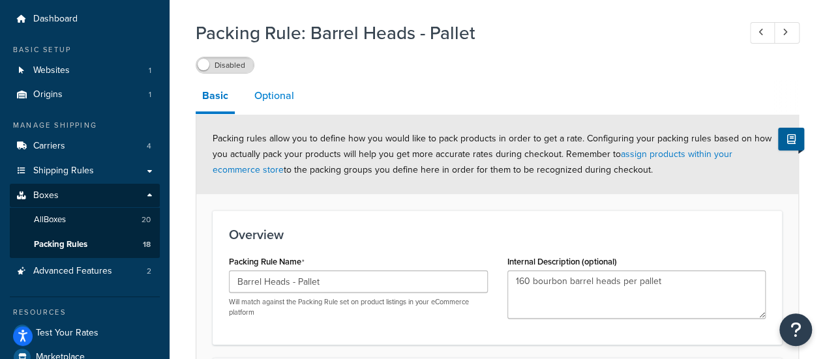
scroll to position [21, 0]
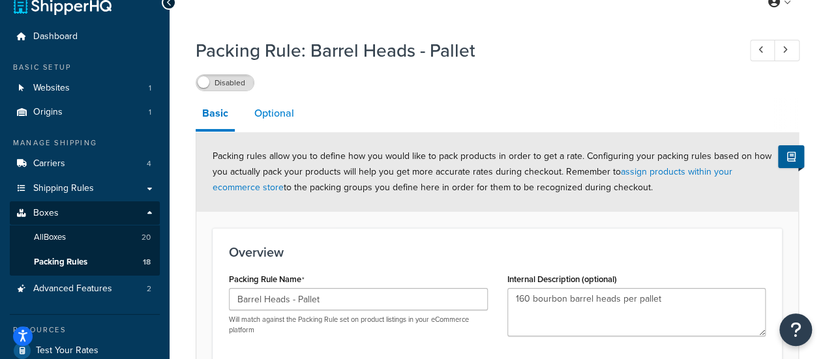
click at [272, 115] on link "Optional" at bounding box center [274, 113] width 53 height 31
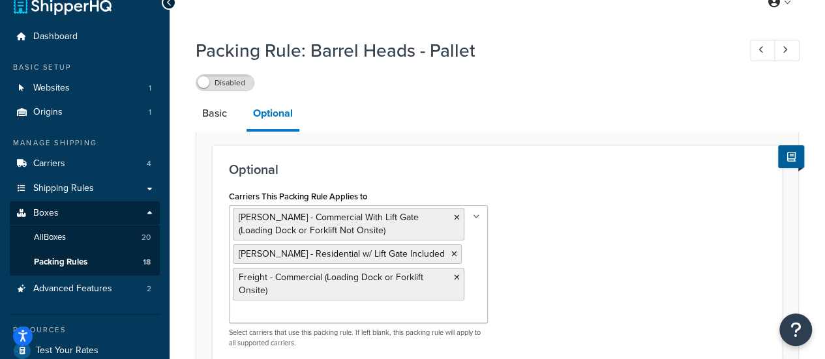
scroll to position [115, 0]
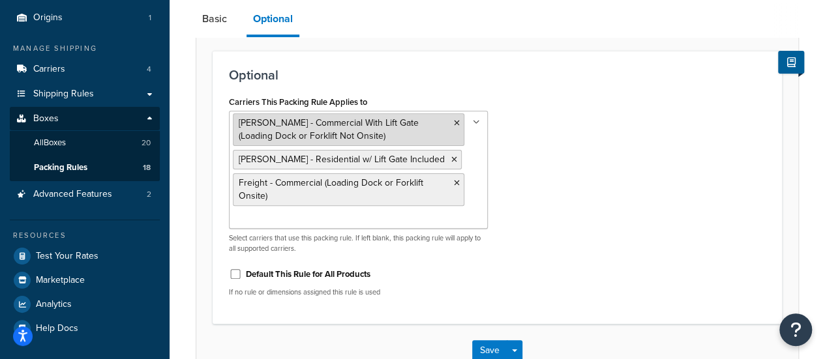
click at [454, 124] on icon at bounding box center [457, 123] width 6 height 8
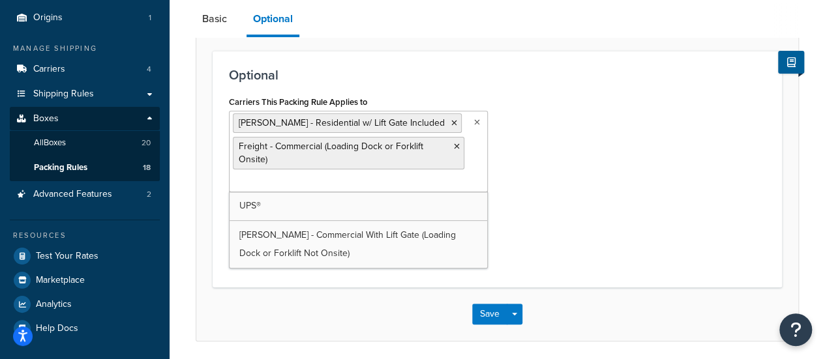
scroll to position [162, 0]
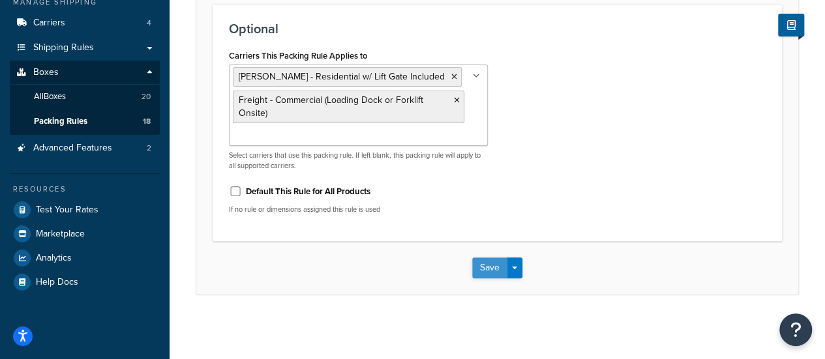
click at [488, 260] on button "Save" at bounding box center [489, 267] width 35 height 21
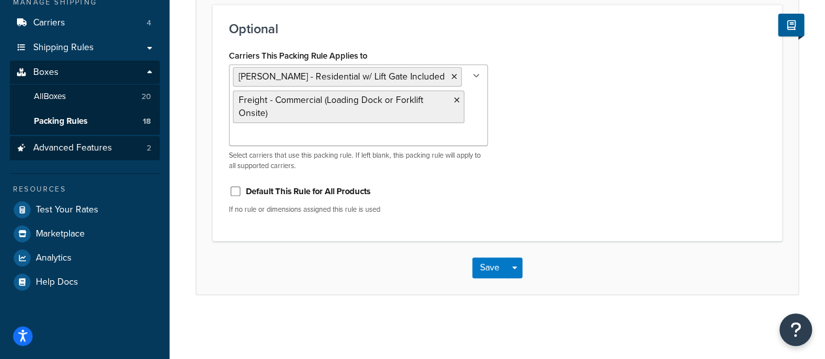
scroll to position [0, 0]
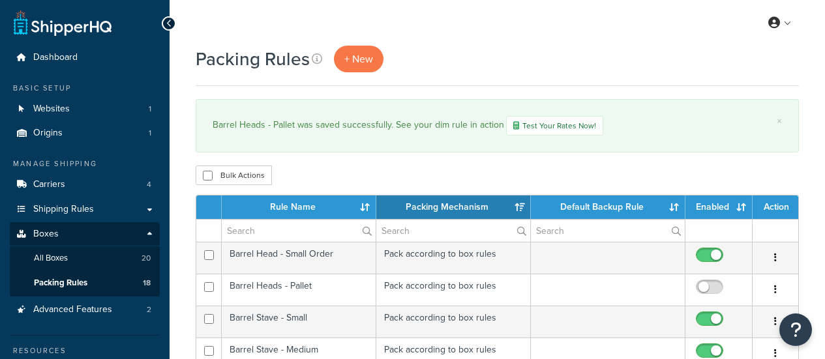
select select "15"
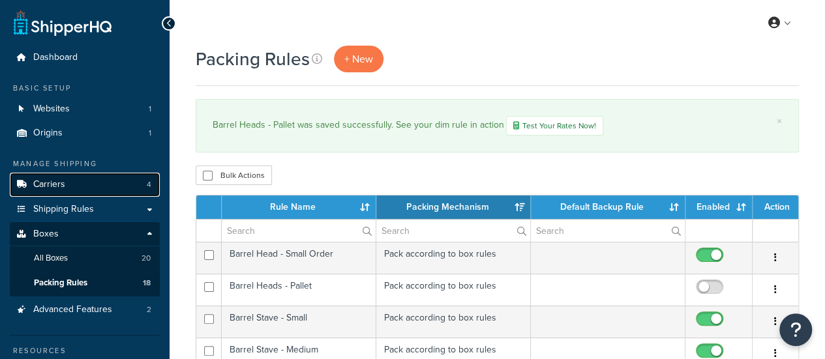
click at [62, 188] on span "Carriers" at bounding box center [49, 184] width 32 height 11
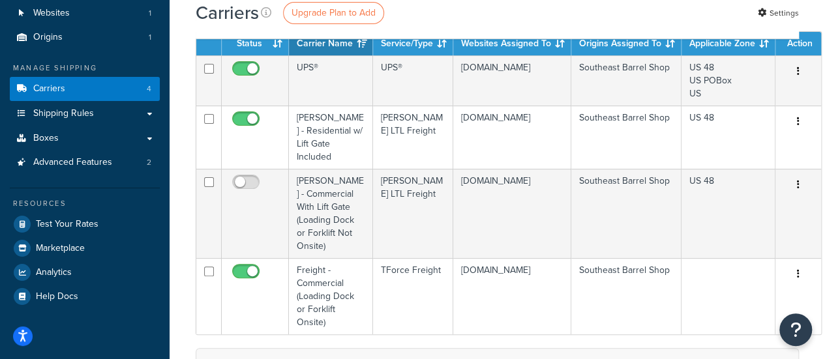
scroll to position [96, 0]
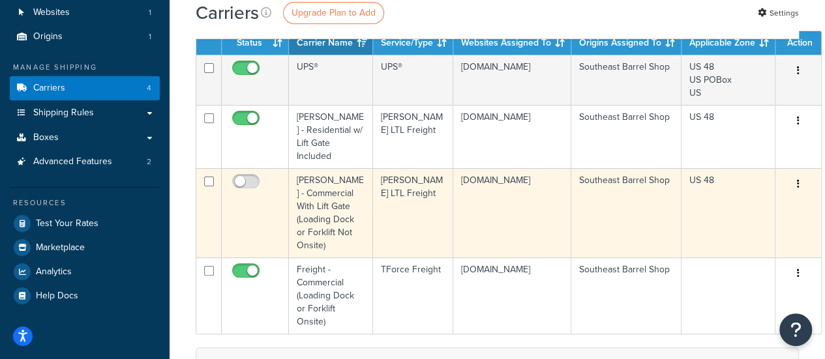
click at [797, 183] on icon "button" at bounding box center [798, 183] width 3 height 9
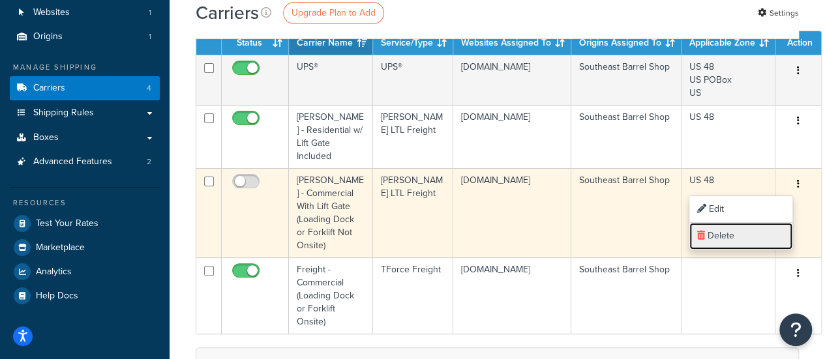
click at [752, 243] on link "Delete" at bounding box center [740, 236] width 103 height 27
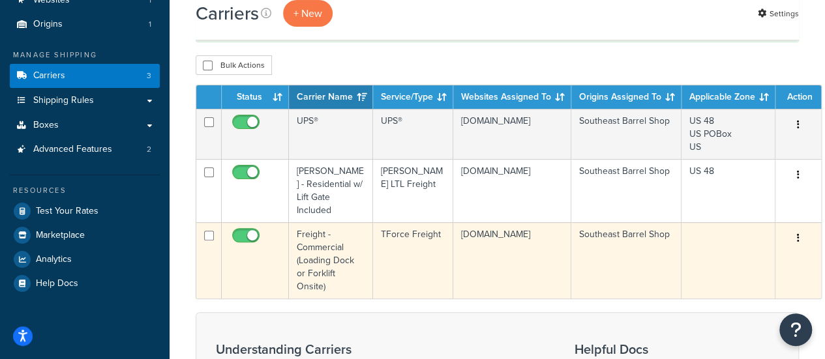
click at [791, 239] on button "button" at bounding box center [798, 238] width 18 height 21
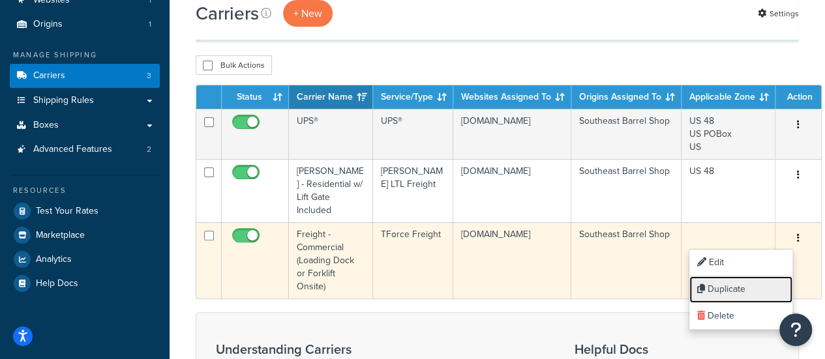
click at [757, 295] on link "Duplicate" at bounding box center [740, 289] width 103 height 27
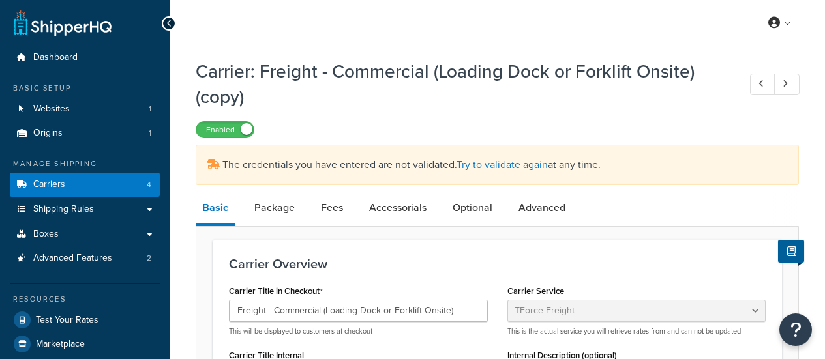
select select "tforceFreight"
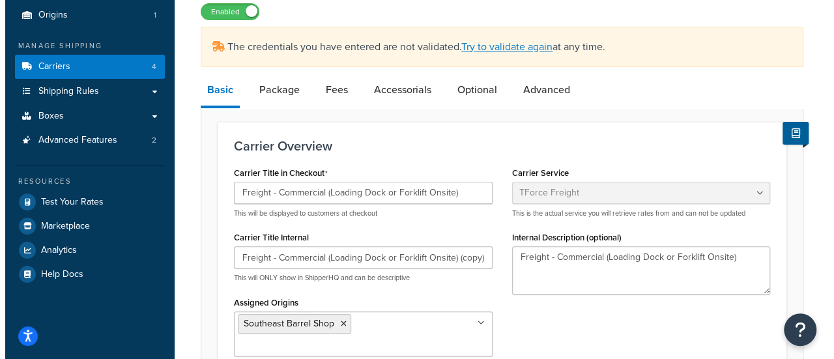
scroll to position [122, 0]
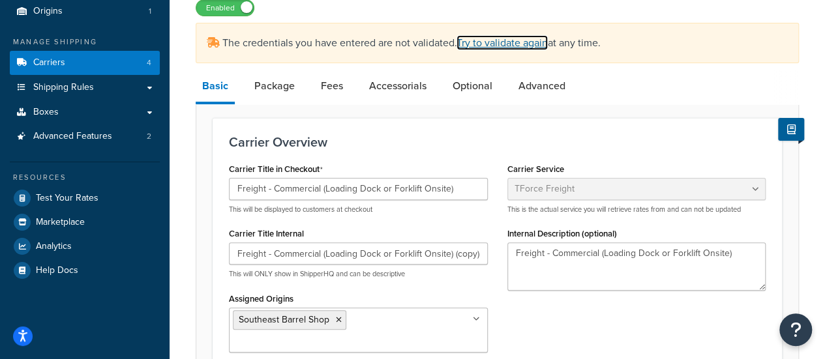
click at [501, 49] on link "Try to validate again" at bounding box center [501, 42] width 91 height 15
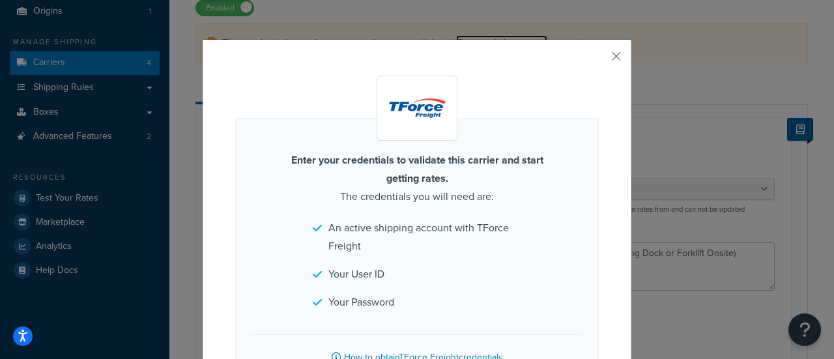
scroll to position [102, 0]
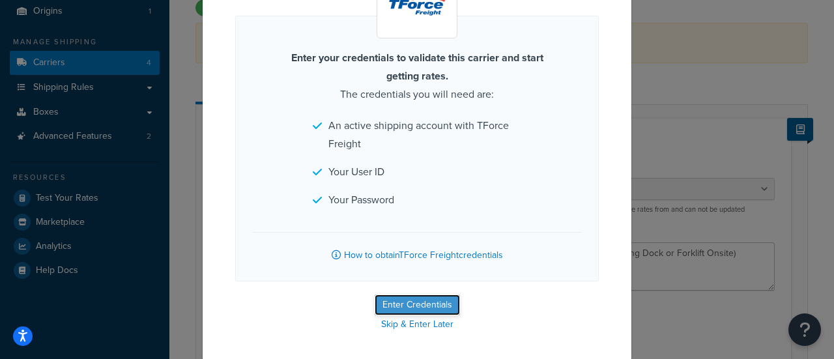
click at [406, 302] on button "Enter Credentials" at bounding box center [417, 305] width 85 height 21
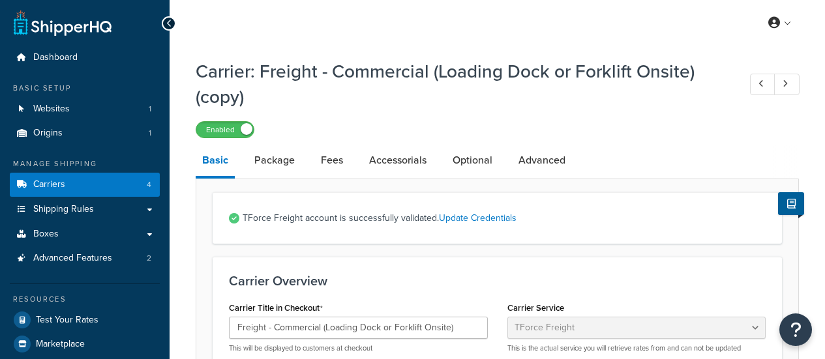
select select "tforceFreight"
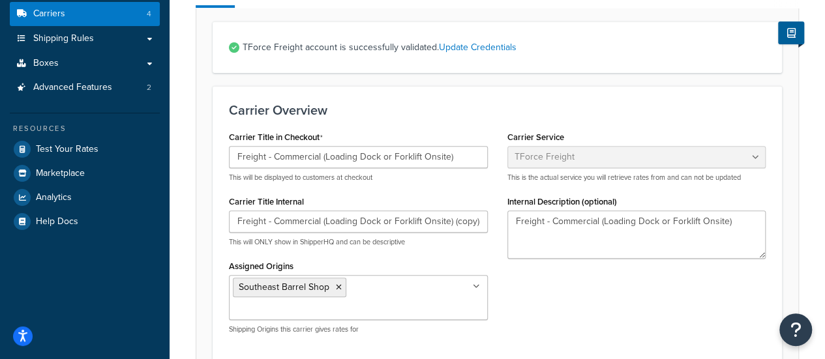
scroll to position [243, 0]
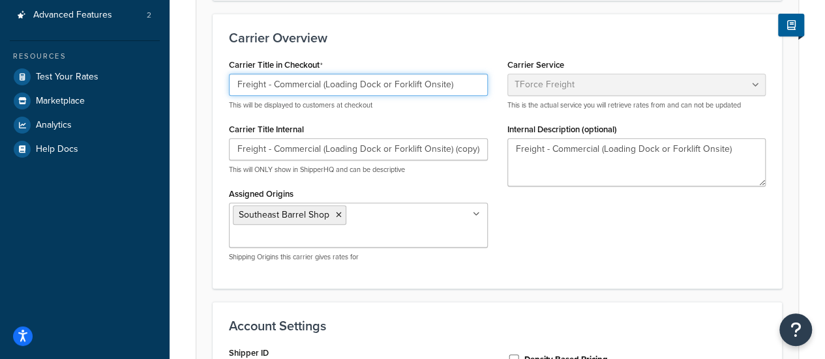
click at [322, 87] on input "Freight - Commercial (Loading Dock or Forklift Onsite)" at bounding box center [358, 85] width 259 height 22
click at [546, 95] on div "Carrier Title in Checkout Freight - Commercial with Lift Gate (Loading Dock or …" at bounding box center [497, 163] width 556 height 217
click at [450, 85] on input "Freight - Commercial with Lift Gate (Loading Dock or Forklift Onsite)" at bounding box center [358, 85] width 259 height 22
click at [395, 85] on input "Freight - Commercial with Lift Gate (Loading Dock or Forklift Not Onsite)" at bounding box center [358, 85] width 259 height 22
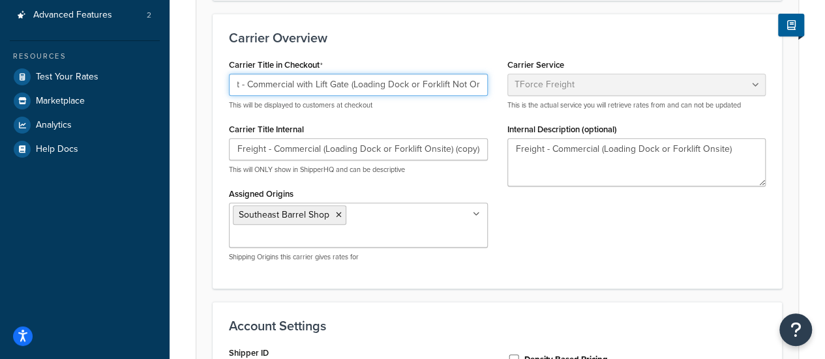
click at [395, 85] on input "Freight - Commercial with Lift Gate (Loading Dock or Forklift Not Onsite)" at bounding box center [358, 85] width 259 height 22
type input "Freight - Commercial with Lift Gate (Loading Dock or Forklift Not Onsite)"
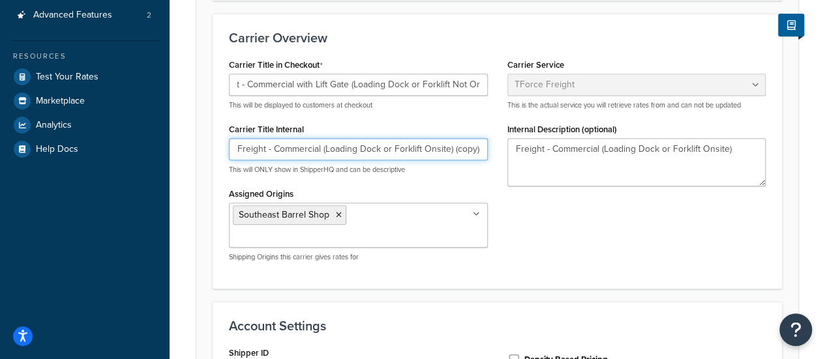
click at [370, 144] on input "Freight - Commercial (Loading Dock or Forklift Onsite) (copy)" at bounding box center [358, 149] width 259 height 22
paste input "with Lift Gate (Loading Dock or Forklift Not Onsite"
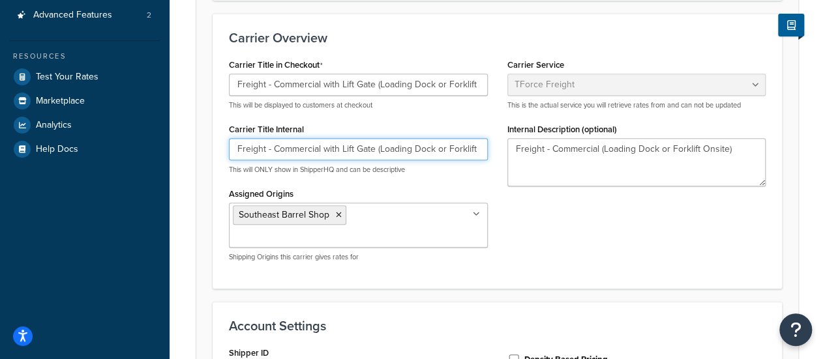
scroll to position [0, 43]
type input "Freight - Commercial with Lift Gate (Loading Dock or Forklift Not Onsite)"
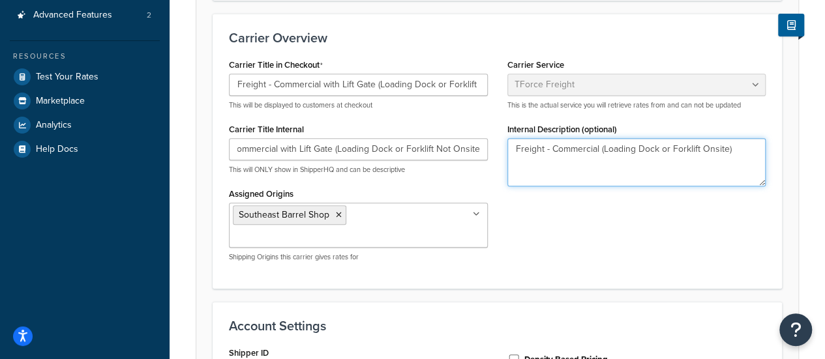
click at [571, 149] on textarea "Freight - Commercial (Loading Dock or Forklift Onsite)" at bounding box center [636, 162] width 259 height 48
paste textarea "with Lift Gate (Loading Dock or Forklift No"
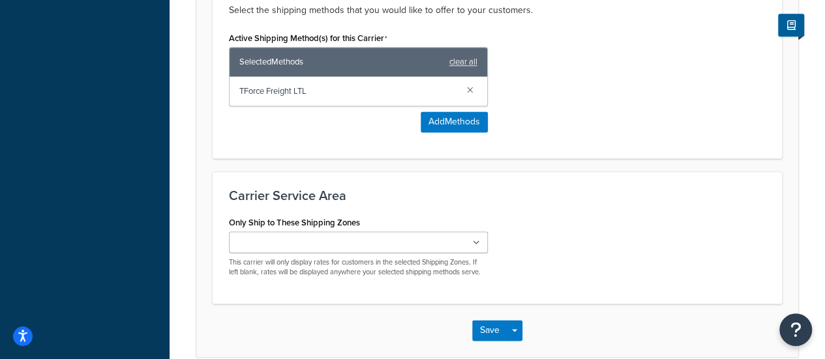
scroll to position [842, 0]
type textarea "Freight - Commercial with Lift Gate (Loading Dock or Forklift Not Onsite)"
click at [494, 321] on button "Save" at bounding box center [489, 331] width 35 height 21
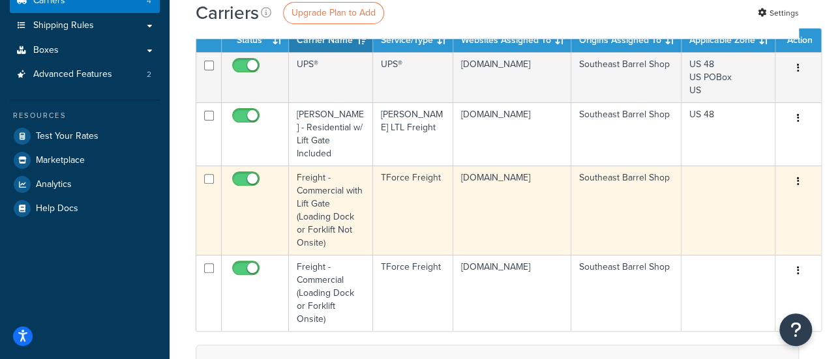
scroll to position [194, 0]
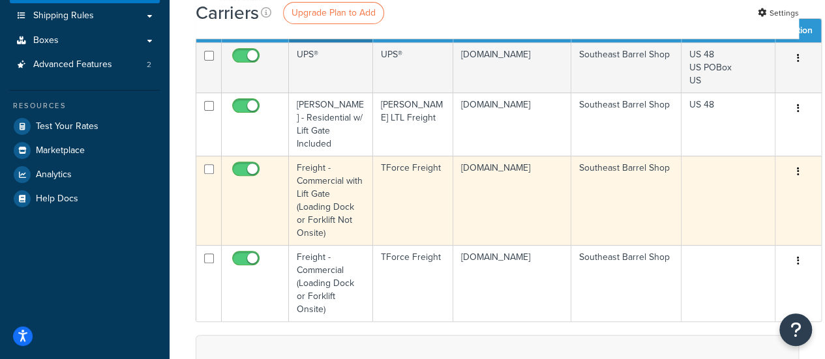
click at [797, 169] on icon "button" at bounding box center [798, 171] width 3 height 9
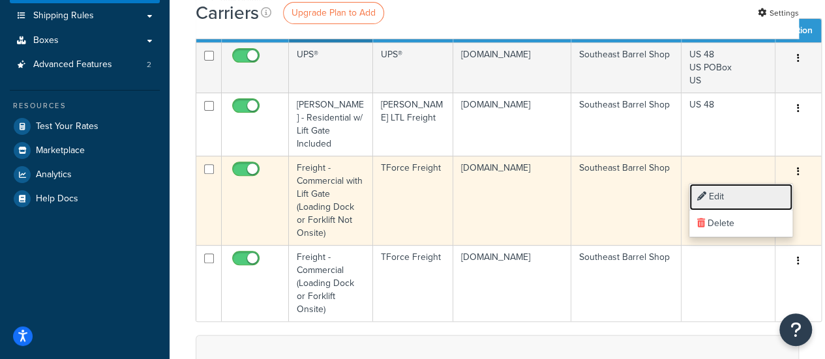
click at [756, 200] on link "Edit" at bounding box center [740, 197] width 103 height 27
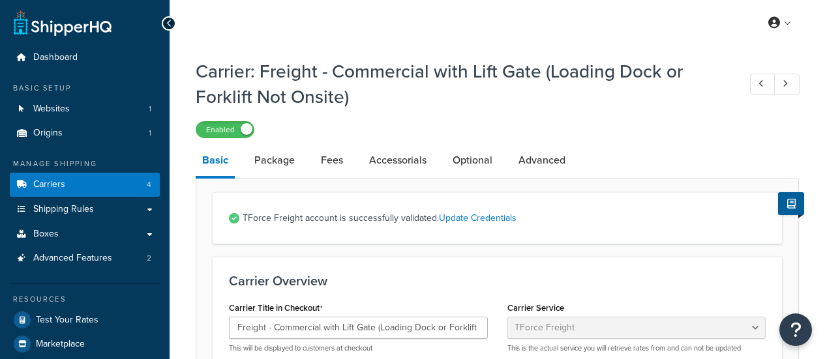
select select "tforceFreight"
click at [404, 152] on link "Accessorials" at bounding box center [397, 160] width 70 height 31
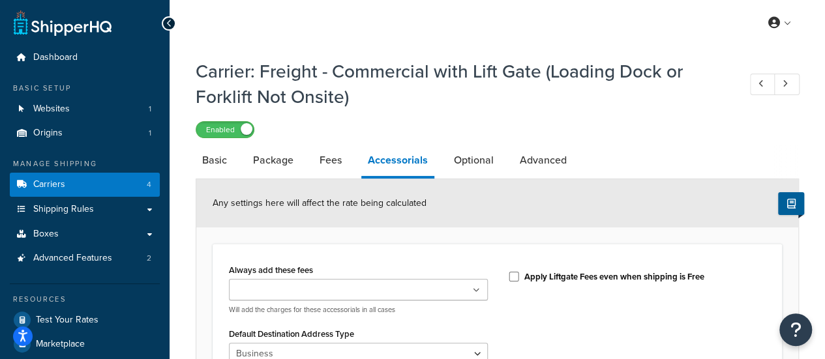
scroll to position [113, 0]
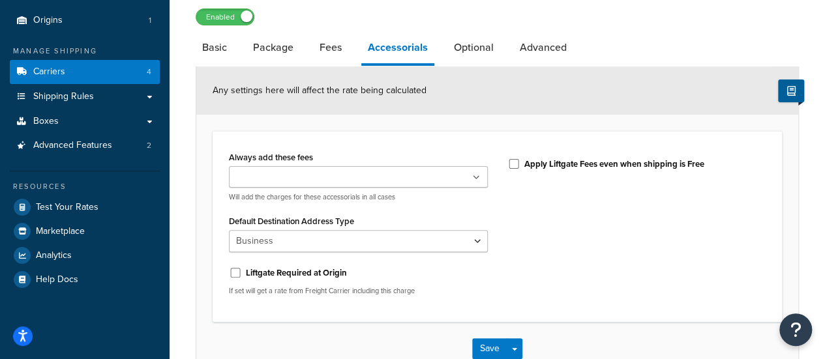
click at [388, 164] on div "Always add these fees Liftgate Address Type Scheduled Appointment Inside Delive…" at bounding box center [358, 175] width 259 height 54
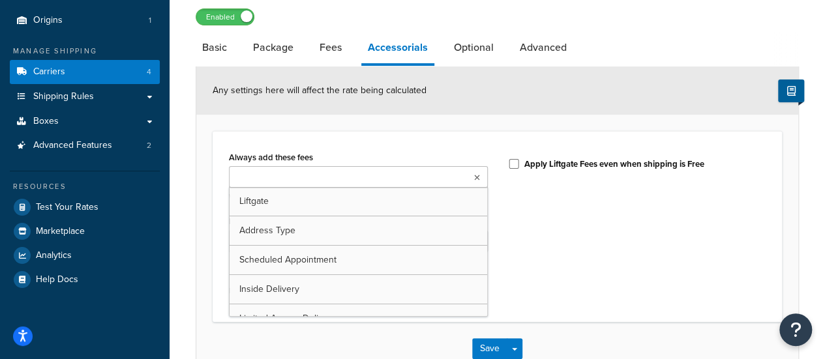
click at [368, 183] on ul at bounding box center [358, 177] width 259 height 22
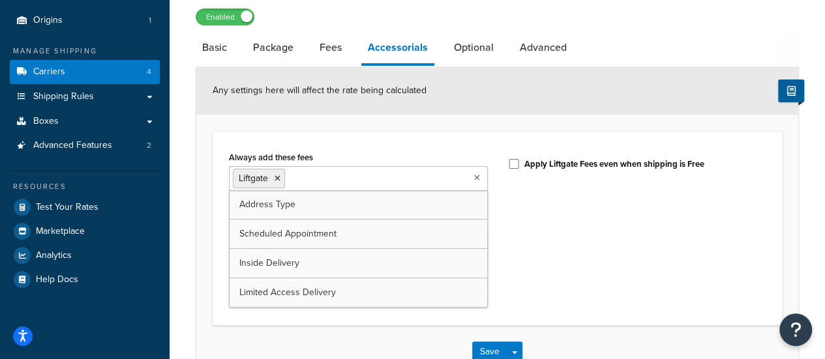
click at [515, 248] on div "Always add these fees Liftgate Address Type Scheduled Appointment Inside Delive…" at bounding box center [497, 229] width 556 height 162
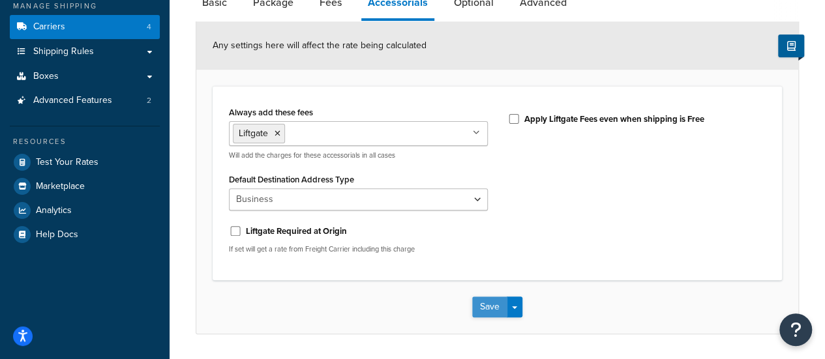
scroll to position [163, 0]
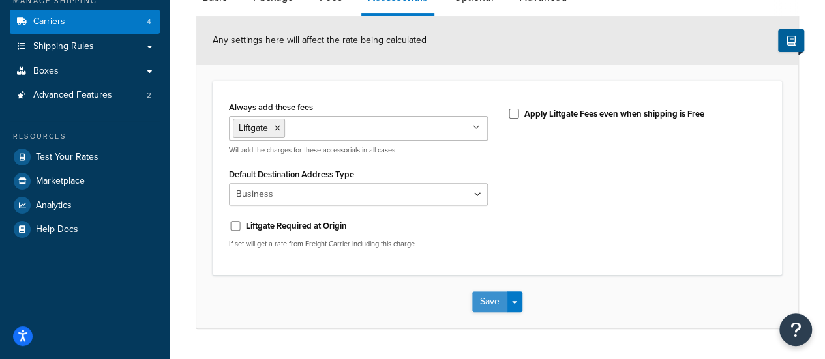
click at [485, 299] on button "Save" at bounding box center [489, 301] width 35 height 21
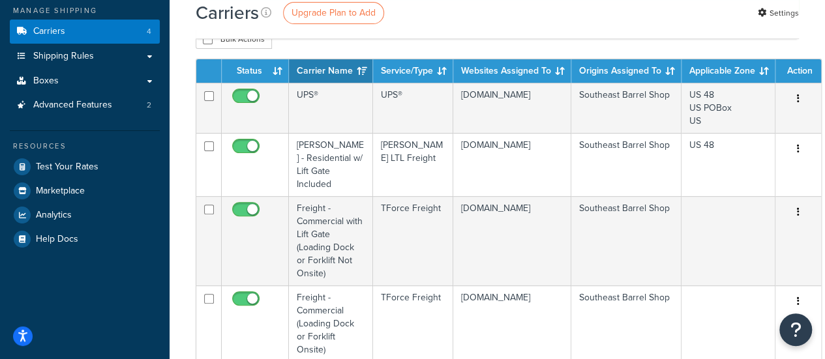
scroll to position [119, 0]
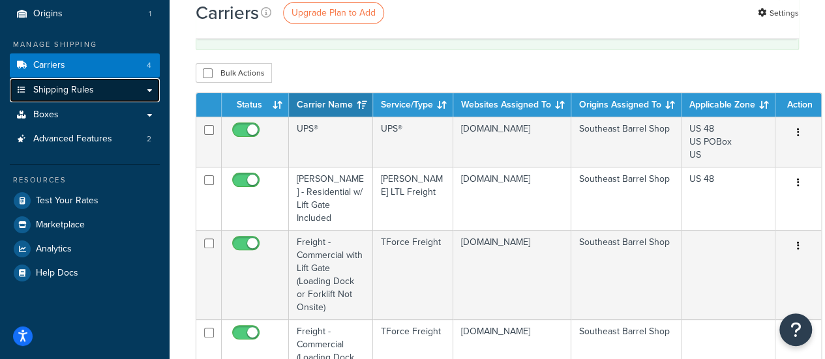
click at [38, 93] on span "Shipping Rules" at bounding box center [63, 90] width 61 height 11
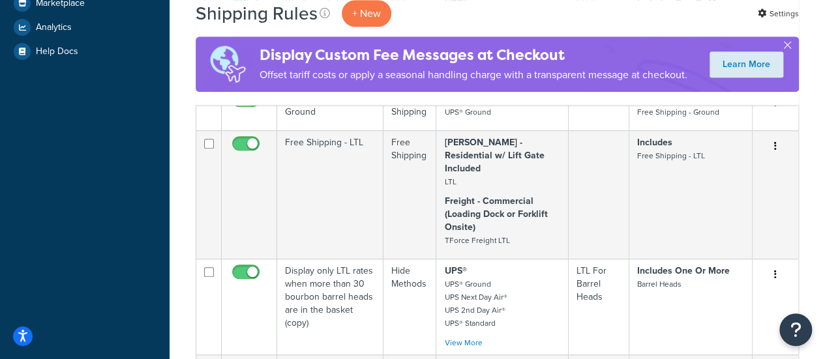
scroll to position [441, 0]
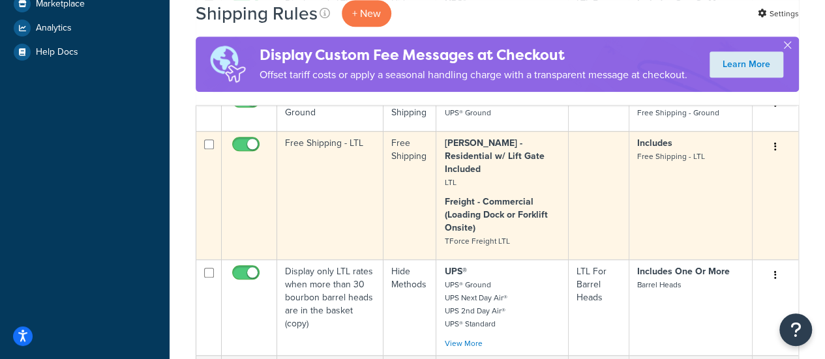
click at [774, 147] on icon "button" at bounding box center [775, 146] width 3 height 9
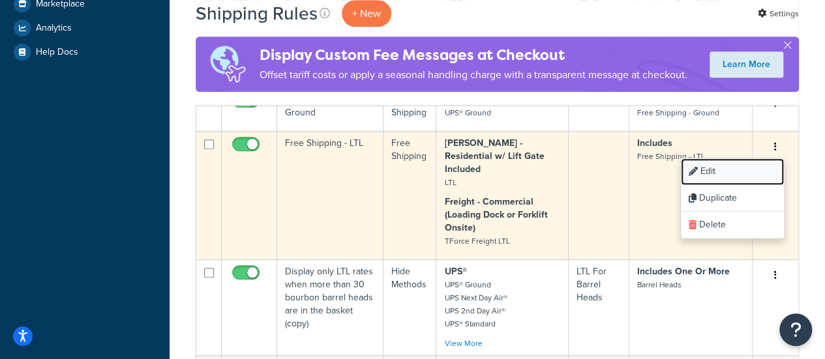
click at [736, 166] on link "Edit" at bounding box center [731, 171] width 103 height 27
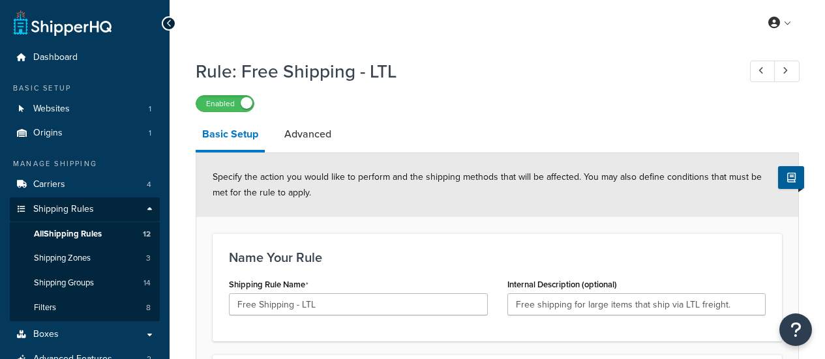
select select "OVERRIDE"
select select "SHIPPING_GROUP"
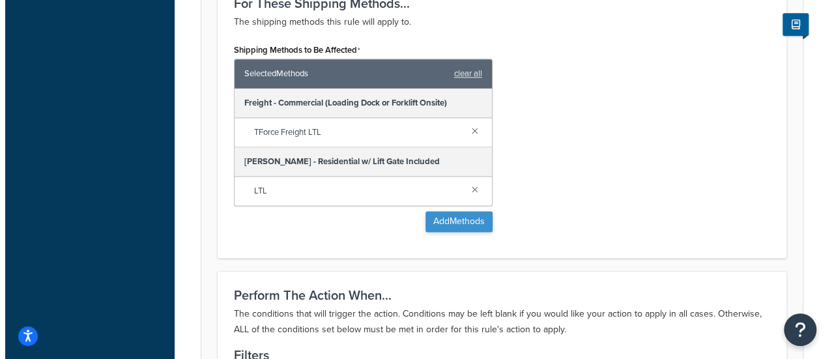
scroll to position [845, 0]
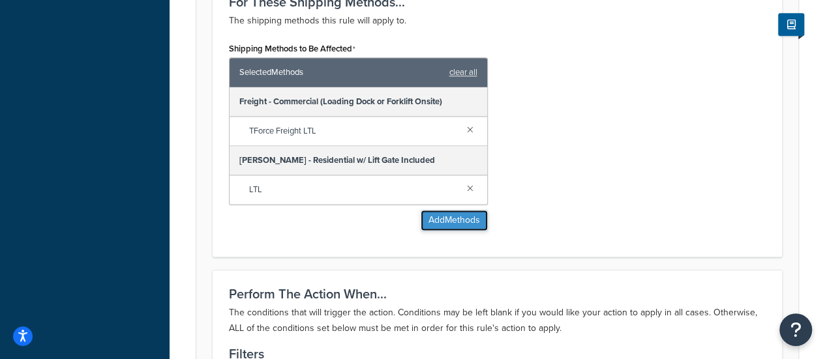
click at [439, 221] on button "Add Methods" at bounding box center [453, 220] width 67 height 21
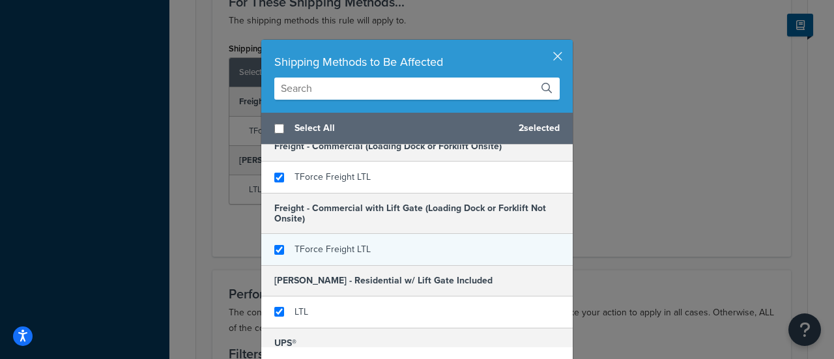
checkbox input "true"
click at [330, 250] on span "TForce Freight LTL" at bounding box center [333, 249] width 76 height 14
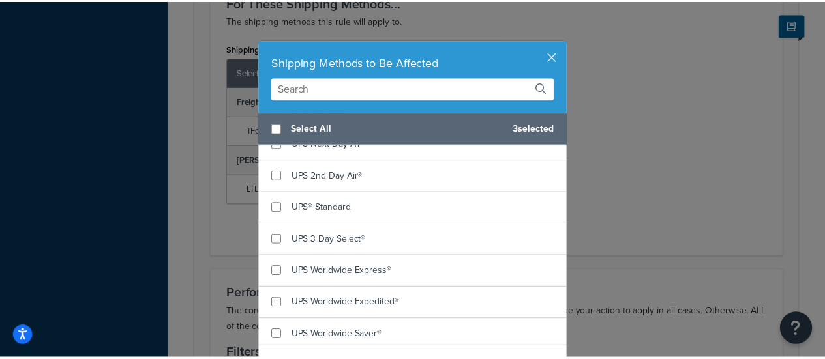
scroll to position [55, 0]
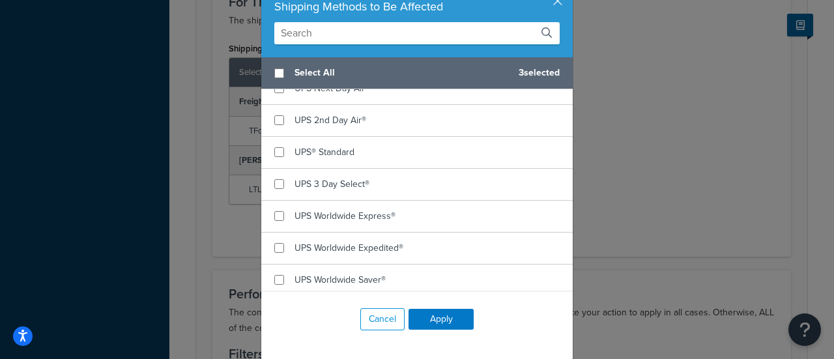
click at [446, 308] on div "Cancel Apply" at bounding box center [417, 319] width 312 height 55
click at [440, 314] on button "Apply" at bounding box center [441, 319] width 65 height 21
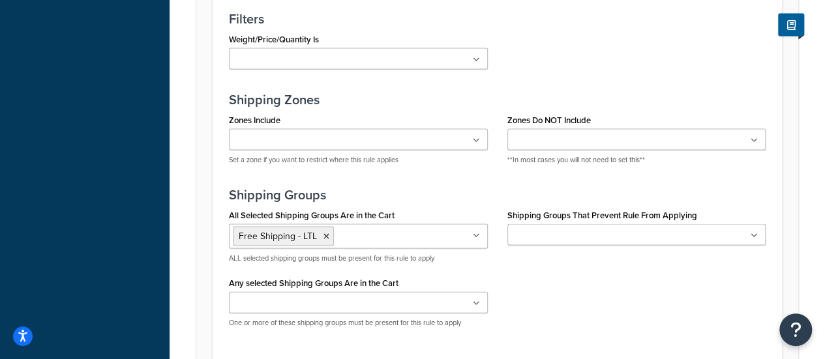
scroll to position [1379, 0]
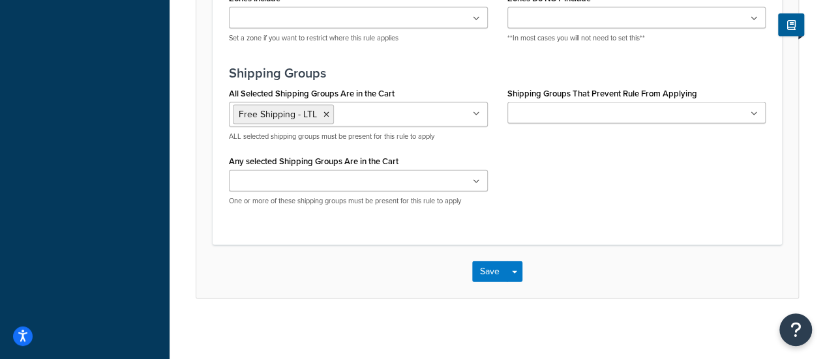
click at [499, 255] on div "Save Save Dropdown Save and Edit Save and Duplicate Save and Create New" at bounding box center [497, 271] width 602 height 53
click at [494, 261] on button "Save" at bounding box center [489, 271] width 35 height 21
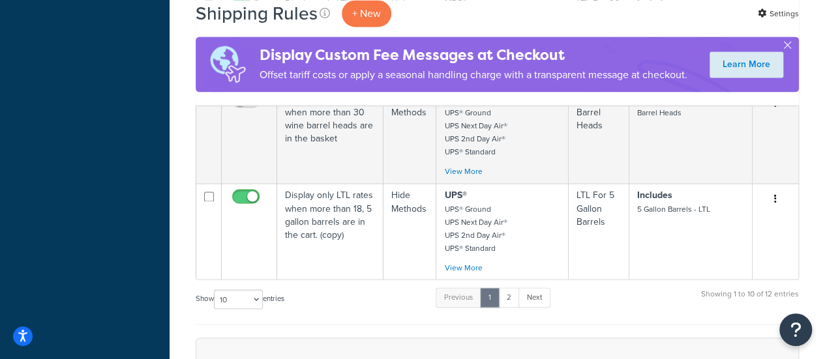
scroll to position [1080, 0]
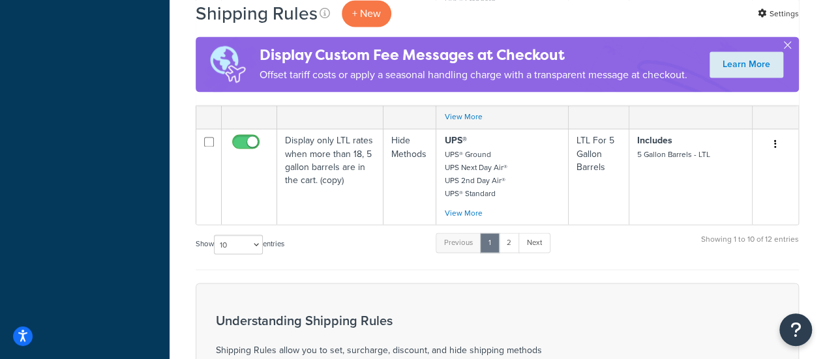
click at [524, 245] on ul "Previous 1 2 Next" at bounding box center [492, 245] width 114 height 25
click at [498, 233] on link "1" at bounding box center [490, 243] width 20 height 20
click at [508, 235] on link "2" at bounding box center [509, 243] width 22 height 20
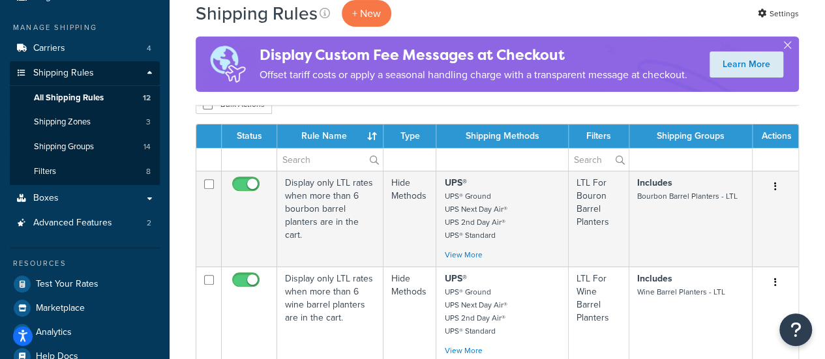
scroll to position [125, 0]
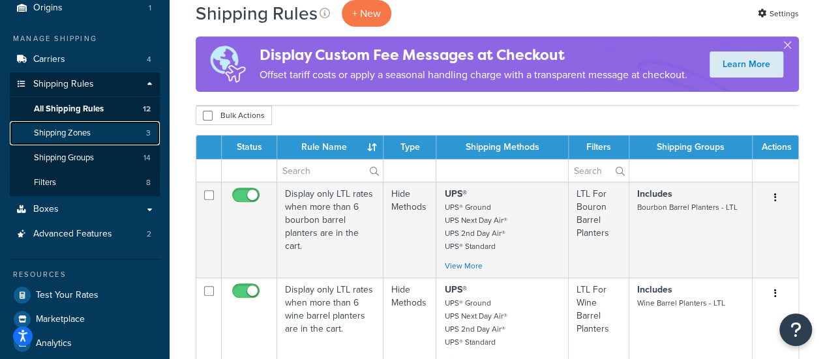
click at [93, 130] on link "Shipping Zones 3" at bounding box center [85, 133] width 150 height 24
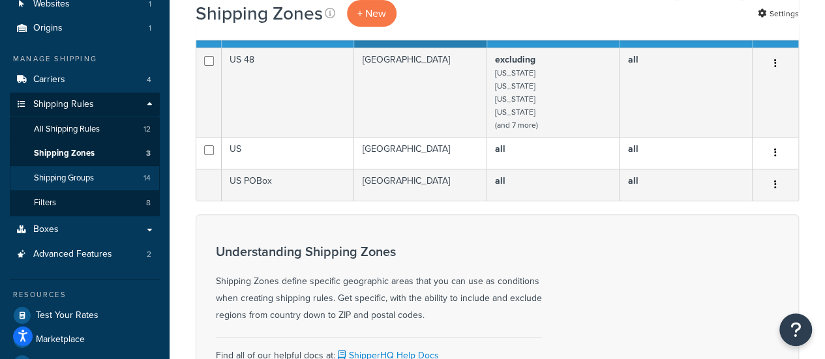
scroll to position [108, 0]
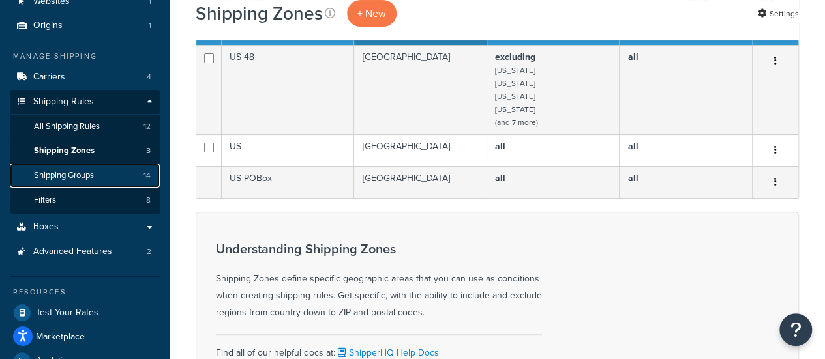
click at [68, 168] on link "Shipping Groups 14" at bounding box center [85, 176] width 150 height 24
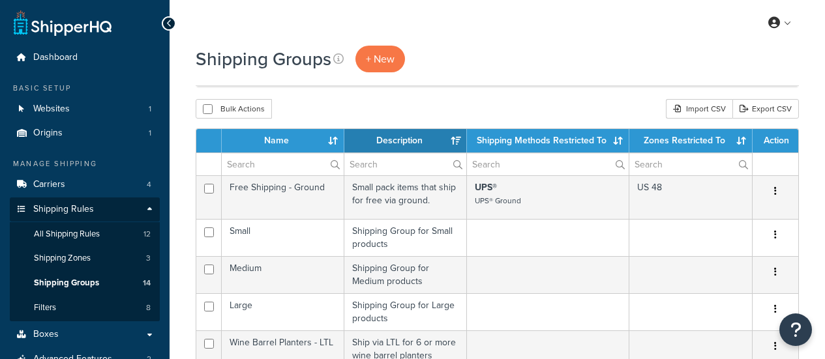
select select "15"
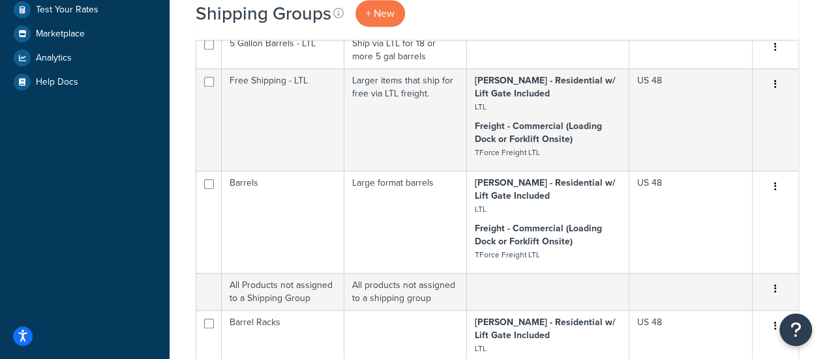
scroll to position [410, 0]
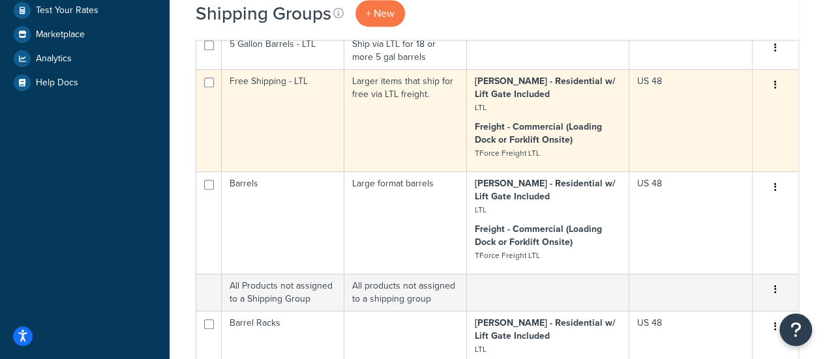
click at [778, 84] on button "button" at bounding box center [775, 85] width 18 height 21
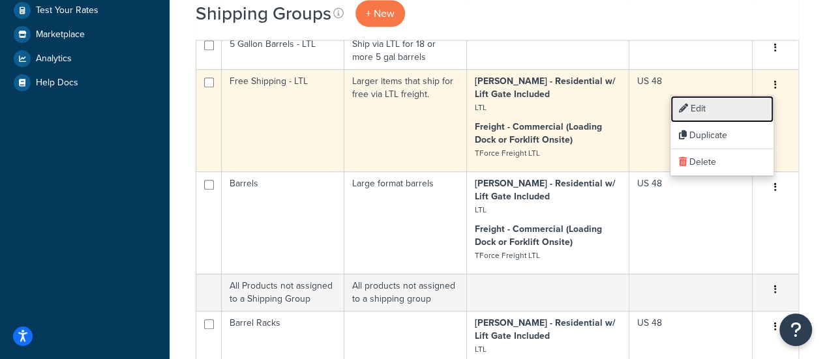
click at [752, 103] on link "Edit" at bounding box center [721, 109] width 103 height 27
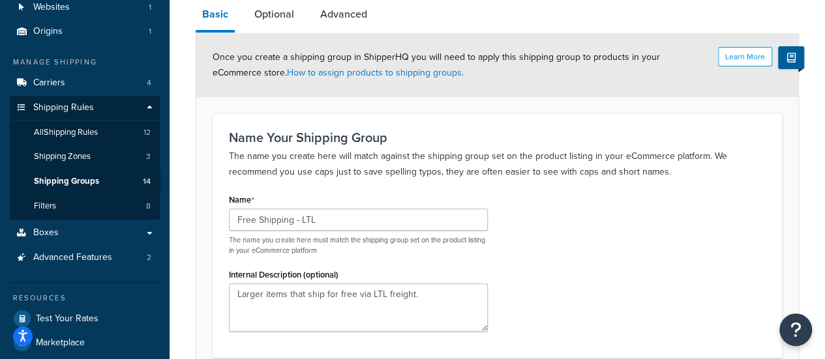
scroll to position [99, 0]
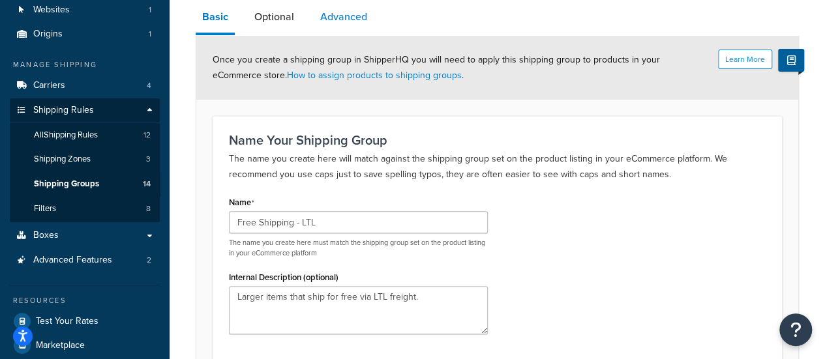
click at [326, 27] on link "Advanced" at bounding box center [344, 16] width 60 height 31
select select "125"
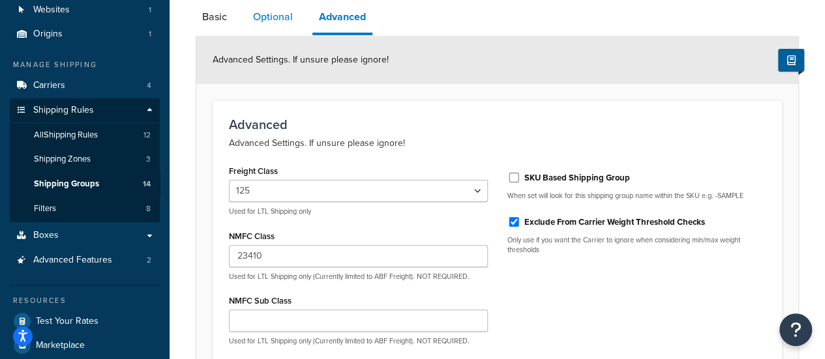
click at [285, 28] on link "Optional" at bounding box center [272, 16] width 53 height 31
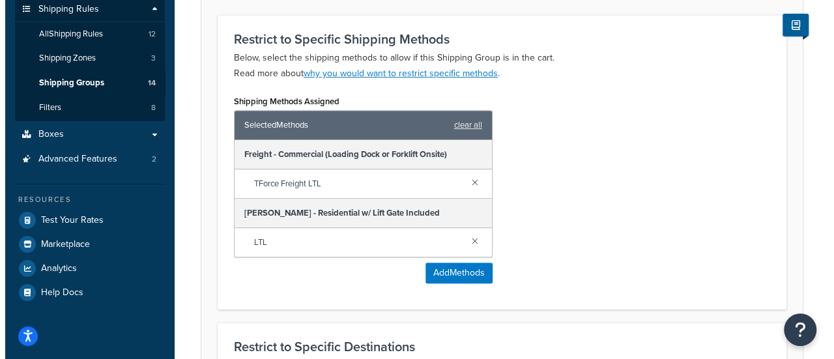
scroll to position [201, 0]
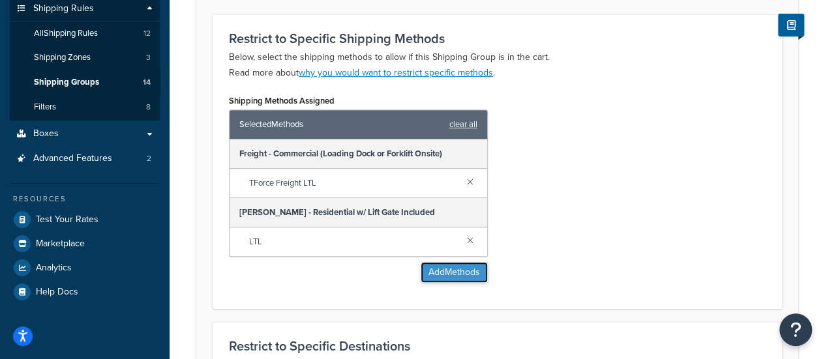
click at [451, 278] on button "Add Methods" at bounding box center [453, 272] width 67 height 21
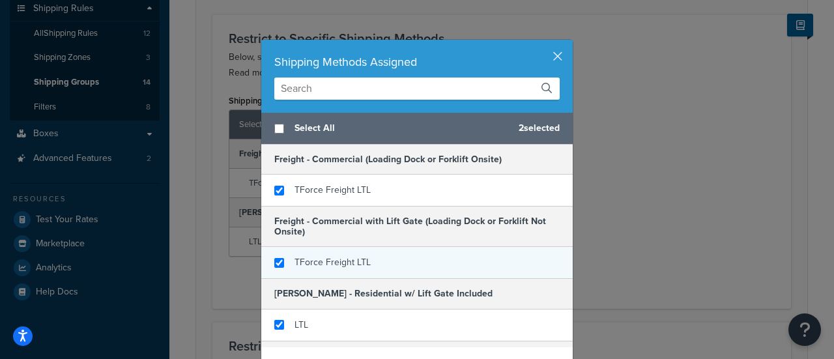
checkbox input "true"
click at [351, 263] on span "TForce Freight LTL" at bounding box center [333, 263] width 76 height 14
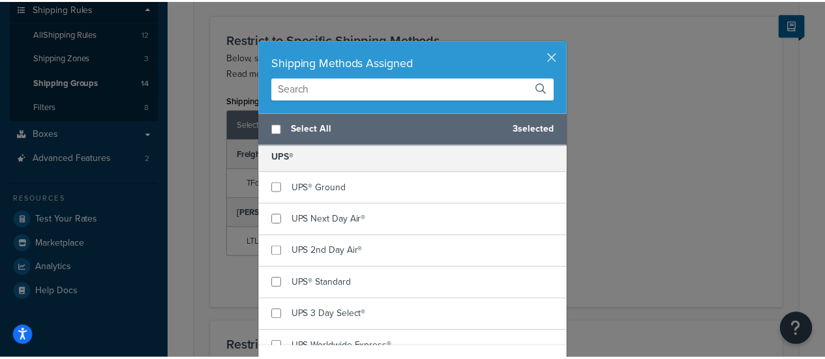
scroll to position [55, 0]
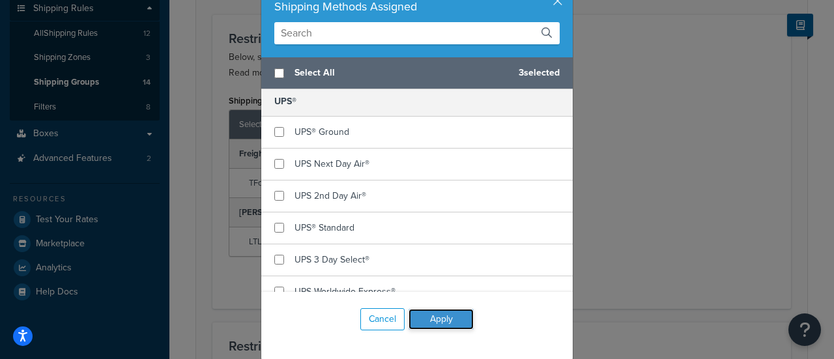
click at [452, 314] on button "Apply" at bounding box center [441, 319] width 65 height 21
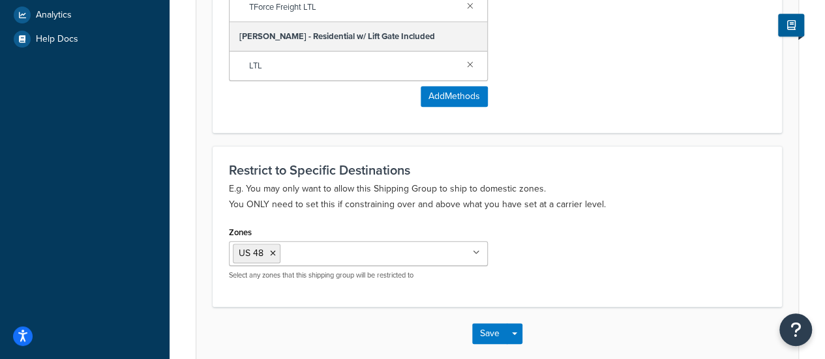
scroll to position [518, 0]
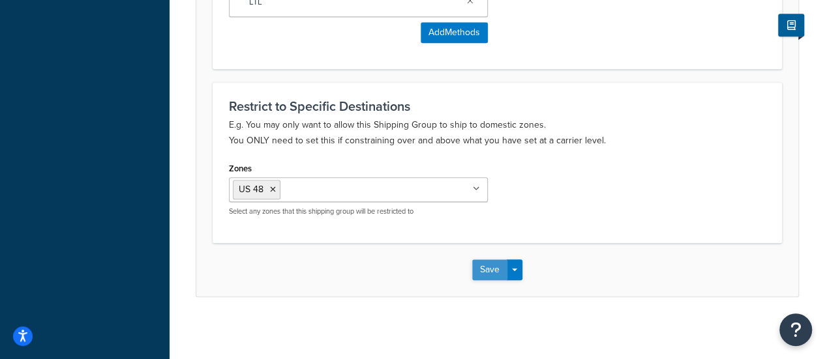
click at [491, 271] on button "Save" at bounding box center [489, 269] width 35 height 21
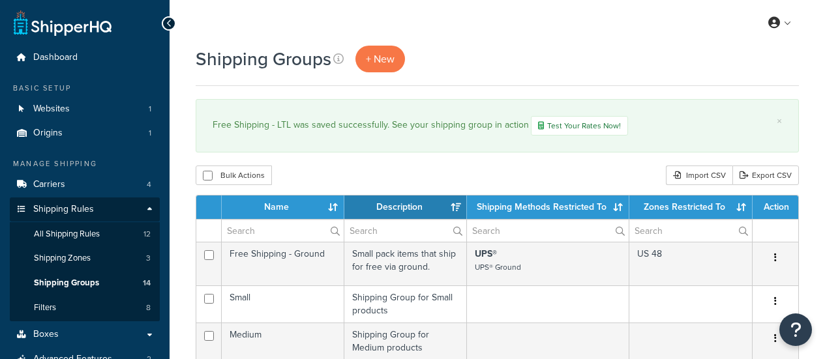
select select "15"
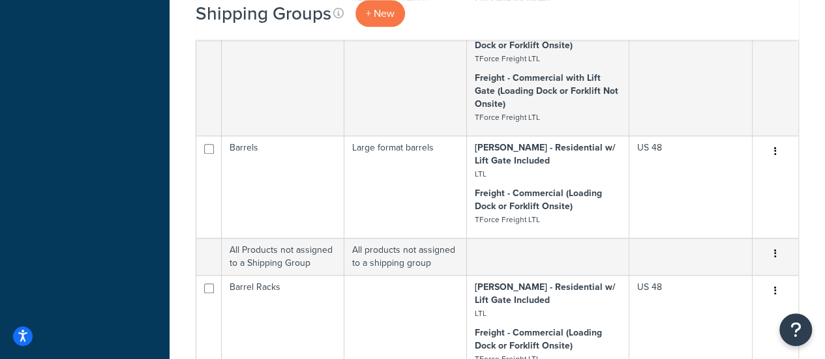
scroll to position [626, 0]
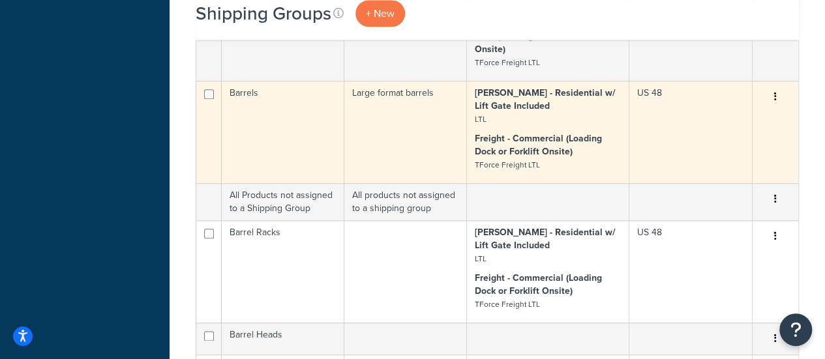
click at [775, 95] on icon "button" at bounding box center [775, 96] width 3 height 9
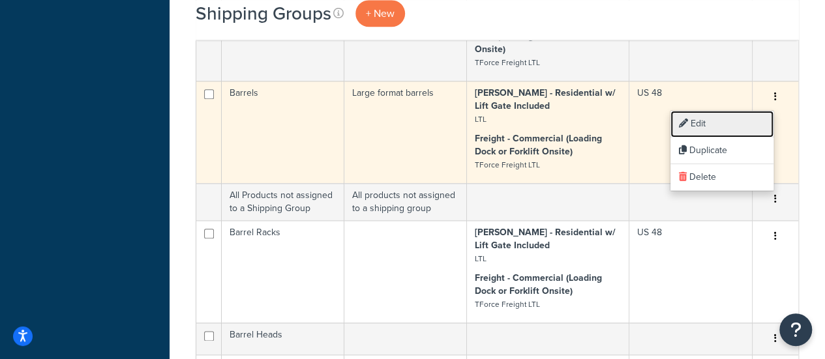
click at [727, 123] on link "Edit" at bounding box center [721, 124] width 103 height 27
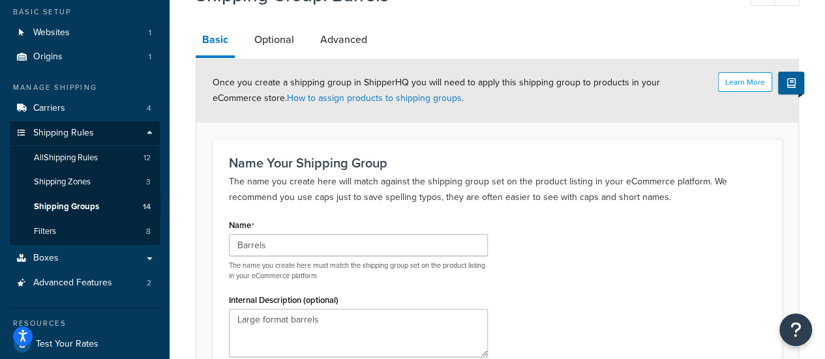
scroll to position [55, 0]
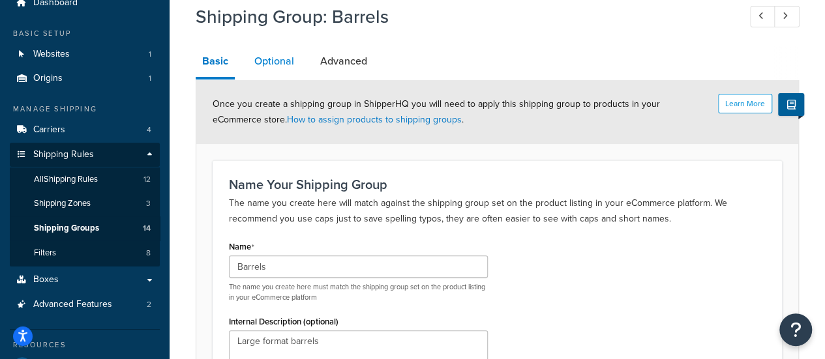
click at [285, 65] on link "Optional" at bounding box center [274, 61] width 53 height 31
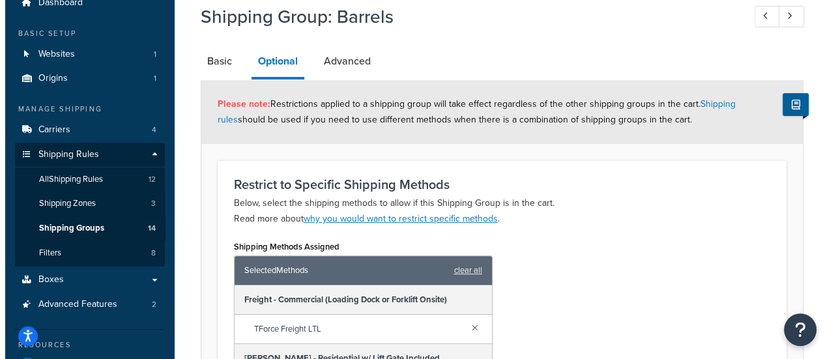
scroll to position [223, 0]
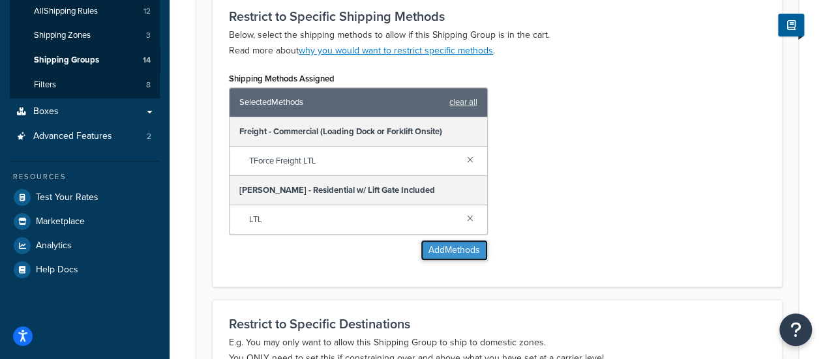
click at [439, 259] on button "Add Methods" at bounding box center [453, 250] width 67 height 21
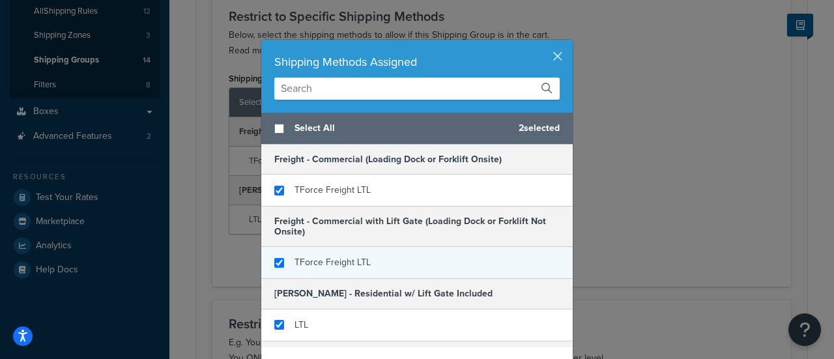
checkbox input "true"
click at [347, 274] on div "TForce Freight LTL" at bounding box center [417, 262] width 312 height 31
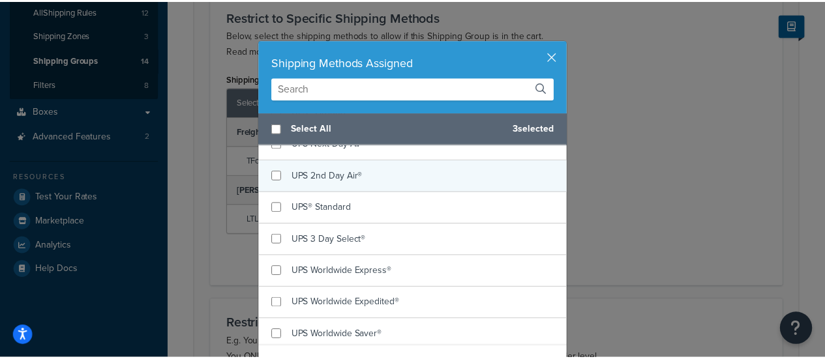
scroll to position [55, 0]
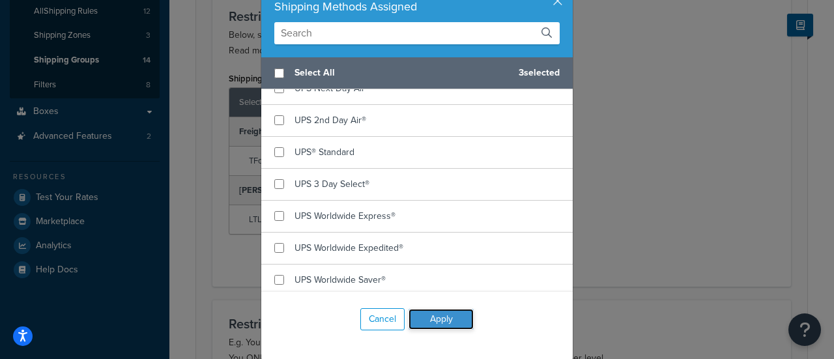
click at [433, 316] on button "Apply" at bounding box center [441, 319] width 65 height 21
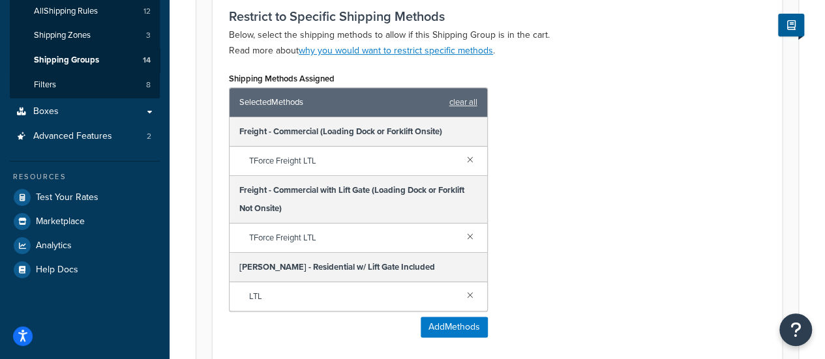
scroll to position [518, 0]
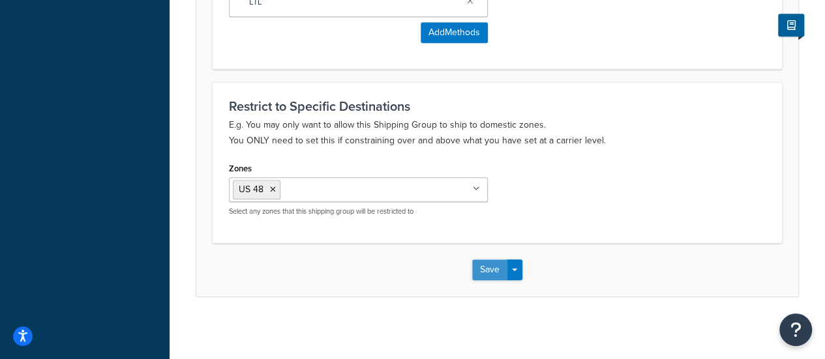
click at [485, 259] on button "Save" at bounding box center [489, 269] width 35 height 21
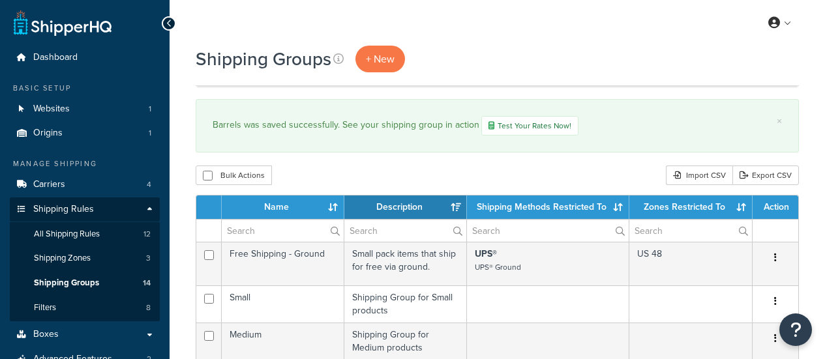
select select "15"
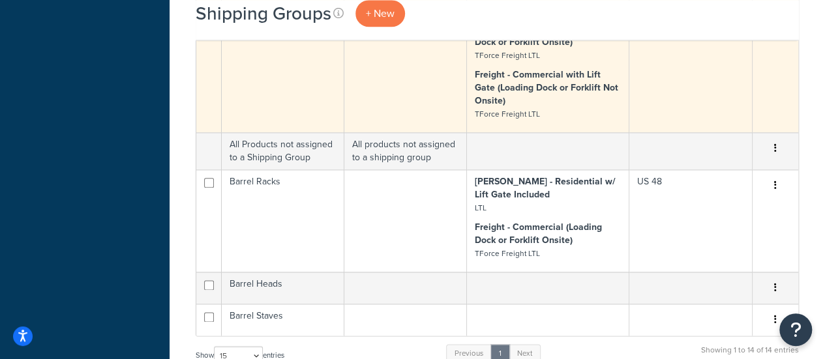
scroll to position [742, 0]
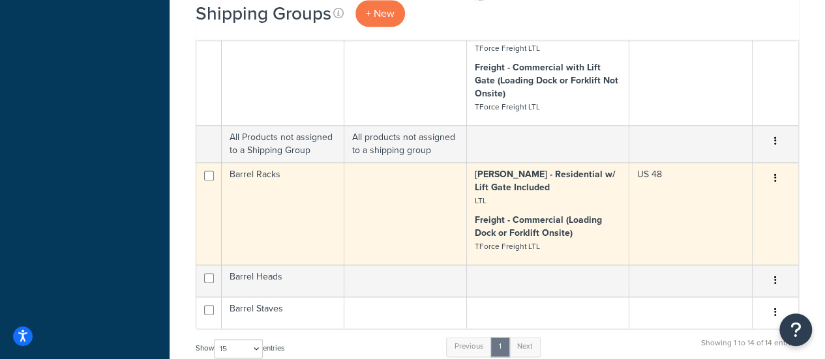
click at [784, 184] on div "Edit Duplicate Delete" at bounding box center [775, 178] width 30 height 21
click at [771, 186] on button "button" at bounding box center [775, 178] width 18 height 21
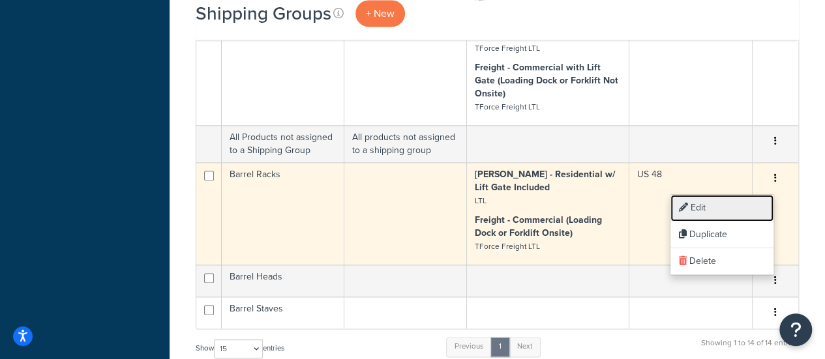
click at [727, 204] on link "Edit" at bounding box center [721, 208] width 103 height 27
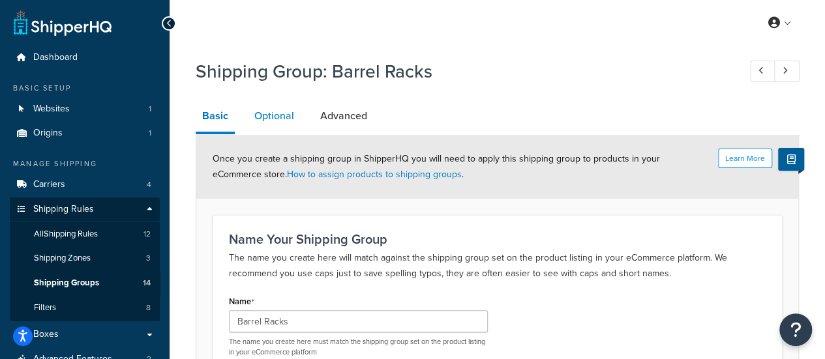
click at [287, 106] on link "Optional" at bounding box center [274, 115] width 53 height 31
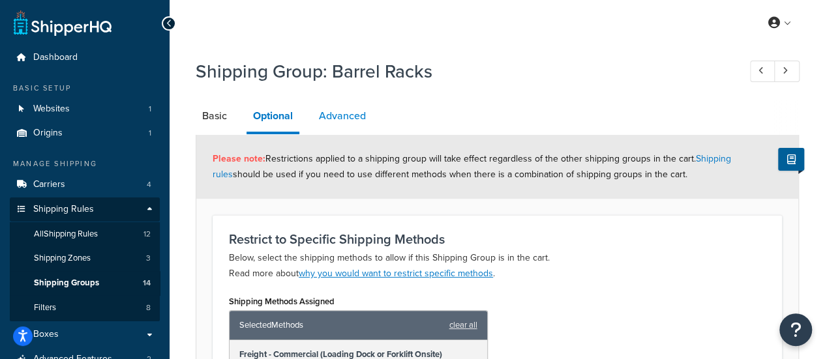
click at [349, 117] on link "Advanced" at bounding box center [342, 115] width 60 height 31
select select "200"
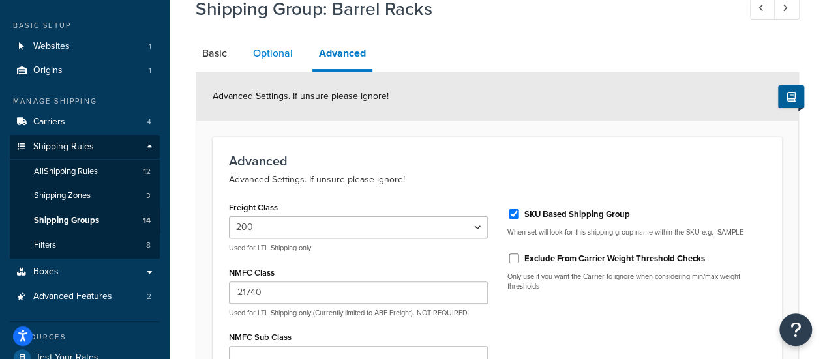
click at [280, 67] on link "Optional" at bounding box center [272, 53] width 53 height 31
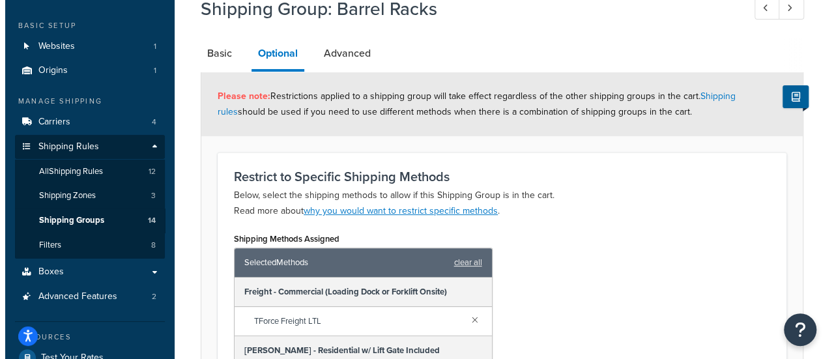
scroll to position [287, 0]
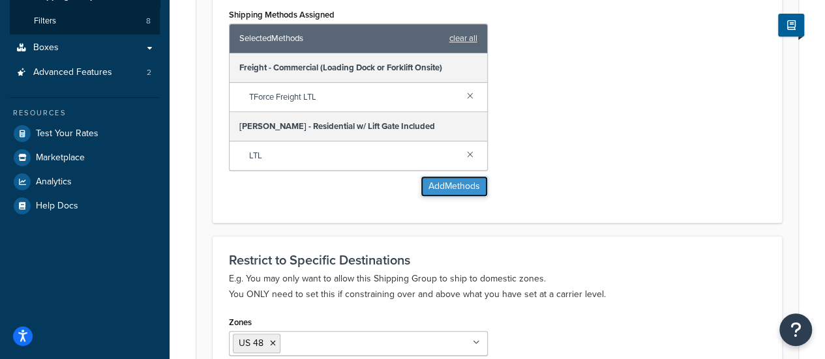
click at [428, 190] on button "Add Methods" at bounding box center [453, 186] width 67 height 21
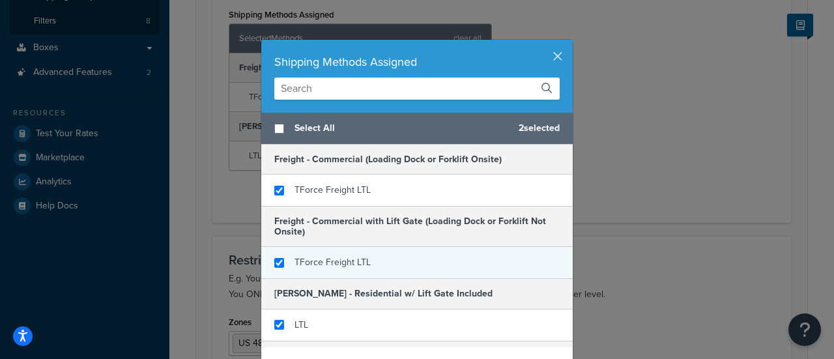
checkbox input "true"
click at [335, 273] on div "TForce Freight LTL" at bounding box center [417, 262] width 312 height 31
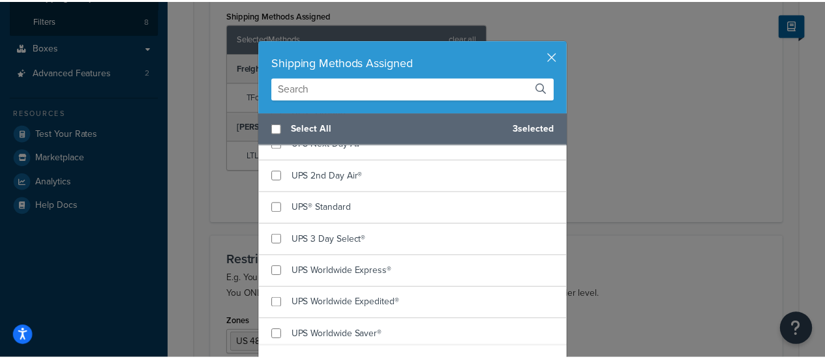
scroll to position [55, 0]
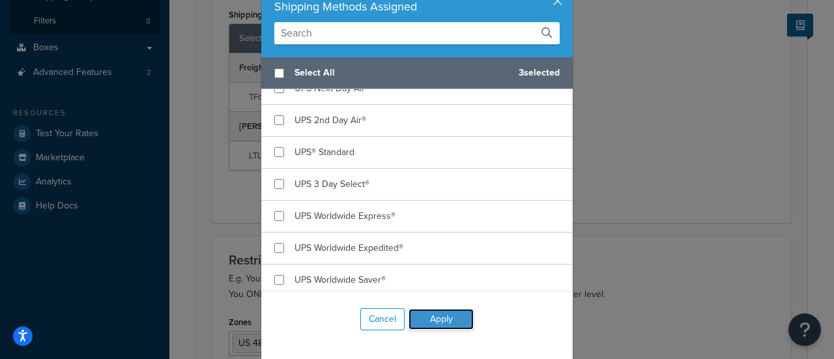
click at [452, 321] on button "Apply" at bounding box center [441, 319] width 65 height 21
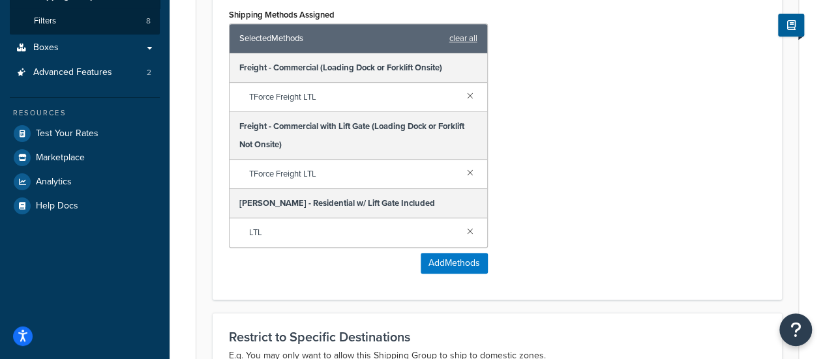
scroll to position [518, 0]
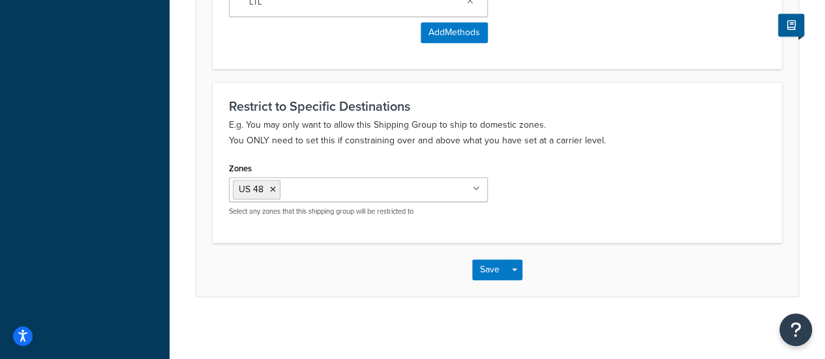
click at [489, 278] on div "Save Save Dropdown Save and Edit Save and Duplicate Save and Create New" at bounding box center [497, 269] width 602 height 53
click at [489, 274] on button "Save" at bounding box center [489, 269] width 35 height 21
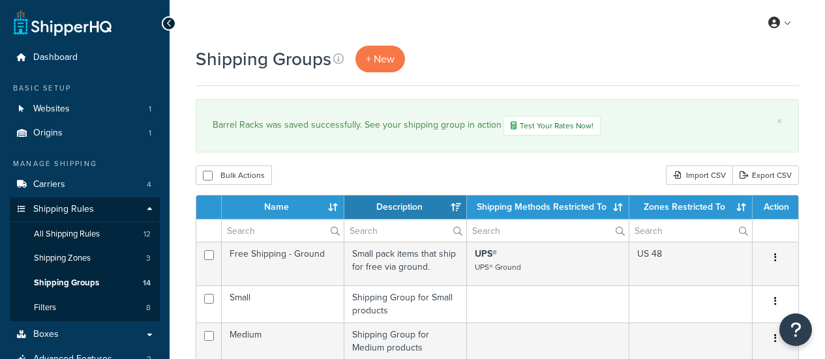
select select "15"
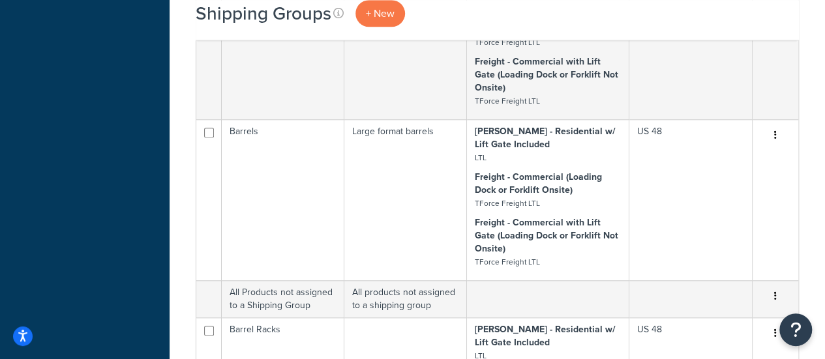
scroll to position [591, 0]
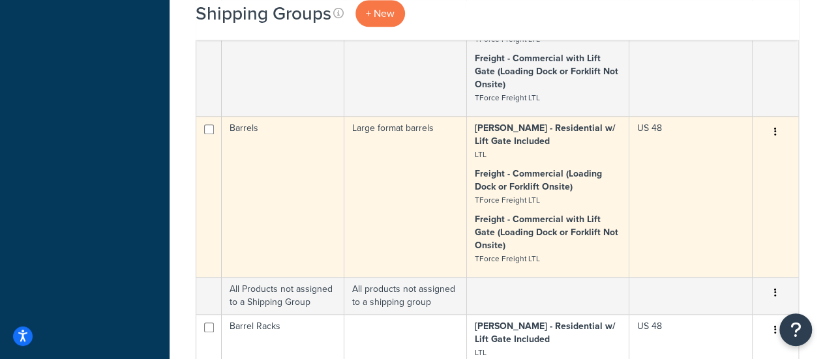
click at [772, 134] on button "button" at bounding box center [775, 132] width 18 height 21
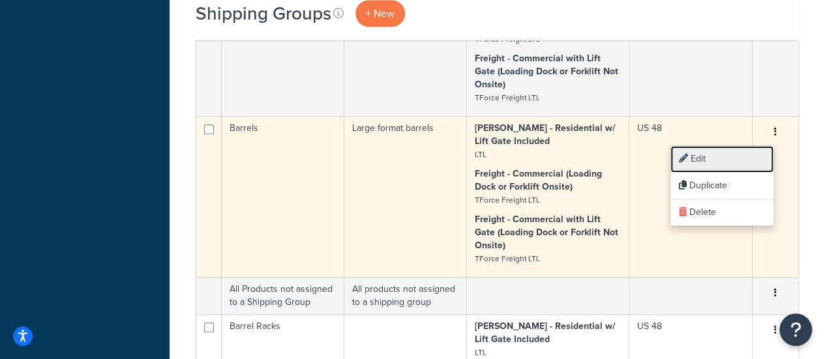
click at [696, 155] on link "Edit" at bounding box center [721, 159] width 103 height 27
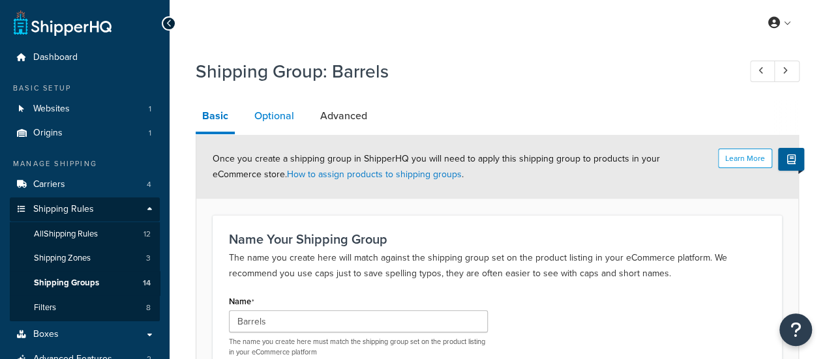
click at [287, 125] on link "Optional" at bounding box center [274, 115] width 53 height 31
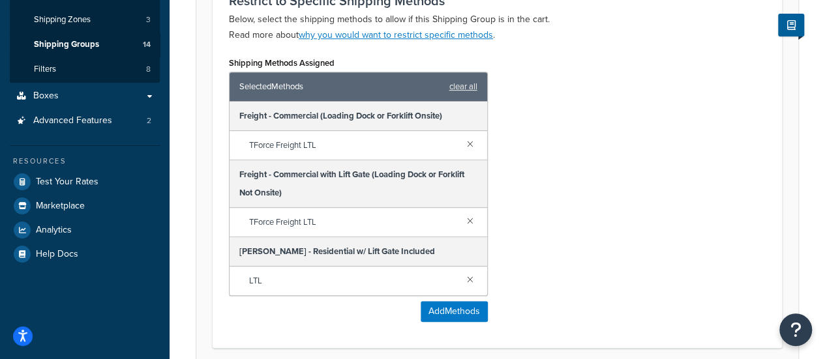
scroll to position [42, 0]
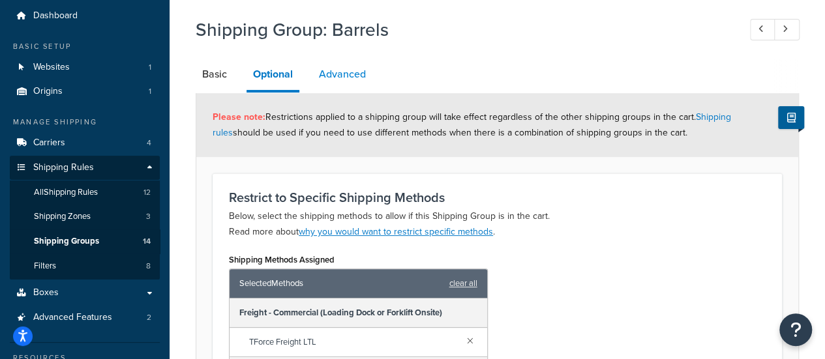
click at [343, 70] on link "Advanced" at bounding box center [342, 74] width 60 height 31
select select "125"
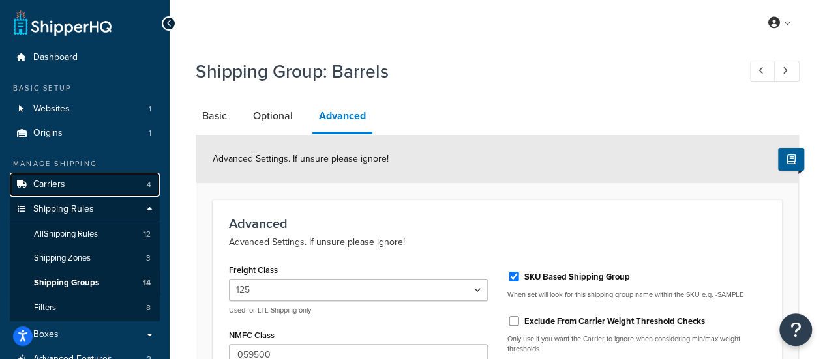
click at [85, 192] on link "Carriers 4" at bounding box center [85, 185] width 150 height 24
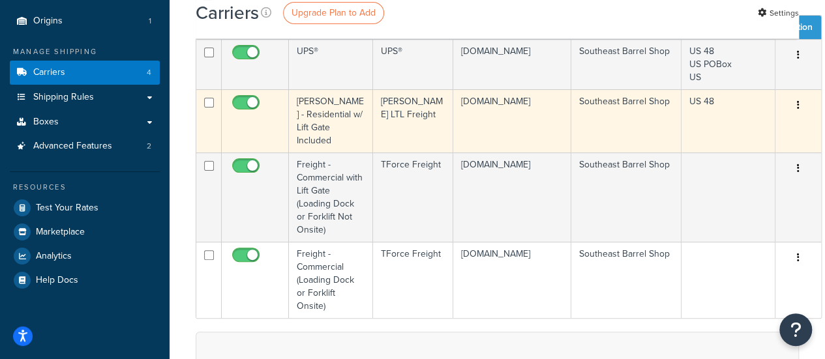
scroll to position [113, 0]
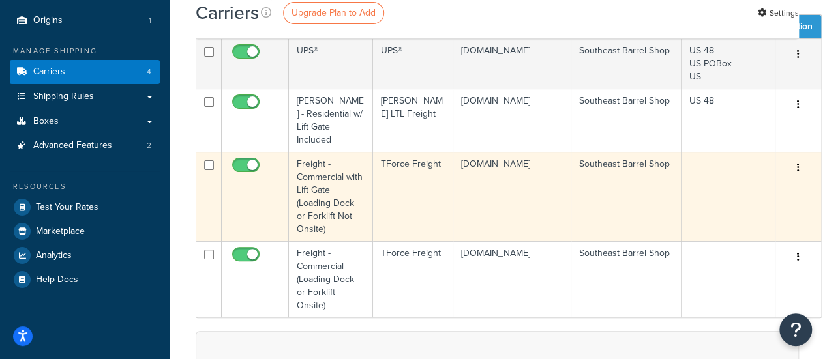
click at [797, 163] on icon "button" at bounding box center [798, 167] width 3 height 9
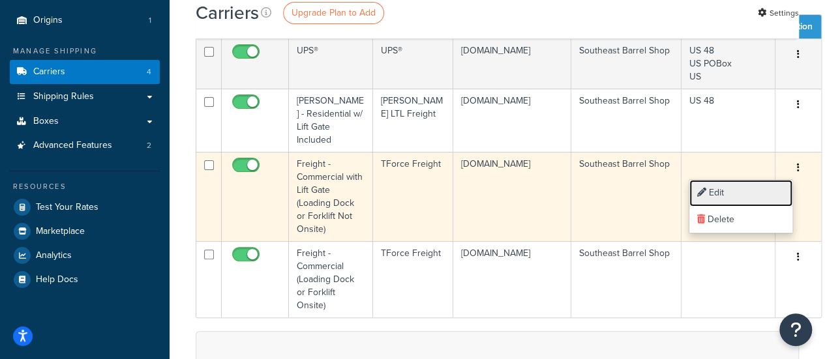
click at [761, 190] on link "Edit" at bounding box center [740, 193] width 103 height 27
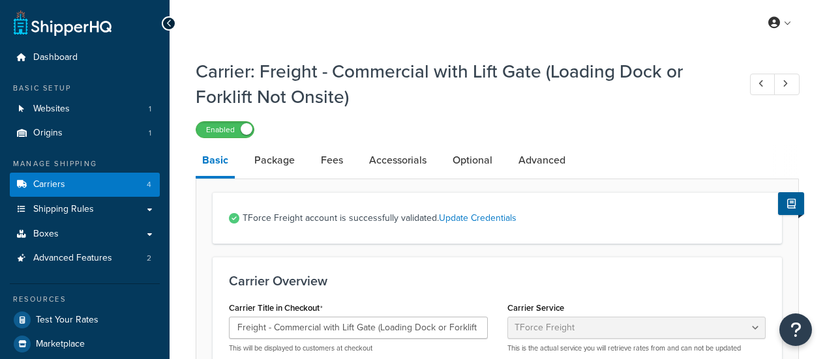
select select "tforceFreight"
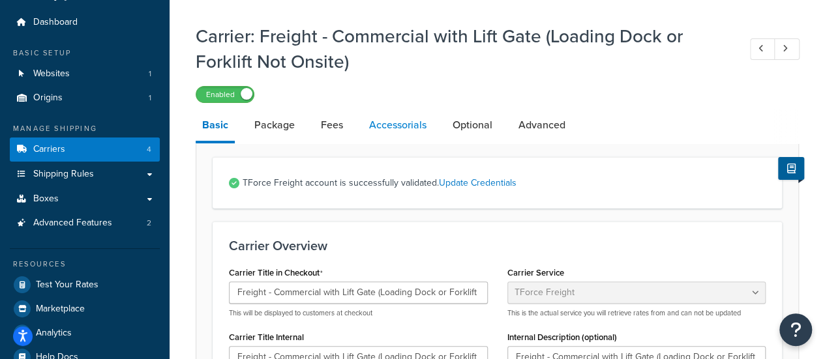
click at [383, 124] on link "Accessorials" at bounding box center [397, 125] width 70 height 31
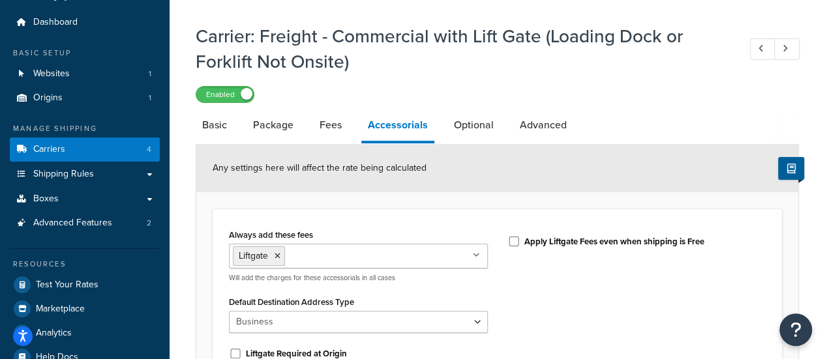
scroll to position [114, 0]
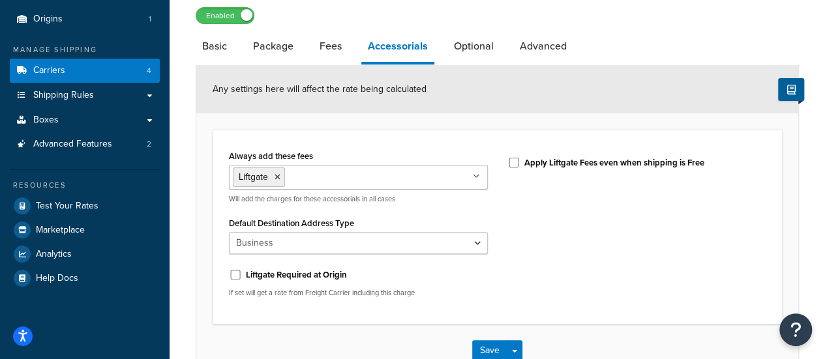
click at [519, 162] on div "Apply Liftgate Fees even when shipping is Free" at bounding box center [636, 162] width 259 height 20
click at [517, 165] on input "Apply Liftgate Fees even when shipping is Free" at bounding box center [513, 163] width 13 height 10
checkbox input "true"
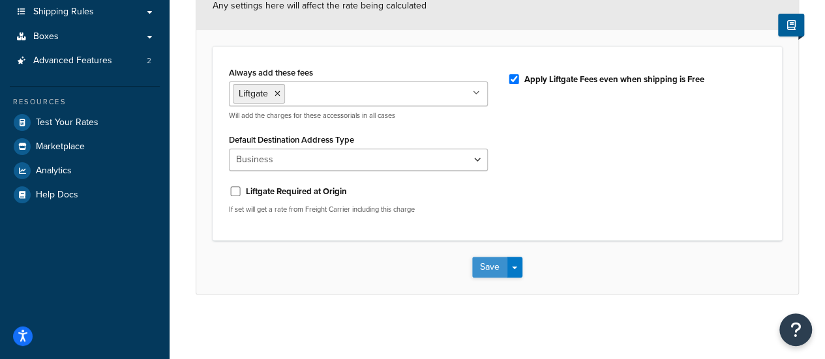
click at [488, 265] on button "Save" at bounding box center [489, 267] width 35 height 21
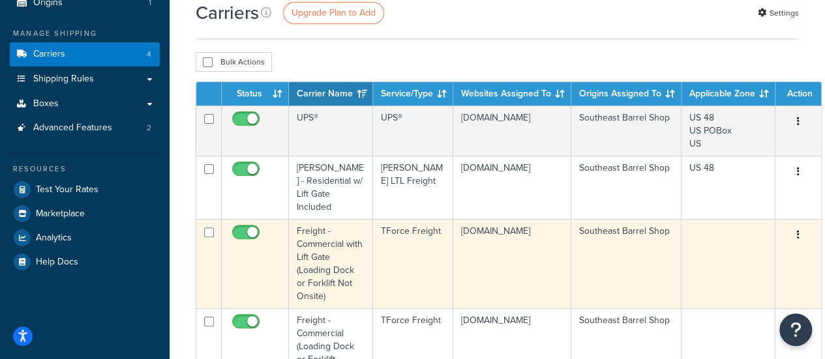
scroll to position [199, 0]
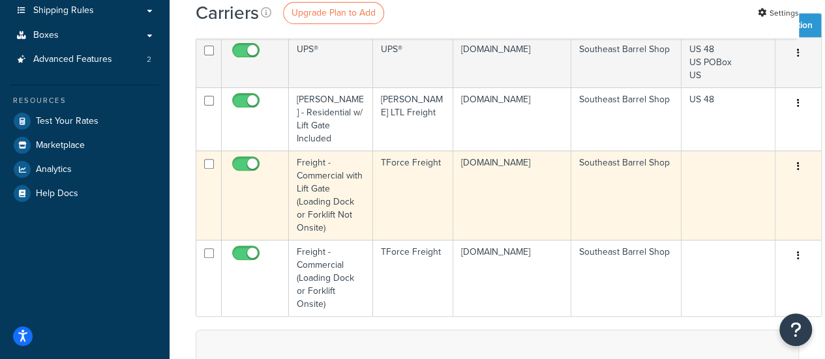
click at [797, 164] on icon "button" at bounding box center [798, 166] width 3 height 9
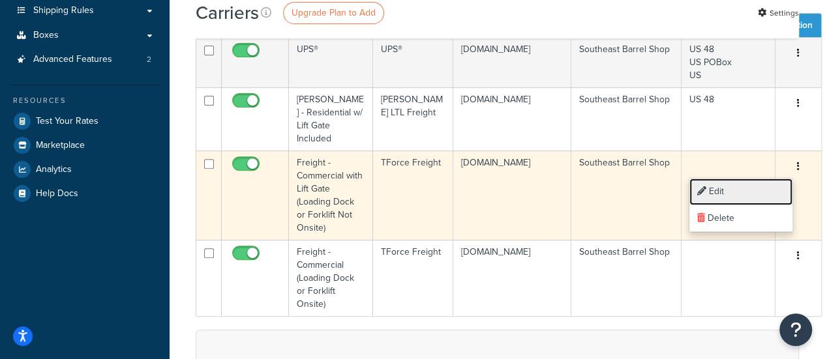
click at [763, 198] on link "Edit" at bounding box center [740, 192] width 103 height 27
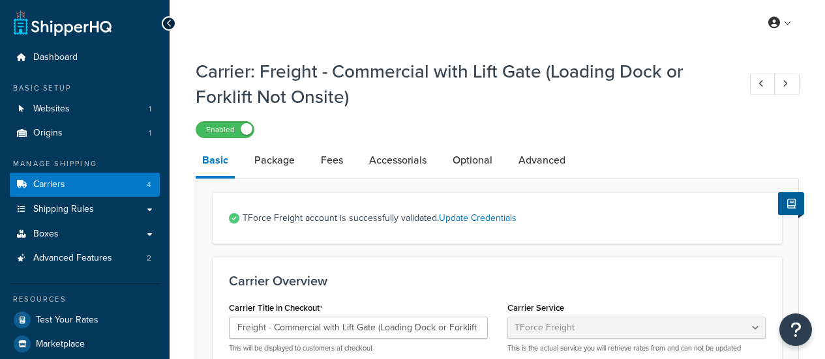
select select "tforceFreight"
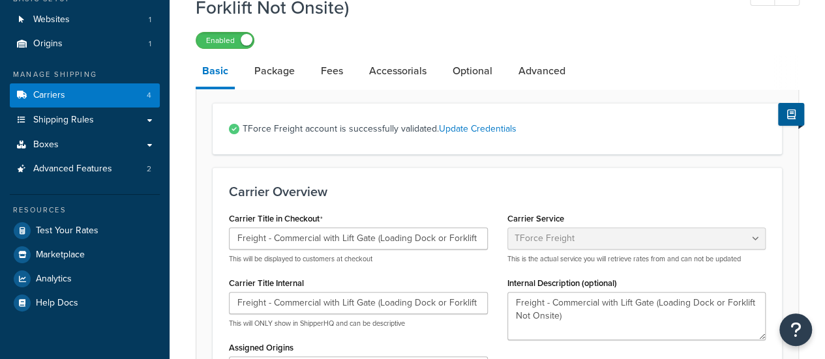
scroll to position [116, 0]
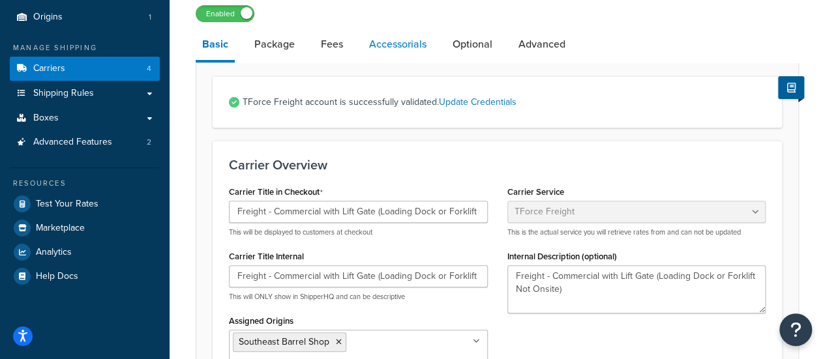
click at [396, 50] on link "Accessorials" at bounding box center [397, 44] width 70 height 31
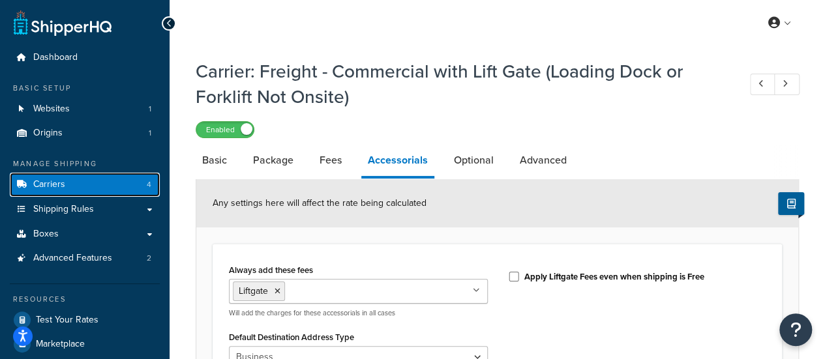
click at [66, 184] on link "Carriers 4" at bounding box center [85, 185] width 150 height 24
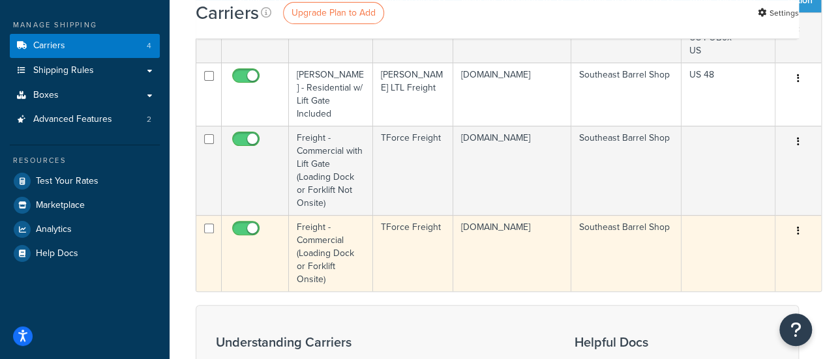
scroll to position [140, 0]
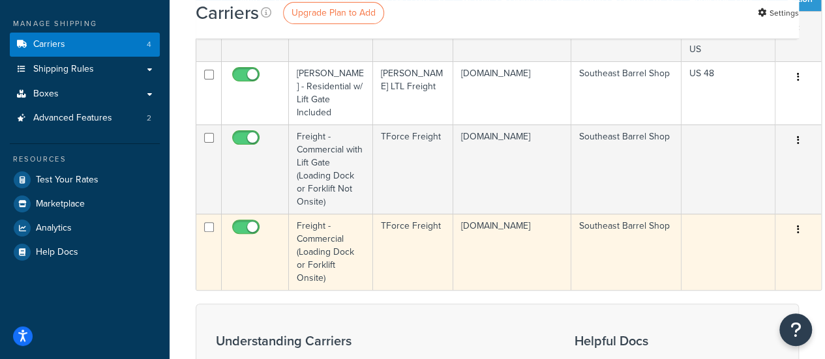
click at [795, 233] on button "button" at bounding box center [798, 230] width 18 height 21
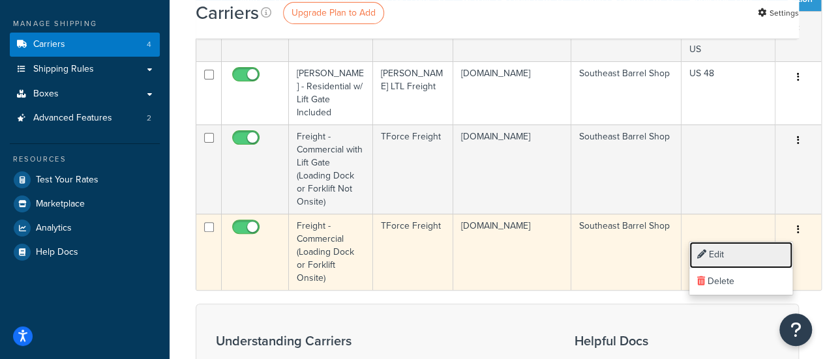
click at [767, 248] on link "Edit" at bounding box center [740, 255] width 103 height 27
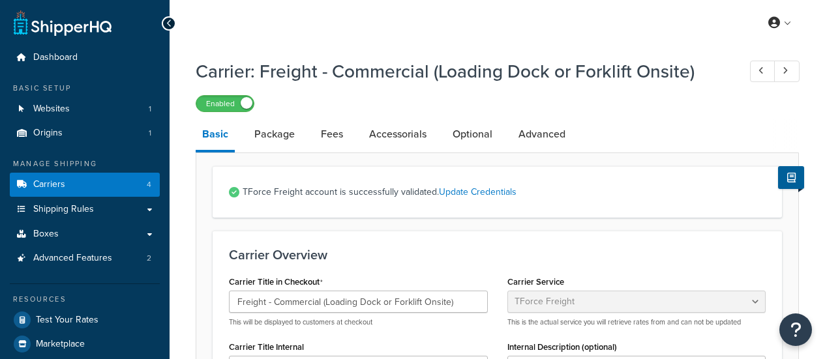
select select "tforceFreight"
click at [417, 138] on link "Accessorials" at bounding box center [397, 134] width 70 height 31
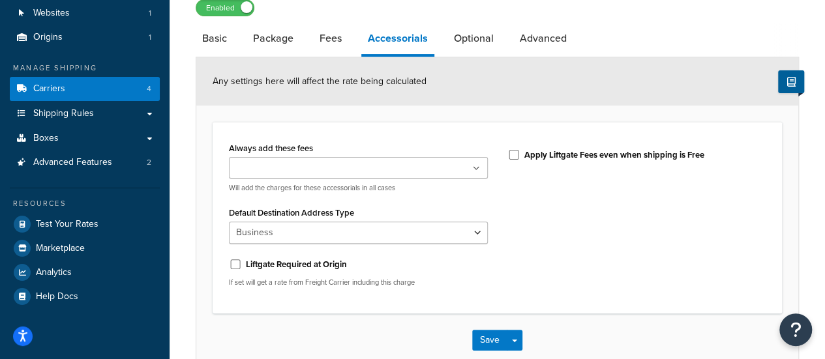
scroll to position [96, 0]
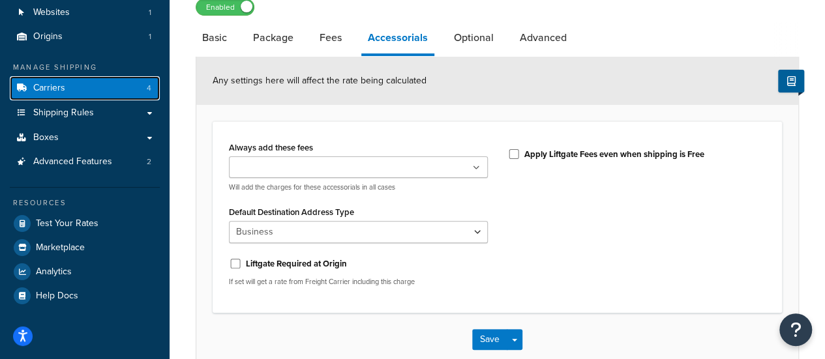
click at [53, 93] on span "Carriers" at bounding box center [49, 88] width 32 height 11
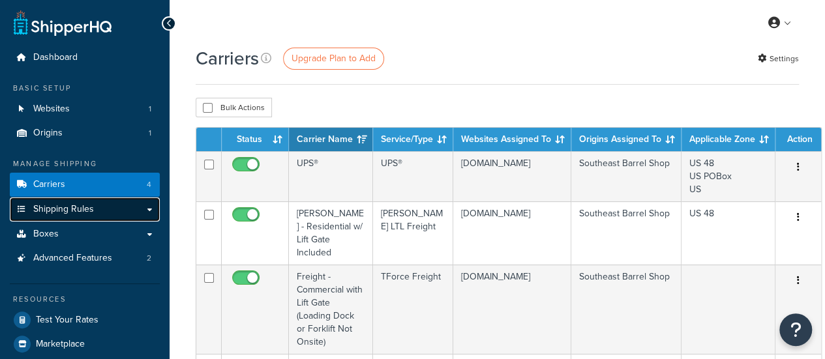
click at [68, 221] on link "Shipping Rules" at bounding box center [85, 209] width 150 height 24
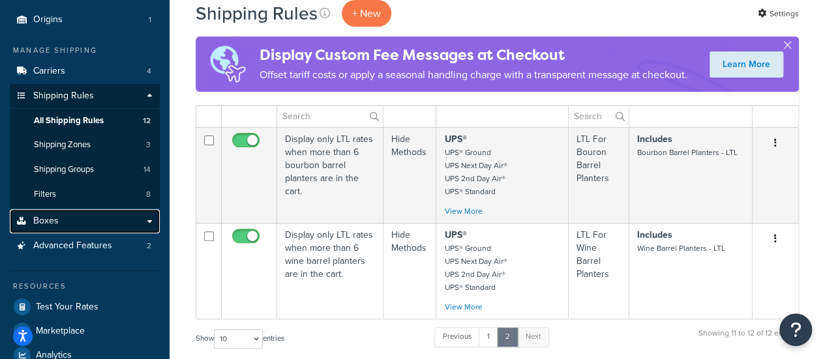
click at [78, 212] on link "Boxes" at bounding box center [85, 221] width 150 height 24
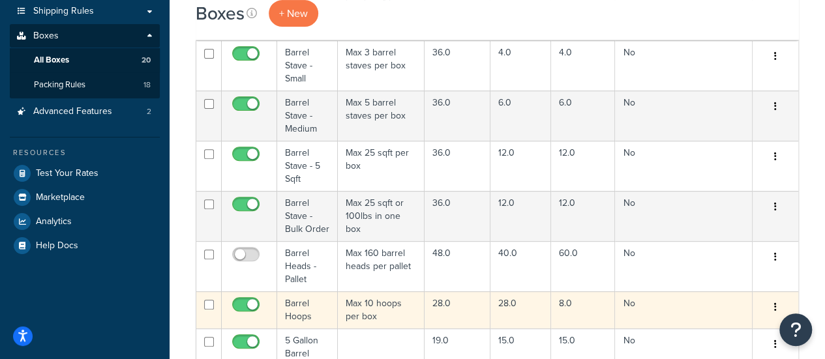
scroll to position [199, 0]
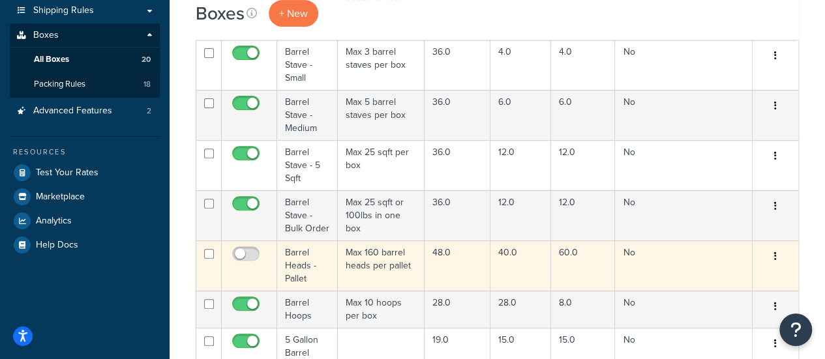
click at [774, 254] on icon "button" at bounding box center [775, 256] width 3 height 9
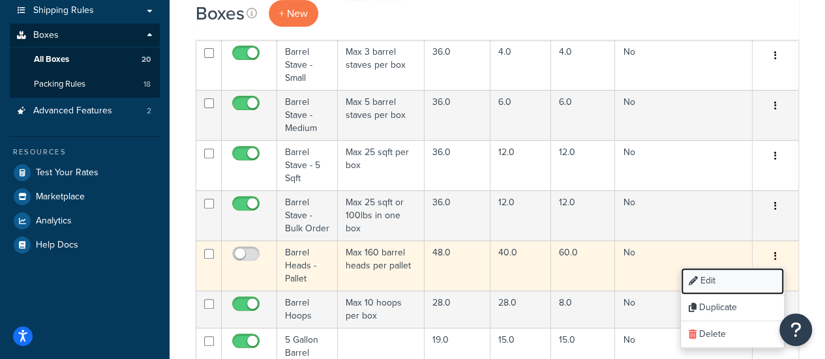
click at [735, 276] on link "Edit" at bounding box center [731, 281] width 103 height 27
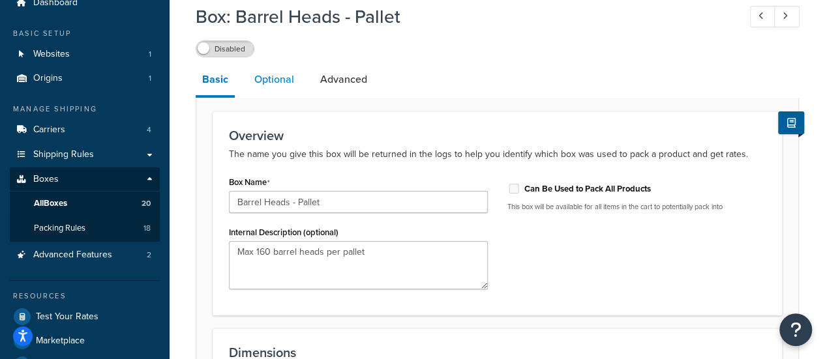
click at [275, 83] on link "Optional" at bounding box center [274, 79] width 53 height 31
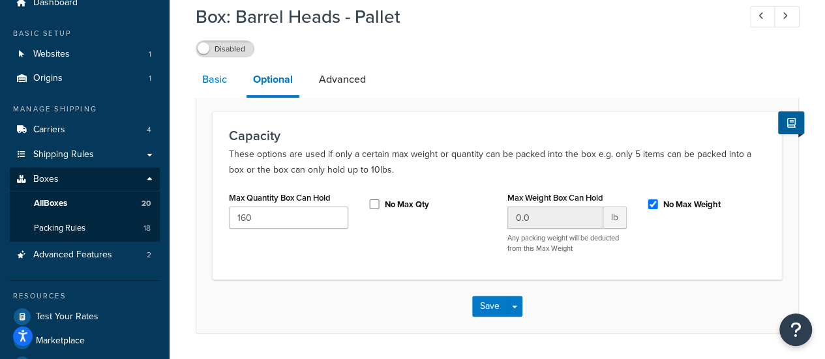
click at [219, 80] on link "Basic" at bounding box center [215, 79] width 38 height 31
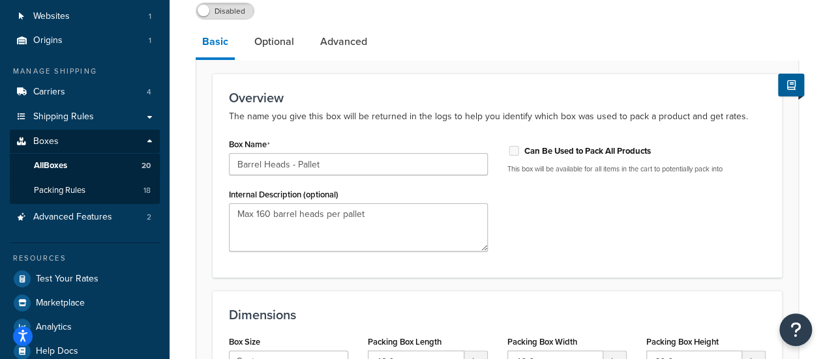
scroll to position [83, 0]
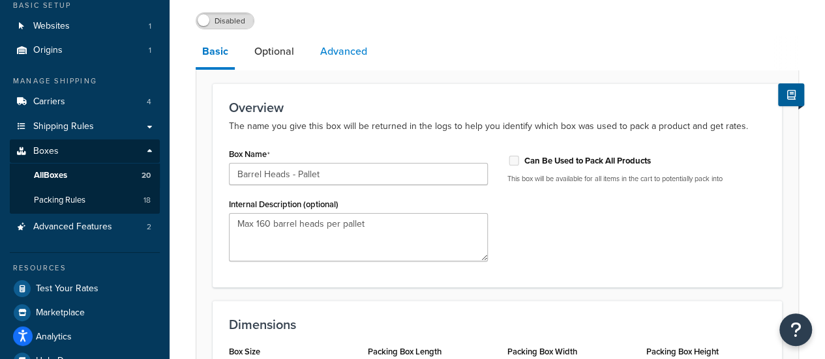
click at [334, 66] on link "Advanced" at bounding box center [344, 51] width 60 height 31
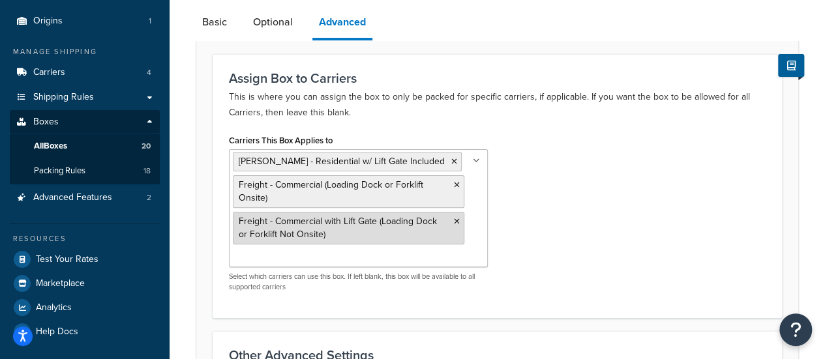
scroll to position [113, 0]
click at [455, 220] on icon at bounding box center [457, 221] width 6 height 8
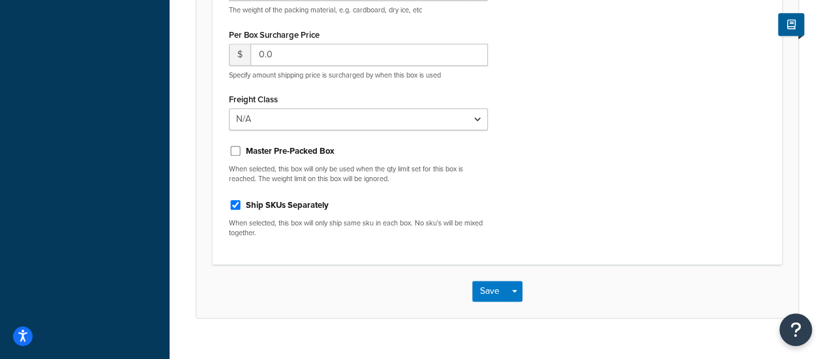
scroll to position [535, 0]
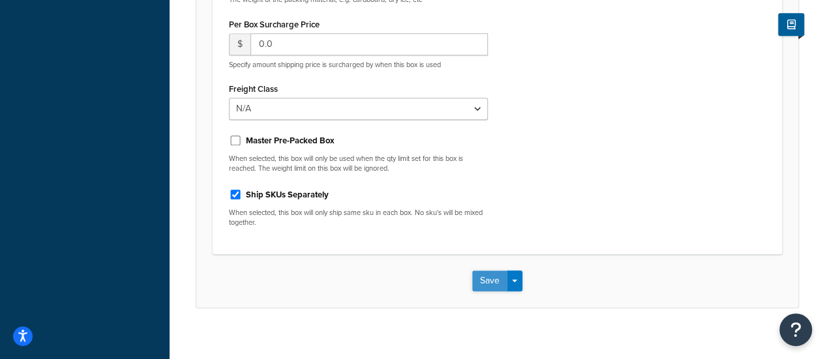
click at [485, 282] on button "Save" at bounding box center [489, 280] width 35 height 21
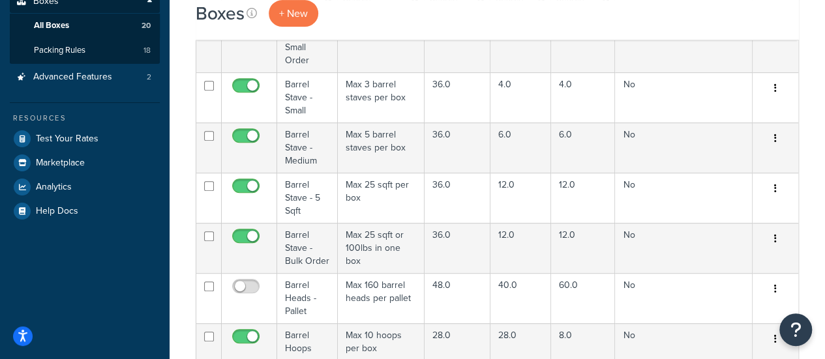
scroll to position [210, 0]
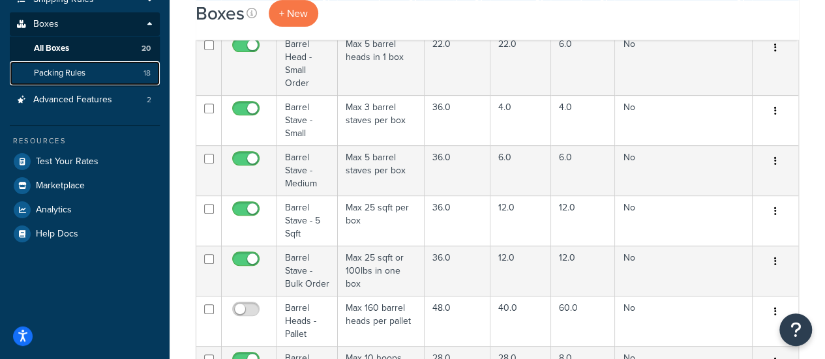
click at [72, 70] on span "Packing Rules" at bounding box center [59, 73] width 51 height 11
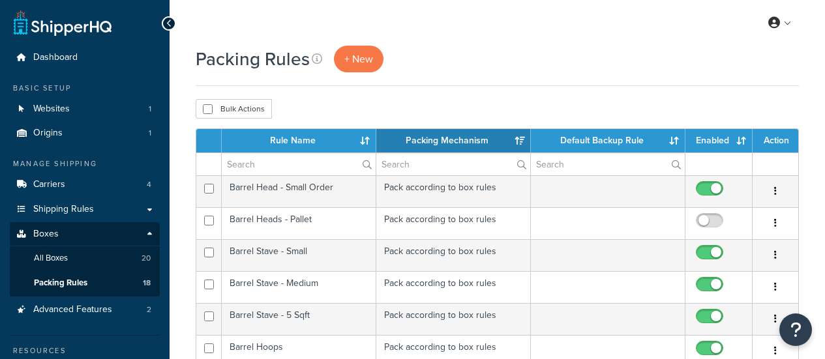
select select "15"
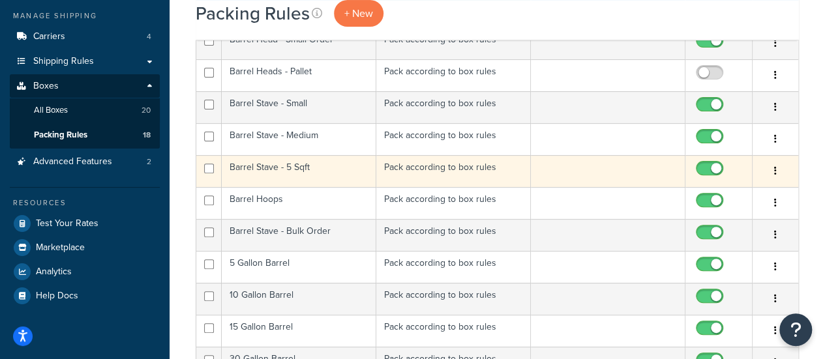
scroll to position [147, 0]
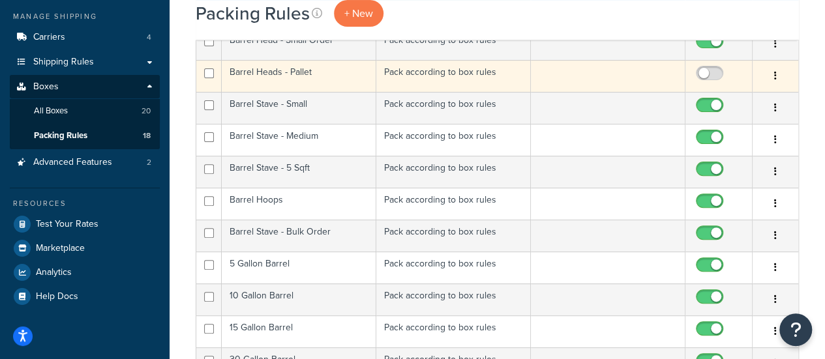
click at [773, 78] on button "button" at bounding box center [775, 76] width 18 height 21
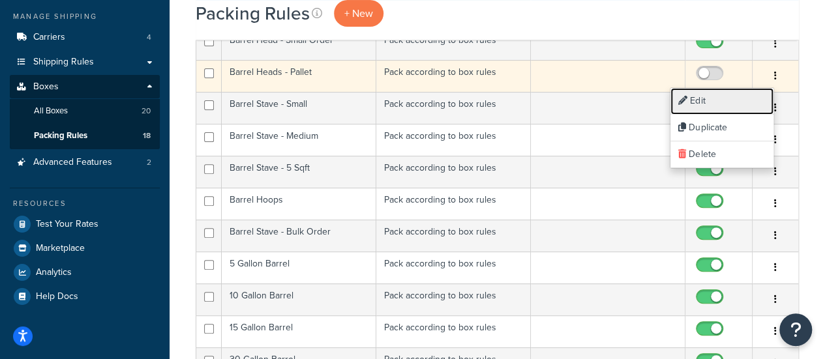
click at [750, 101] on link "Edit" at bounding box center [721, 101] width 103 height 27
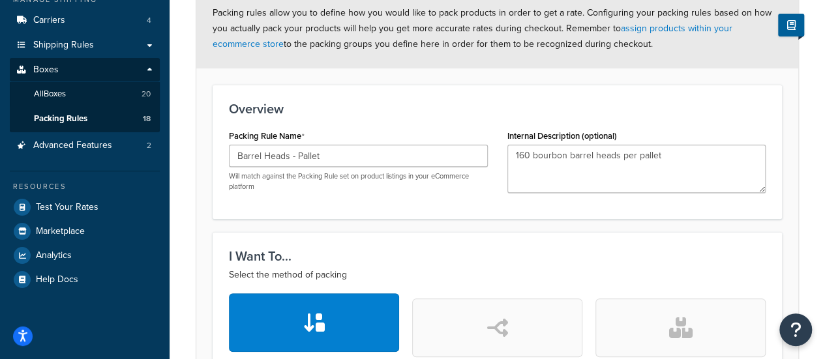
scroll to position [22, 0]
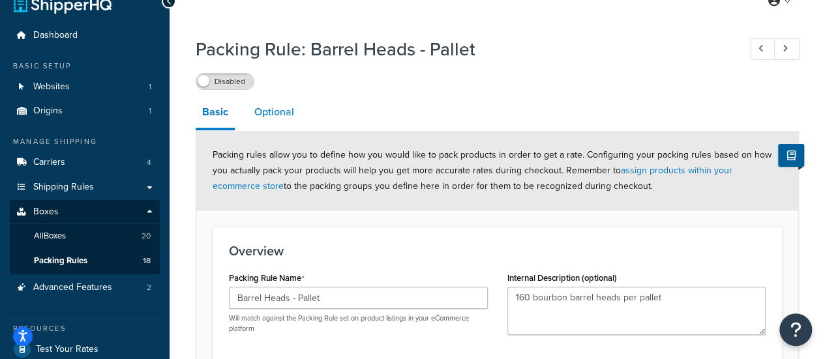
click at [275, 124] on link "Optional" at bounding box center [274, 111] width 53 height 31
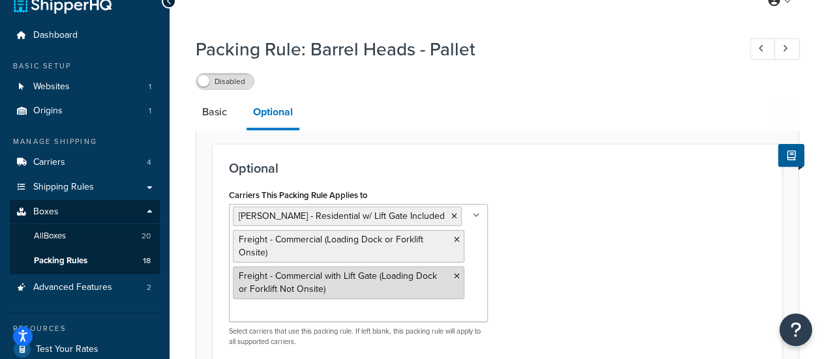
click at [455, 275] on icon at bounding box center [457, 276] width 6 height 8
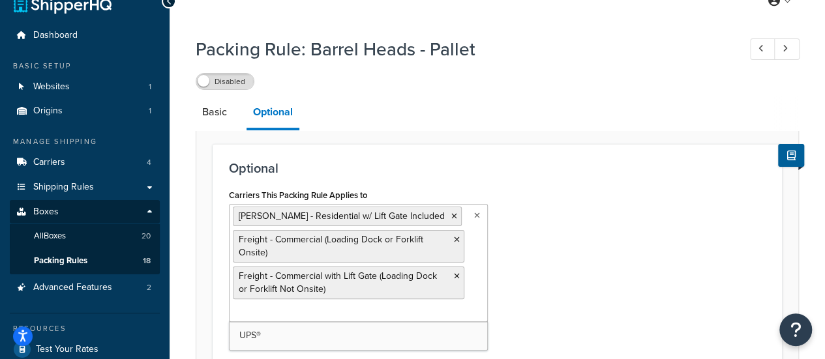
scroll to position [197, 0]
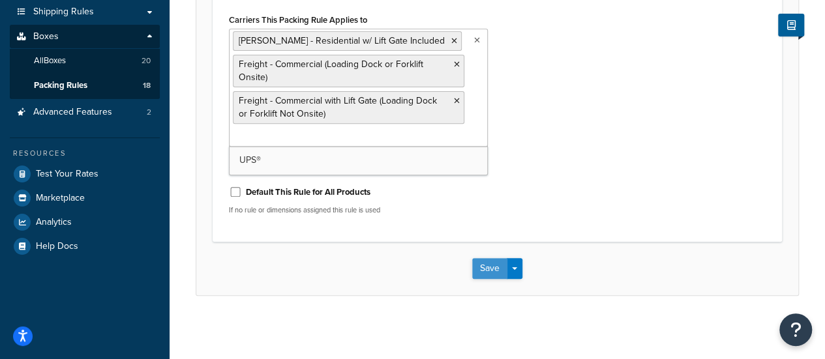
click at [472, 263] on button "Save" at bounding box center [489, 268] width 35 height 21
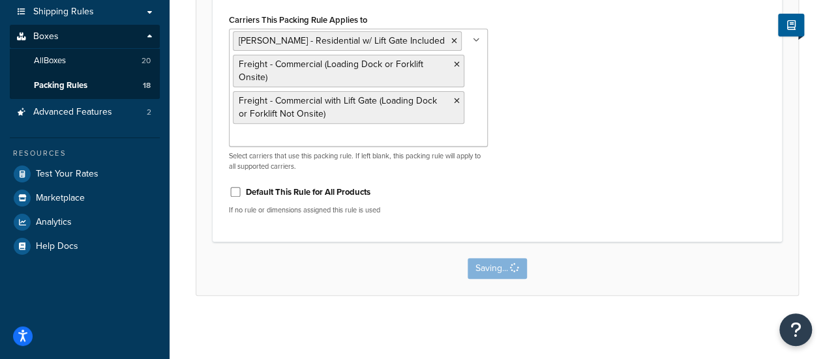
scroll to position [0, 0]
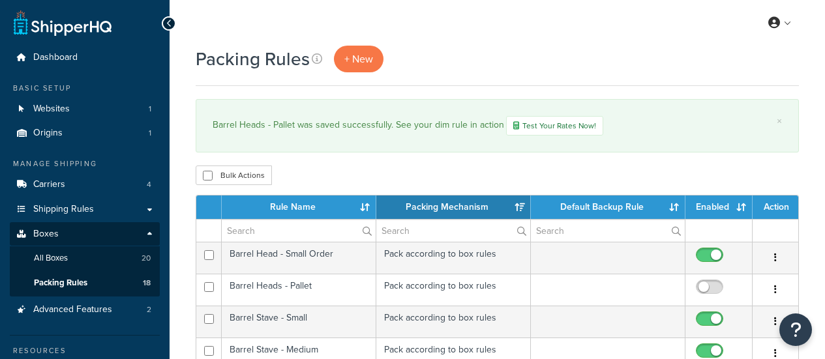
select select "15"
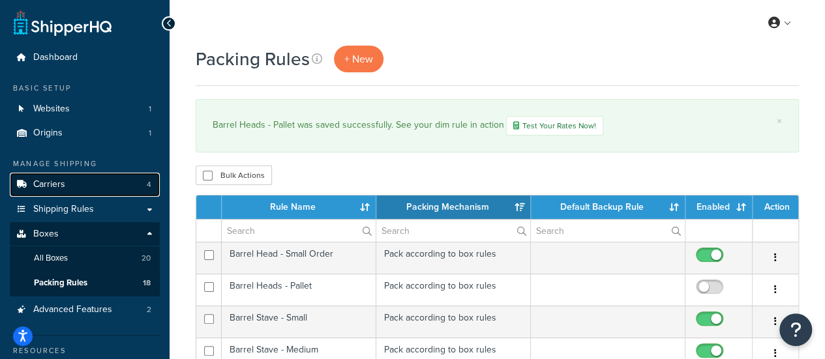
click at [60, 181] on span "Carriers" at bounding box center [49, 184] width 32 height 11
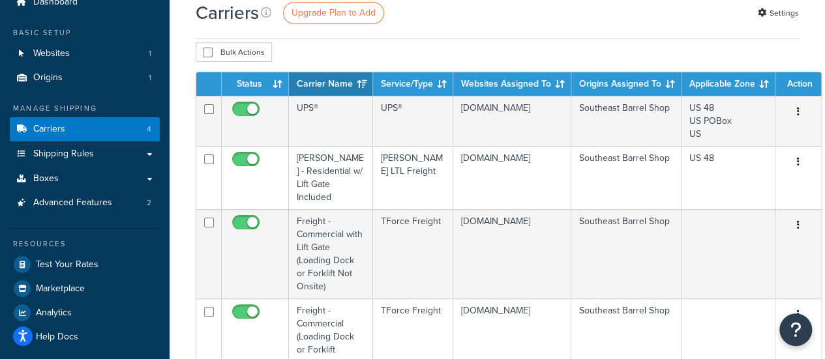
scroll to position [56, 0]
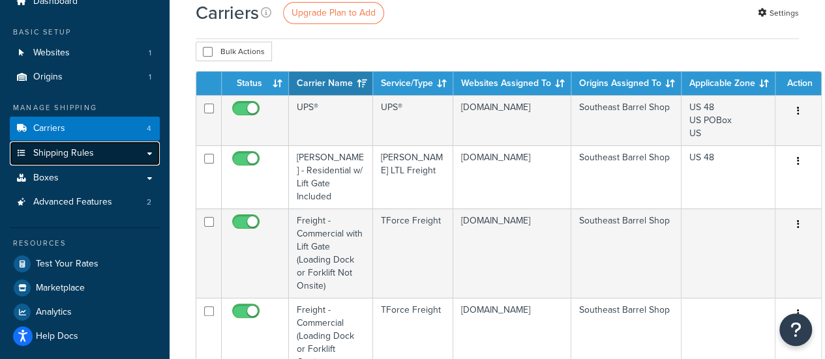
click at [106, 153] on link "Shipping Rules" at bounding box center [85, 153] width 150 height 24
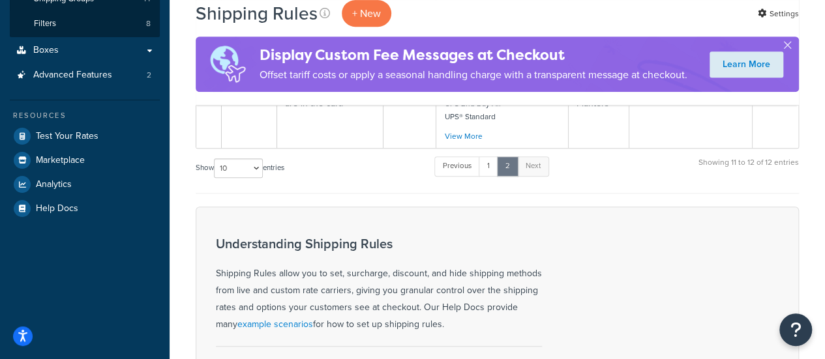
scroll to position [295, 0]
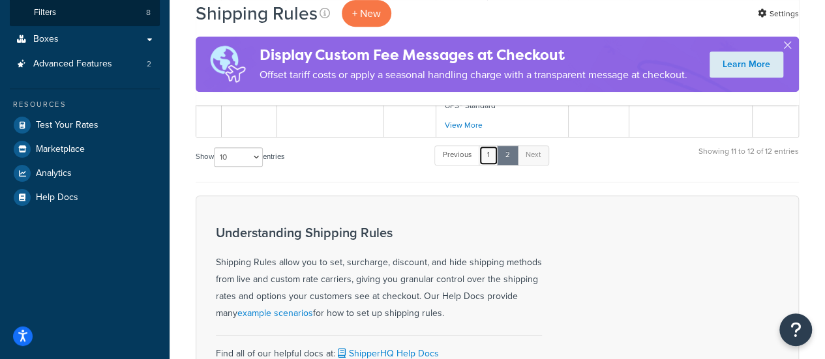
click at [484, 158] on link "1" at bounding box center [488, 155] width 20 height 20
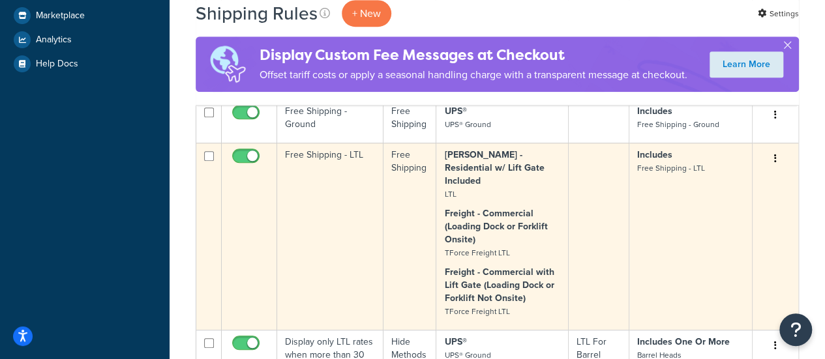
scroll to position [430, 0]
click at [772, 161] on button "button" at bounding box center [775, 158] width 18 height 21
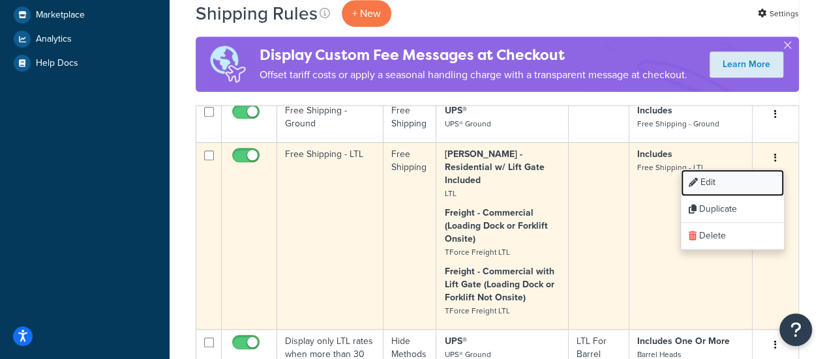
click at [749, 173] on link "Edit" at bounding box center [731, 182] width 103 height 27
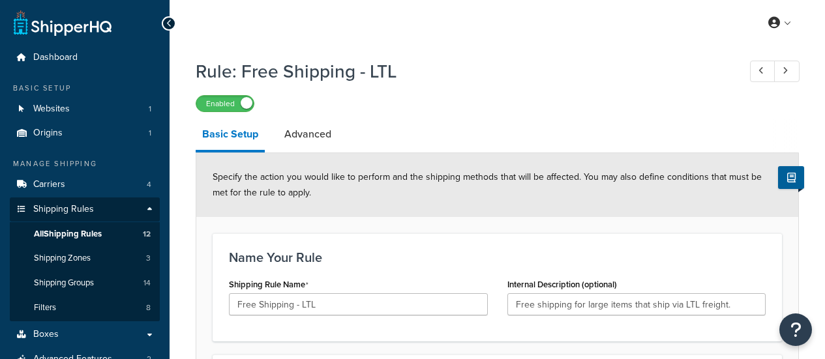
select select "OVERRIDE"
select select "SHIPPING_GROUP"
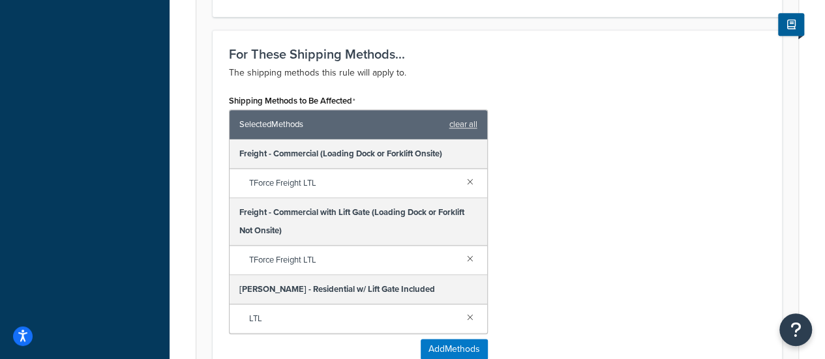
scroll to position [795, 0]
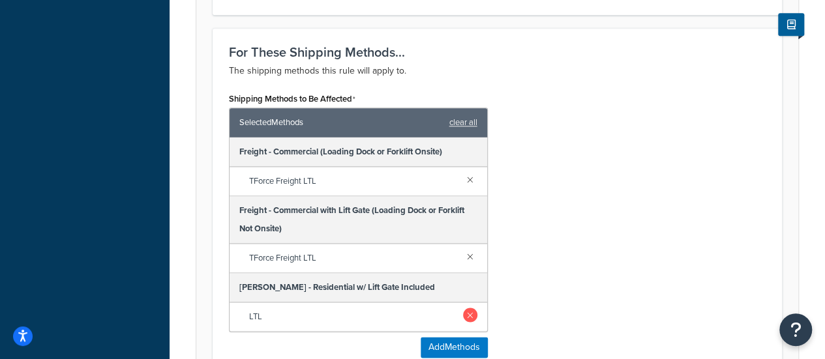
click at [471, 310] on link at bounding box center [470, 315] width 14 height 14
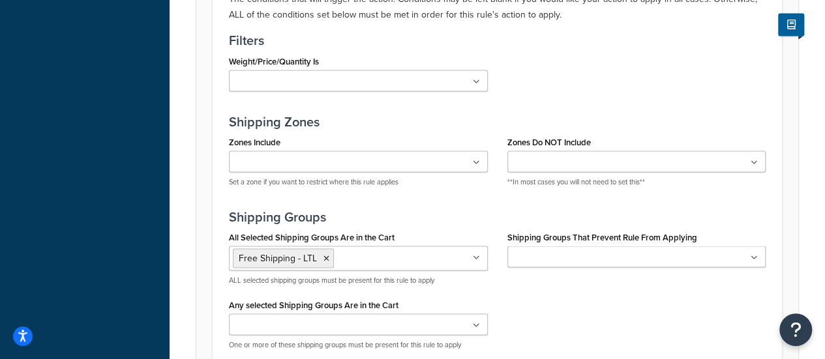
scroll to position [1321, 0]
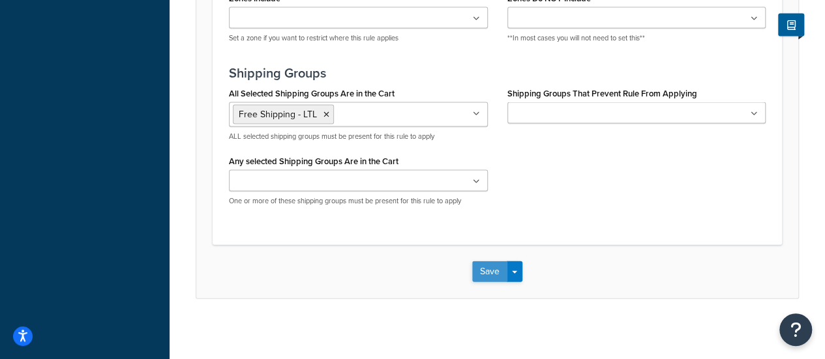
click at [484, 266] on button "Save" at bounding box center [489, 271] width 35 height 21
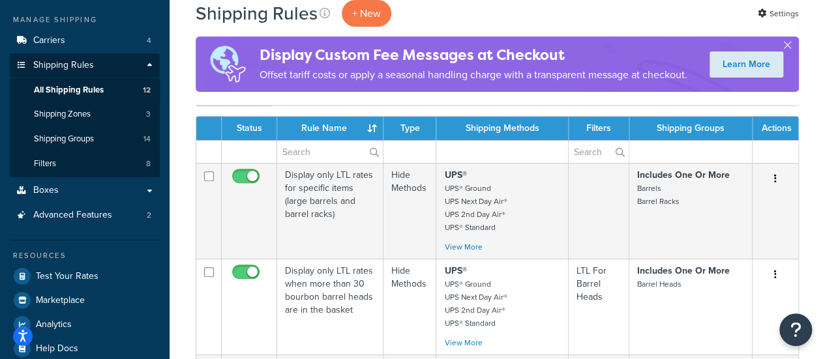
scroll to position [142, 0]
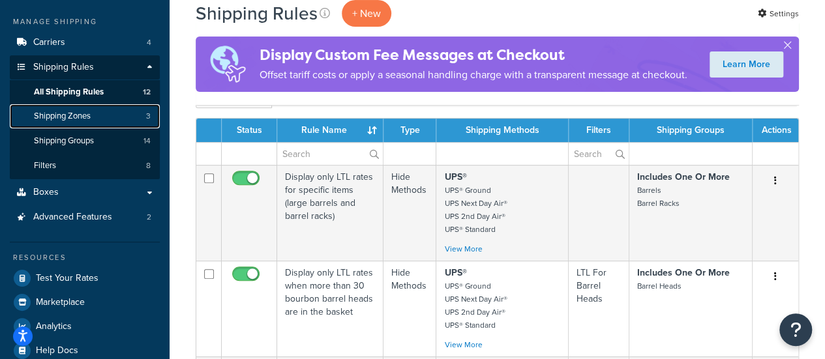
click at [81, 112] on span "Shipping Zones" at bounding box center [62, 116] width 57 height 11
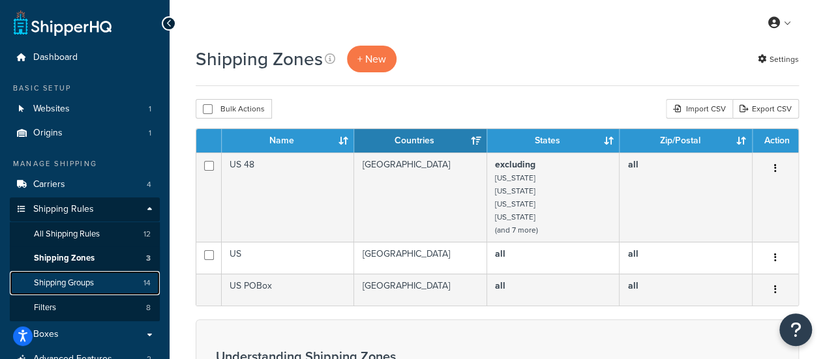
click at [83, 276] on link "Shipping Groups 14" at bounding box center [85, 283] width 150 height 24
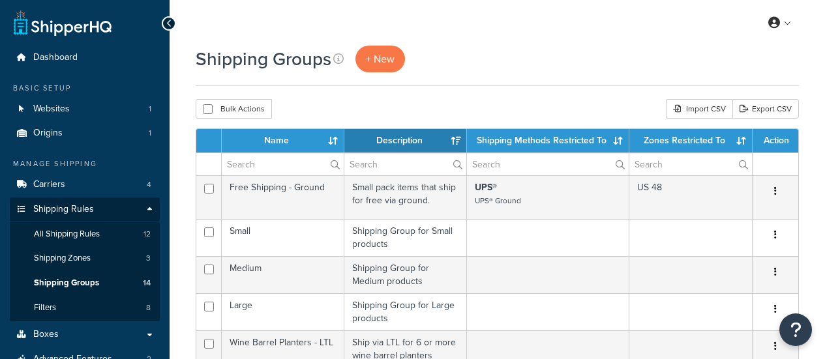
select select "15"
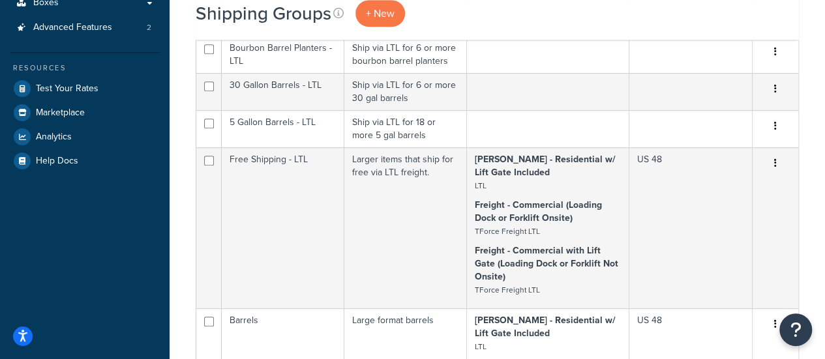
scroll to position [371, 0]
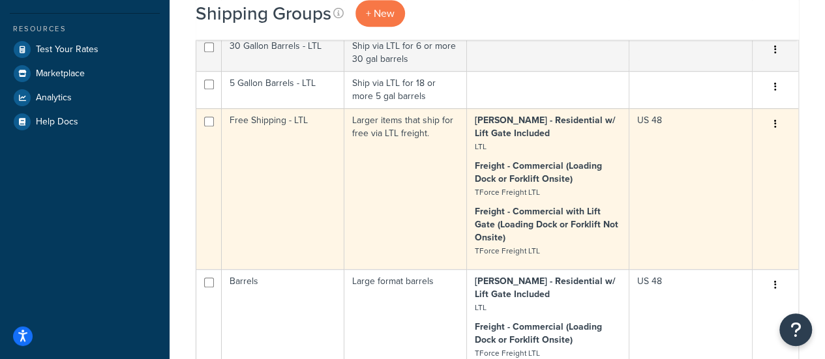
click at [776, 120] on button "button" at bounding box center [775, 124] width 18 height 21
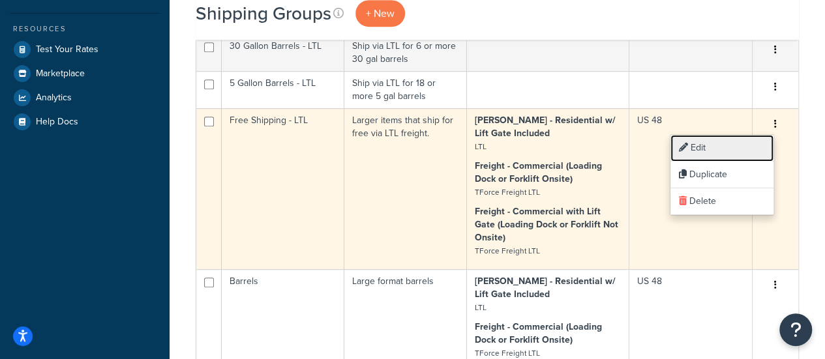
click at [752, 148] on link "Edit" at bounding box center [721, 148] width 103 height 27
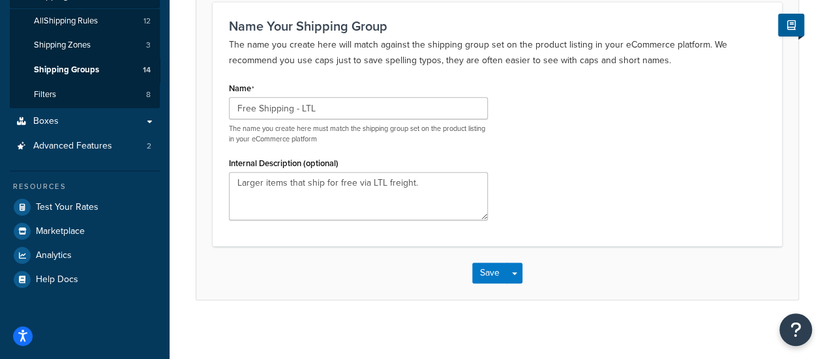
scroll to position [8, 0]
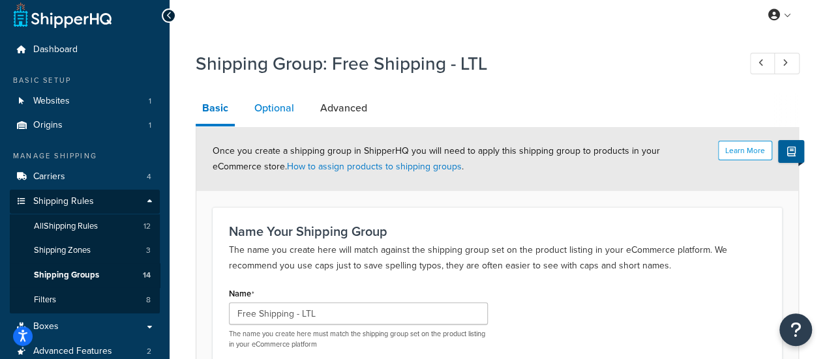
click at [287, 118] on link "Optional" at bounding box center [274, 108] width 53 height 31
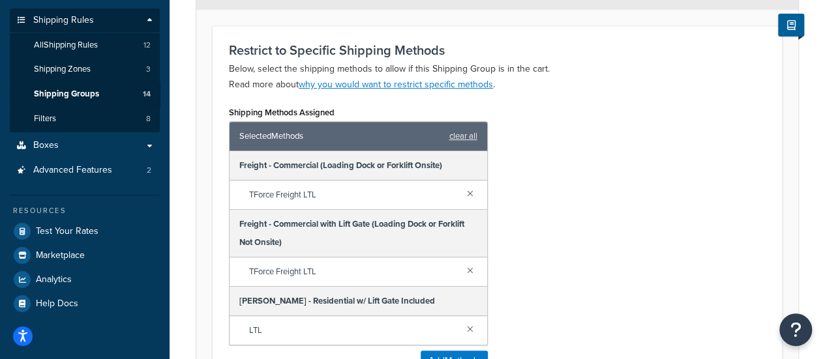
scroll to position [233, 0]
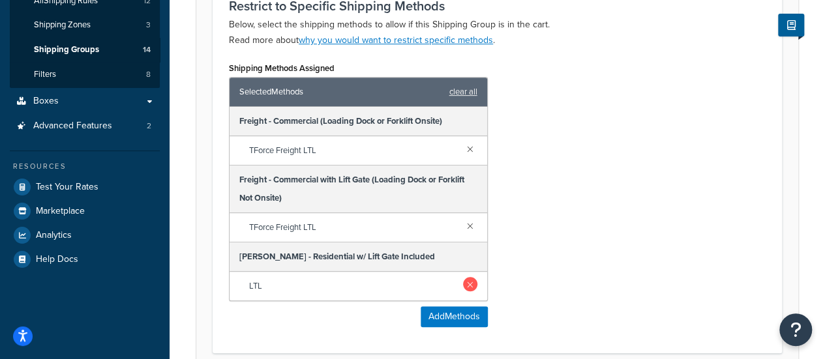
click at [466, 279] on link at bounding box center [470, 284] width 14 height 14
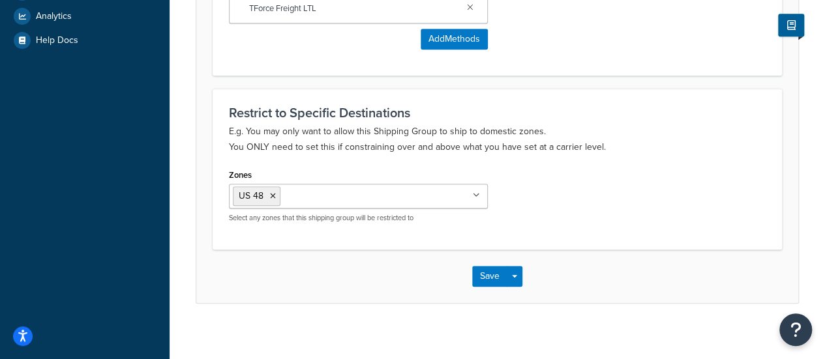
scroll to position [460, 0]
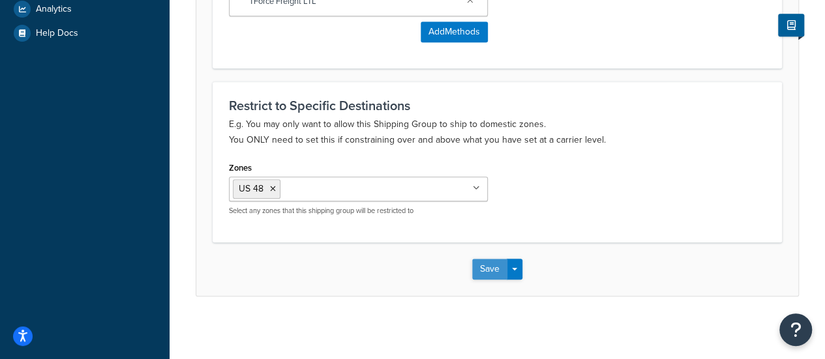
click at [480, 263] on button "Save" at bounding box center [489, 269] width 35 height 21
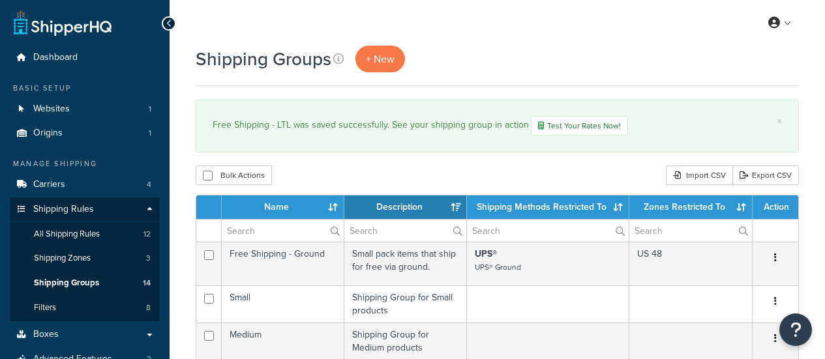
select select "15"
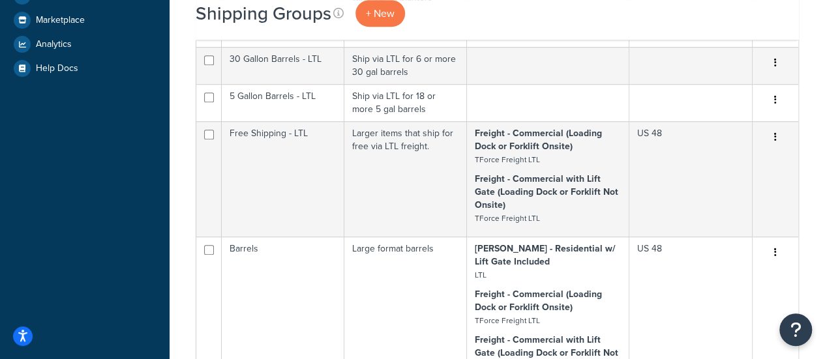
scroll to position [569, 0]
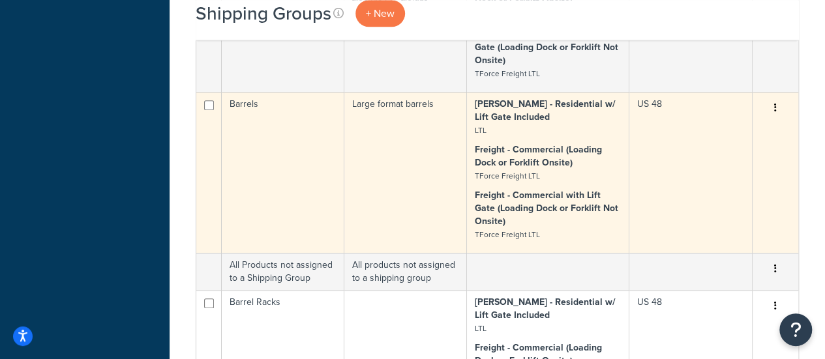
click at [773, 106] on button "button" at bounding box center [775, 108] width 18 height 21
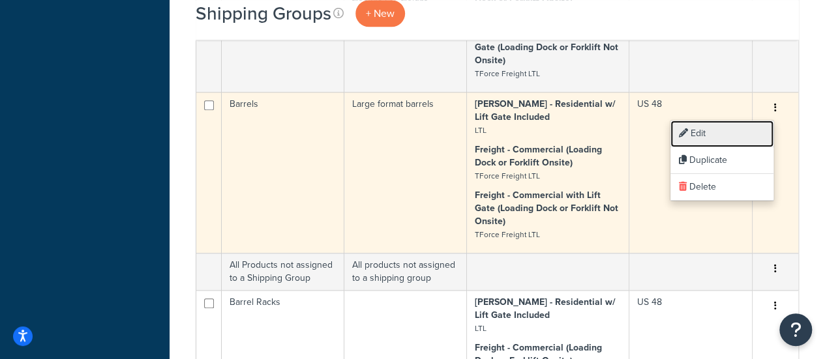
click at [729, 132] on link "Edit" at bounding box center [721, 134] width 103 height 27
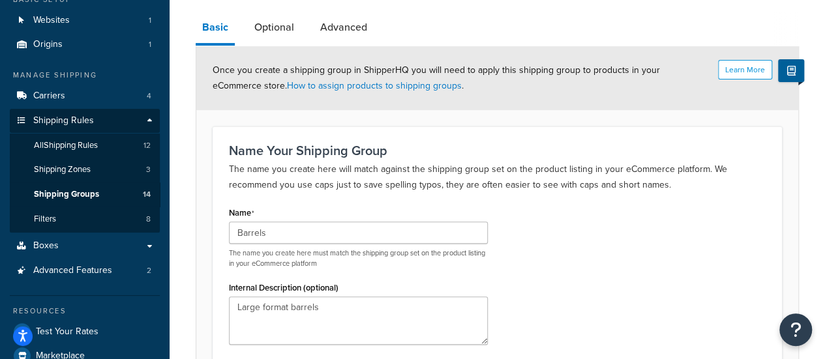
scroll to position [74, 0]
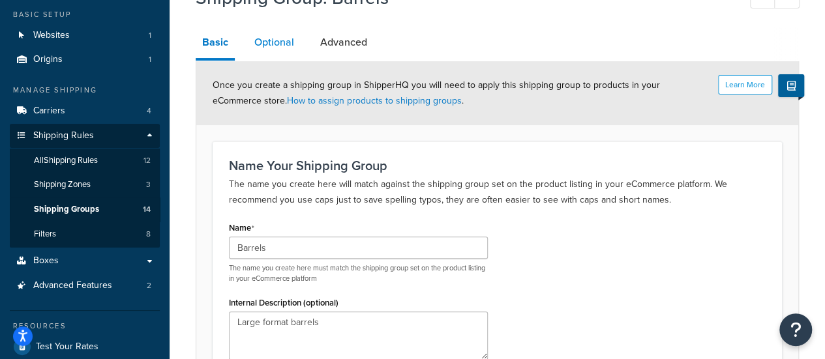
click at [294, 51] on link "Optional" at bounding box center [274, 42] width 53 height 31
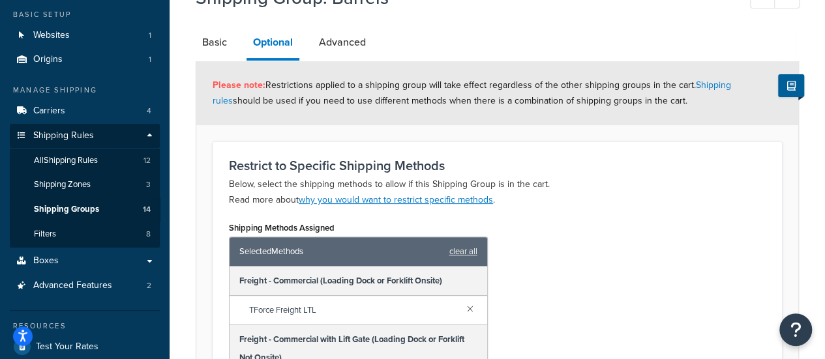
scroll to position [256, 0]
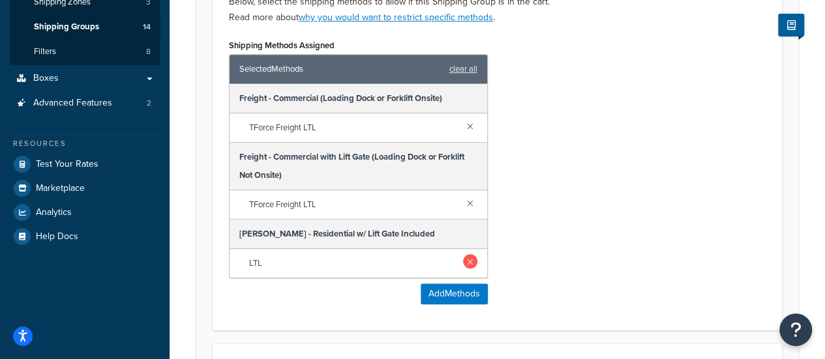
click at [465, 261] on link at bounding box center [470, 261] width 14 height 14
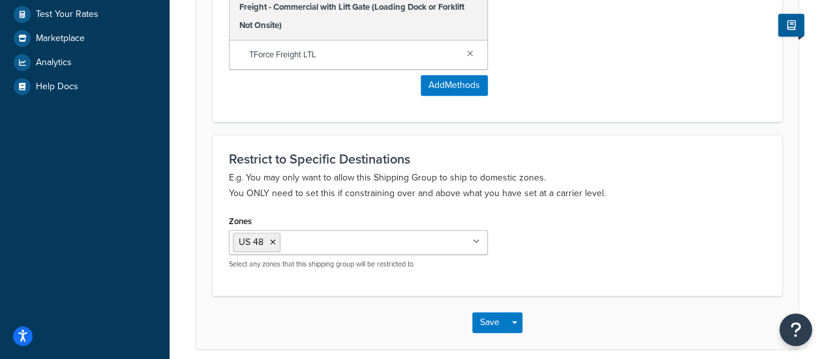
scroll to position [460, 0]
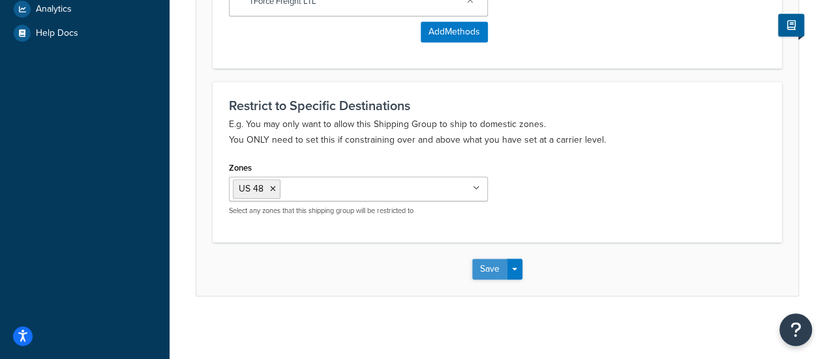
click at [473, 261] on button "Save" at bounding box center [489, 269] width 35 height 21
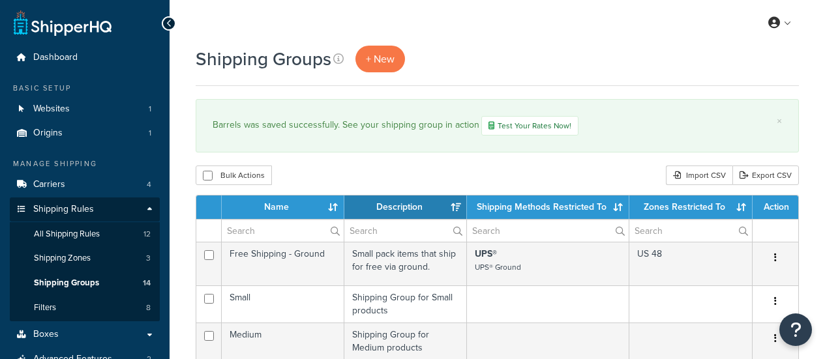
select select "15"
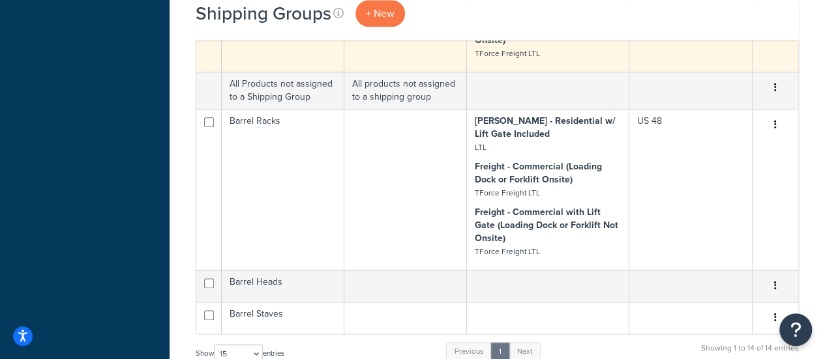
scroll to position [705, 0]
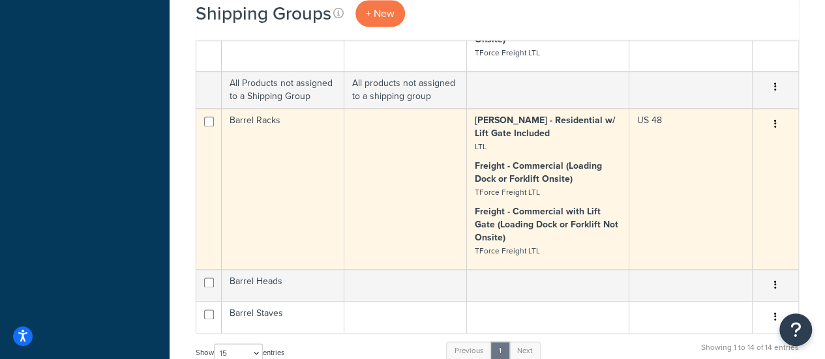
click at [776, 123] on button "button" at bounding box center [775, 124] width 18 height 21
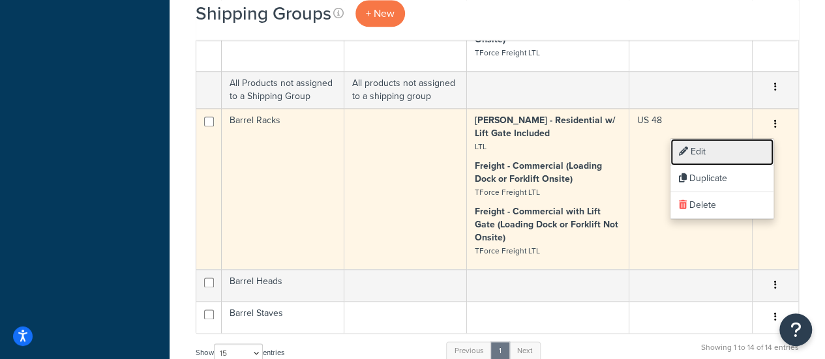
click at [751, 154] on link "Edit" at bounding box center [721, 152] width 103 height 27
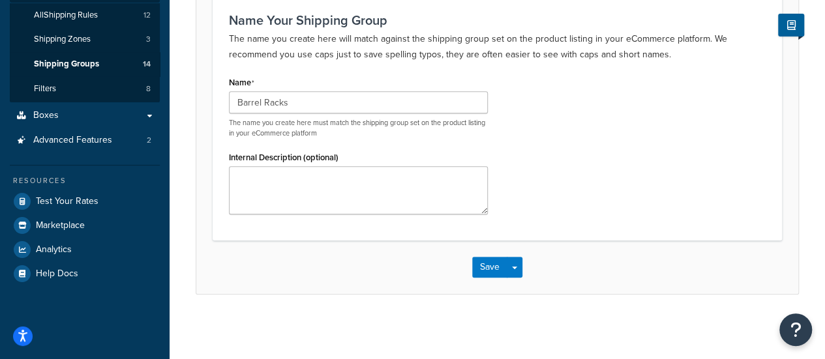
scroll to position [31, 0]
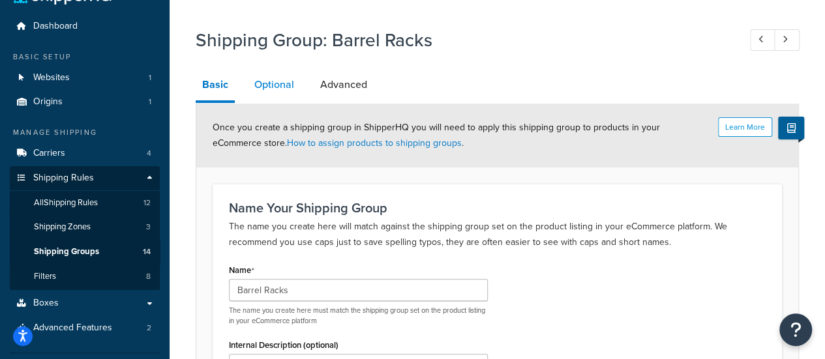
click at [279, 93] on link "Optional" at bounding box center [274, 84] width 53 height 31
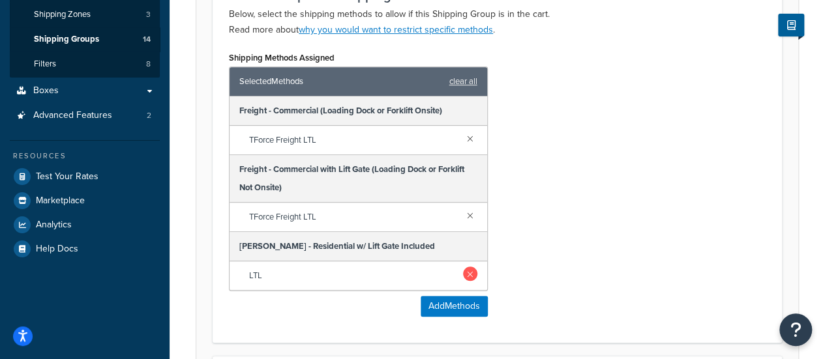
click at [472, 272] on link at bounding box center [470, 274] width 14 height 14
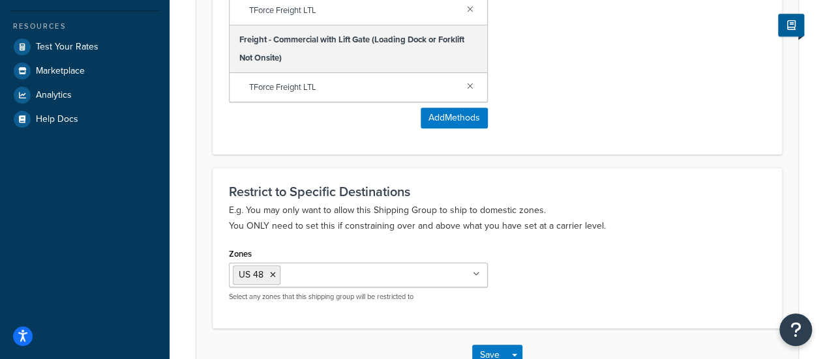
scroll to position [460, 0]
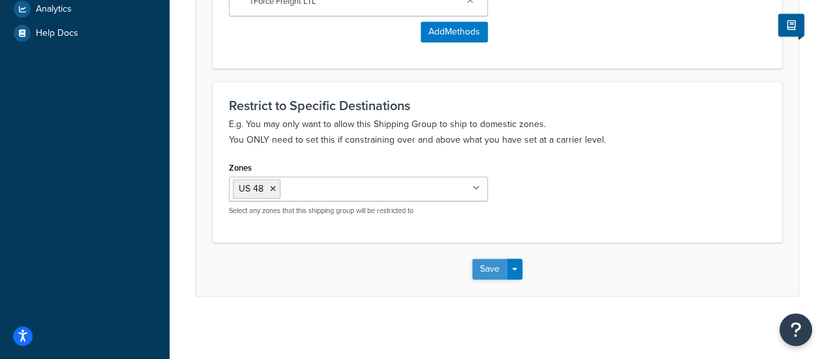
click at [477, 265] on button "Save" at bounding box center [489, 269] width 35 height 21
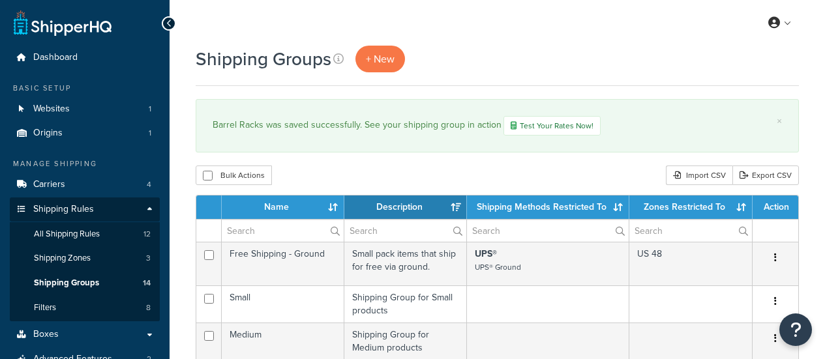
select select "15"
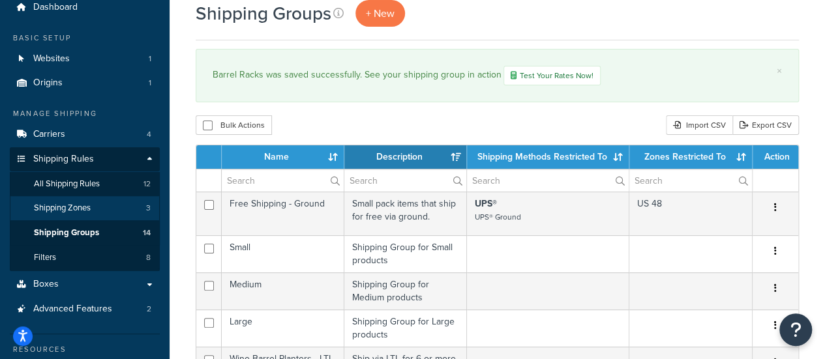
scroll to position [51, 0]
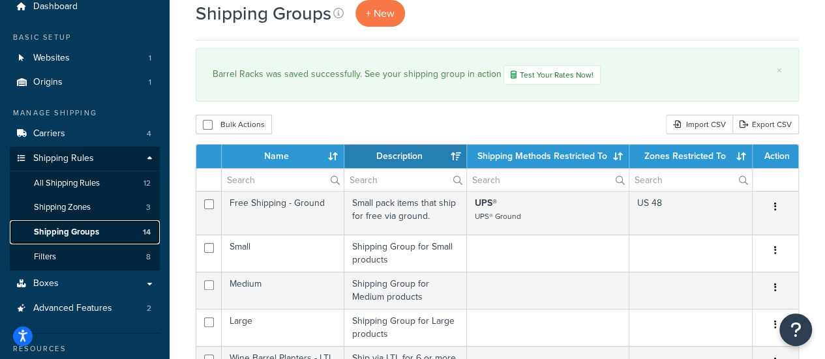
click at [104, 237] on link "Shipping Groups 14" at bounding box center [85, 232] width 150 height 24
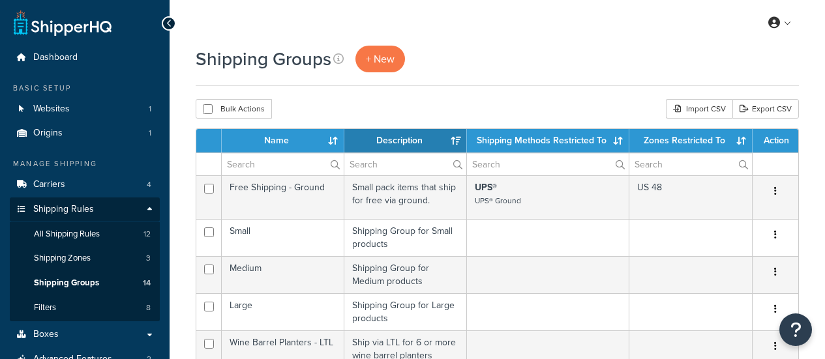
select select "15"
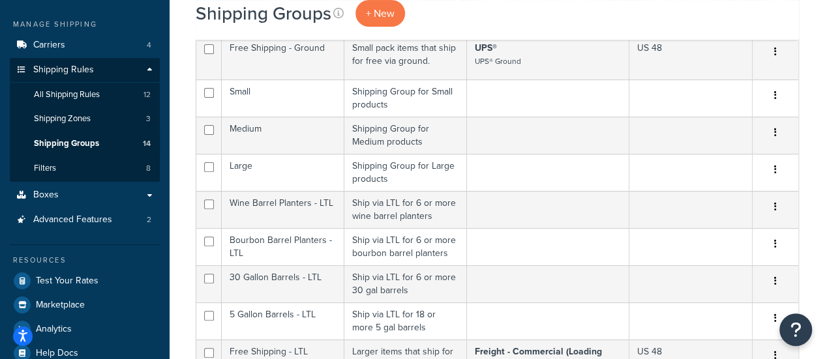
scroll to position [139, 0]
click at [78, 183] on div "Manage Shipping Carriers 4 Shipping Rules Shipping Rules All Shipping Rules 12 …" at bounding box center [85, 126] width 150 height 212
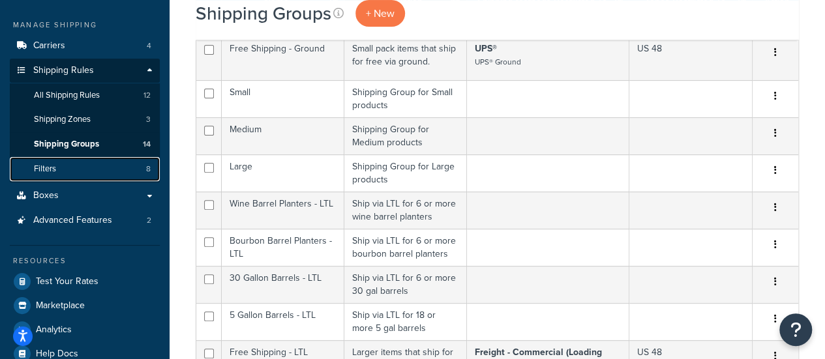
click at [85, 165] on link "Filters 8" at bounding box center [85, 169] width 150 height 24
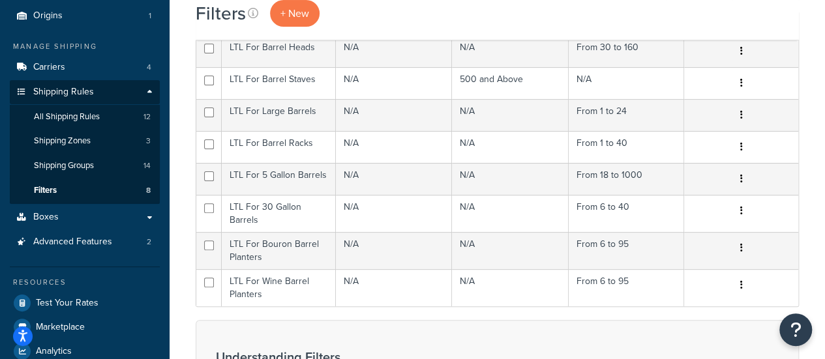
scroll to position [51, 0]
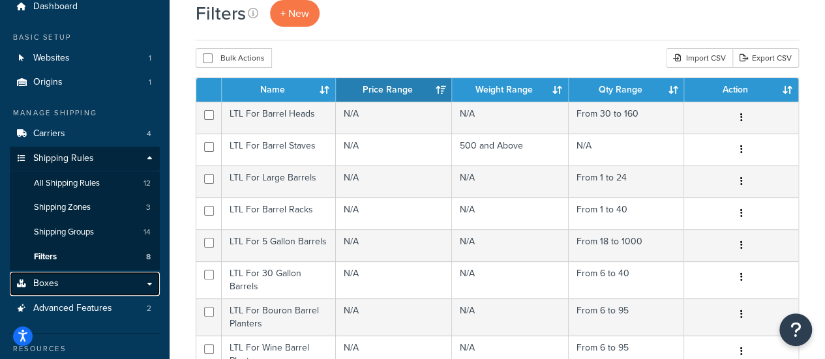
click at [78, 281] on link "Boxes" at bounding box center [85, 284] width 150 height 24
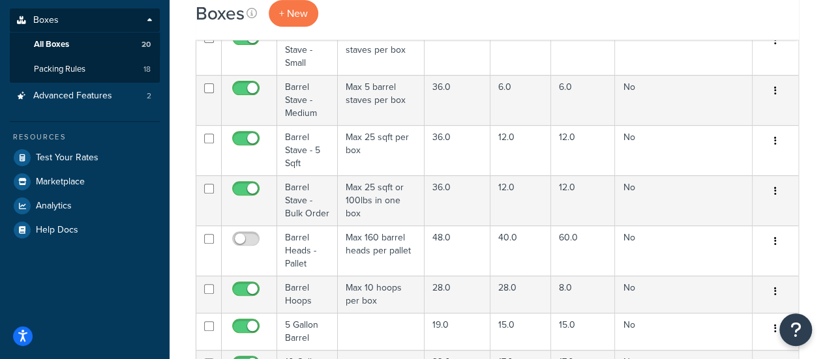
scroll to position [222, 0]
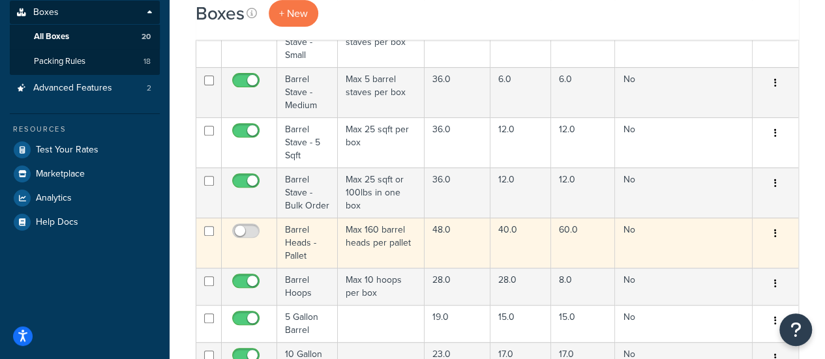
click at [779, 234] on button "button" at bounding box center [775, 234] width 18 height 21
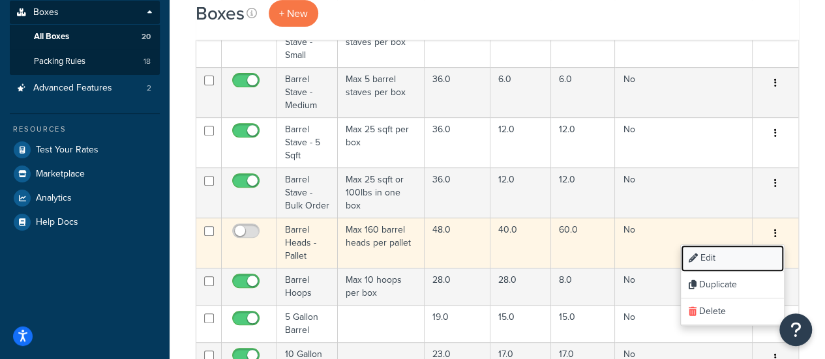
click at [757, 248] on link "Edit" at bounding box center [731, 258] width 103 height 27
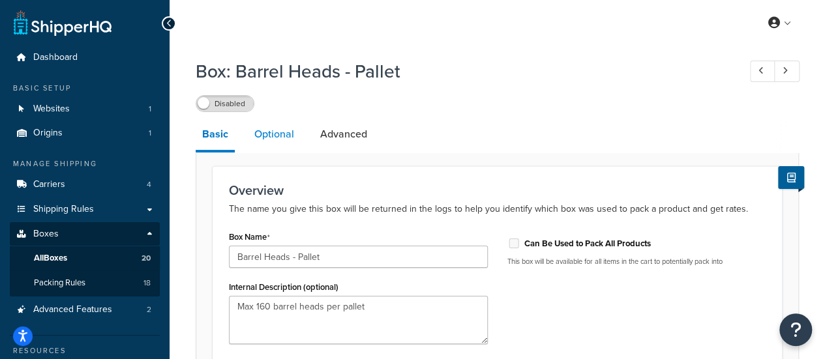
click at [294, 146] on link "Optional" at bounding box center [274, 134] width 53 height 31
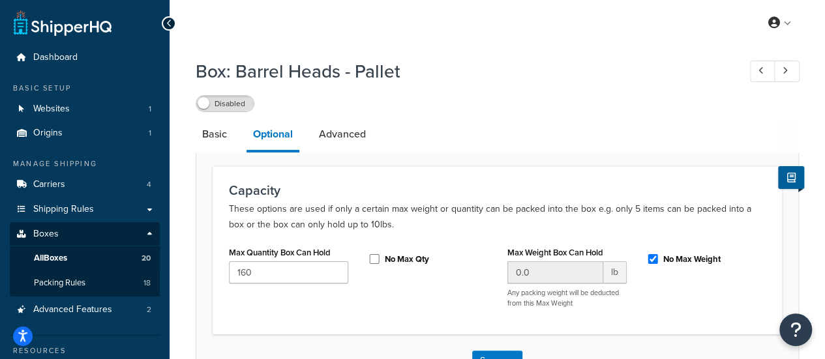
scroll to position [81, 0]
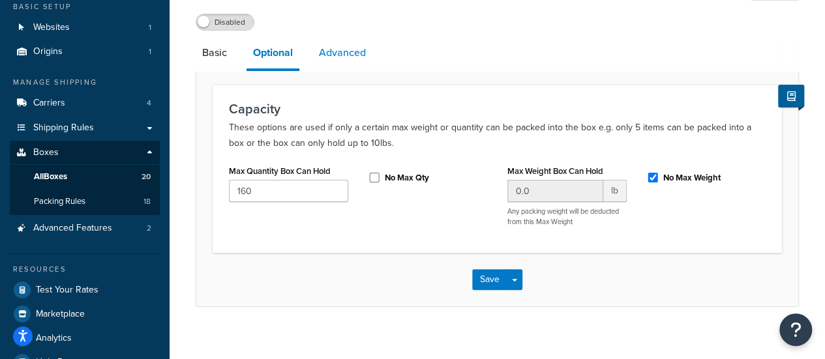
click at [347, 66] on link "Advanced" at bounding box center [342, 52] width 60 height 31
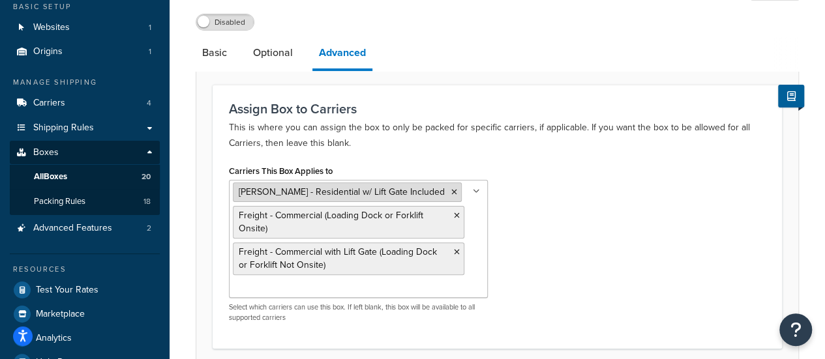
click at [451, 192] on icon at bounding box center [454, 192] width 6 height 8
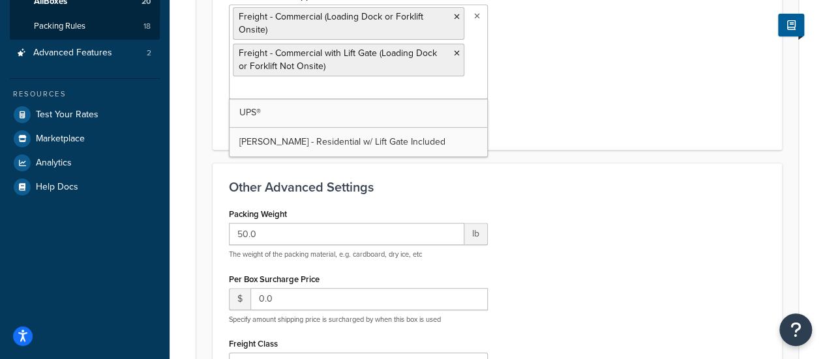
click at [549, 209] on div "Packing Weight 50.0 lb The weight of the packing material, e.g. cardboard, dry …" at bounding box center [497, 348] width 556 height 287
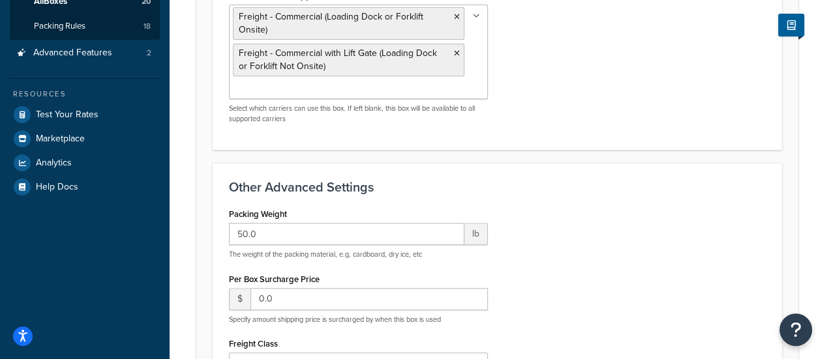
scroll to position [492, 0]
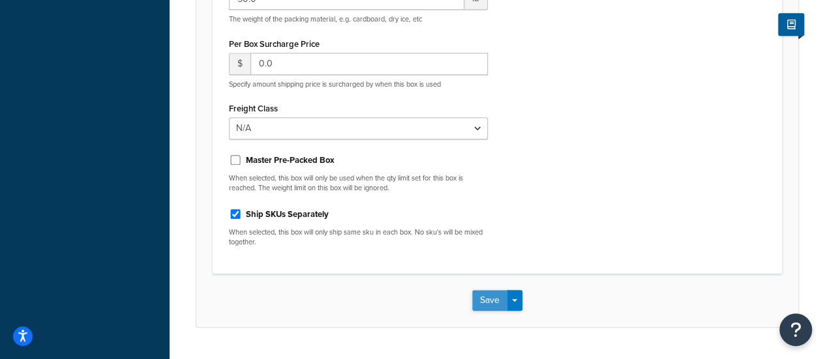
click at [478, 298] on button "Save" at bounding box center [489, 300] width 35 height 21
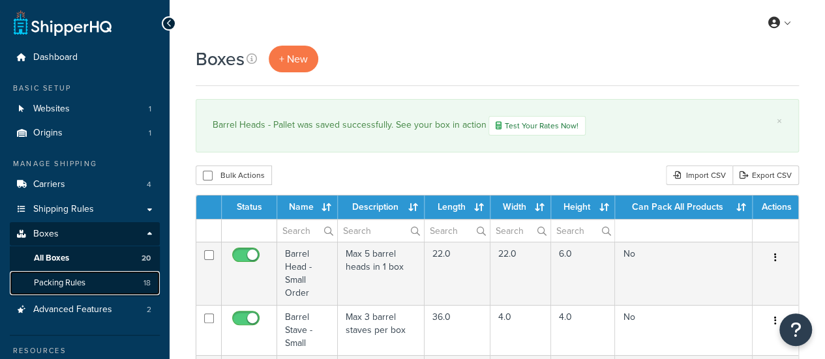
click at [76, 282] on span "Packing Rules" at bounding box center [59, 283] width 51 height 11
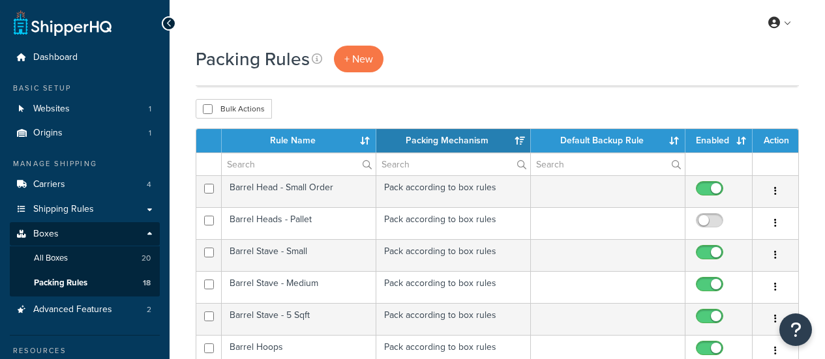
select select "15"
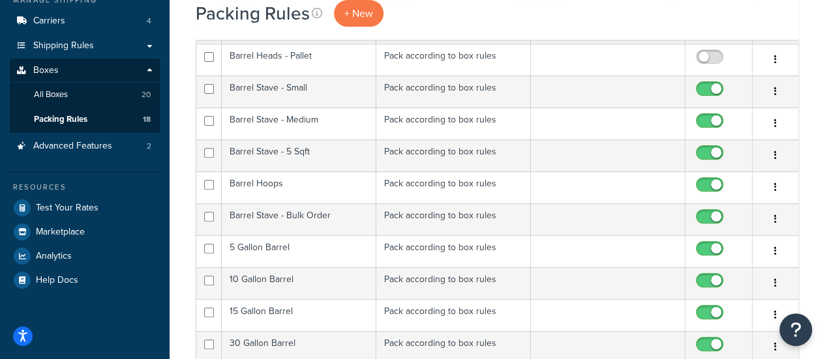
scroll to position [91, 0]
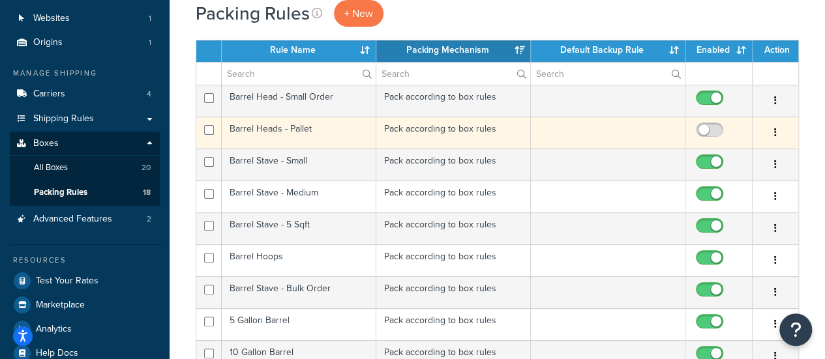
click at [771, 131] on button "button" at bounding box center [775, 133] width 18 height 21
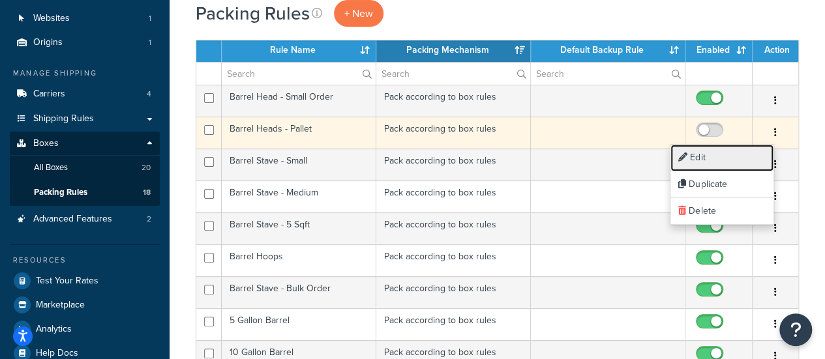
click at [737, 151] on link "Edit" at bounding box center [721, 158] width 103 height 27
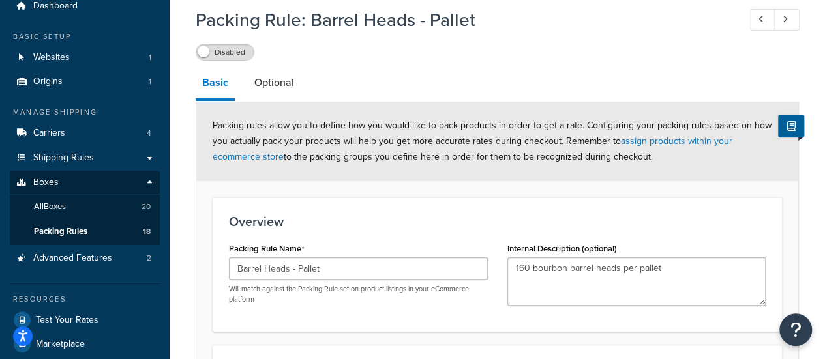
scroll to position [37, 0]
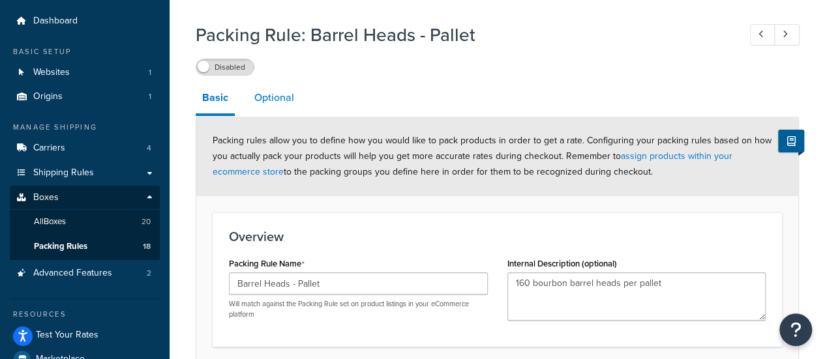
click at [276, 108] on link "Optional" at bounding box center [274, 97] width 53 height 31
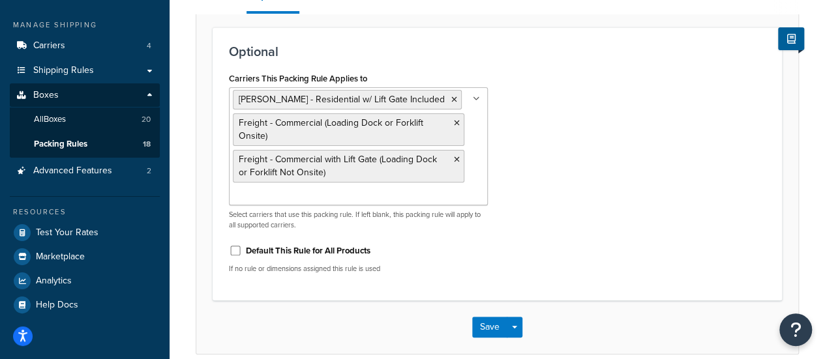
scroll to position [140, 0]
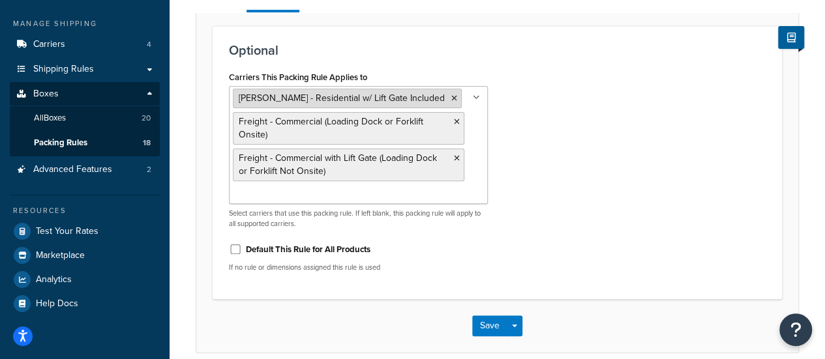
click at [451, 99] on icon at bounding box center [454, 99] width 6 height 8
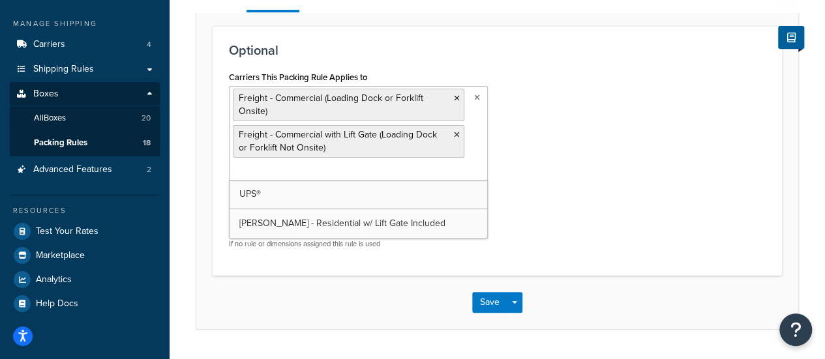
scroll to position [175, 0]
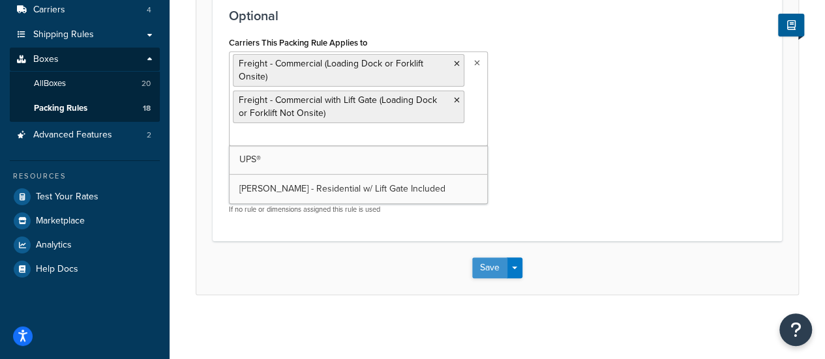
click at [494, 262] on button "Save" at bounding box center [489, 267] width 35 height 21
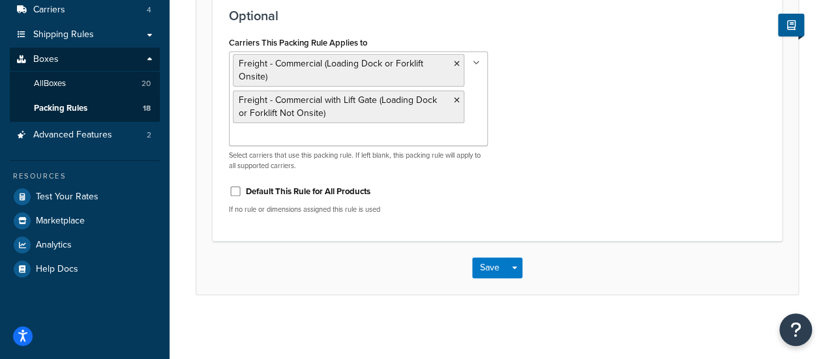
scroll to position [0, 0]
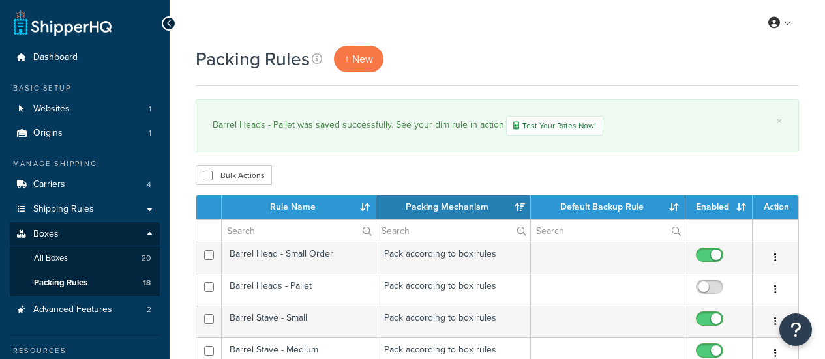
select select "15"
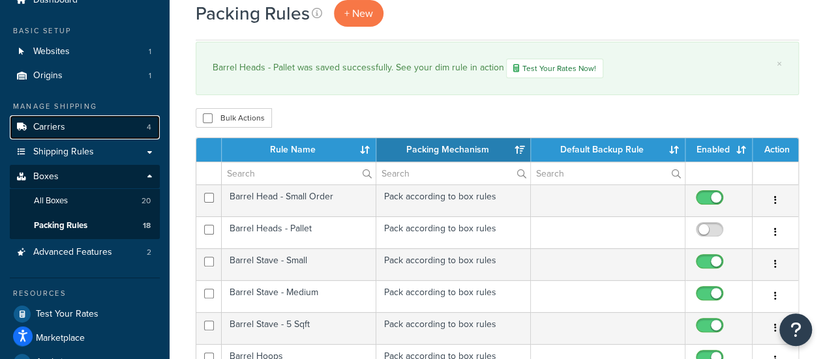
click at [87, 119] on link "Carriers 4" at bounding box center [85, 127] width 150 height 24
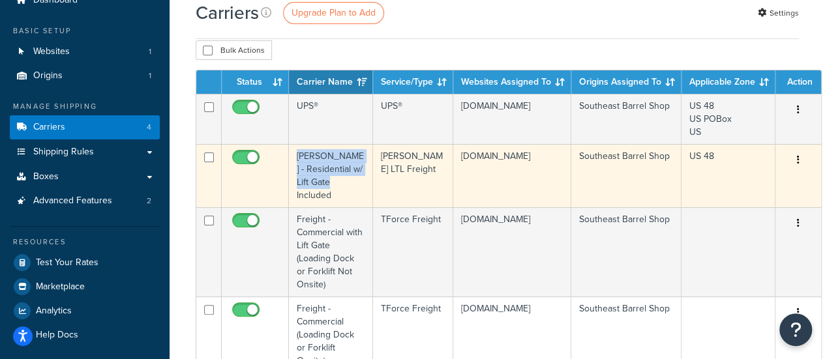
drag, startPoint x: 342, startPoint y: 197, endPoint x: 295, endPoint y: 154, distance: 64.1
click at [295, 154] on td "SAIA - Residential w/ Lift Gate Included" at bounding box center [331, 175] width 84 height 63
copy td "SAIA - Residential w/ Lift Gate Included"
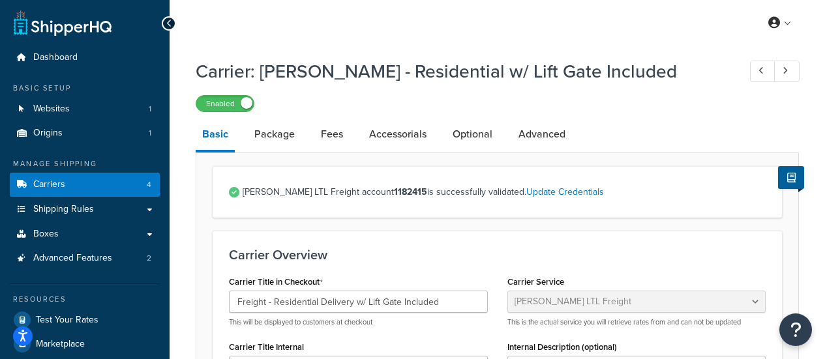
select select "saiaFreight"
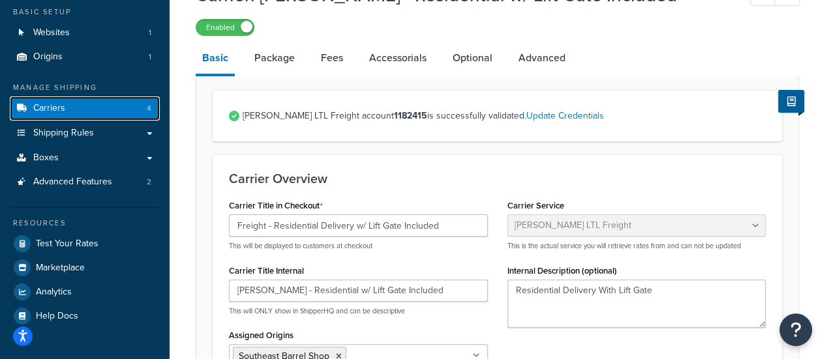
click at [89, 106] on link "Carriers 4" at bounding box center [85, 108] width 150 height 24
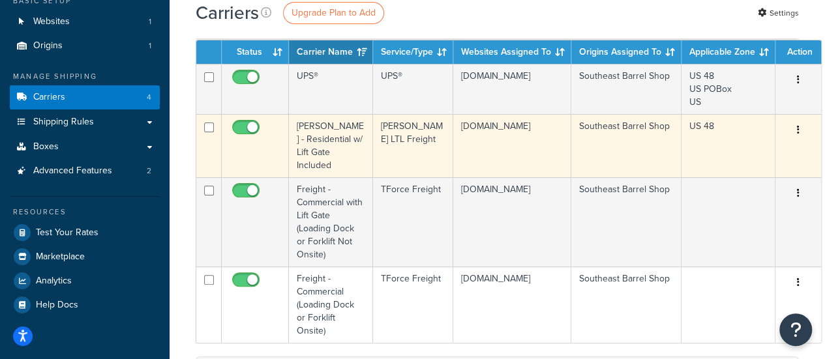
click at [791, 129] on button "button" at bounding box center [798, 130] width 18 height 21
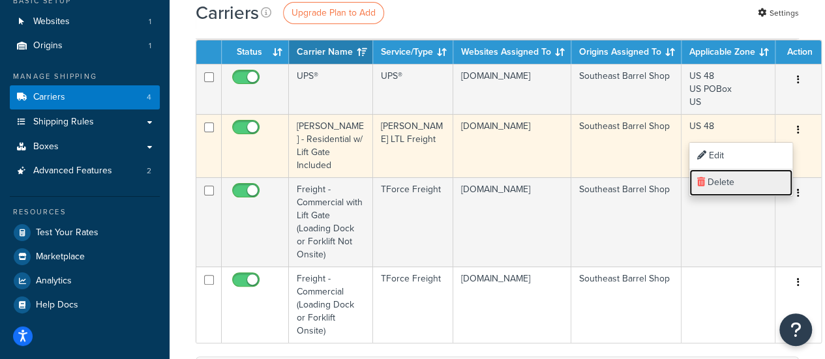
click at [752, 178] on link "Delete" at bounding box center [740, 182] width 103 height 27
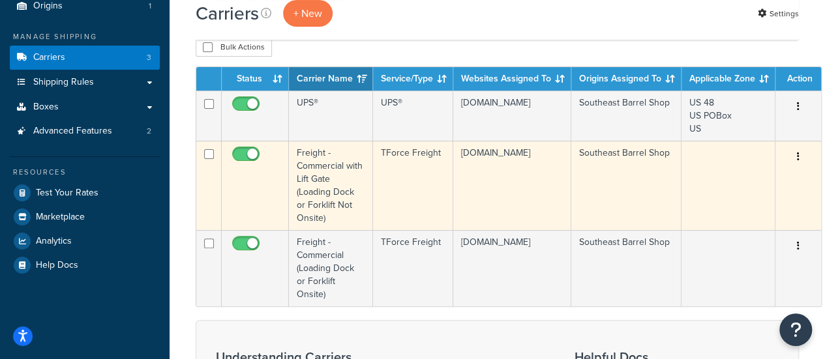
click at [797, 155] on icon "button" at bounding box center [798, 156] width 3 height 9
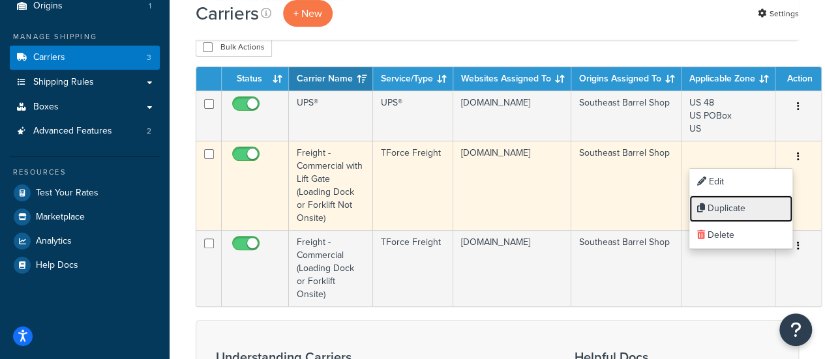
click at [736, 209] on link "Duplicate" at bounding box center [740, 209] width 103 height 27
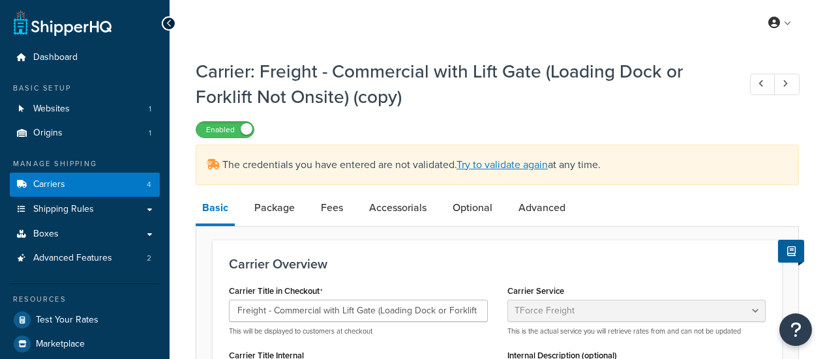
select select "tforceFreight"
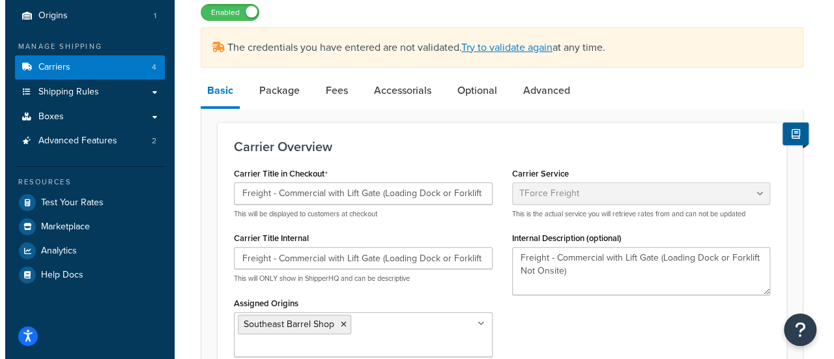
scroll to position [113, 0]
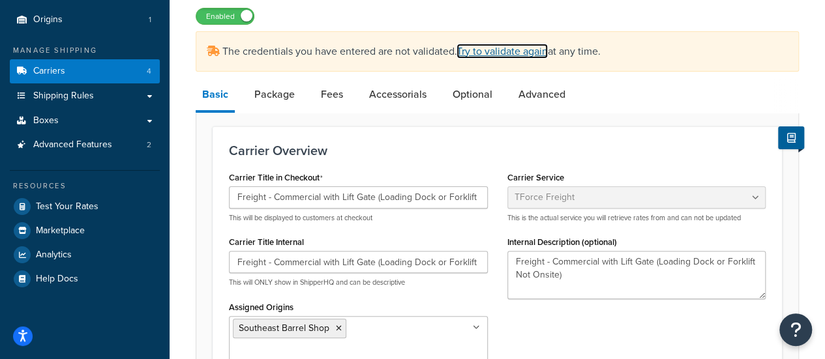
click at [498, 51] on link "Try to validate again" at bounding box center [501, 51] width 91 height 15
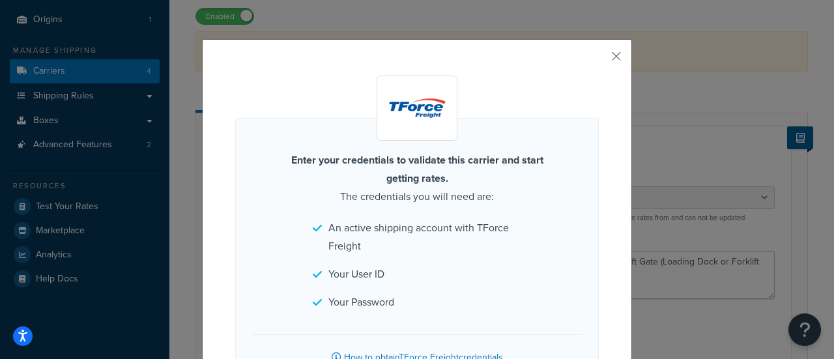
scroll to position [102, 0]
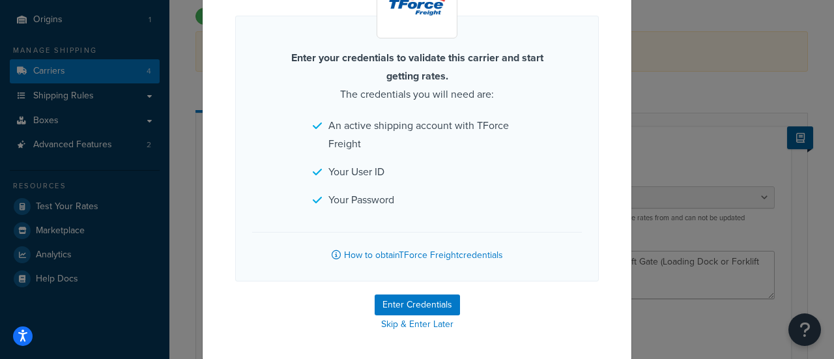
click at [407, 287] on form "Enter your credentials to validate this carrier and start getting rates. The cr…" at bounding box center [417, 153] width 364 height 360
click at [402, 297] on button "Enter Credentials" at bounding box center [417, 305] width 85 height 21
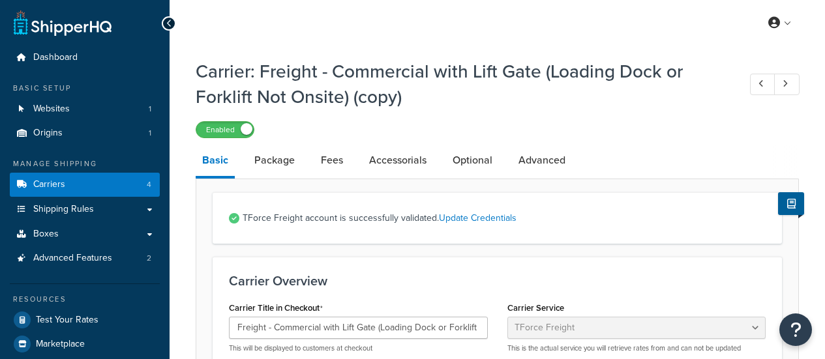
select select "tforceFreight"
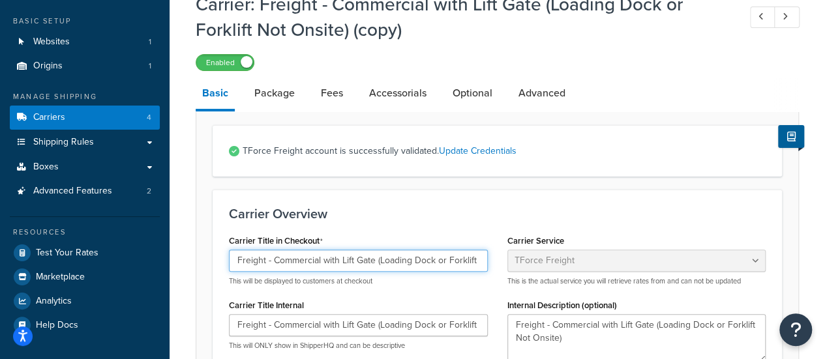
click at [340, 261] on input "Freight - Commercial with Lift Gate (Loading Dock or Forklift Not Onsite)" at bounding box center [358, 261] width 259 height 22
paste input "SAIA - Residential w/ Lift Gate Included"
click at [242, 267] on input "SAIA - Residential w/ Lift Gate Included" at bounding box center [358, 261] width 259 height 22
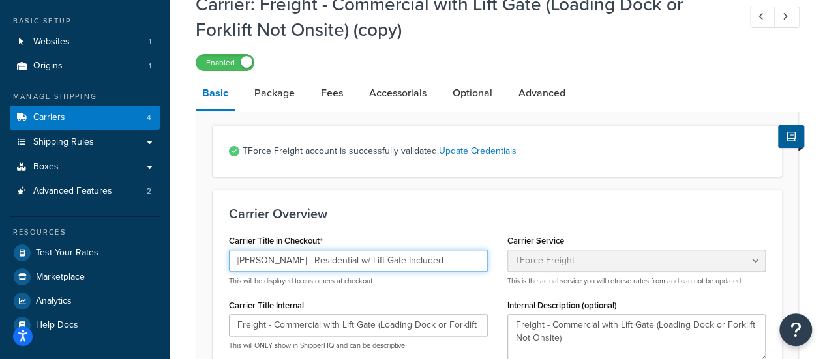
click at [242, 267] on input "SAIA - Residential w/ Lift Gate Included" at bounding box center [358, 261] width 259 height 22
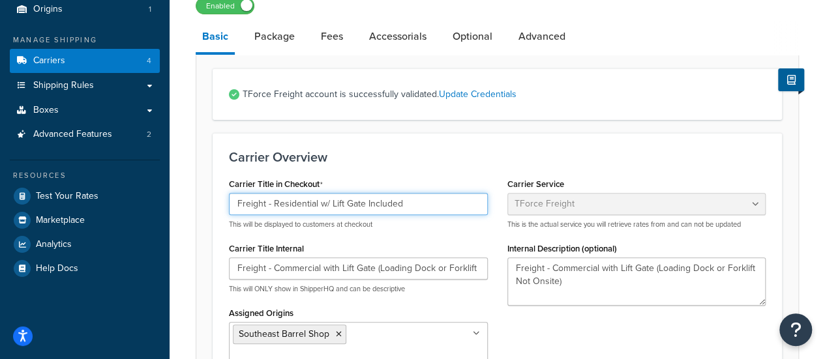
click at [387, 203] on input "Freight - Residential w/ Lift Gate Included" at bounding box center [358, 204] width 259 height 22
type input "Freight - Residential w/ Lift Gate Included"
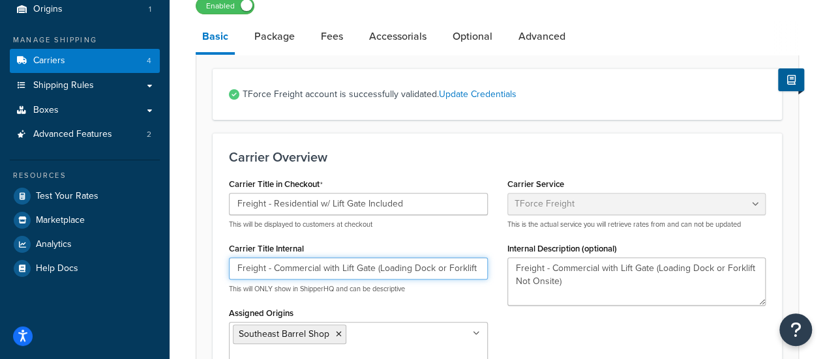
click at [378, 260] on input "Freight - Commercial with Lift Gate (Loading Dock or Forklift Not Onsite) (copy)" at bounding box center [358, 268] width 259 height 22
paste input "Residential w/ Lift Gate Included"
type input "Freight - Residential w/ Lift Gate Included"
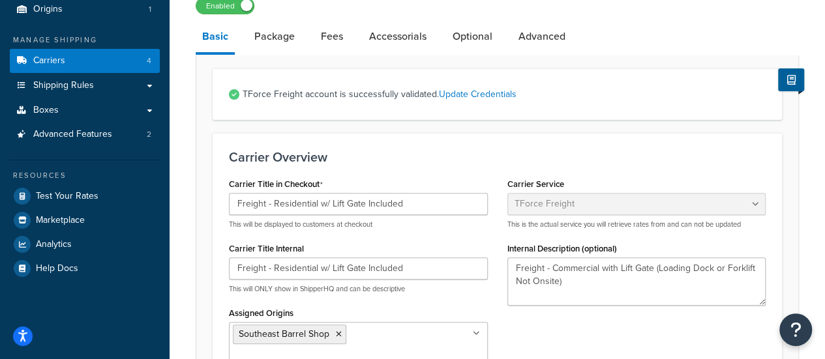
click at [575, 246] on label "Internal Description (optional)" at bounding box center [562, 249] width 110 height 10
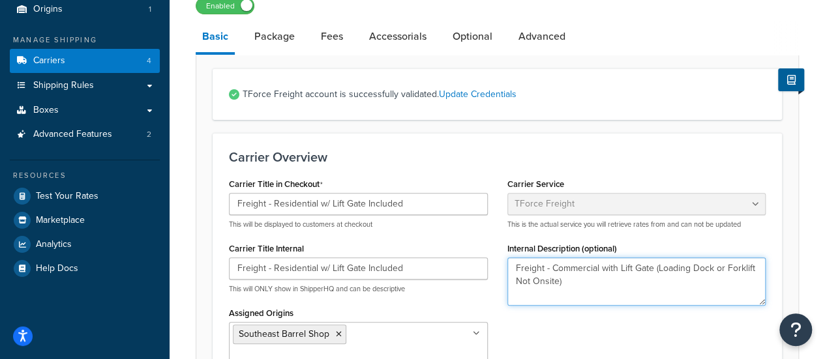
click at [575, 257] on textarea "Freight - Commercial with Lift Gate (Loading Dock or Forklift Not Onsite)" at bounding box center [636, 281] width 259 height 48
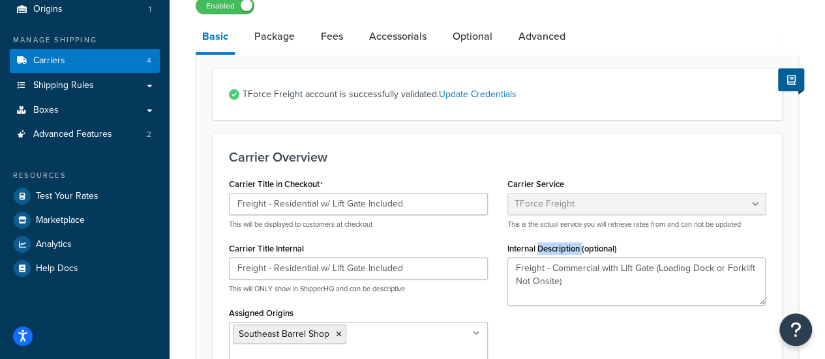
click at [575, 246] on label "Internal Description (optional)" at bounding box center [562, 249] width 110 height 10
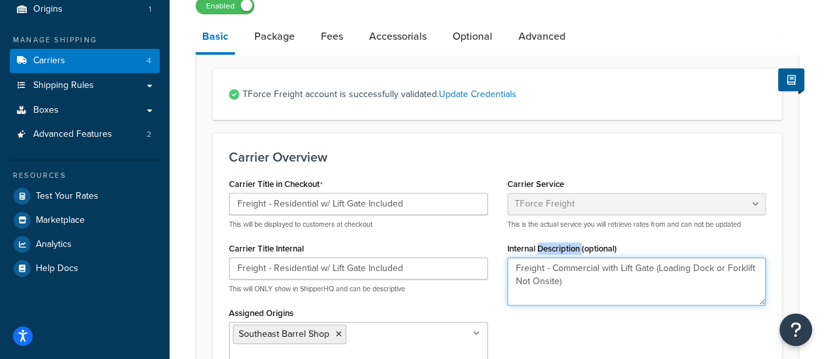
click at [575, 257] on textarea "Freight - Commercial with Lift Gate (Loading Dock or Forklift Not Onsite)" at bounding box center [636, 281] width 259 height 48
click at [558, 282] on textarea "Freight - Commercial with Lift Gate (Loading Dock or Forklift Not Onsite)" at bounding box center [636, 281] width 259 height 48
paste textarea "Residential w/ Lift Gate Included"
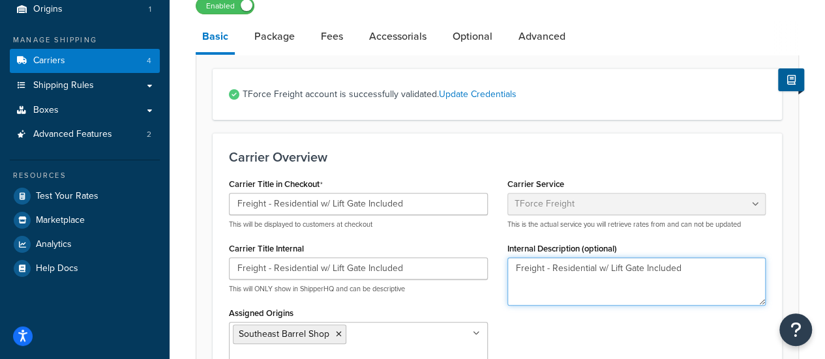
type textarea "Freight - Residential w/ Lift Gate Included"
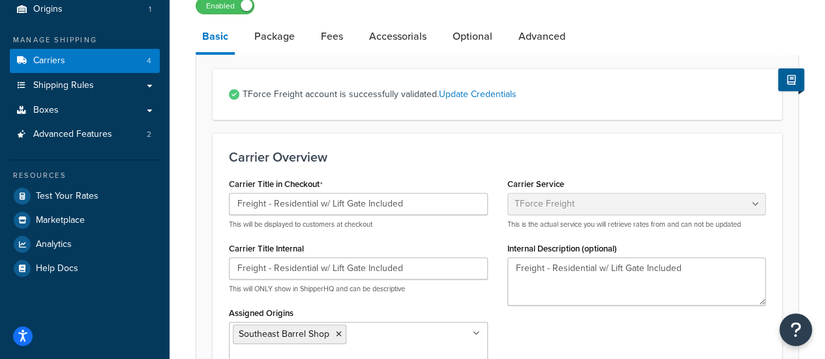
click at [523, 160] on h3 "Carrier Overview" at bounding box center [497, 157] width 536 height 14
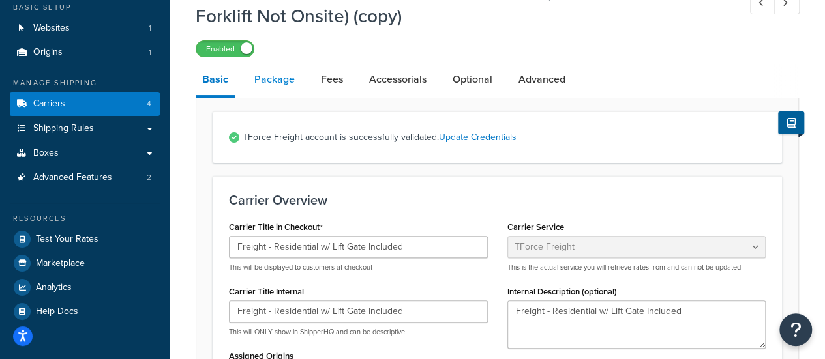
scroll to position [78, 0]
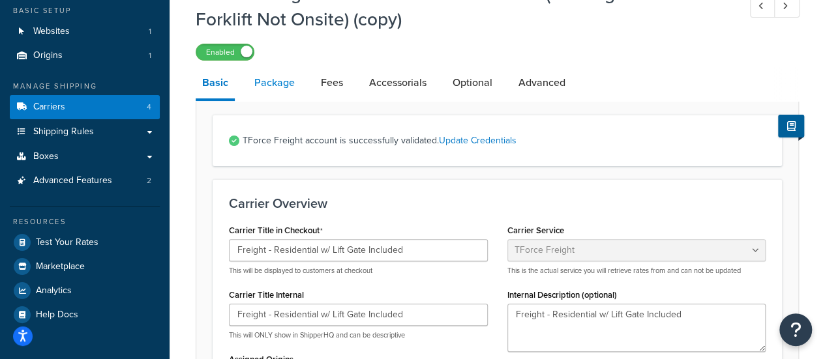
click at [278, 87] on link "Package" at bounding box center [274, 82] width 53 height 31
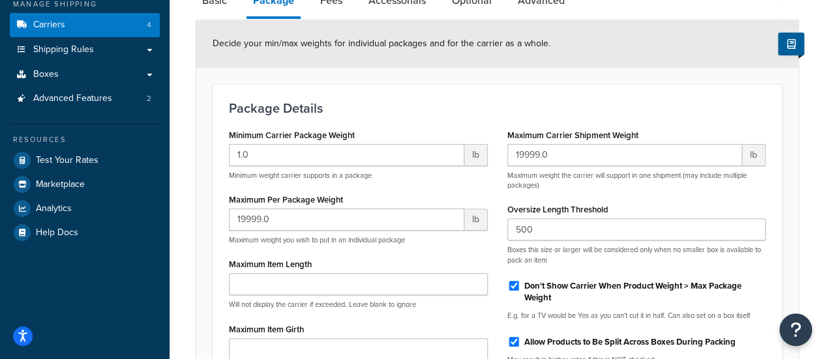
scroll to position [89, 0]
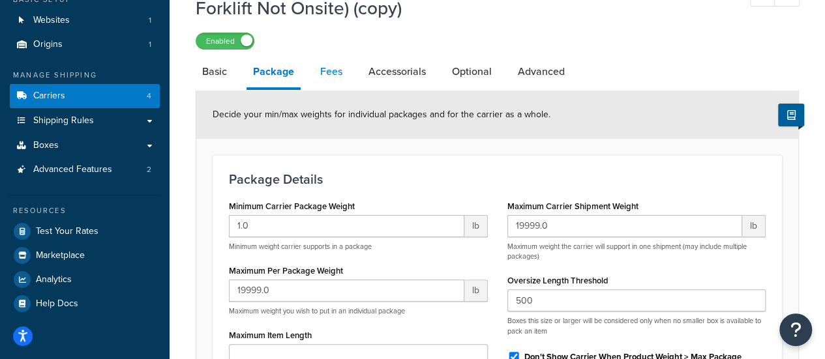
click at [330, 77] on link "Fees" at bounding box center [331, 71] width 35 height 31
select select "AFTER"
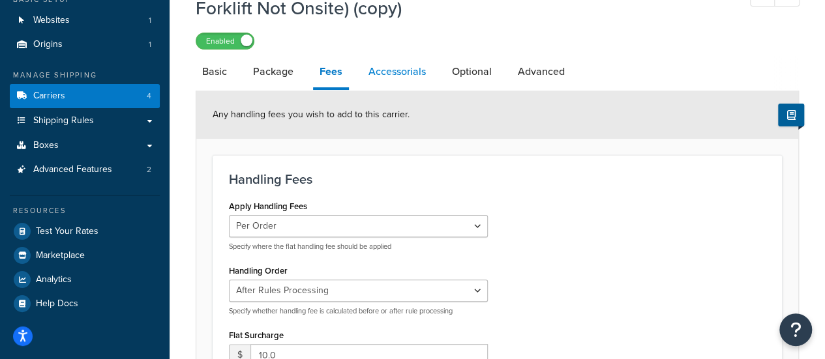
click at [373, 73] on link "Accessorials" at bounding box center [397, 71] width 70 height 31
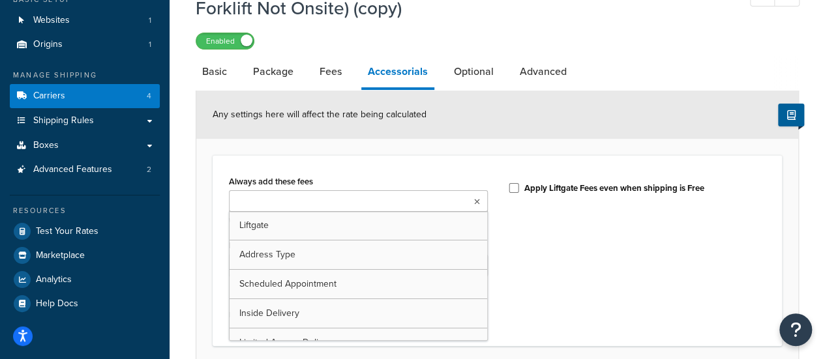
click at [415, 203] on ul at bounding box center [358, 201] width 259 height 22
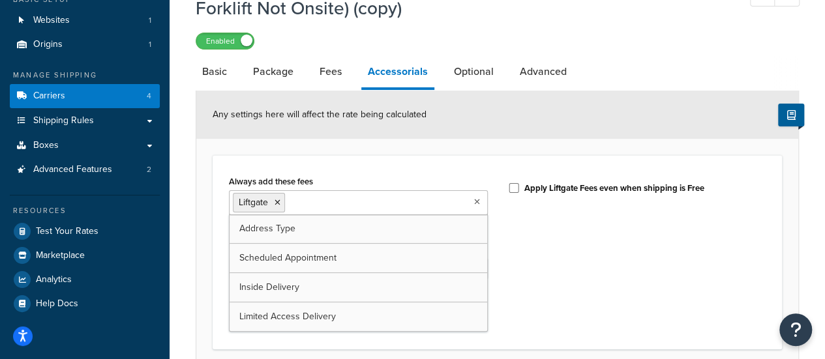
scroll to position [197, 0]
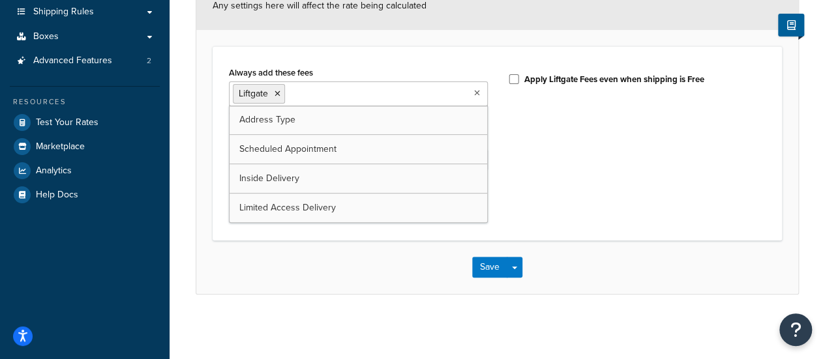
click at [551, 179] on div "Always add these fees Liftgate Address Type Scheduled Appointment Inside Delive…" at bounding box center [497, 144] width 556 height 162
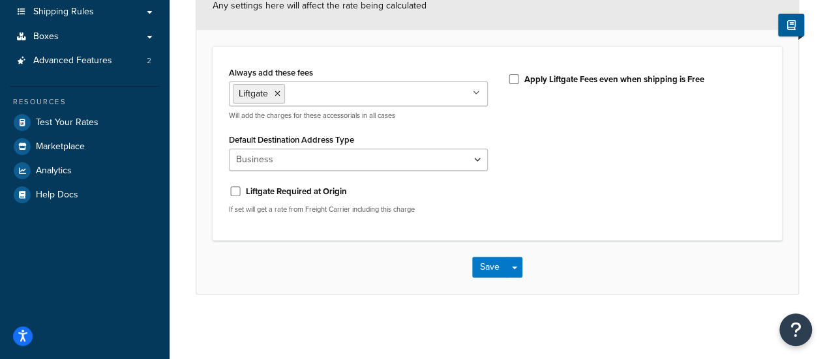
click at [441, 80] on div "Always add these fees Liftgate Address Type Scheduled Appointment Inside Delive…" at bounding box center [358, 91] width 259 height 57
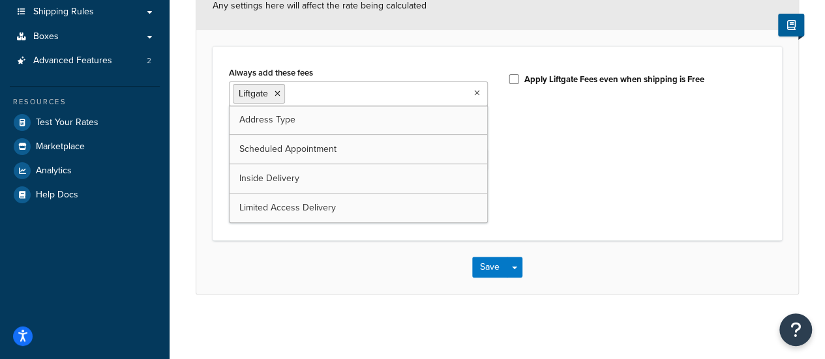
click at [433, 87] on ul "Liftgate" at bounding box center [358, 93] width 259 height 25
click at [548, 153] on div "Always add these fees Liftgate Address Type Scheduled Appointment Inside Delive…" at bounding box center [497, 144] width 556 height 162
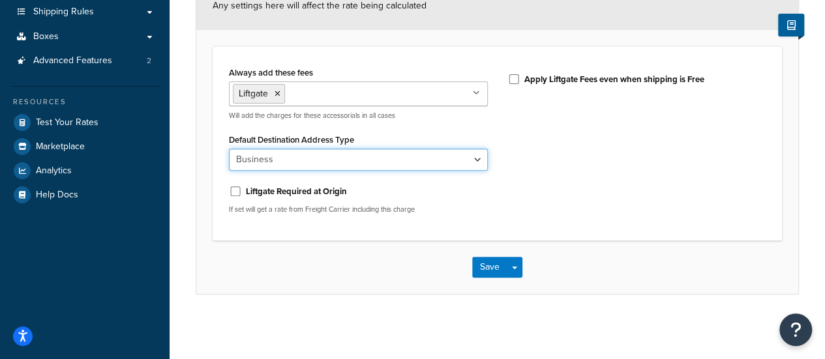
click at [425, 164] on select "Business Residential" at bounding box center [358, 160] width 259 height 22
select select "residential"
click at [229, 149] on select "Business Residential" at bounding box center [358, 160] width 259 height 22
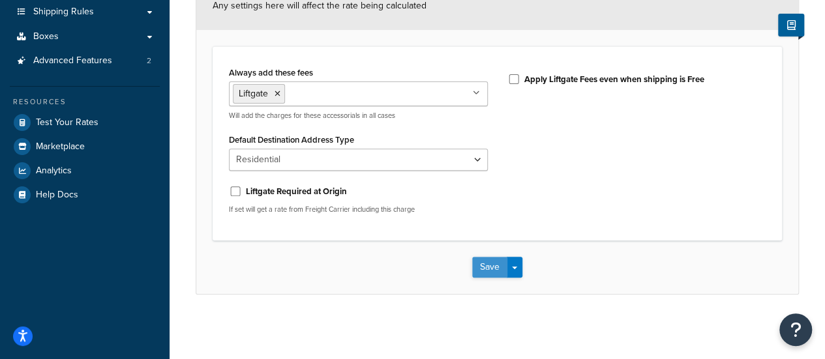
click at [475, 269] on button "Save" at bounding box center [489, 267] width 35 height 21
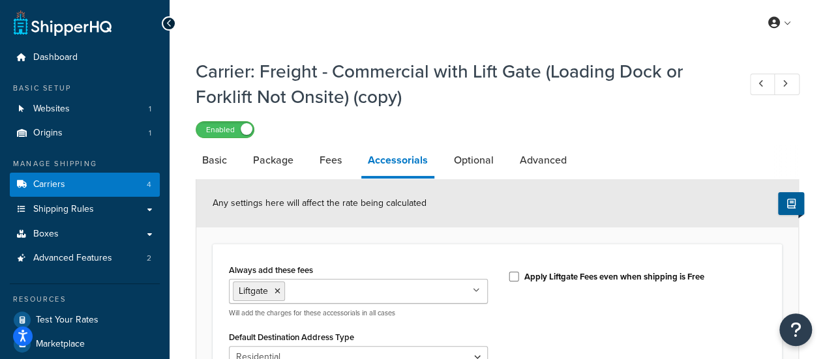
scroll to position [159, 0]
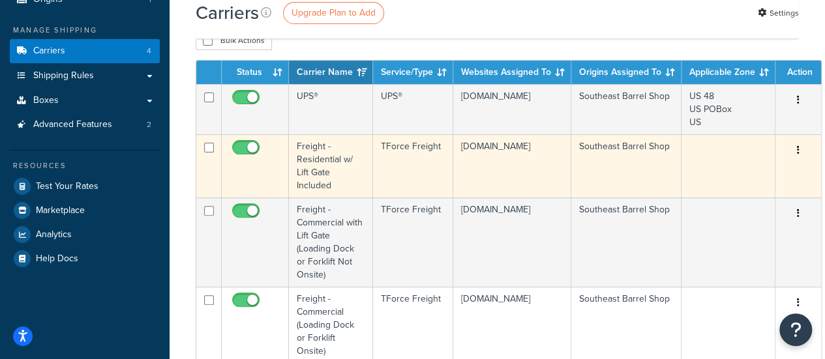
scroll to position [192, 0]
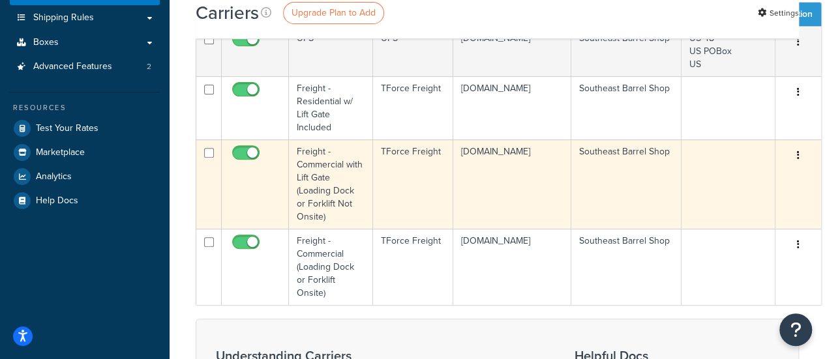
click at [791, 155] on button "button" at bounding box center [798, 155] width 18 height 21
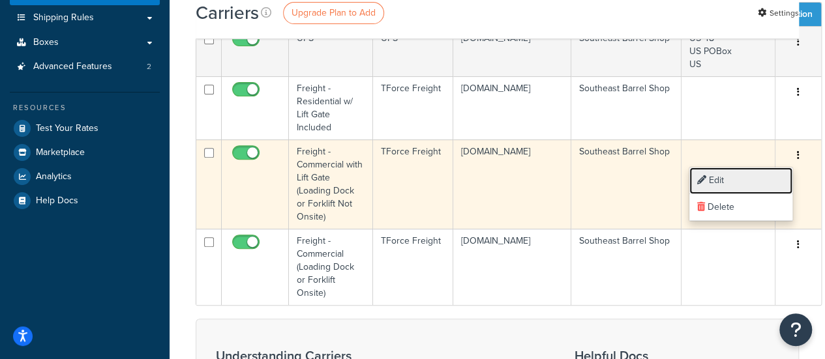
click at [755, 188] on link "Edit" at bounding box center [740, 181] width 103 height 27
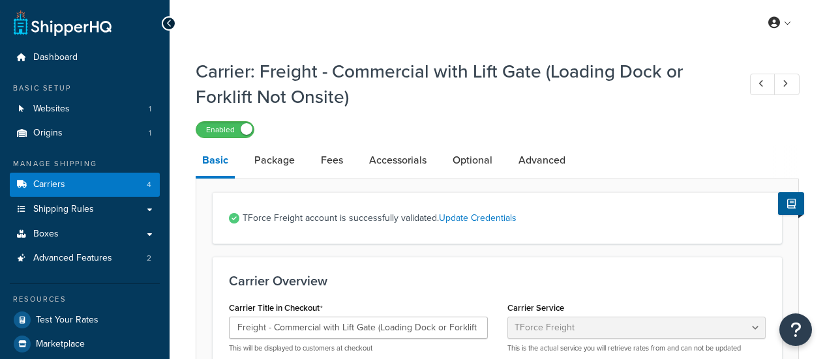
select select "tforceFreight"
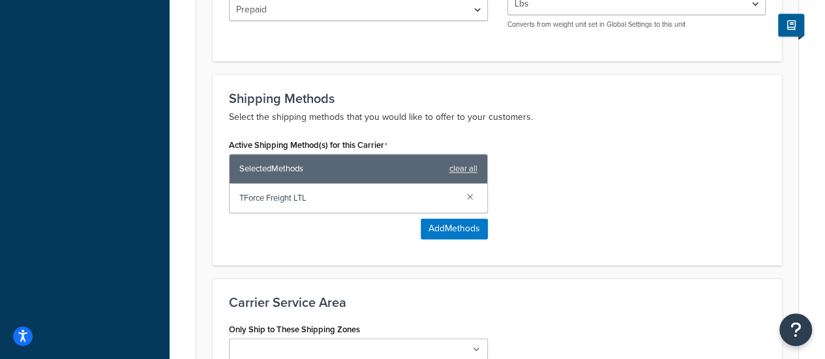
scroll to position [737, 0]
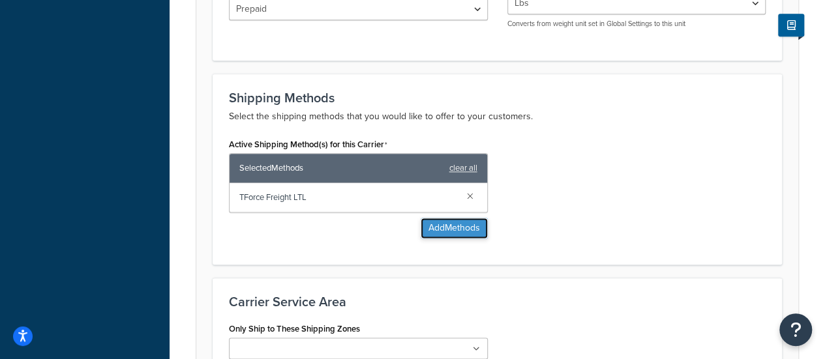
click at [433, 218] on button "Add Methods" at bounding box center [453, 228] width 67 height 21
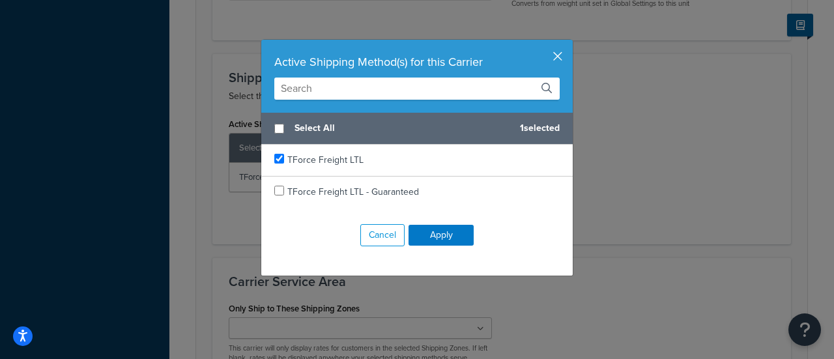
click at [570, 43] on button "button" at bounding box center [571, 41] width 3 height 3
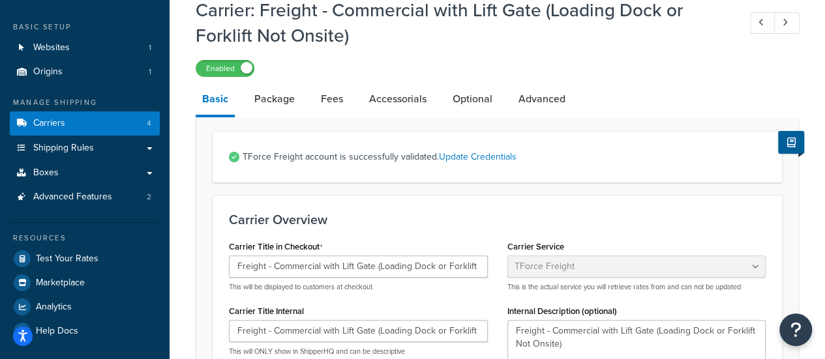
scroll to position [0, 0]
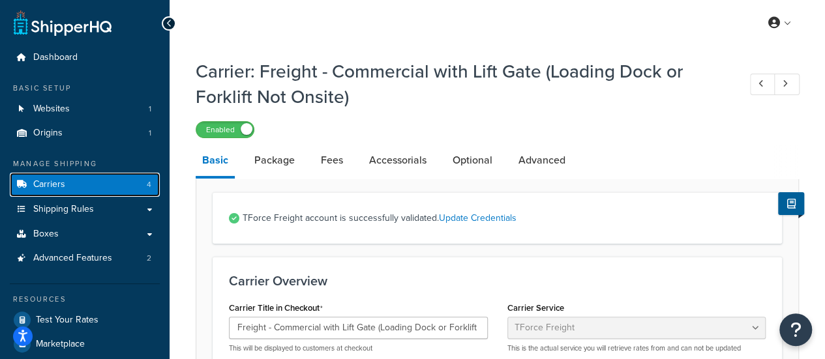
click at [91, 187] on link "Carriers 4" at bounding box center [85, 185] width 150 height 24
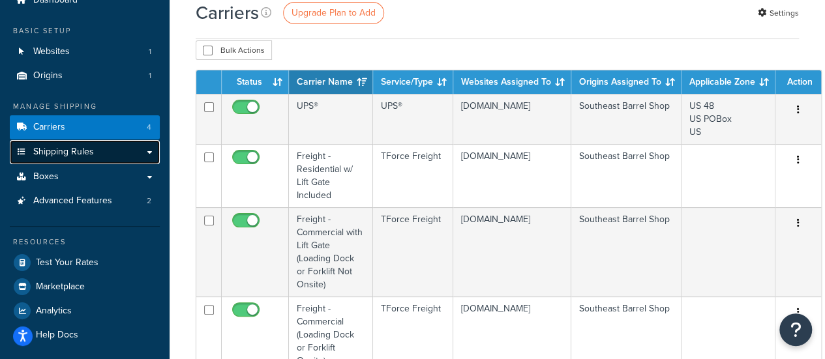
click at [96, 151] on link "Shipping Rules" at bounding box center [85, 152] width 150 height 24
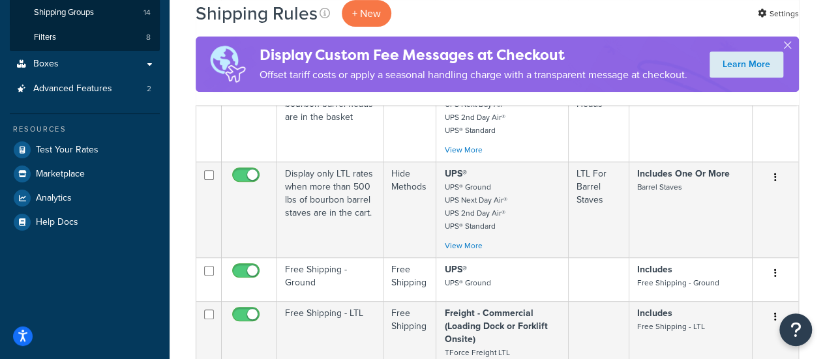
scroll to position [402, 0]
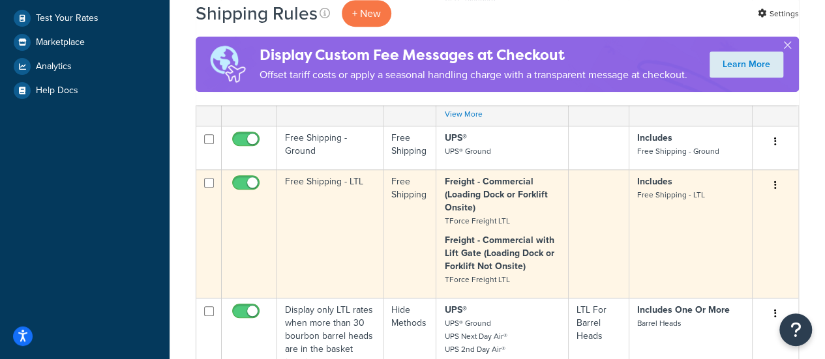
click at [776, 184] on icon "button" at bounding box center [775, 185] width 3 height 9
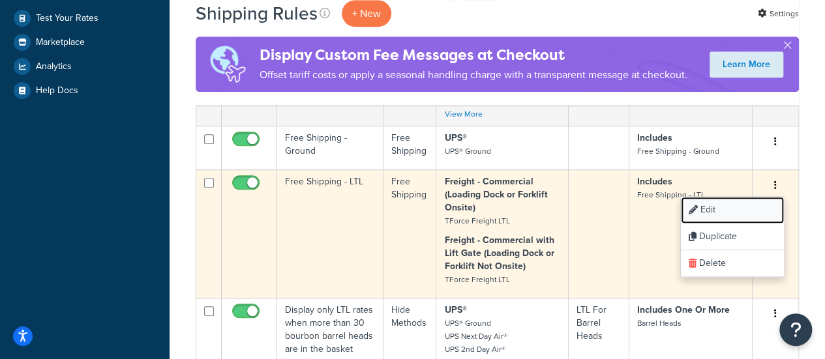
click at [748, 207] on link "Edit" at bounding box center [731, 210] width 103 height 27
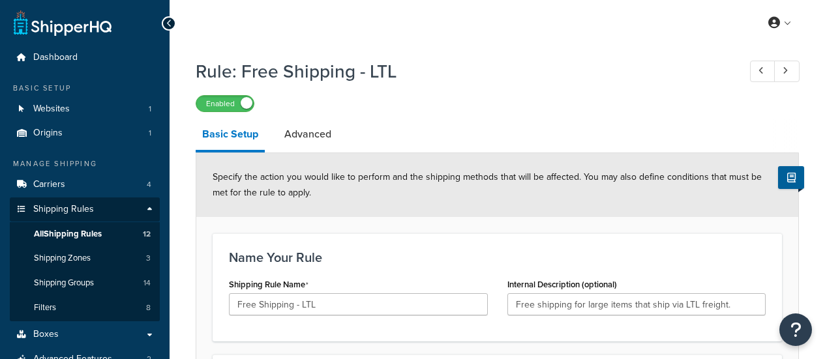
select select "OVERRIDE"
select select "SHIPPING_GROUP"
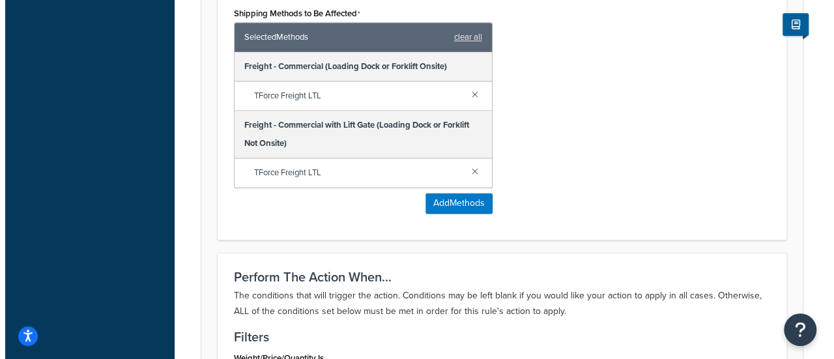
scroll to position [881, 0]
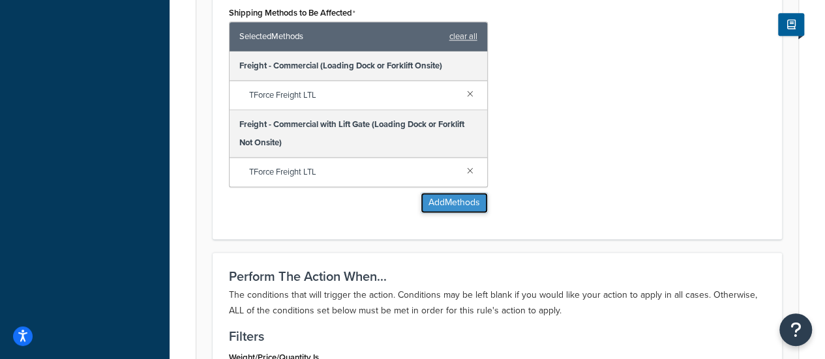
click at [435, 199] on button "Add Methods" at bounding box center [453, 202] width 67 height 21
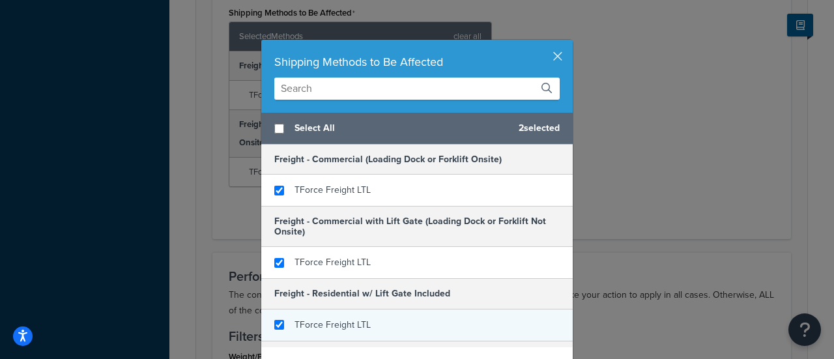
checkbox input "true"
click at [332, 322] on span "TForce Freight LTL" at bounding box center [333, 325] width 76 height 14
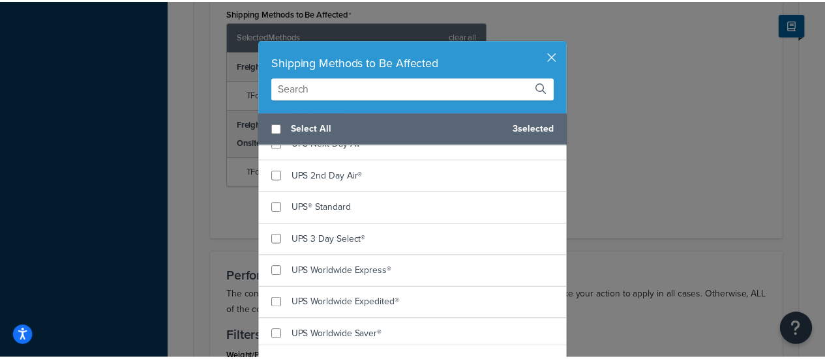
scroll to position [55, 0]
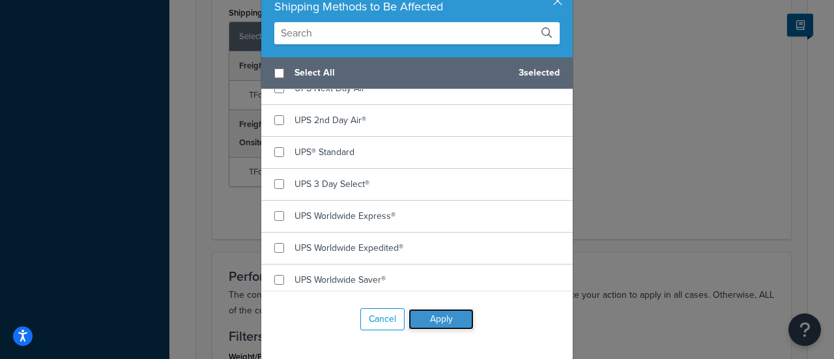
click at [438, 318] on button "Apply" at bounding box center [441, 319] width 65 height 21
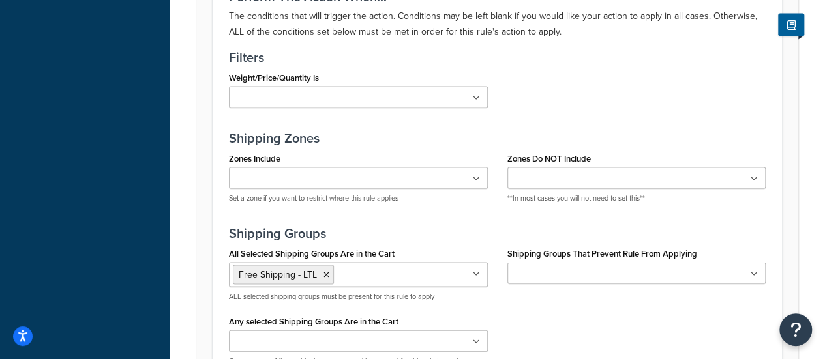
scroll to position [1379, 0]
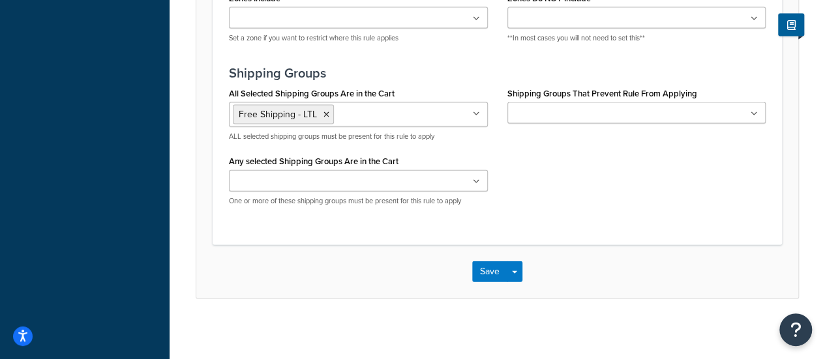
click at [484, 282] on div "Save Save Dropdown Save and Edit Save and Duplicate Save and Create New" at bounding box center [497, 271] width 602 height 53
click at [486, 261] on button "Save" at bounding box center [489, 271] width 35 height 21
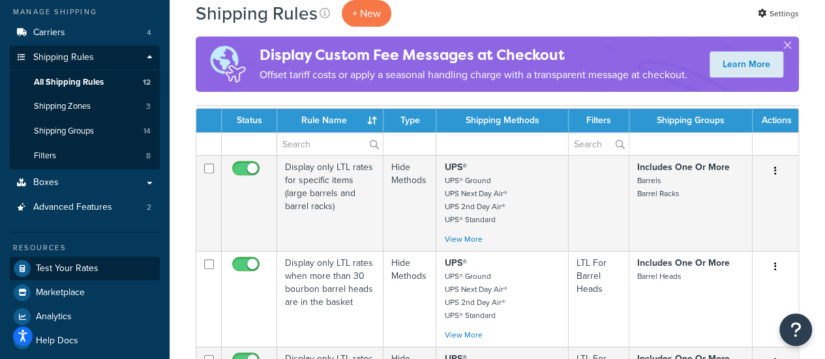
scroll to position [147, 0]
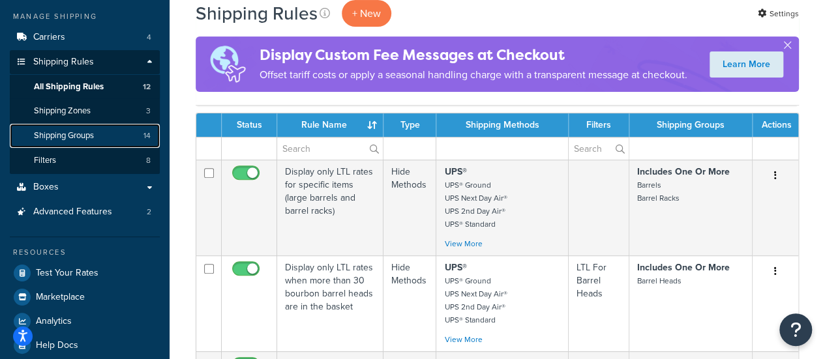
click at [99, 131] on link "Shipping Groups 14" at bounding box center [85, 136] width 150 height 24
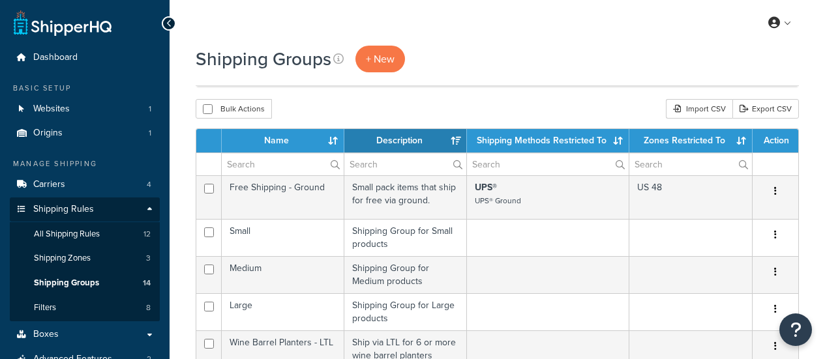
select select "15"
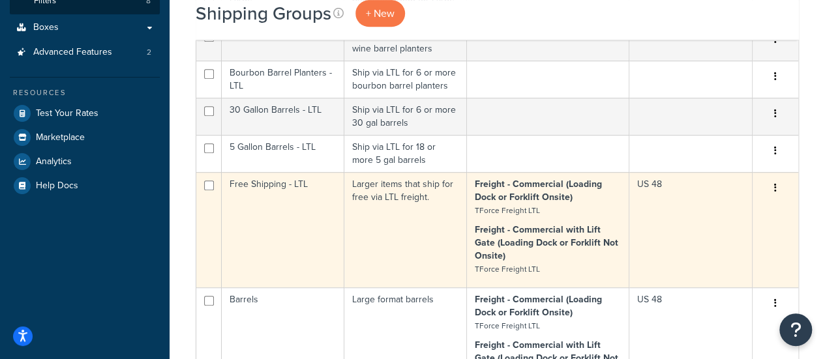
click at [772, 187] on button "button" at bounding box center [775, 188] width 18 height 21
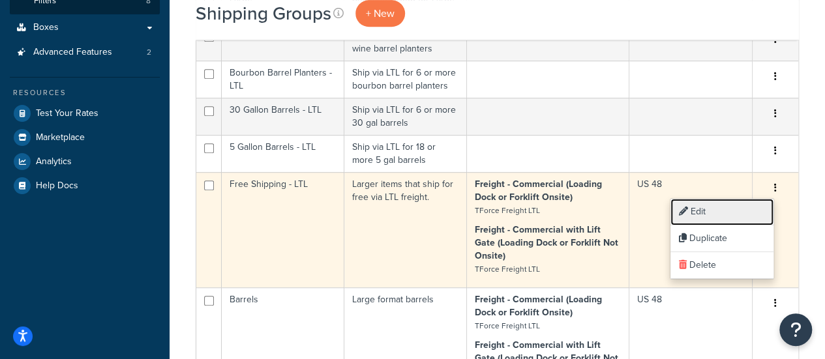
click at [746, 202] on link "Edit" at bounding box center [721, 212] width 103 height 27
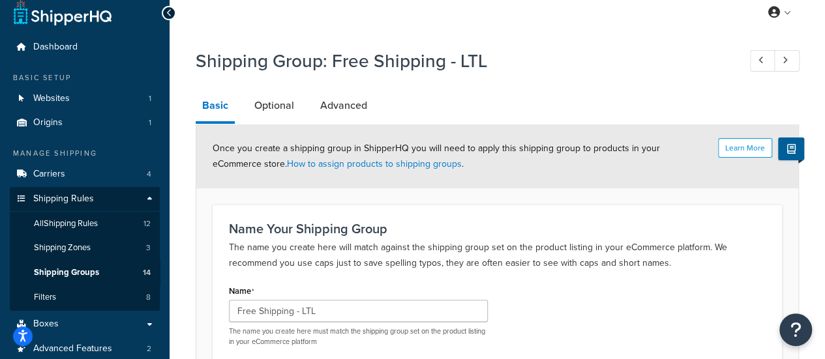
scroll to position [3, 0]
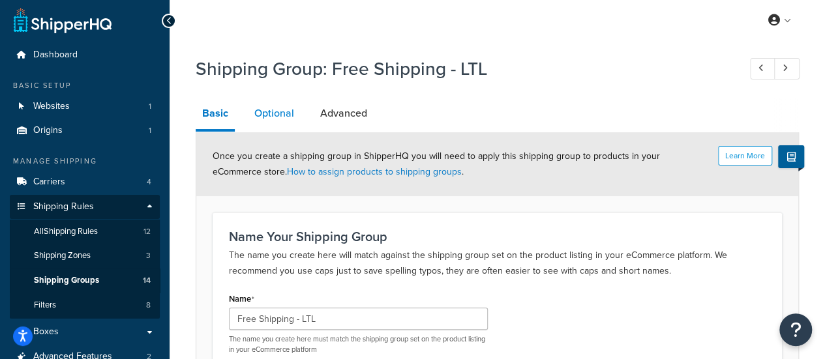
click at [299, 106] on link "Optional" at bounding box center [274, 113] width 53 height 31
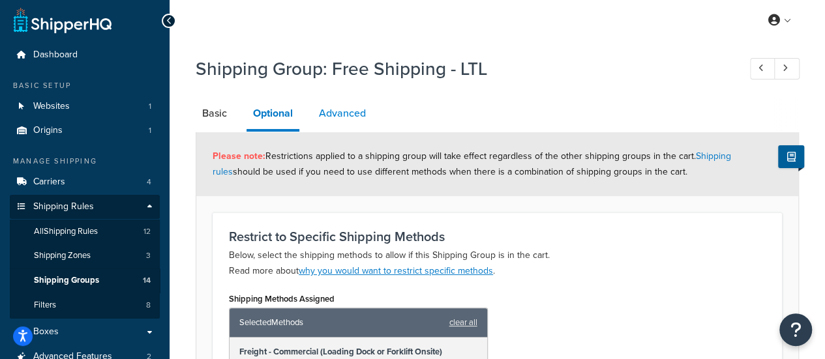
click at [335, 113] on link "Advanced" at bounding box center [342, 113] width 60 height 31
select select "125"
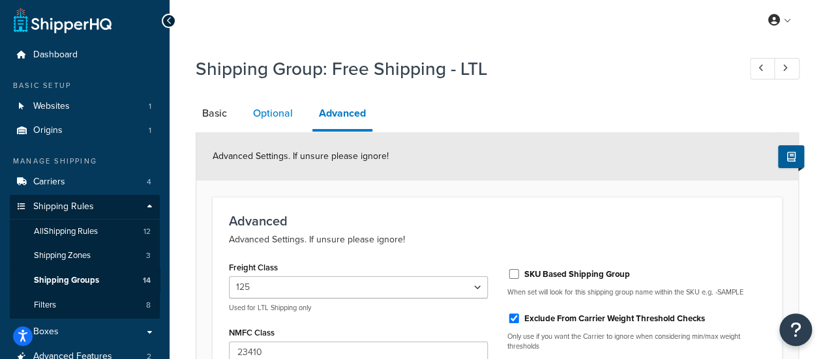
click at [282, 112] on link "Optional" at bounding box center [272, 113] width 53 height 31
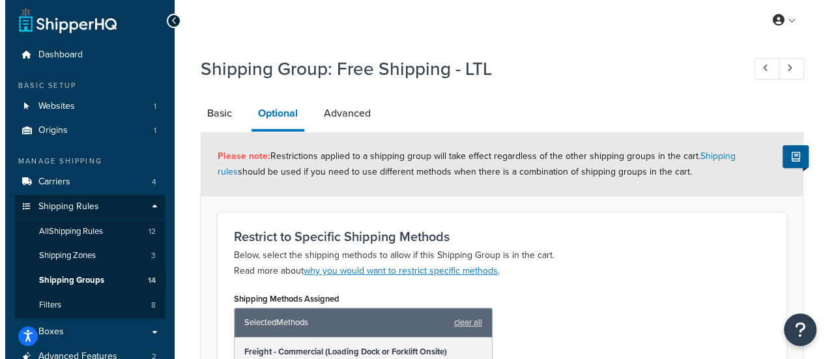
scroll to position [205, 0]
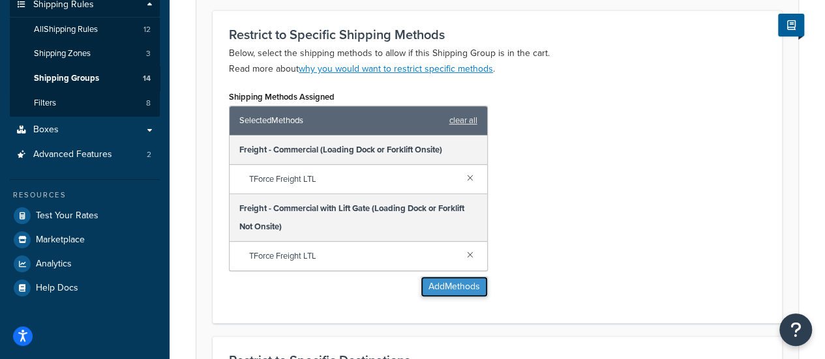
click at [433, 289] on button "Add Methods" at bounding box center [453, 286] width 67 height 21
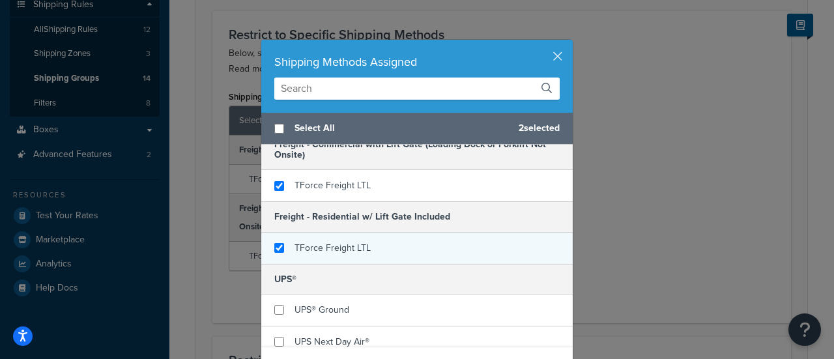
checkbox input "true"
click at [360, 235] on div "TForce Freight LTL" at bounding box center [417, 248] width 312 height 31
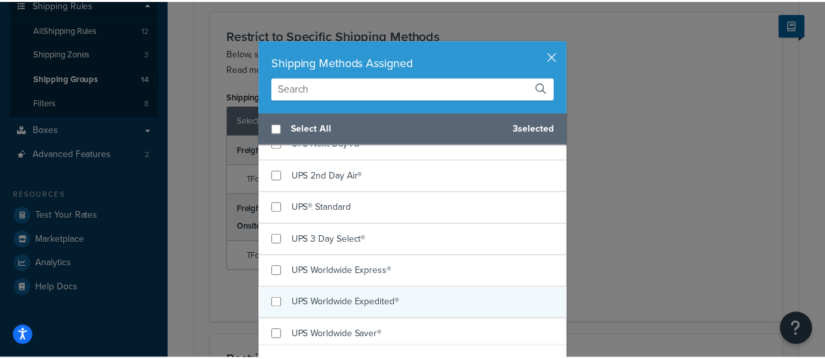
scroll to position [55, 0]
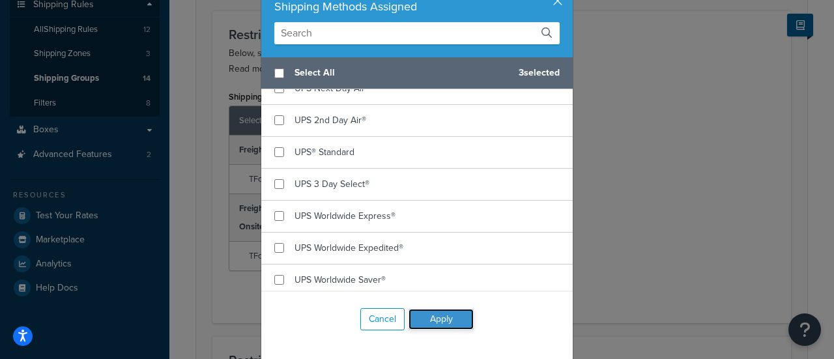
click at [441, 320] on button "Apply" at bounding box center [441, 319] width 65 height 21
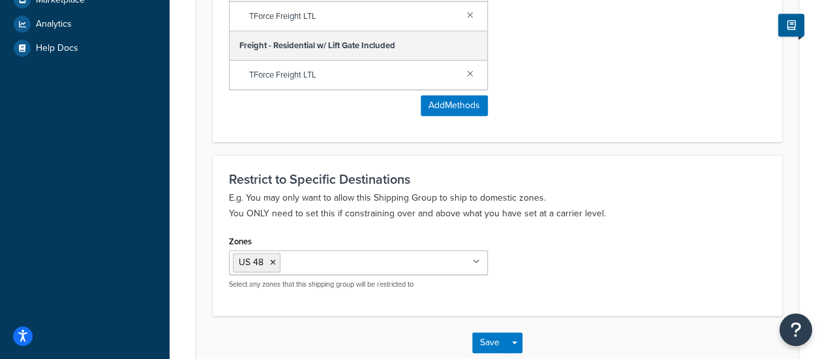
scroll to position [471, 0]
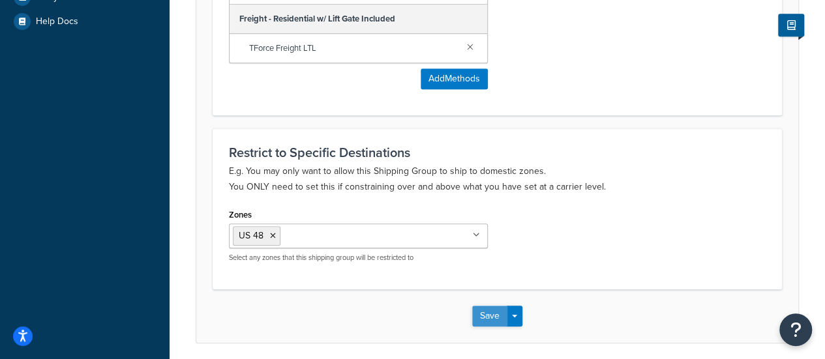
click at [490, 311] on button "Save" at bounding box center [489, 316] width 35 height 21
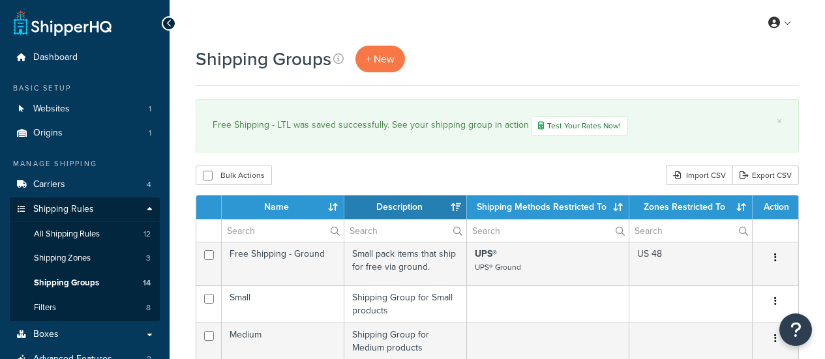
select select "15"
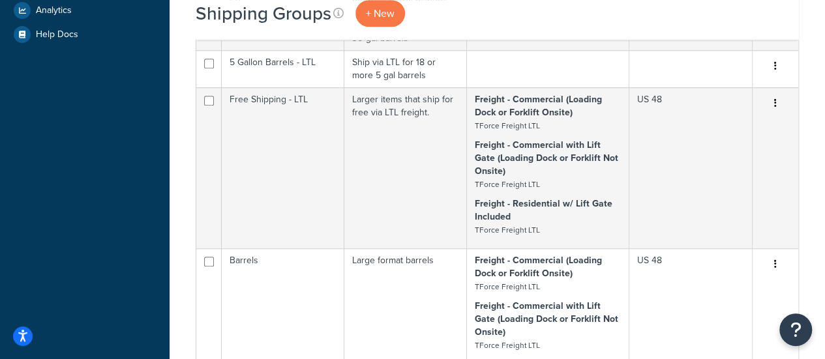
scroll to position [559, 0]
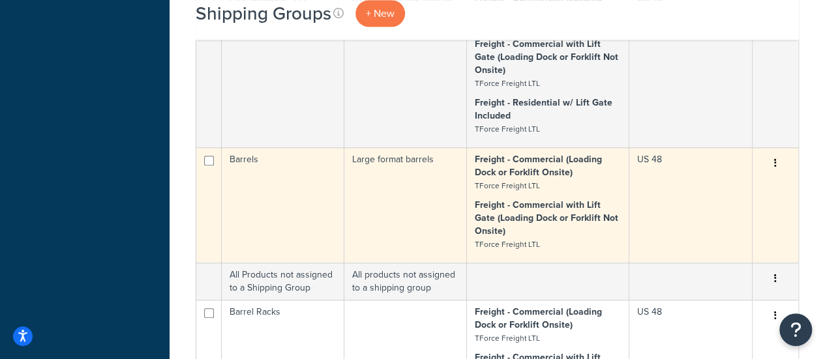
click at [774, 168] on icon "button" at bounding box center [775, 162] width 3 height 9
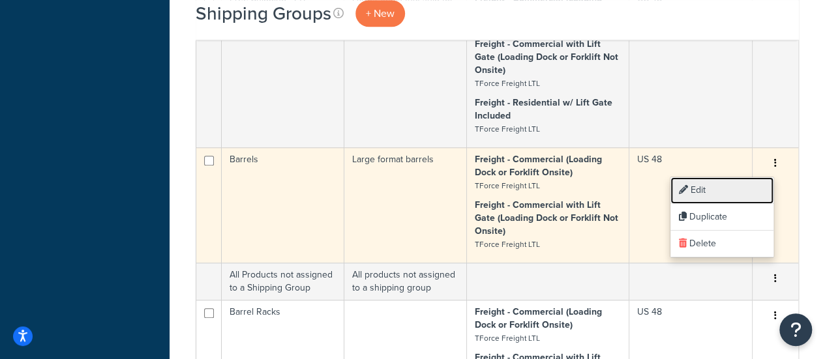
click at [743, 188] on link "Edit" at bounding box center [721, 190] width 103 height 27
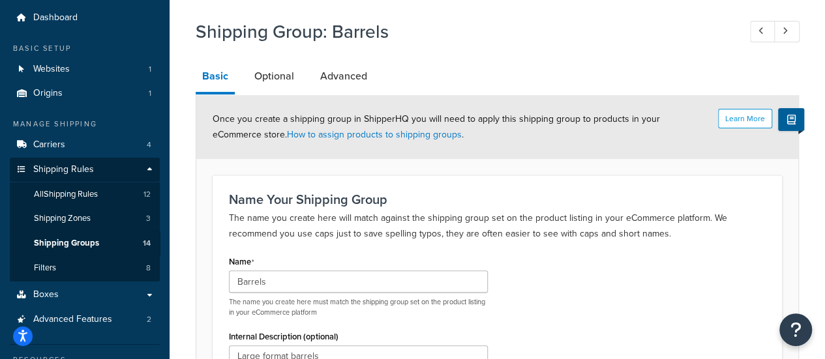
scroll to position [24, 0]
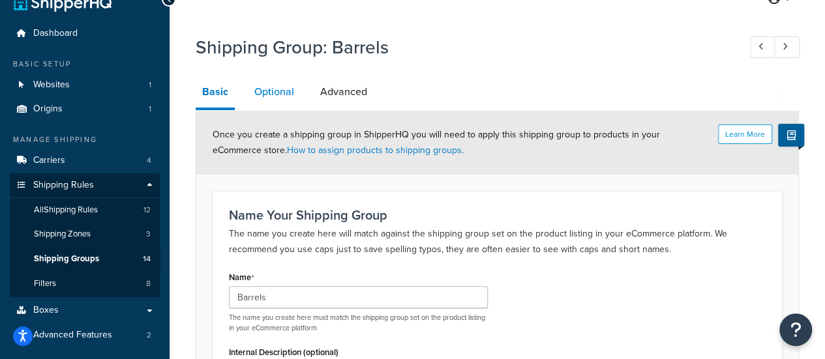
click at [283, 89] on link "Optional" at bounding box center [274, 91] width 53 height 31
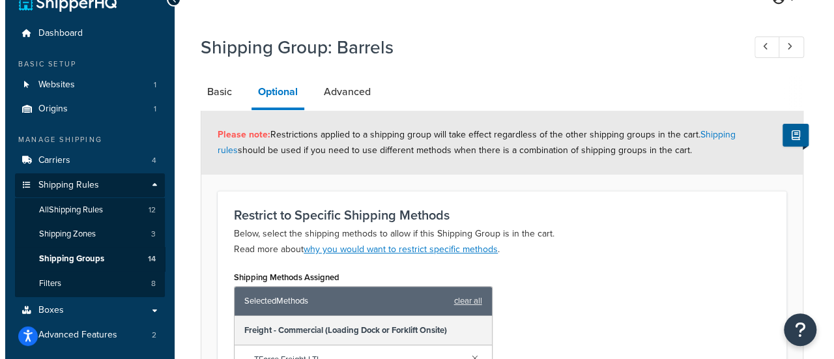
scroll to position [252, 0]
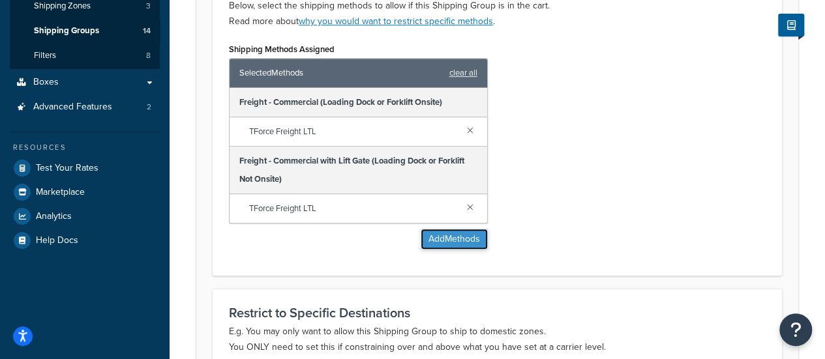
click at [433, 239] on button "Add Methods" at bounding box center [453, 239] width 67 height 21
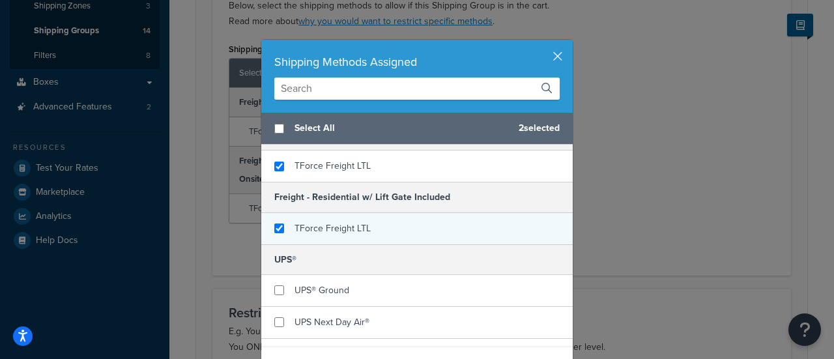
checkbox input "true"
click at [356, 227] on span "TForce Freight LTL" at bounding box center [333, 229] width 76 height 14
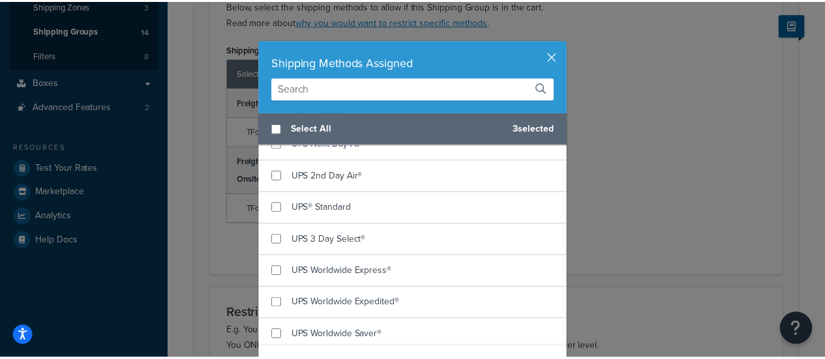
scroll to position [55, 0]
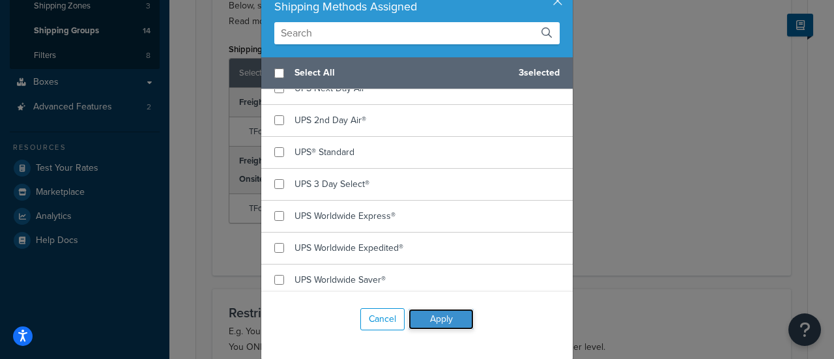
click at [450, 324] on button "Apply" at bounding box center [441, 319] width 65 height 21
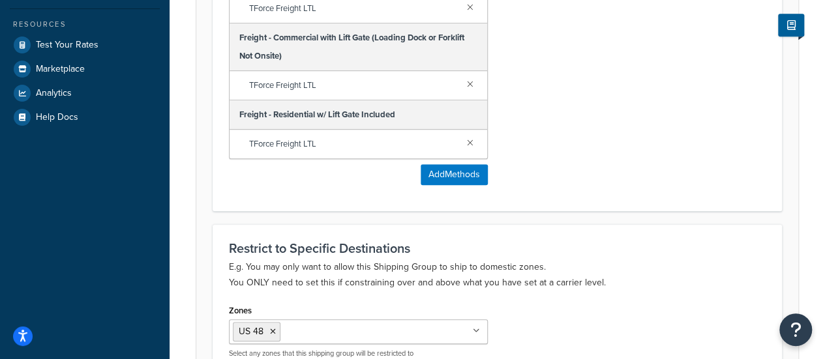
scroll to position [518, 0]
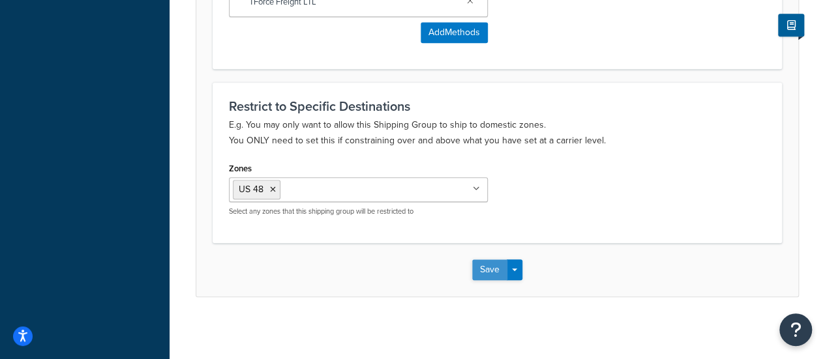
click at [488, 269] on button "Save" at bounding box center [489, 269] width 35 height 21
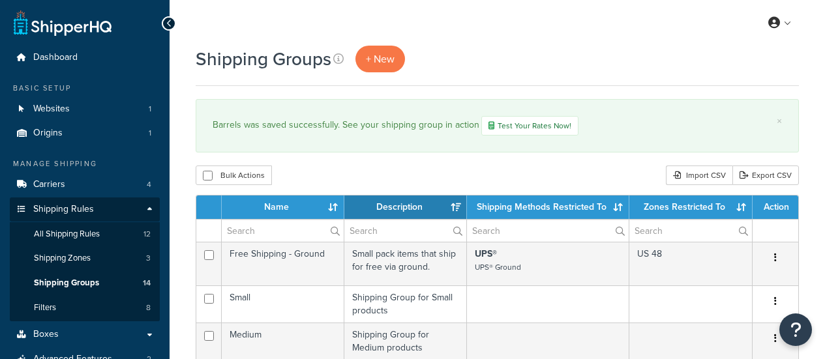
select select "15"
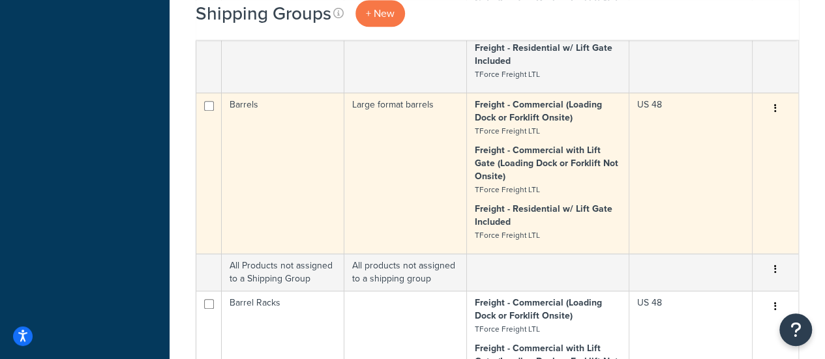
scroll to position [759, 0]
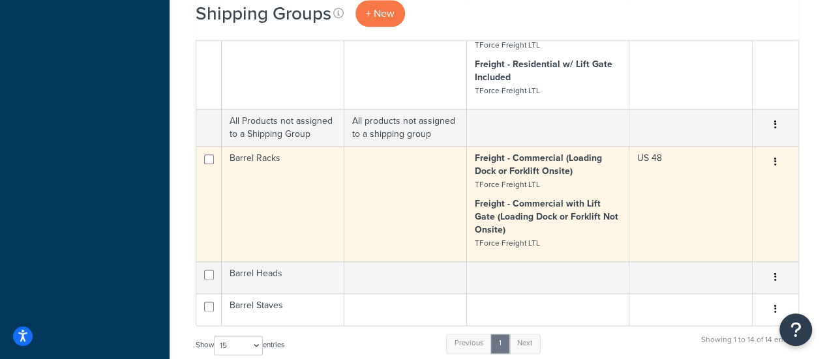
click at [771, 165] on button "button" at bounding box center [775, 162] width 18 height 21
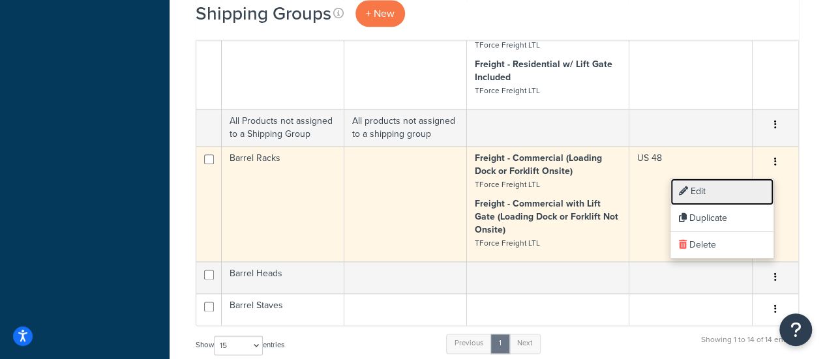
click at [738, 194] on link "Edit" at bounding box center [721, 192] width 103 height 27
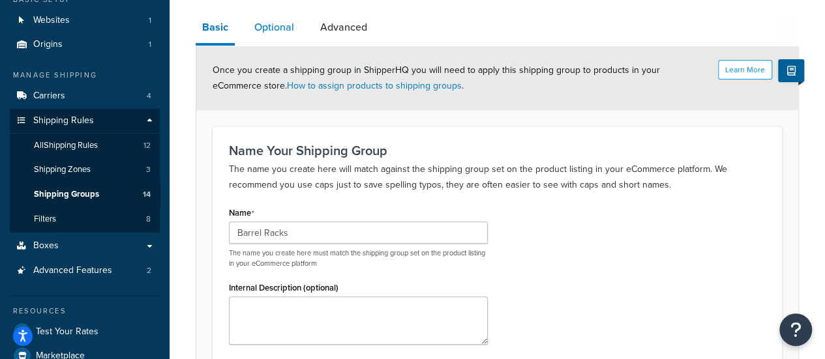
click at [275, 29] on link "Optional" at bounding box center [274, 27] width 53 height 31
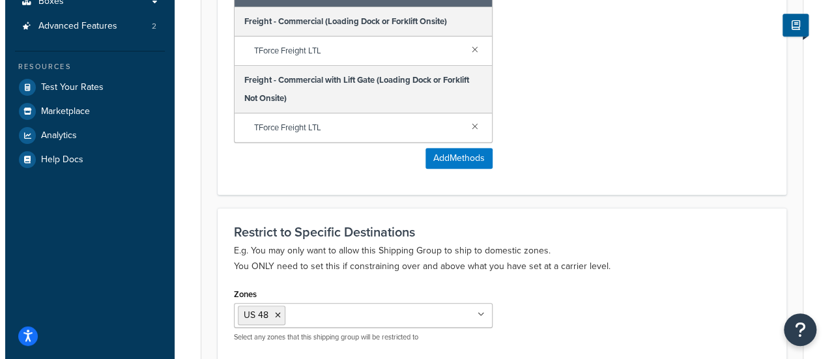
scroll to position [357, 0]
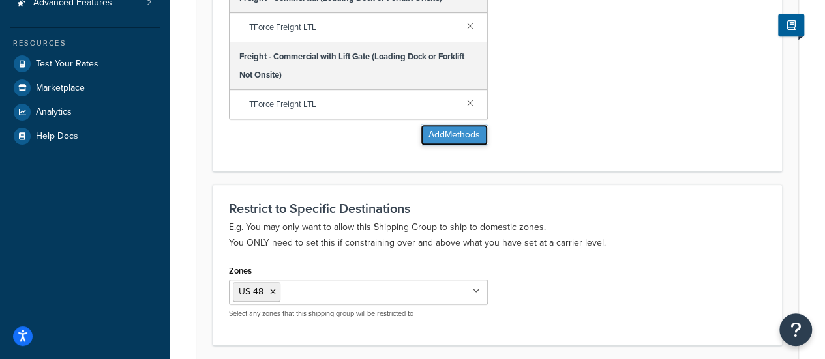
click at [455, 144] on button "Add Methods" at bounding box center [453, 134] width 67 height 21
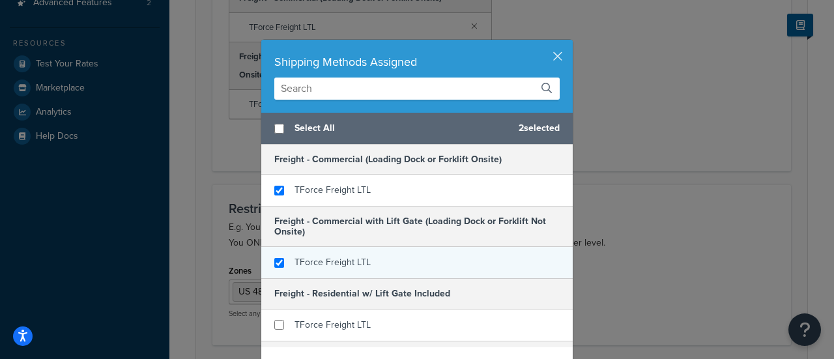
scroll to position [91, 0]
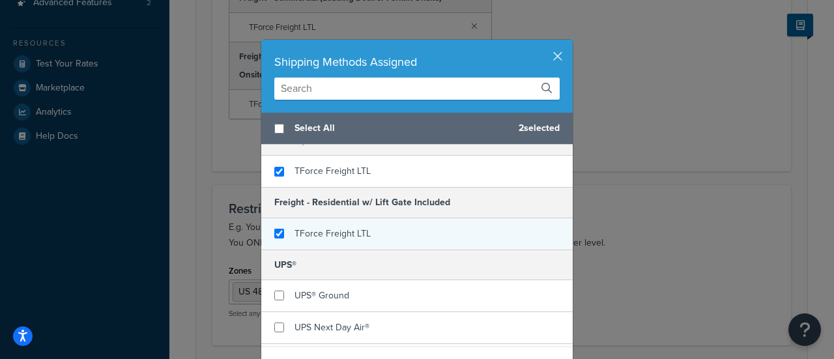
checkbox input "true"
click at [342, 244] on div "TForce Freight LTL" at bounding box center [417, 233] width 312 height 31
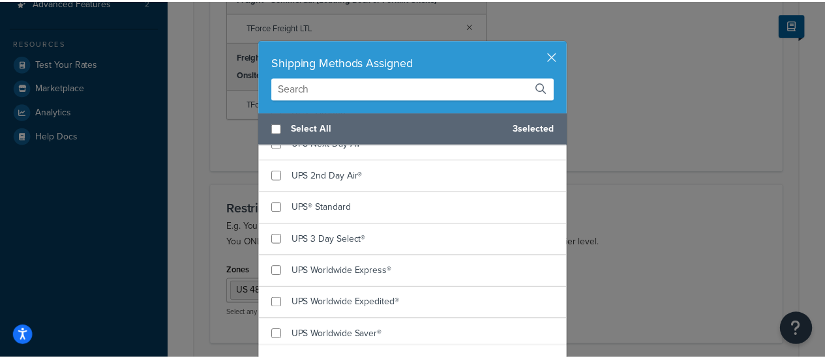
scroll to position [55, 0]
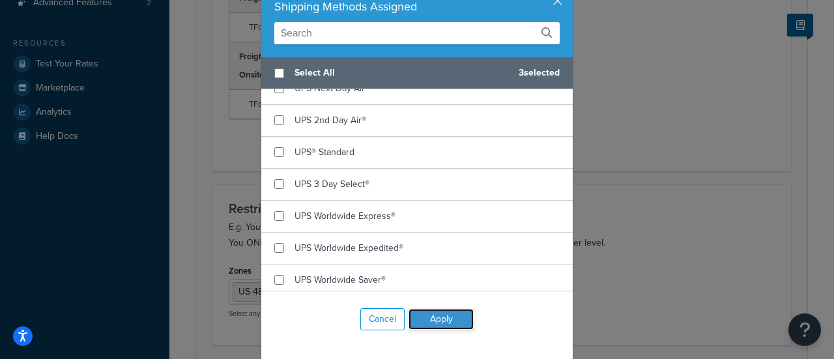
click at [451, 321] on button "Apply" at bounding box center [441, 319] width 65 height 21
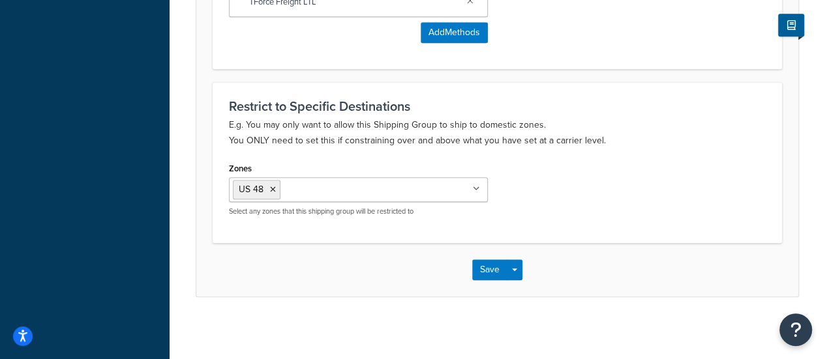
scroll to position [516, 0]
click at [487, 265] on button "Save" at bounding box center [489, 271] width 35 height 21
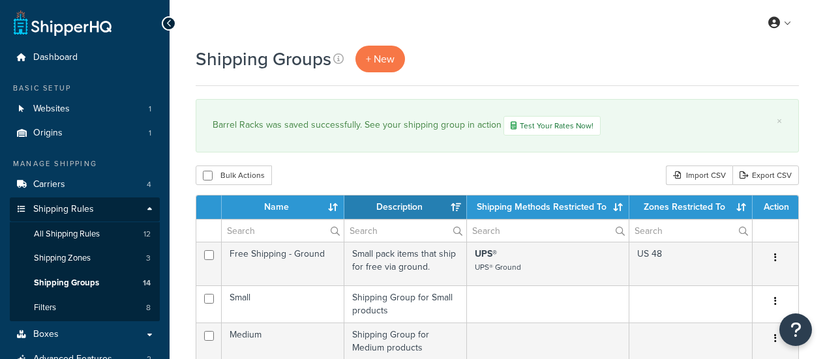
select select "15"
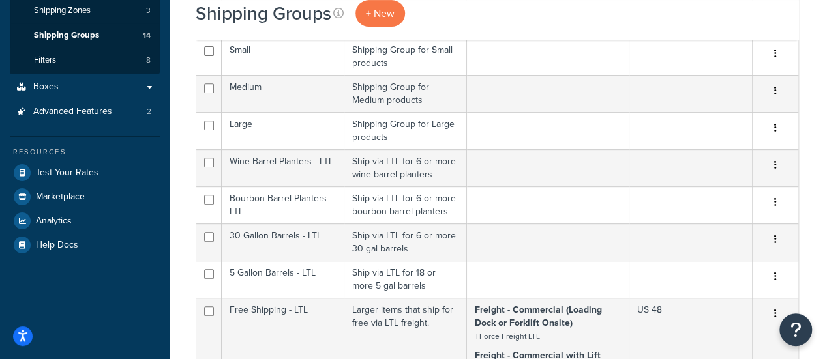
scroll to position [124, 0]
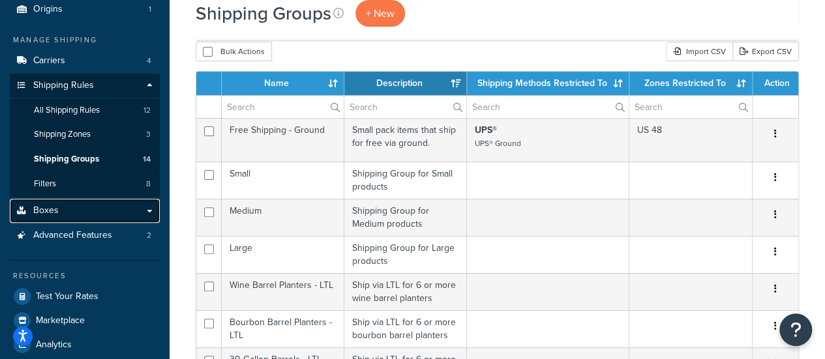
click at [116, 212] on link "Boxes" at bounding box center [85, 211] width 150 height 24
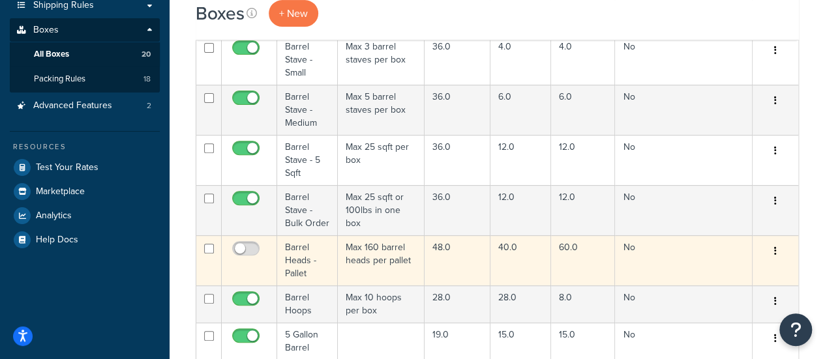
scroll to position [205, 0]
click at [774, 252] on icon "button" at bounding box center [775, 250] width 3 height 9
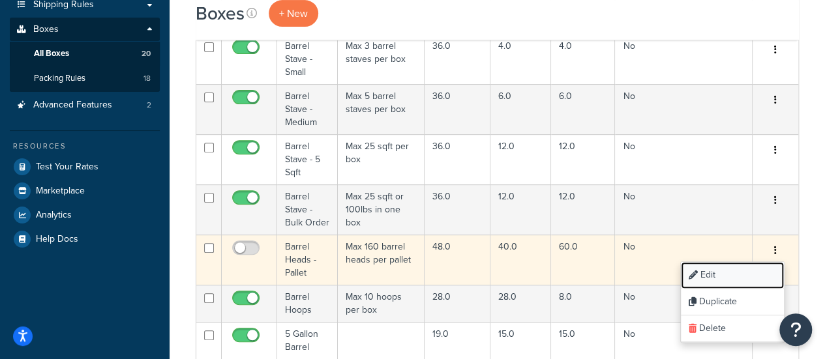
click at [742, 268] on link "Edit" at bounding box center [731, 275] width 103 height 27
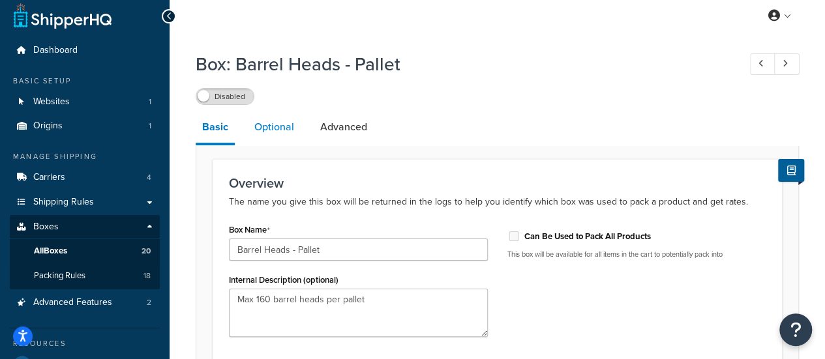
scroll to position [7, 0]
click at [279, 126] on link "Optional" at bounding box center [274, 127] width 53 height 31
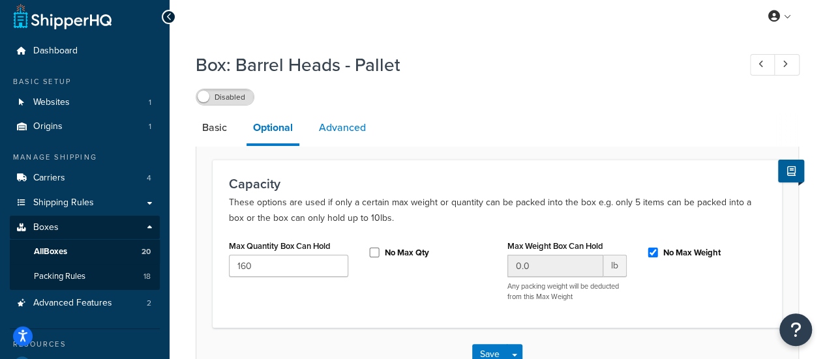
click at [351, 140] on link "Advanced" at bounding box center [342, 127] width 60 height 31
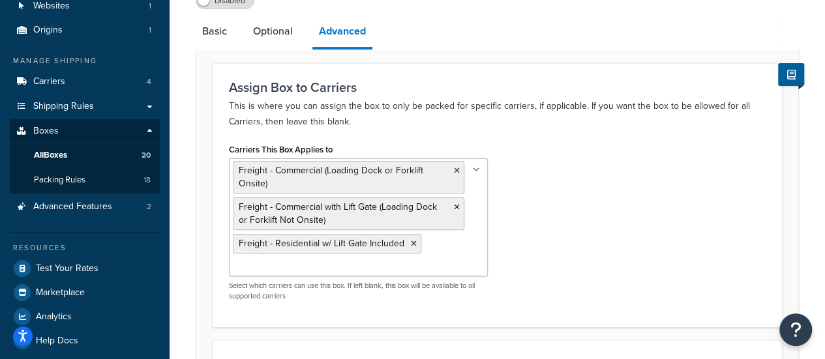
scroll to position [104, 0]
click at [411, 243] on icon at bounding box center [414, 243] width 6 height 8
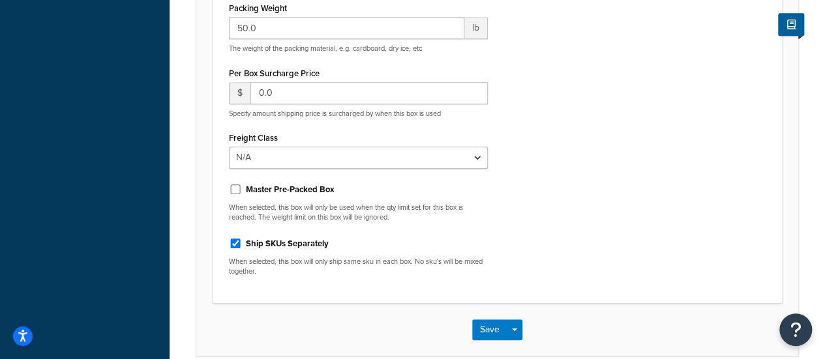
scroll to position [548, 0]
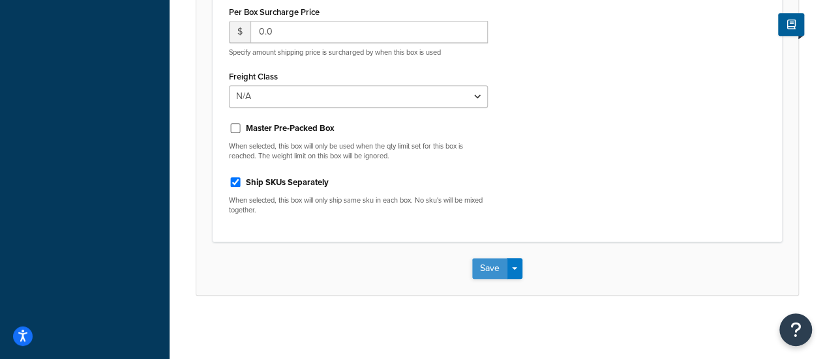
click at [475, 266] on button "Save" at bounding box center [489, 268] width 35 height 21
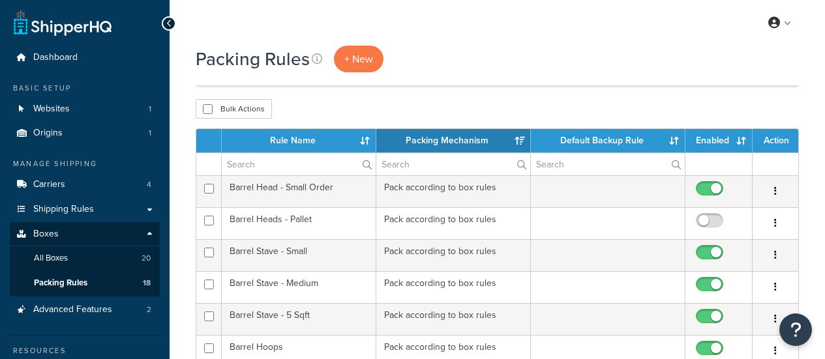
select select "15"
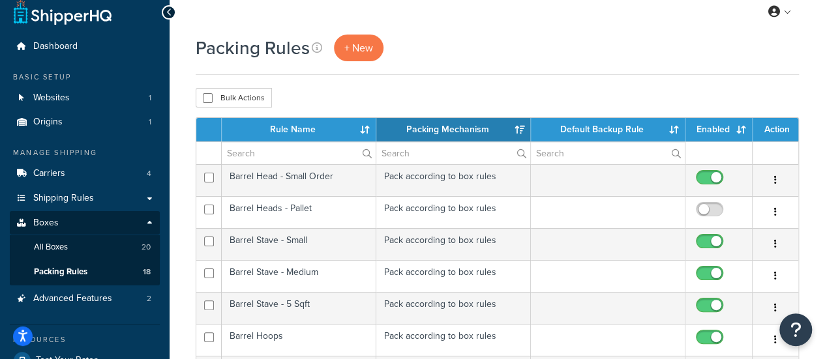
scroll to position [12, 0]
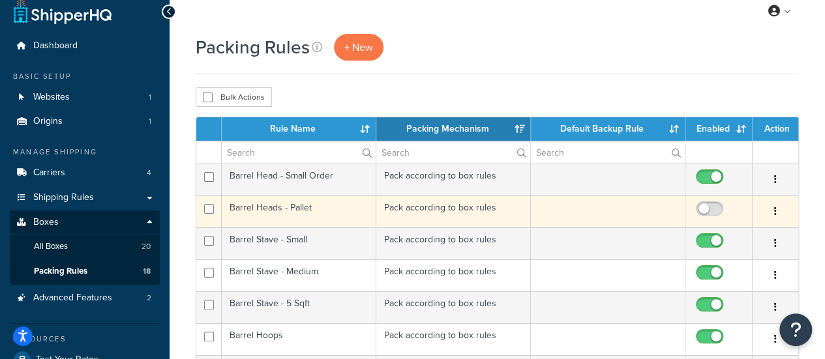
click at [774, 209] on icon "button" at bounding box center [775, 211] width 3 height 9
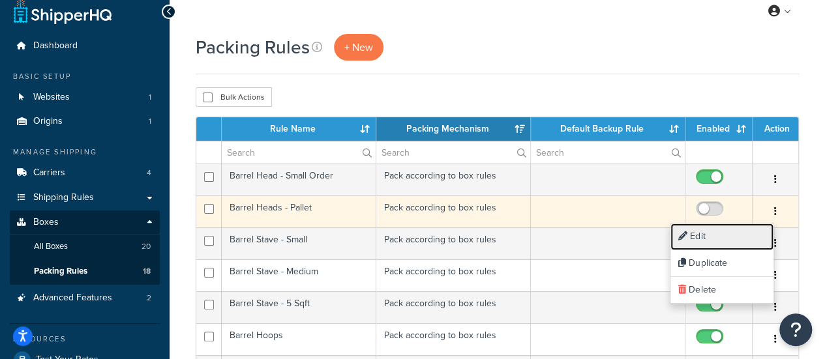
click at [735, 233] on link "Edit" at bounding box center [721, 237] width 103 height 27
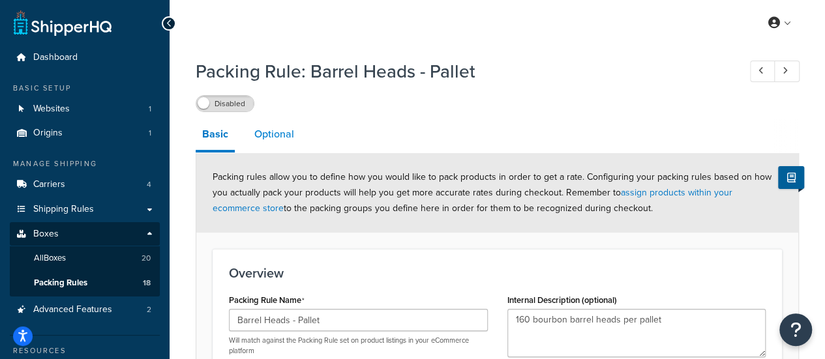
click at [286, 138] on link "Optional" at bounding box center [274, 134] width 53 height 31
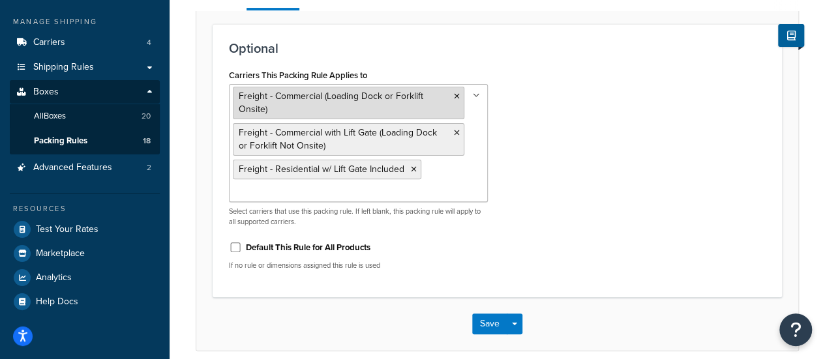
scroll to position [197, 0]
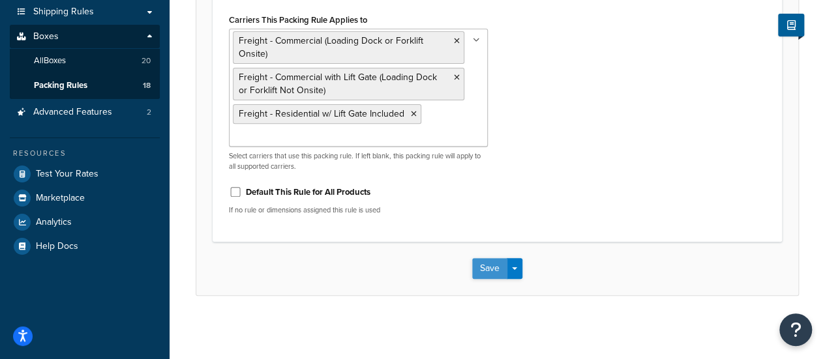
click at [490, 268] on button "Save" at bounding box center [489, 268] width 35 height 21
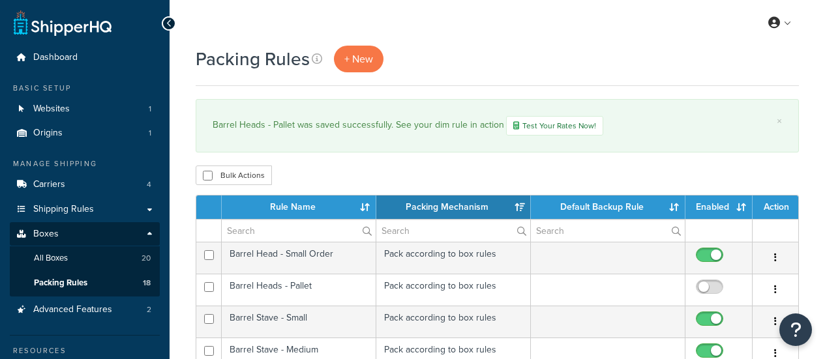
select select "15"
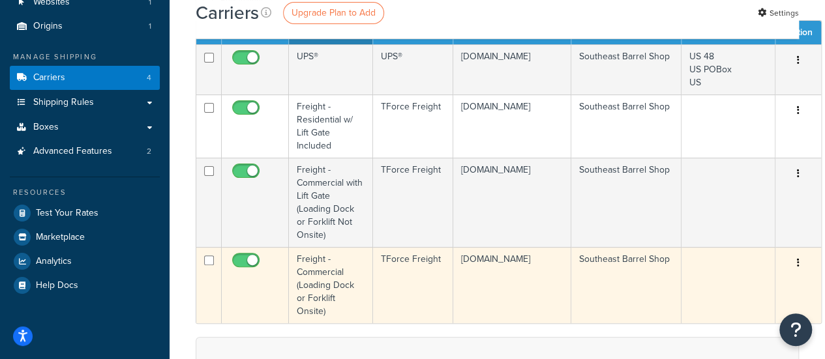
click at [331, 295] on td "Freight - Commercial (Loading Dock or Forklift Onsite)" at bounding box center [331, 285] width 84 height 76
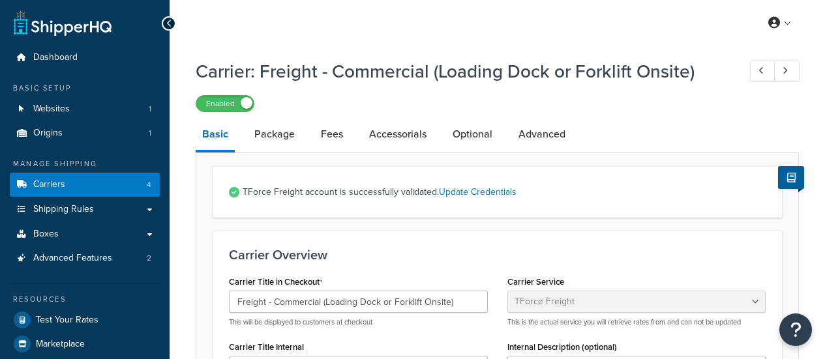
select select "tforceFreight"
click at [461, 194] on link "Update Credentials" at bounding box center [478, 192] width 78 height 14
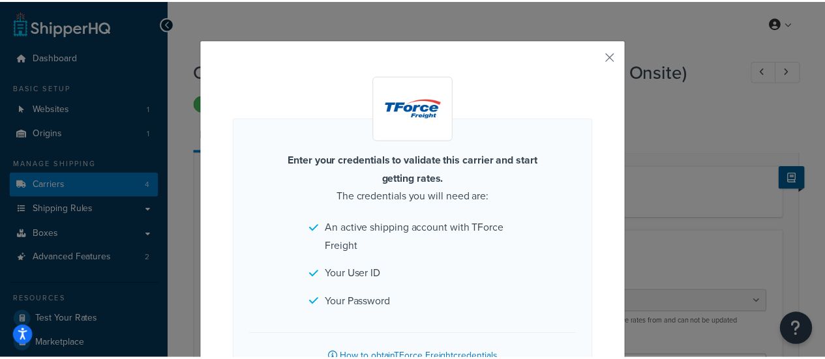
scroll to position [84, 0]
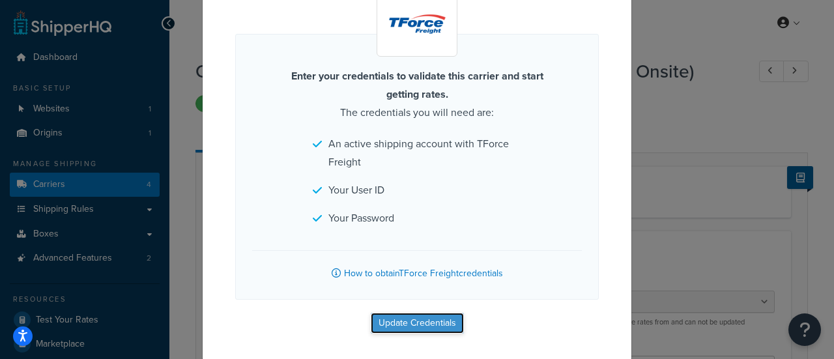
click at [407, 316] on button "Update Credentials" at bounding box center [417, 323] width 93 height 21
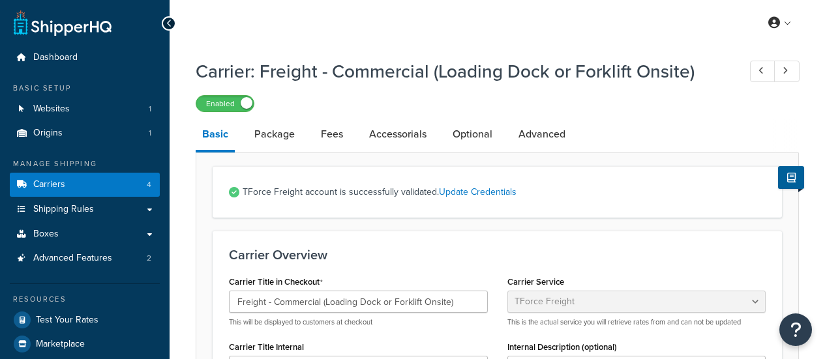
select select "tforceFreight"
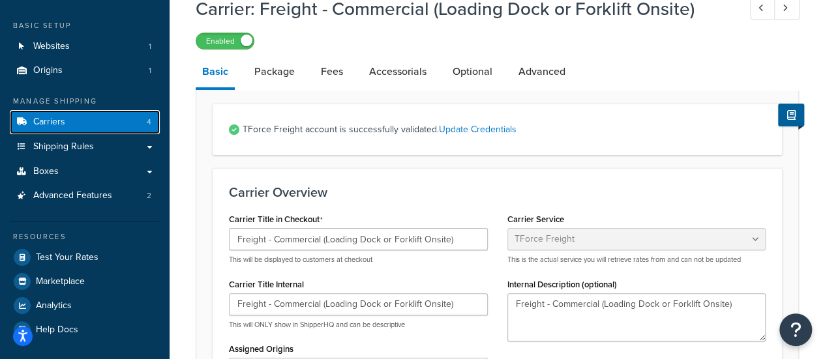
click at [87, 128] on link "Carriers 4" at bounding box center [85, 122] width 150 height 24
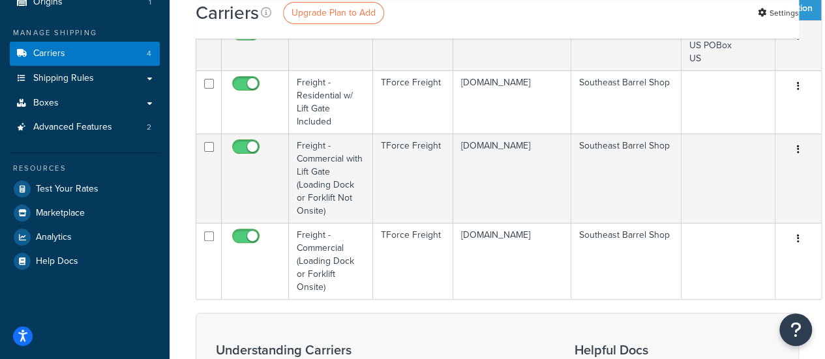
scroll to position [132, 0]
